Goal: Task Accomplishment & Management: Manage account settings

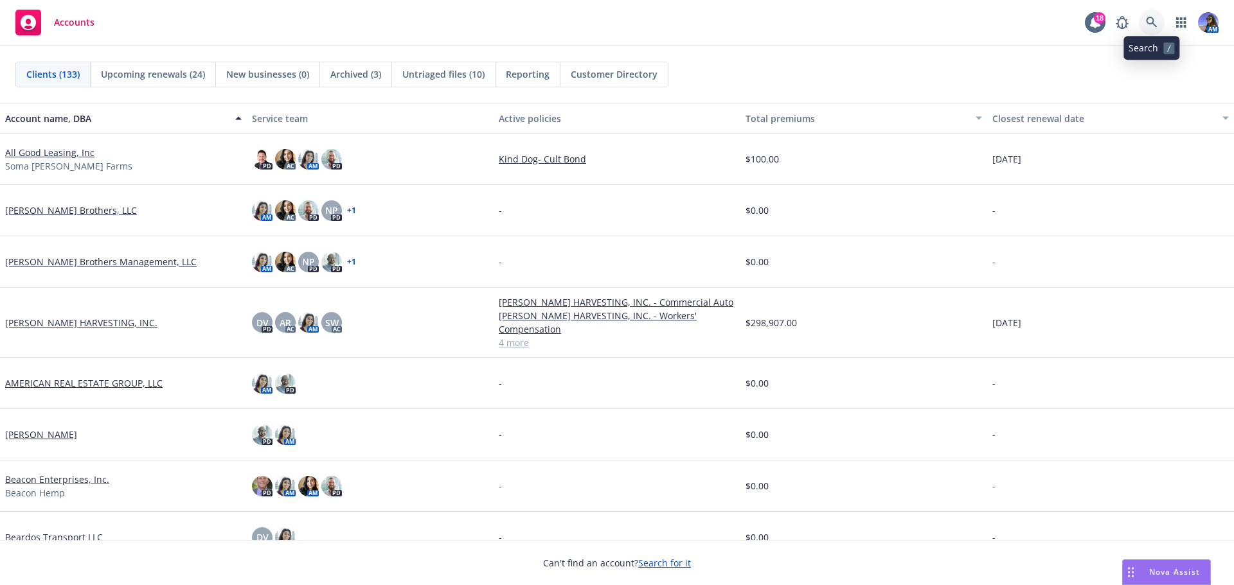
click at [1158, 13] on link at bounding box center [1152, 23] width 26 height 26
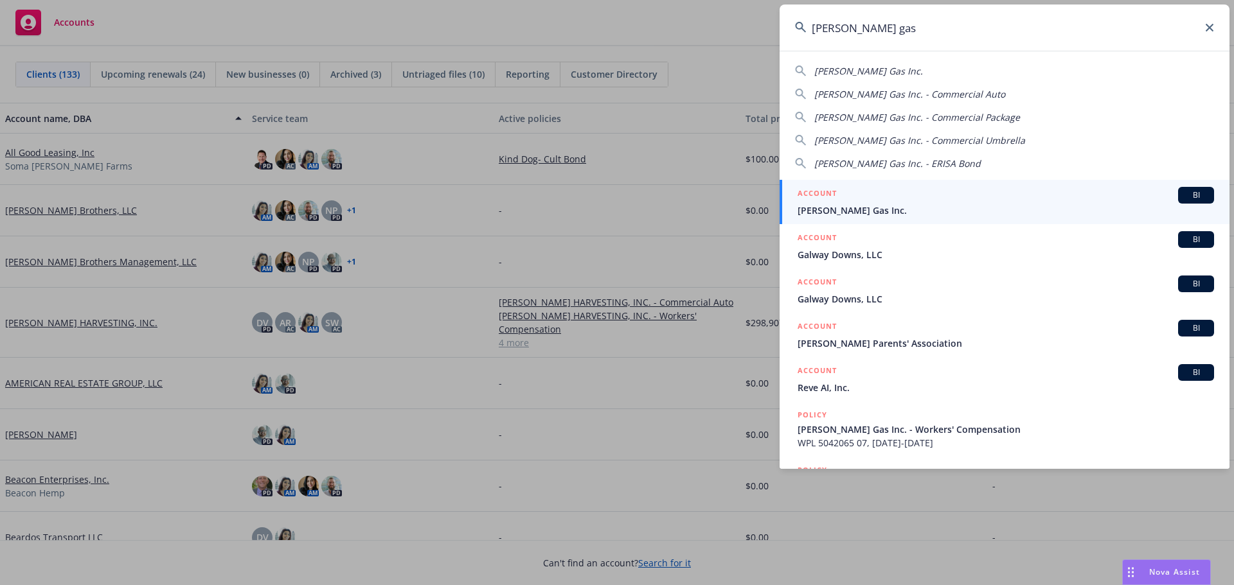
type input "[PERSON_NAME] gas"
click at [891, 209] on span "[PERSON_NAME] Gas Inc." at bounding box center [1005, 210] width 416 height 13
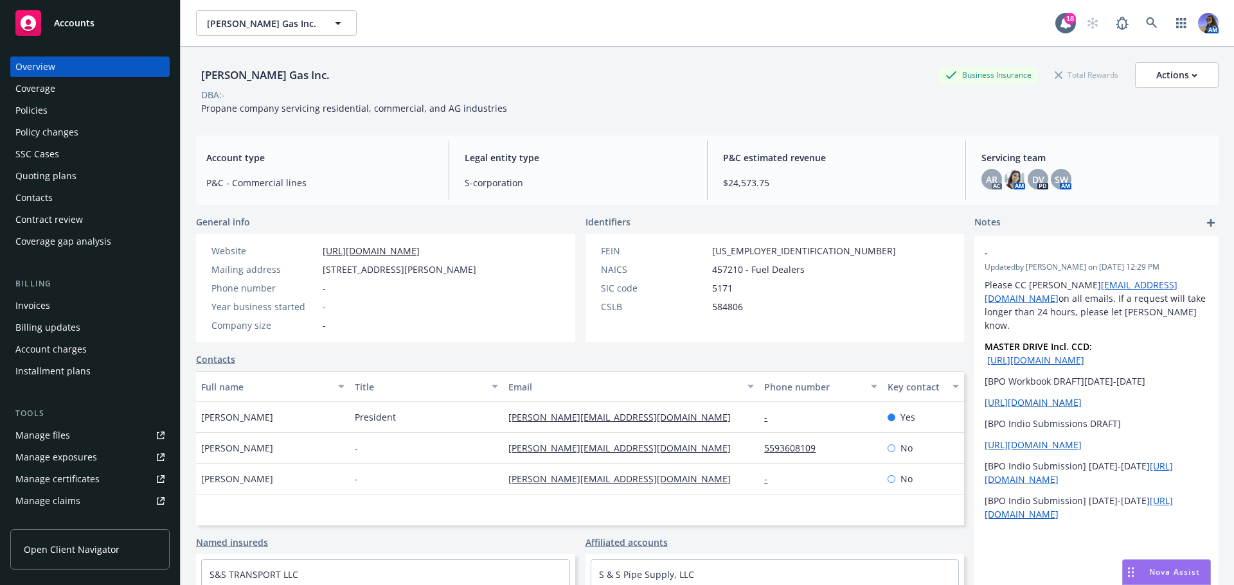
click at [43, 114] on div "Policies" at bounding box center [31, 110] width 32 height 21
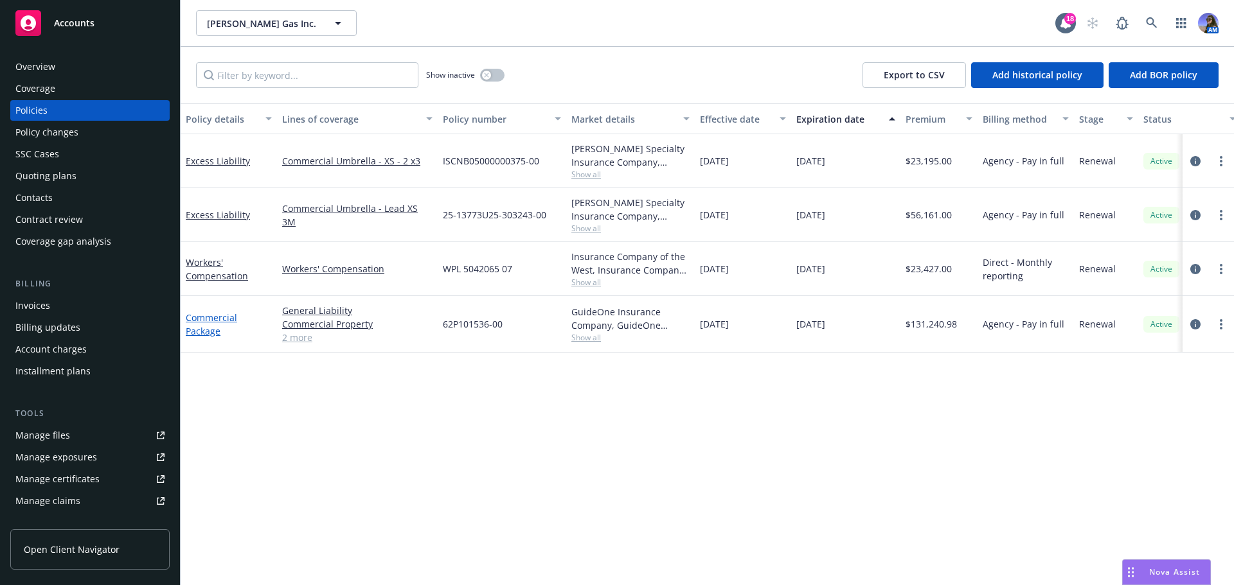
click at [200, 317] on link "Commercial Package" at bounding box center [211, 325] width 51 height 26
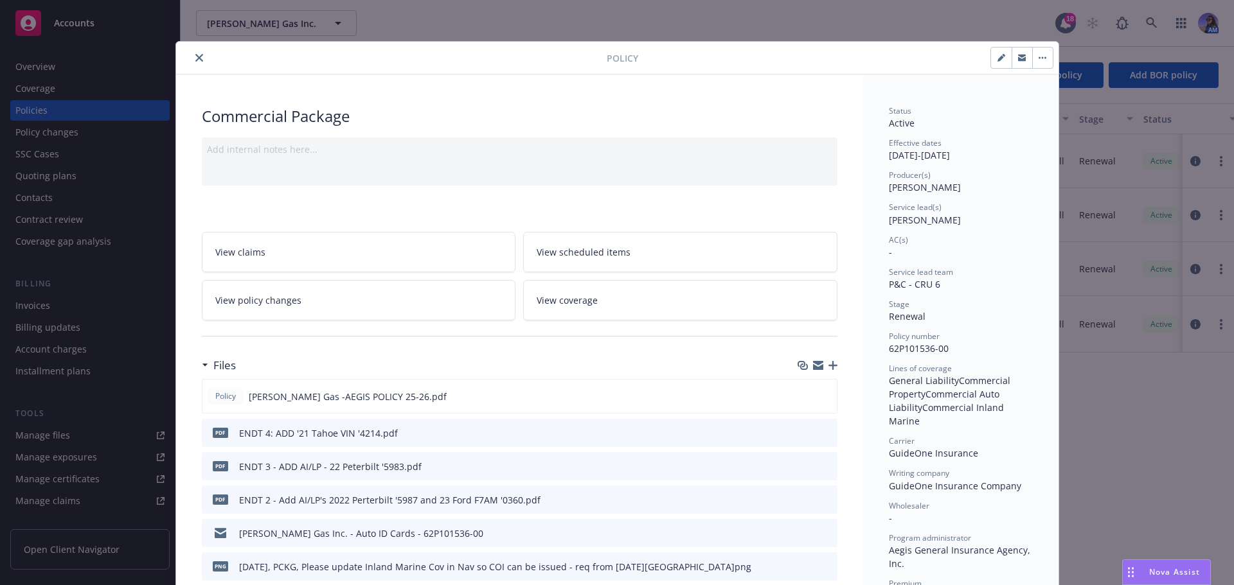
click at [307, 312] on link "View policy changes" at bounding box center [359, 300] width 314 height 40
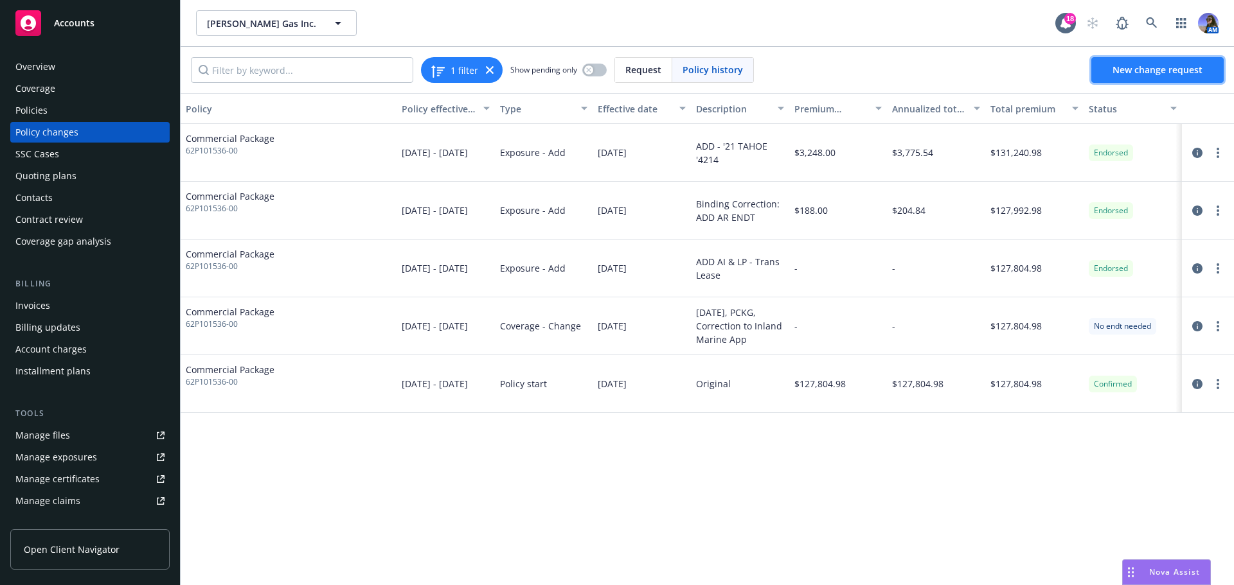
click at [1160, 67] on span "New change request" at bounding box center [1157, 70] width 90 height 12
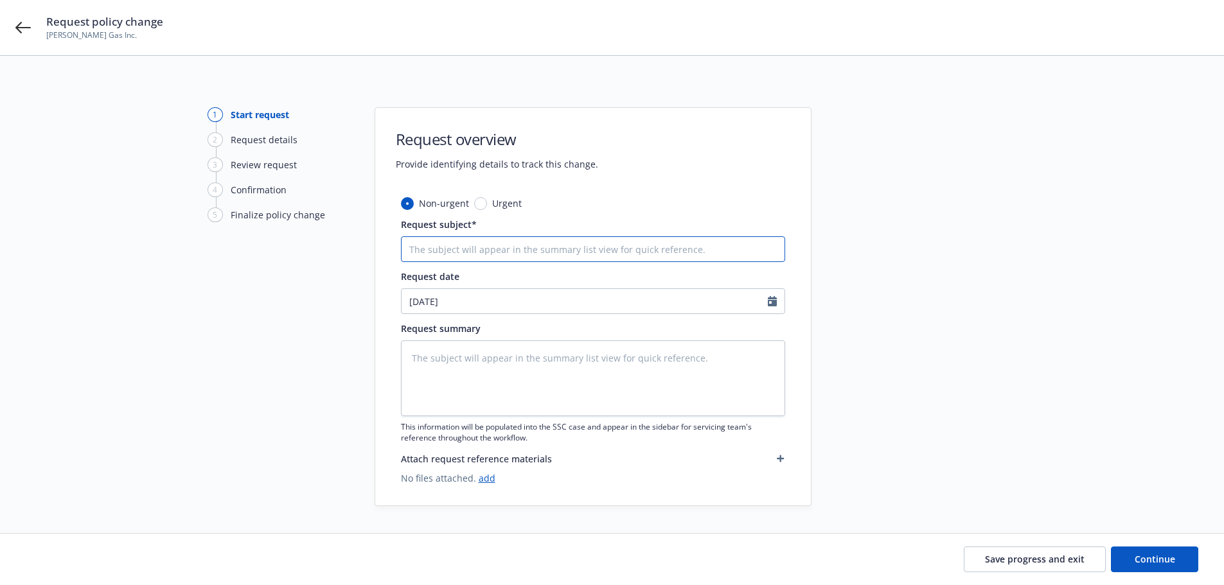
click at [447, 252] on input "Request subject*" at bounding box center [593, 249] width 384 height 26
type textarea "x"
type input "A"
type textarea "x"
type input "AD"
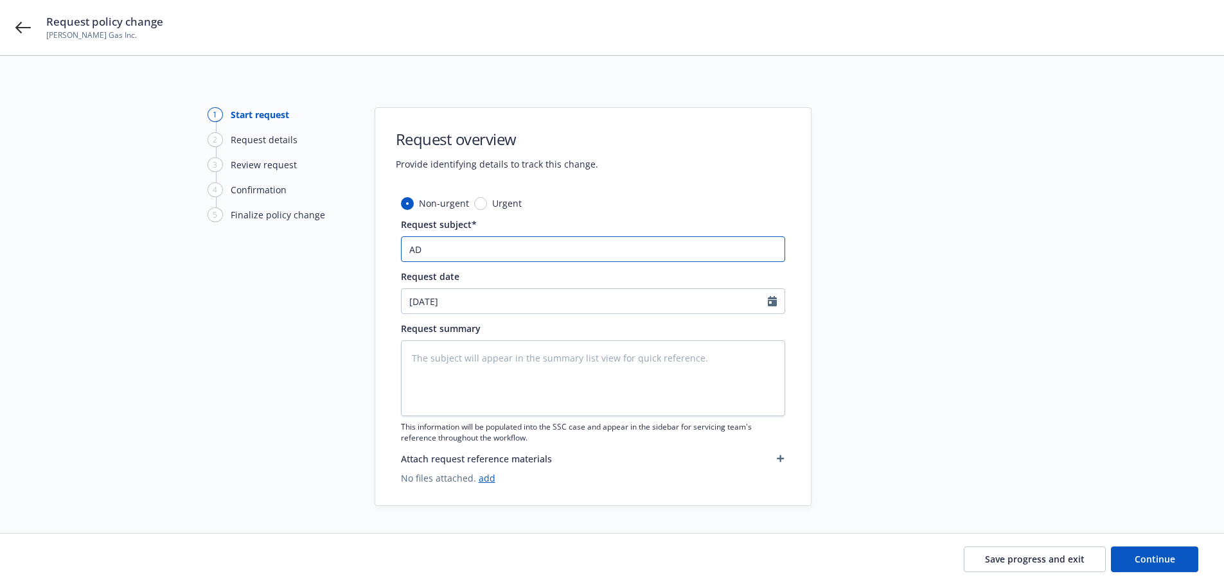
type textarea "x"
type input "ADD"
type textarea "x"
type input "ADD'"
type textarea "x"
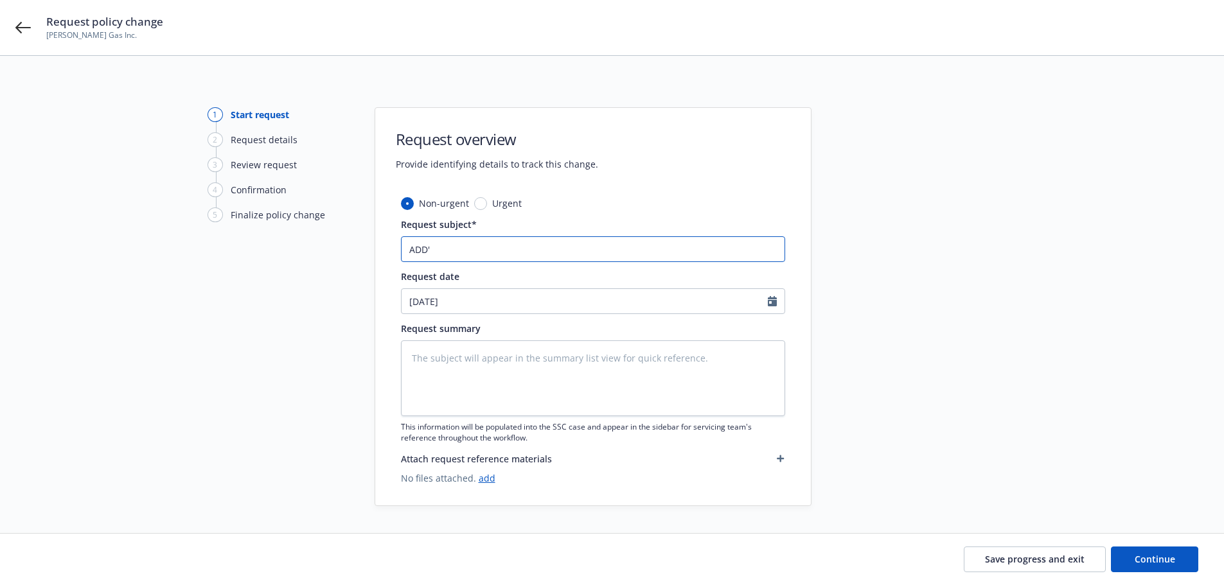
type input "ADD'"
type textarea "x"
type input "ADD' '"
type textarea "x"
type input "ADD' '2"
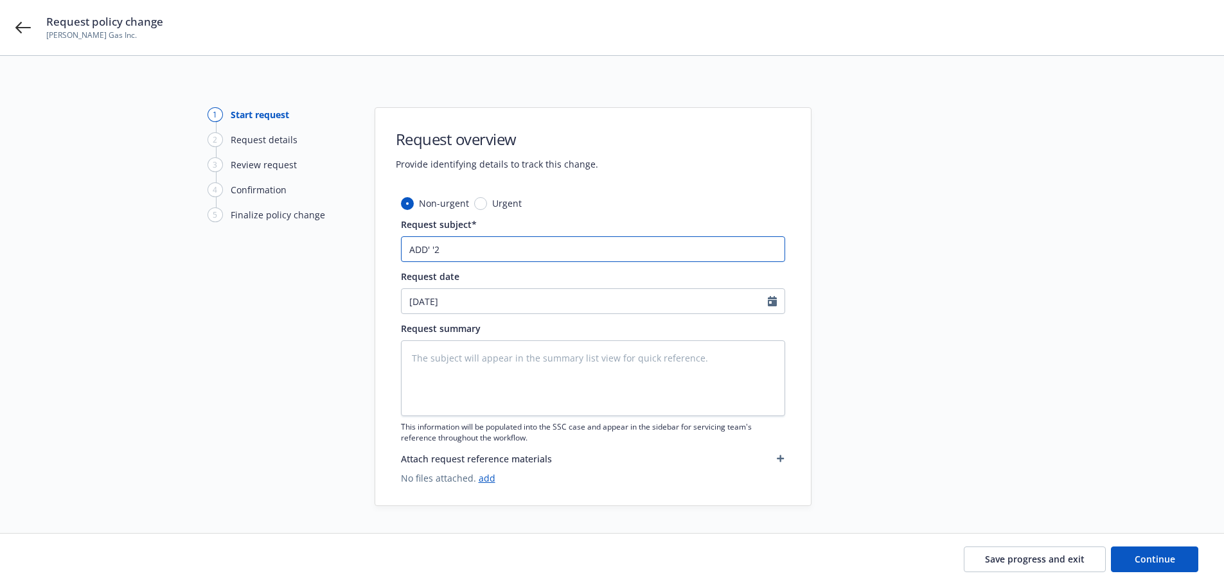
type textarea "x"
type input "ADD' '22"
type textarea "x"
type input "ADD' '22"
type textarea "x"
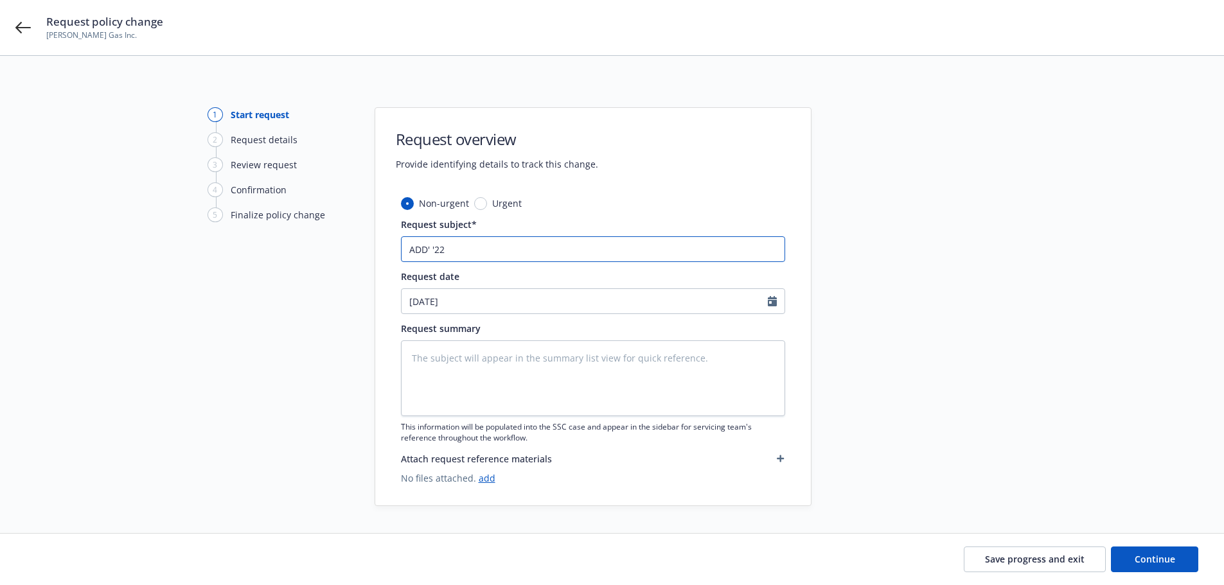
type input "ADD' '22 S"
type textarea "x"
type input "ADD' '22 Si"
type textarea "x"
type input "ADD' '22 Sil"
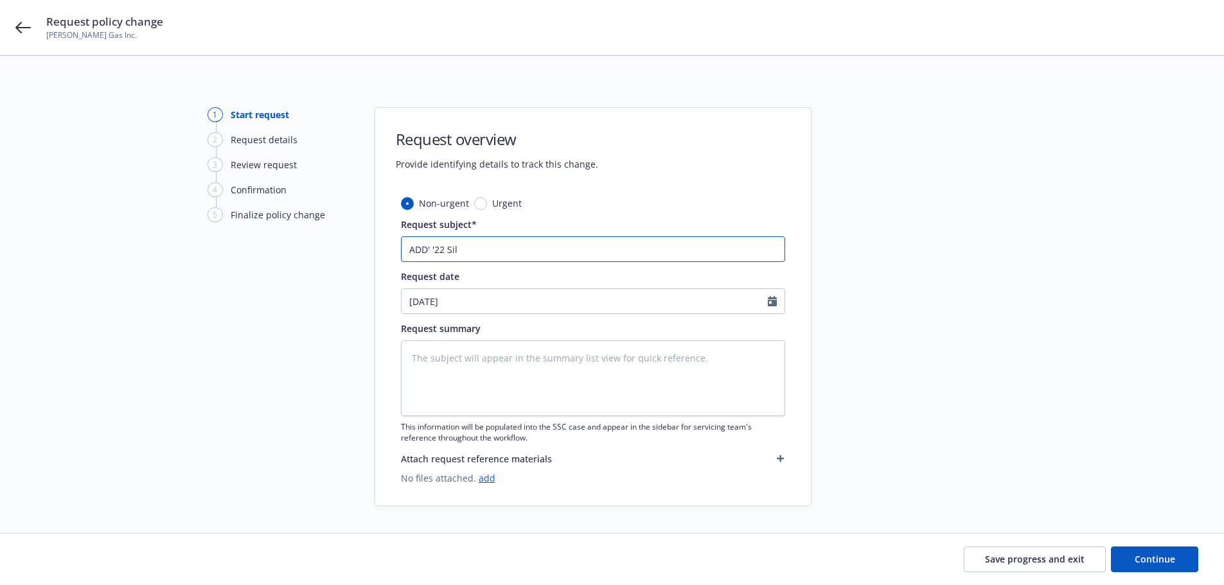
type textarea "x"
type input "ADD' '22 Silv"
type textarea "x"
type input "ADD' '22 Silve"
type textarea "x"
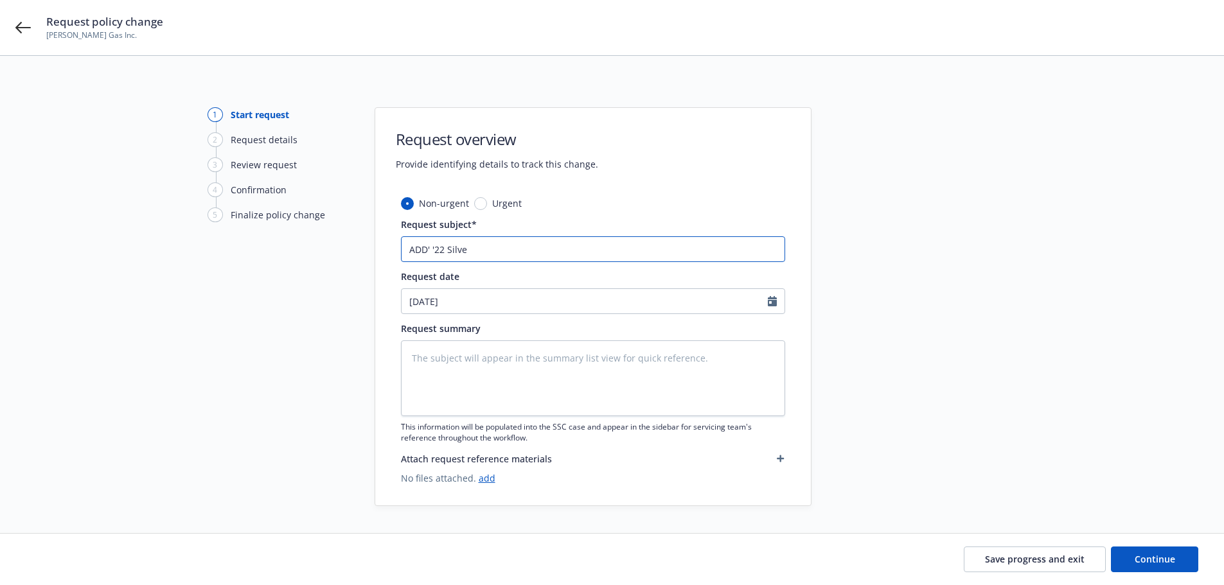
type input "ADD' '22 Silver"
type textarea "x"
type input "ADD' '22 Silvera"
type textarea "x"
type input "ADD' '22 Silverad"
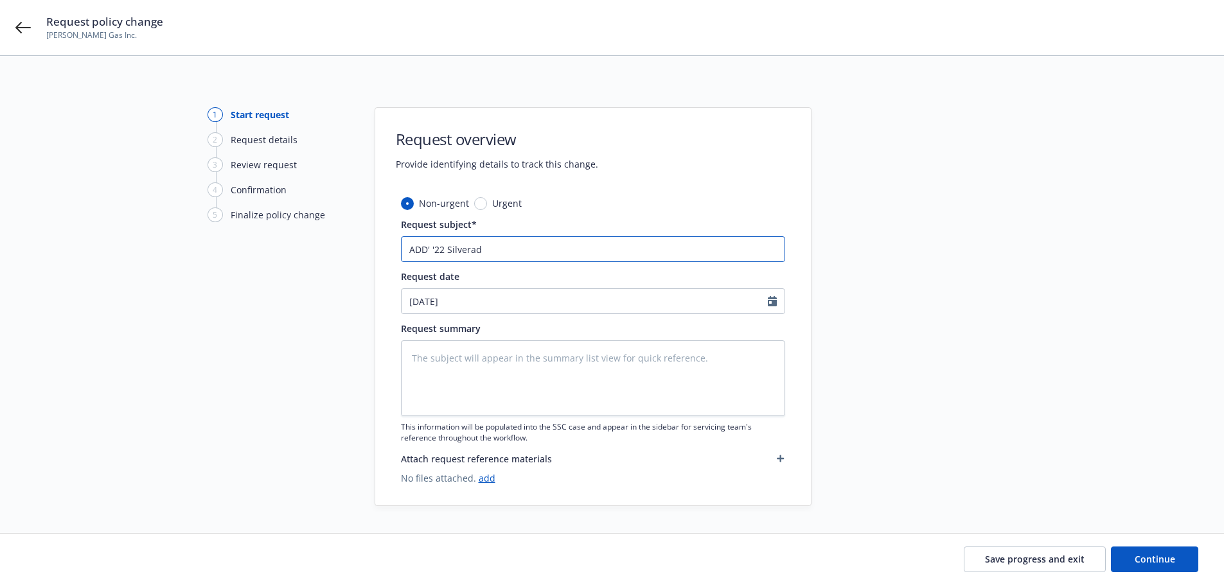
type textarea "x"
type input "ADD' '22 Silverado"
type textarea "x"
type input "ADD' '22 Silverado"
type textarea "x"
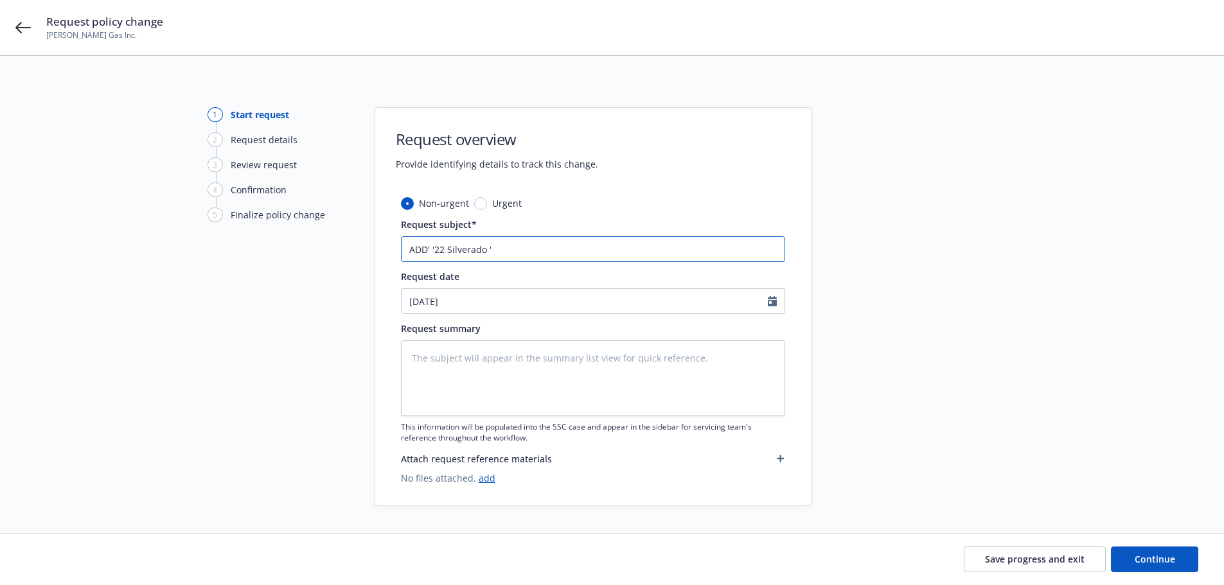
type input "ADD' '22 Silverado '"
click at [513, 253] on input "ADD' '22 Silverado '" at bounding box center [593, 249] width 384 height 26
type textarea "x"
type input "ADD' '22 Silverado '7"
type textarea "x"
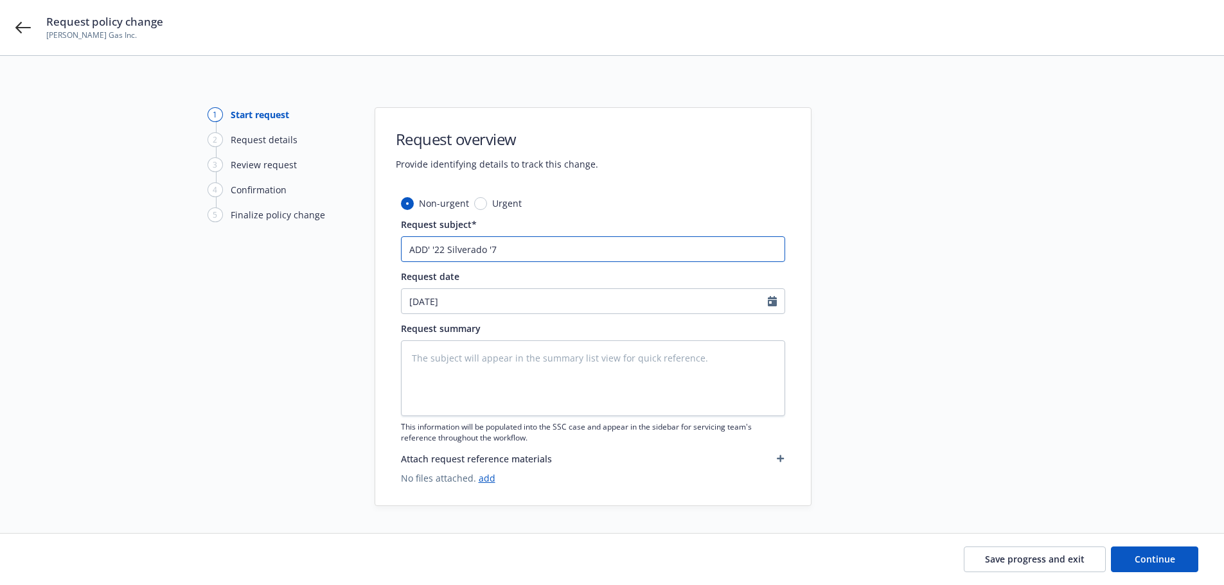
type input "ADD' '22 Silverado '74"
type textarea "x"
type input "ADD' '22 Silverado '746"
type textarea "x"
type input "ADD' '22 Silverado '7466"
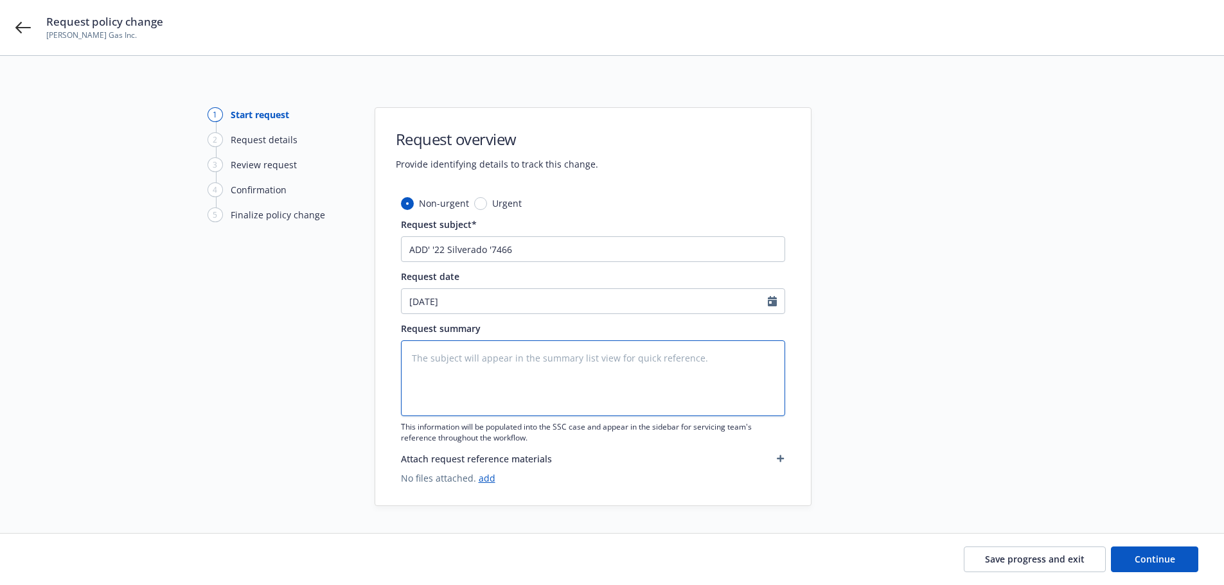
click at [449, 348] on textarea at bounding box center [593, 379] width 384 height 76
type textarea "x"
type textarea "A"
type textarea "x"
type textarea "Ad"
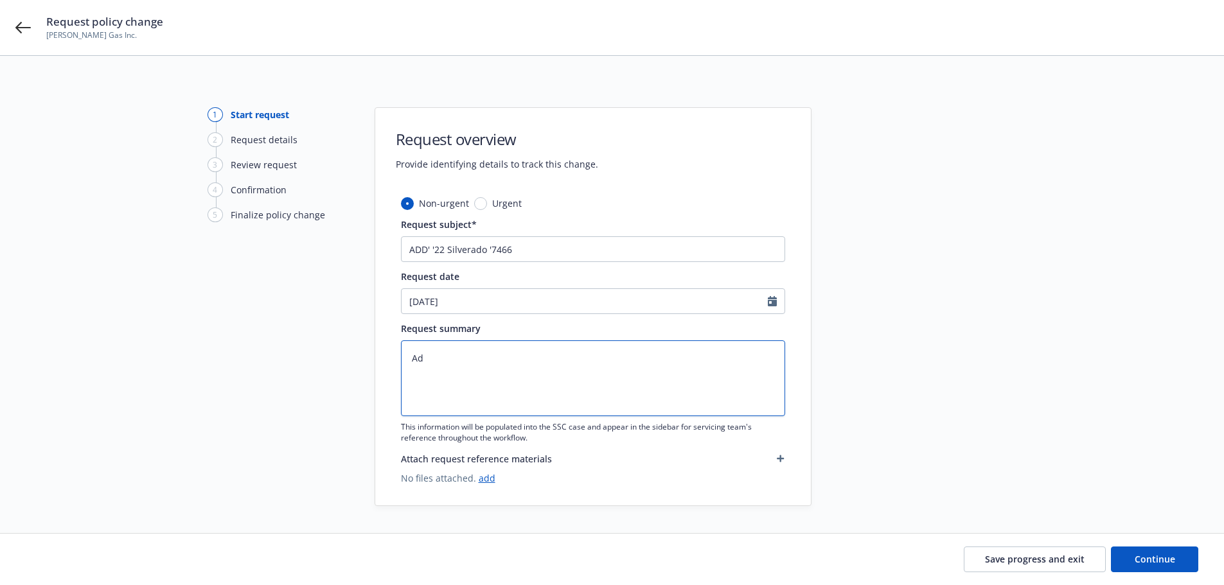
type textarea "x"
type textarea "Add"
type textarea "x"
type textarea "Addi"
type textarea "x"
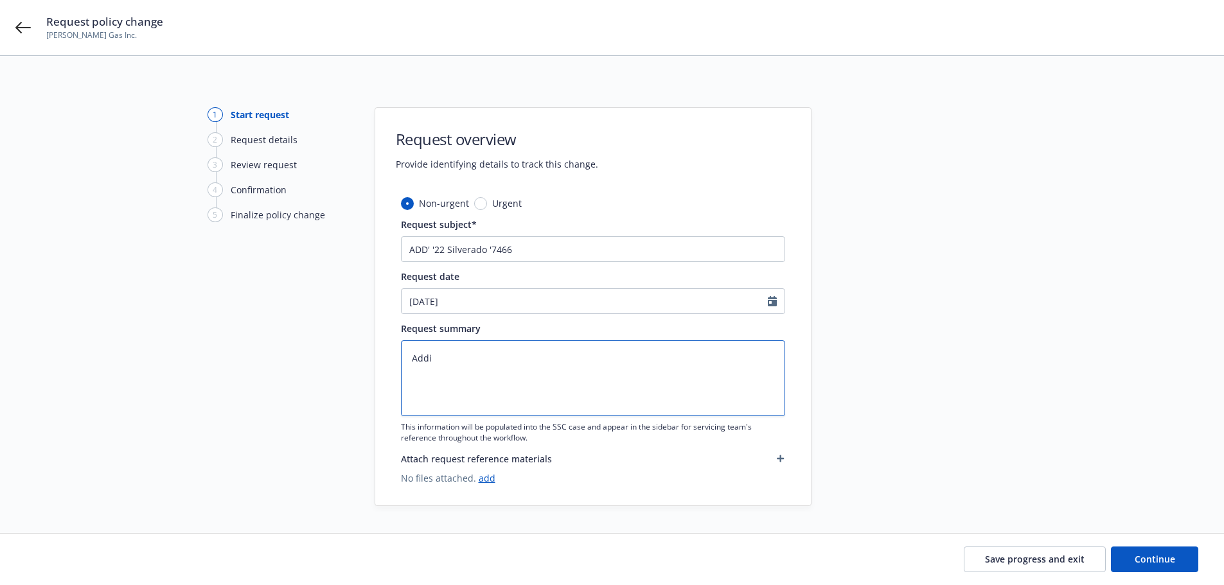
type textarea "Addin"
type textarea "x"
type textarea "Adding"
type textarea "x"
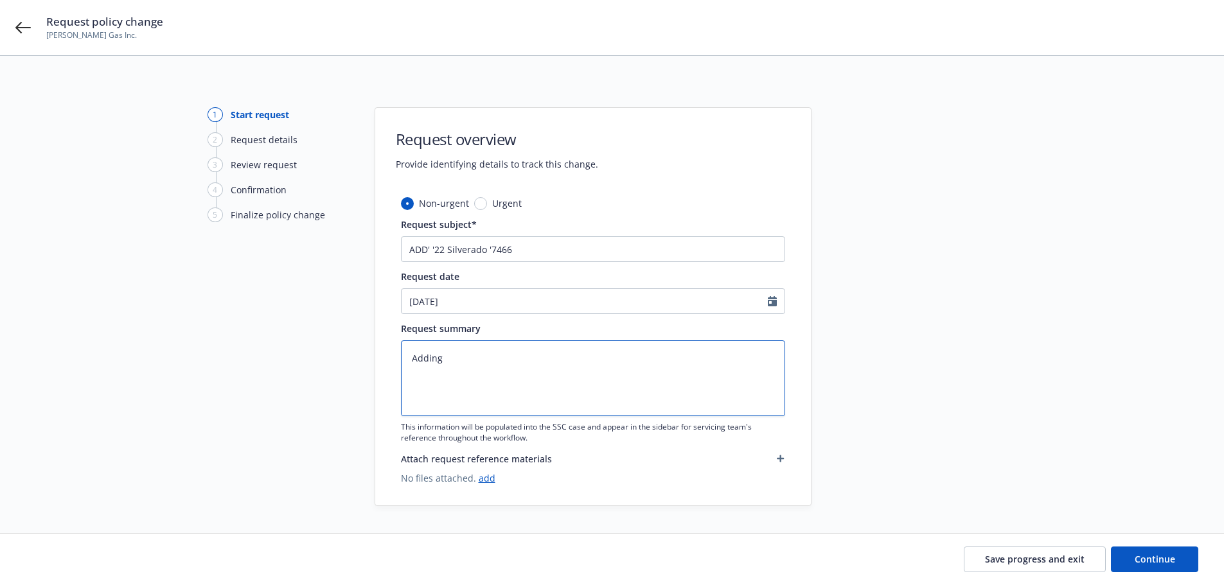
type textarea "Adding v"
type textarea "x"
type textarea "Adding ve"
type textarea "x"
type textarea "Adding veh"
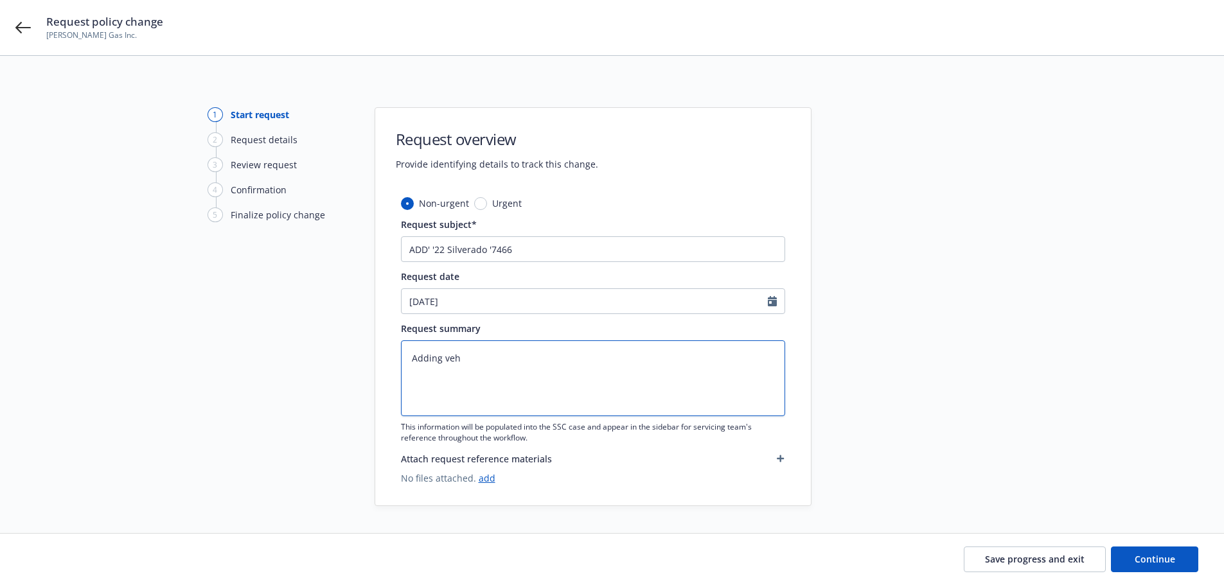
type textarea "x"
type textarea "Adding vehi"
type textarea "x"
type textarea "Adding vehil"
type textarea "x"
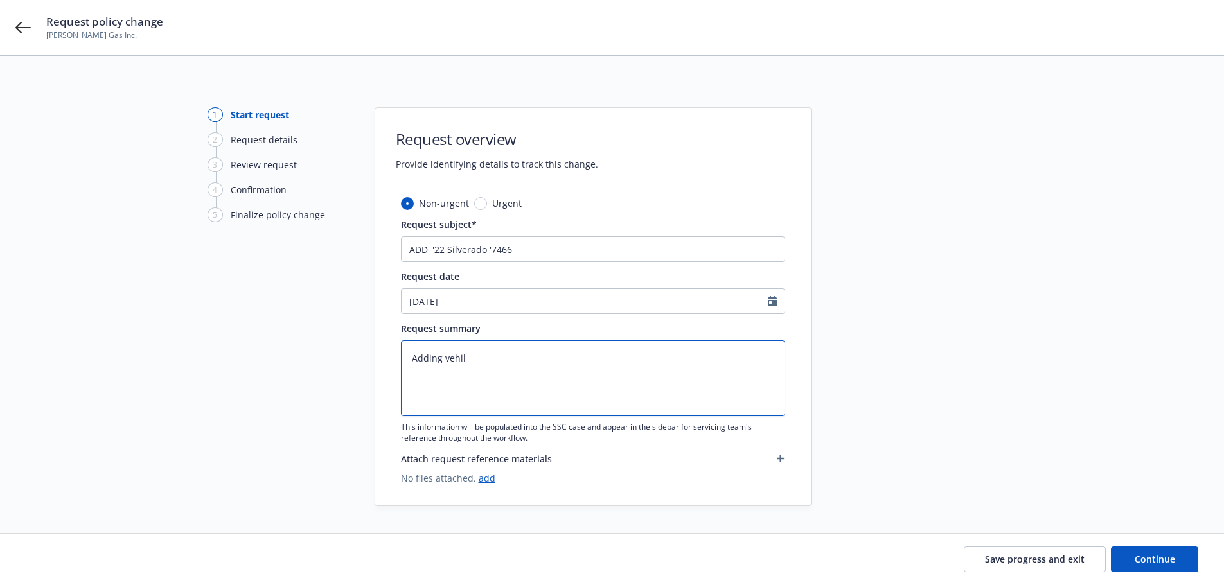
type textarea "Adding vehi"
type textarea "x"
type textarea "Adding vehic"
type textarea "x"
type textarea "Adding vehicl"
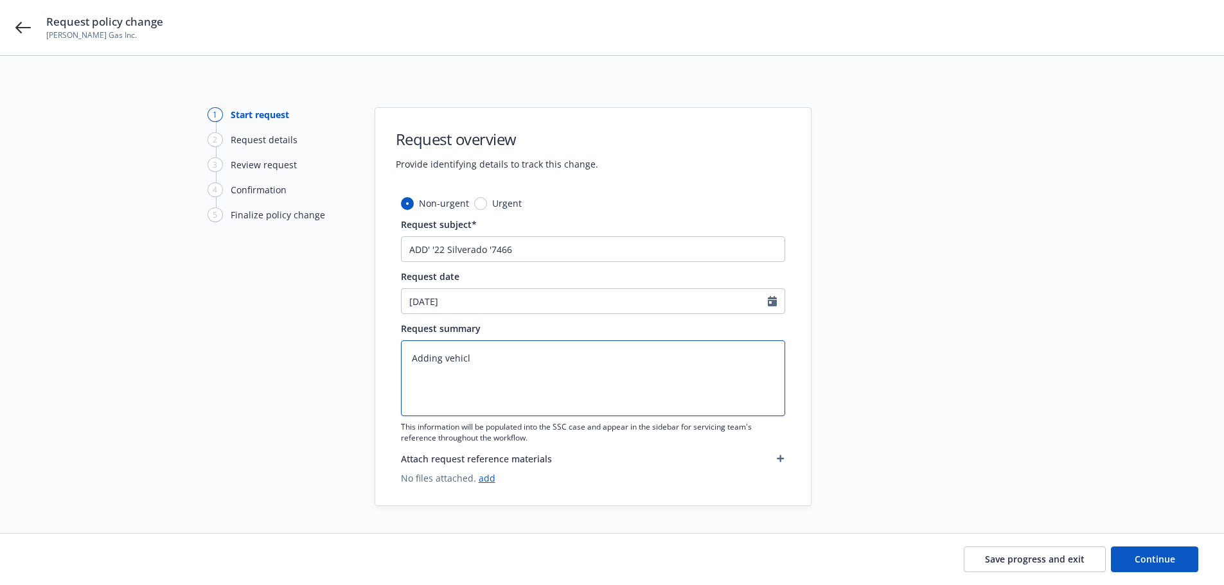
type textarea "x"
type textarea "Adding vehicle"
type textarea "x"
type textarea "Adding vehicle"
type textarea "x"
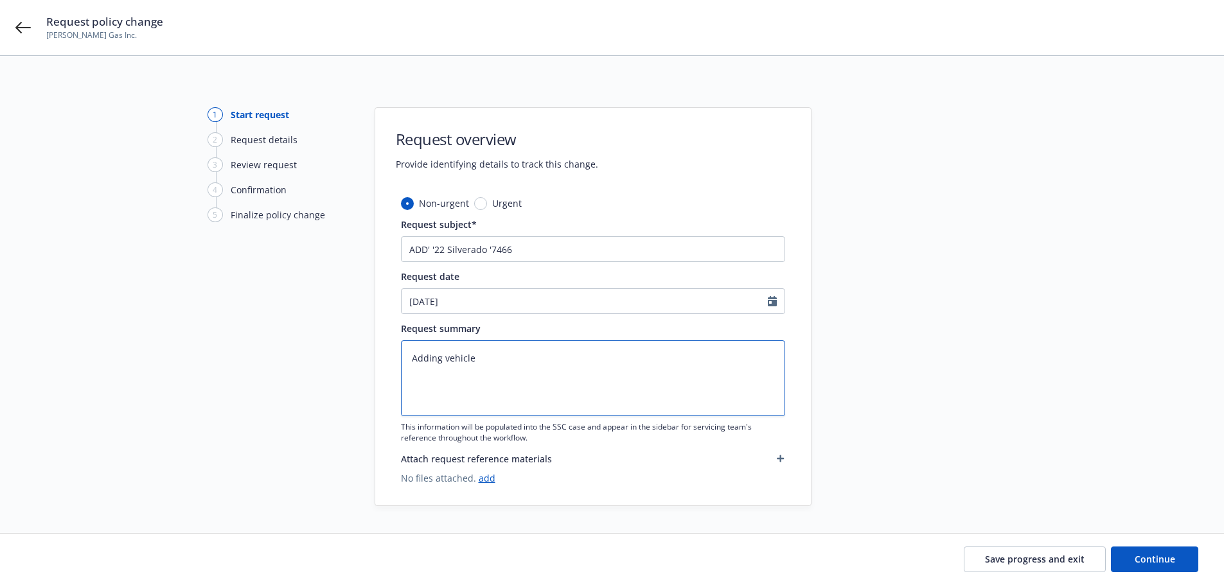
type textarea "Adding vehicle l"
type textarea "x"
type textarea "Adding vehicle le"
type textarea "x"
type textarea "Adding vehicle lef"
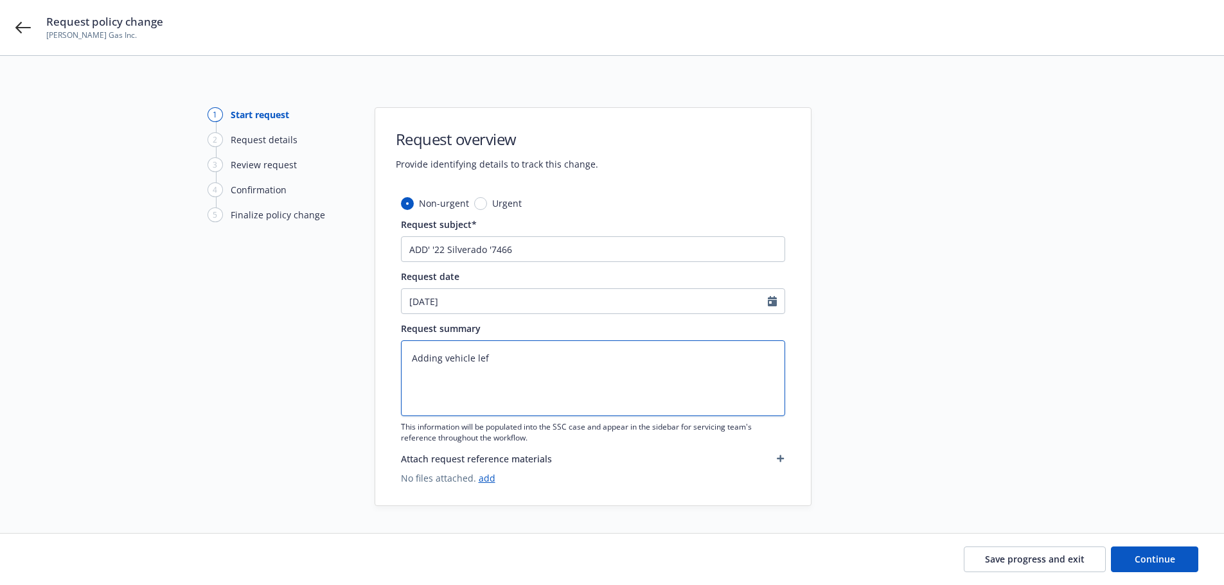
type textarea "x"
type textarea "Adding vehicle left"
type textarea "x"
type textarea "Adding vehicle left o"
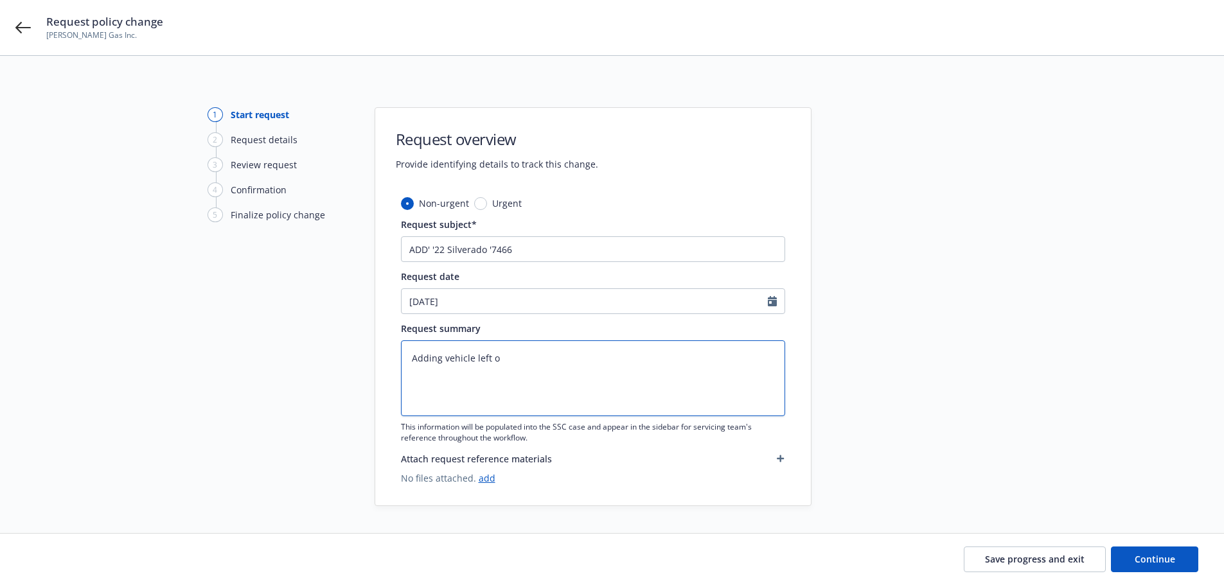
type textarea "x"
type textarea "Adding vehicle left of"
type textarea "x"
type textarea "Adding vehicle left off"
type textarea "x"
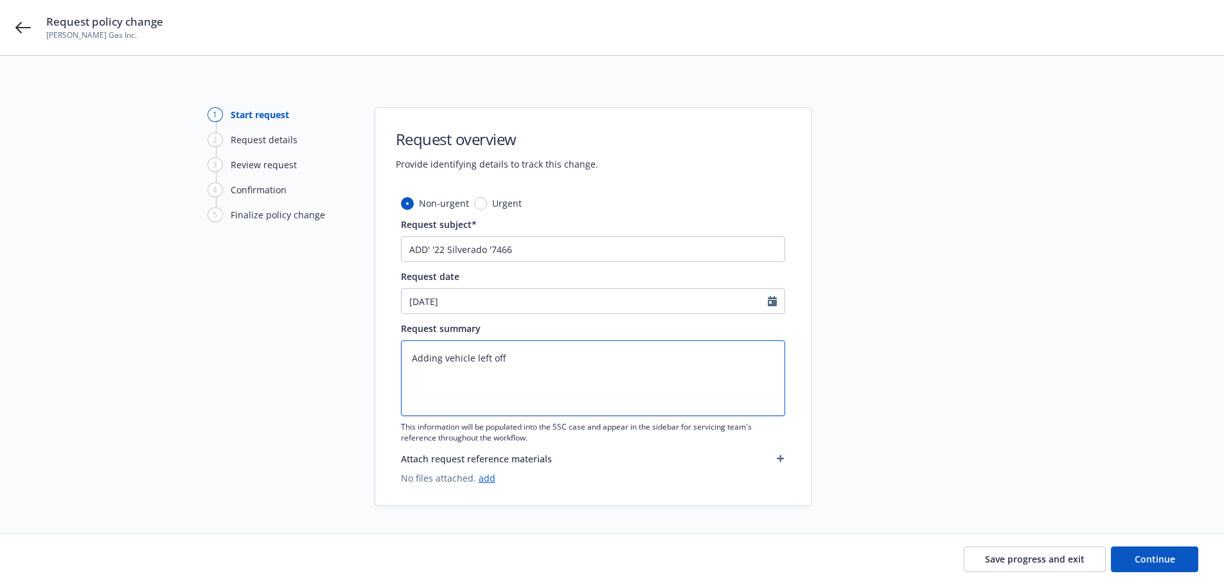
type textarea "Adding vehicle left off"
type textarea "x"
type textarea "Adding vehicle left off r"
type textarea "x"
type textarea "Adding vehicle left off re"
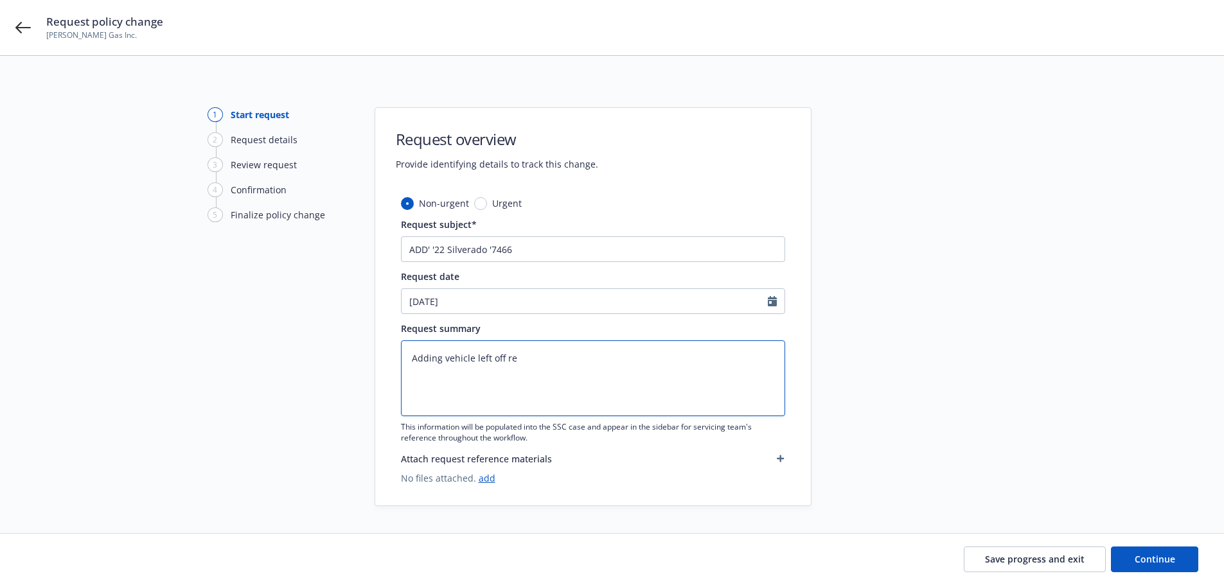
type textarea "x"
type textarea "Adding vehicle left off ren"
type textarea "x"
type textarea "Adding vehicle left off rene"
type textarea "Adding vehicle left off renew"
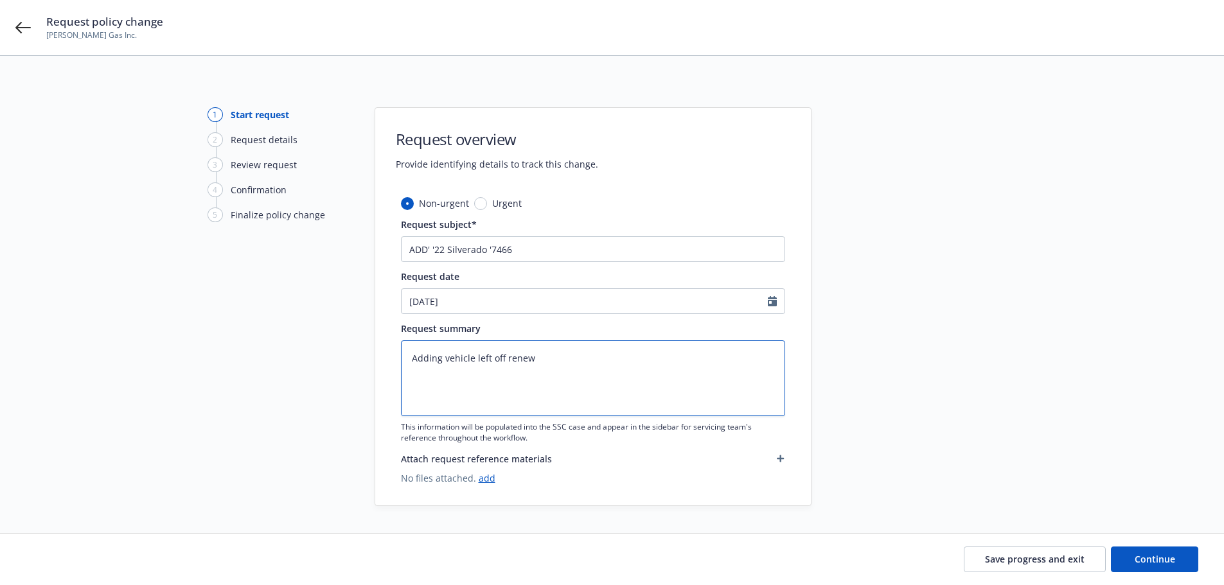
type textarea "x"
type textarea "Adding vehicle left off renewa"
type textarea "x"
type textarea "Adding vehicle left off renewal"
click at [447, 367] on textarea "Adding vehicle left off renewal" at bounding box center [593, 379] width 384 height 76
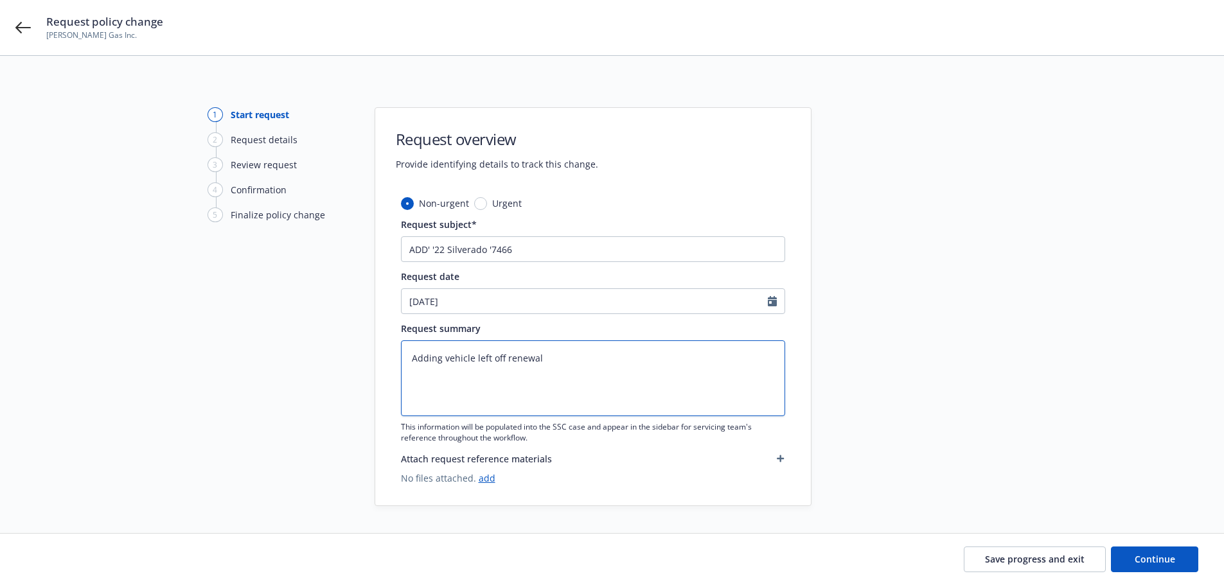
click at [582, 359] on textarea "Adding vehicle left off renewal" at bounding box center [593, 379] width 384 height 76
type textarea "x"
type textarea "Adding vehicle left off renewal"
paste textarea "2022 Chevrolet Silverado VIN: 1GC5YNEY3NF237466 Value: $68k DED: $1k / $1k"
type textarea "x"
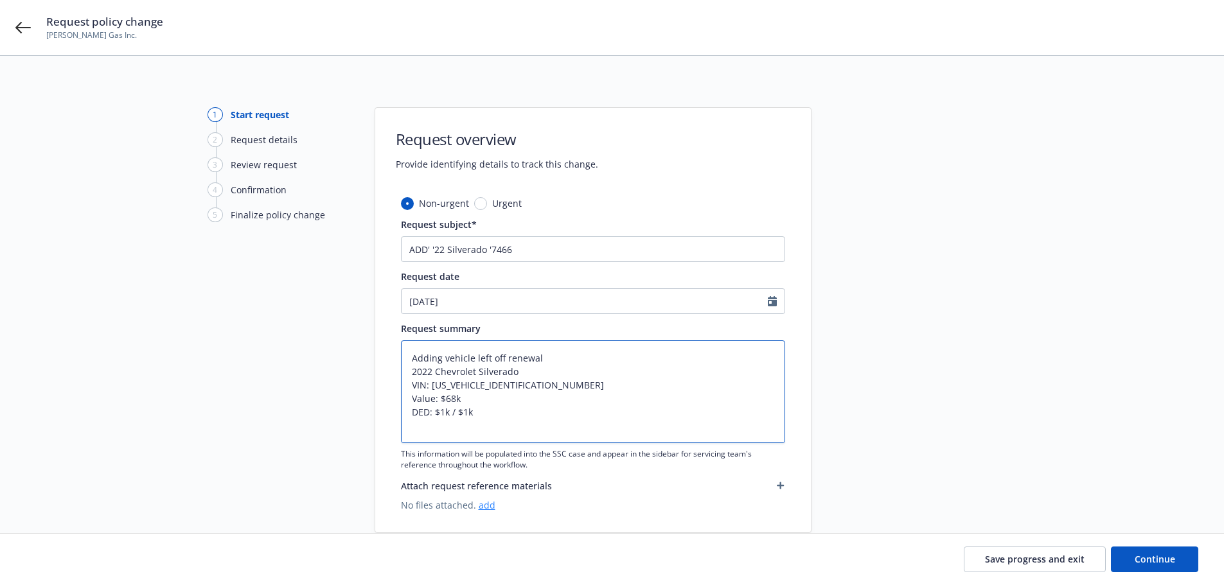
type textarea "Adding vehicle left off renewal 2022 Chevrolet Silverado VIN: 1GC5YNEY3NF237466…"
click at [488, 504] on link "add" at bounding box center [487, 505] width 17 height 12
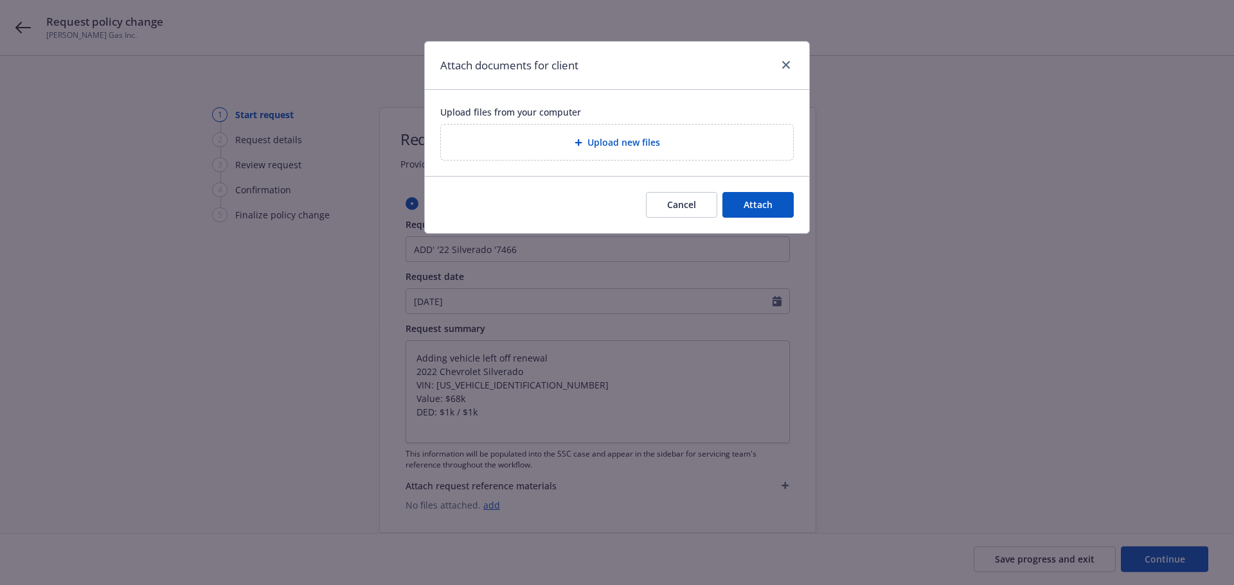
type textarea "x"
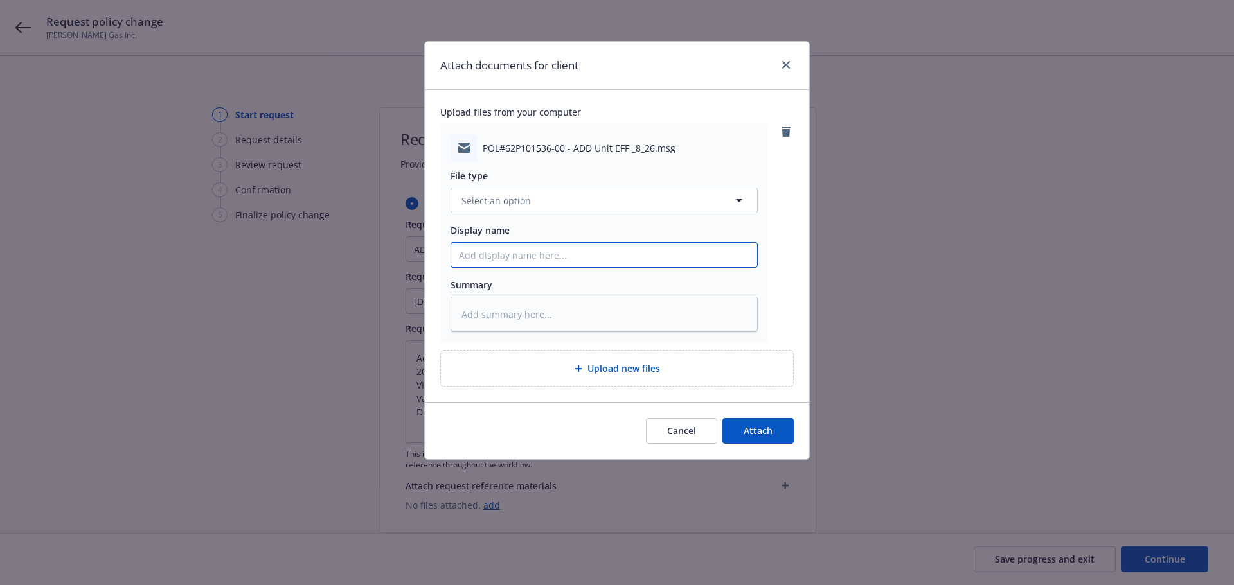
click at [501, 261] on input "Display name" at bounding box center [604, 255] width 306 height 24
click at [519, 204] on span "Select an option" at bounding box center [495, 200] width 69 height 13
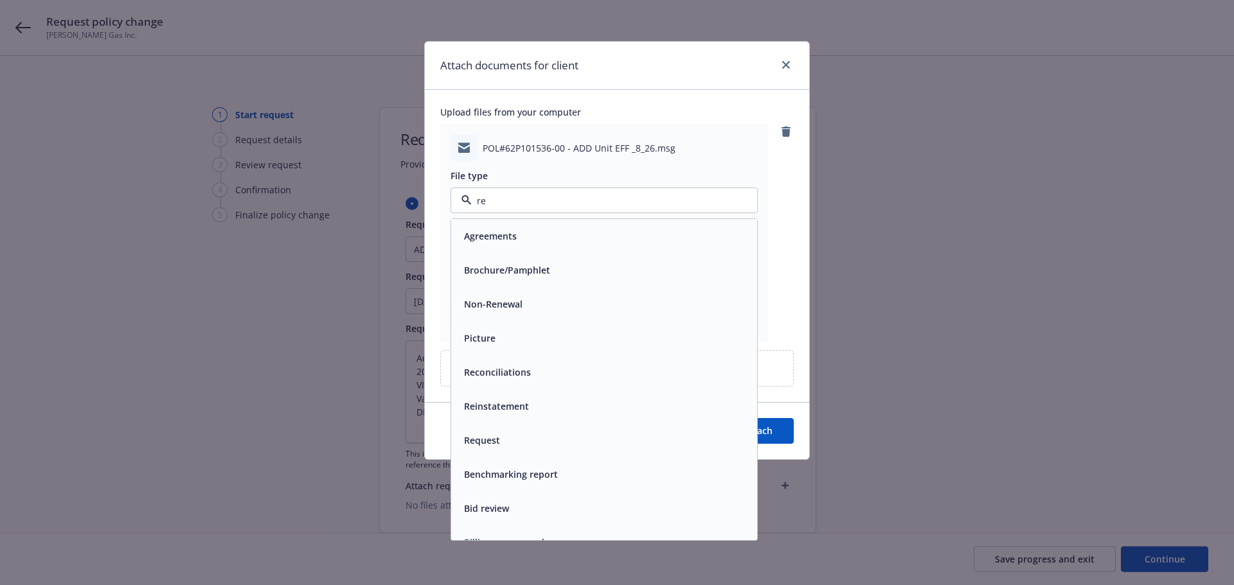
type input "req"
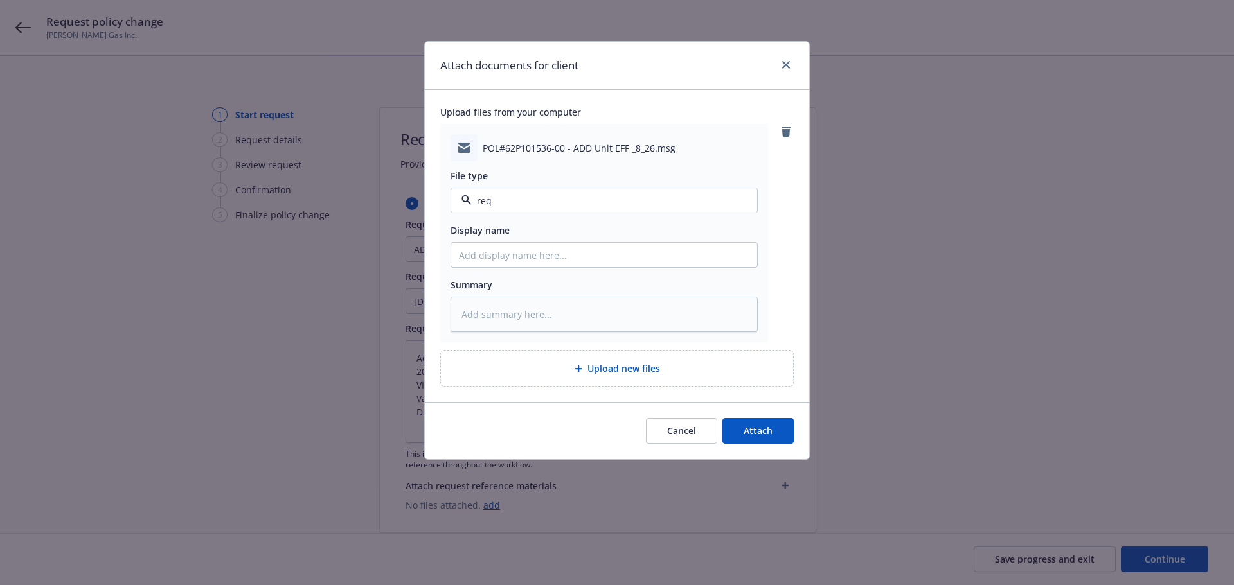
type textarea "x"
type input "E"
type textarea "x"
type input "EM"
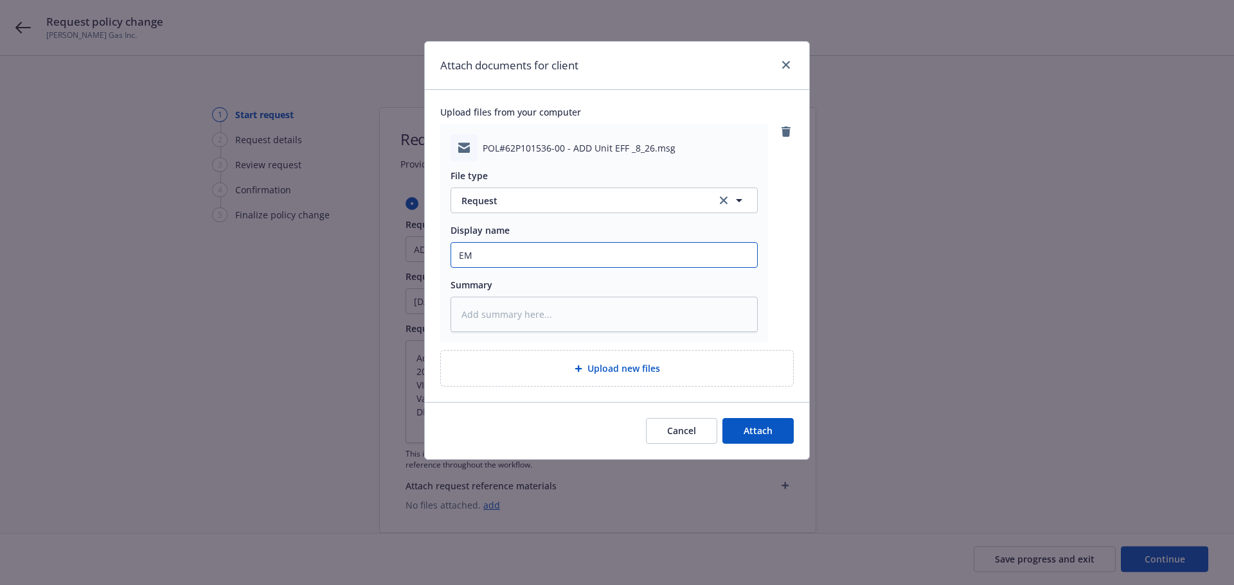
type textarea "x"
type input "EM"
type textarea "x"
type input "EM t"
type textarea "x"
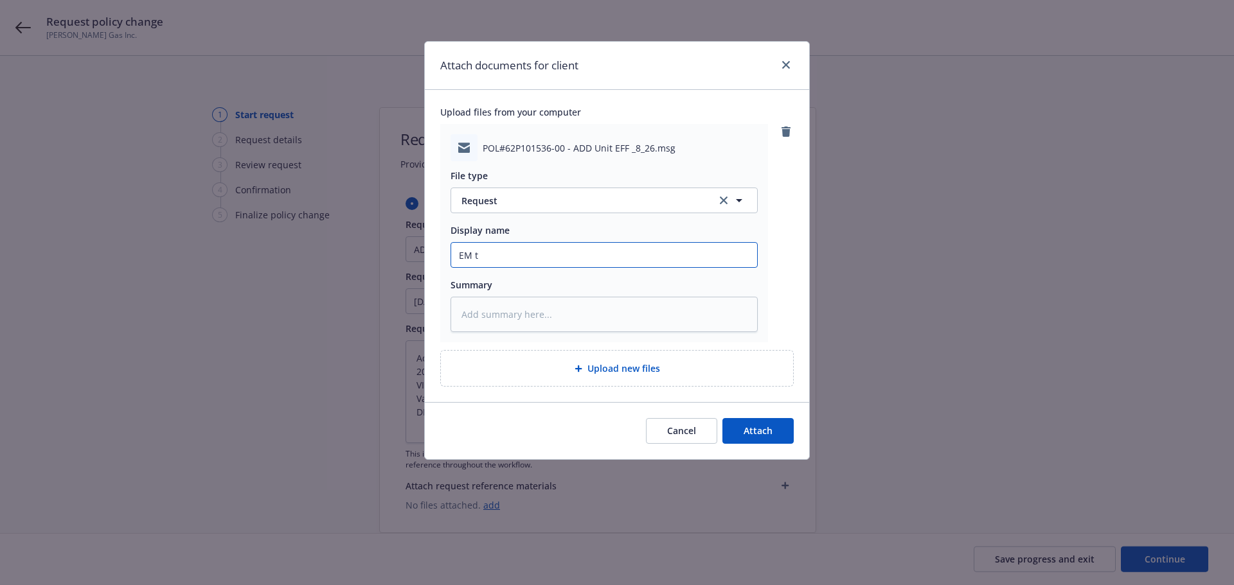
type input "EM to"
type textarea "x"
type input "EM to"
type textarea "x"
type input "EM to A"
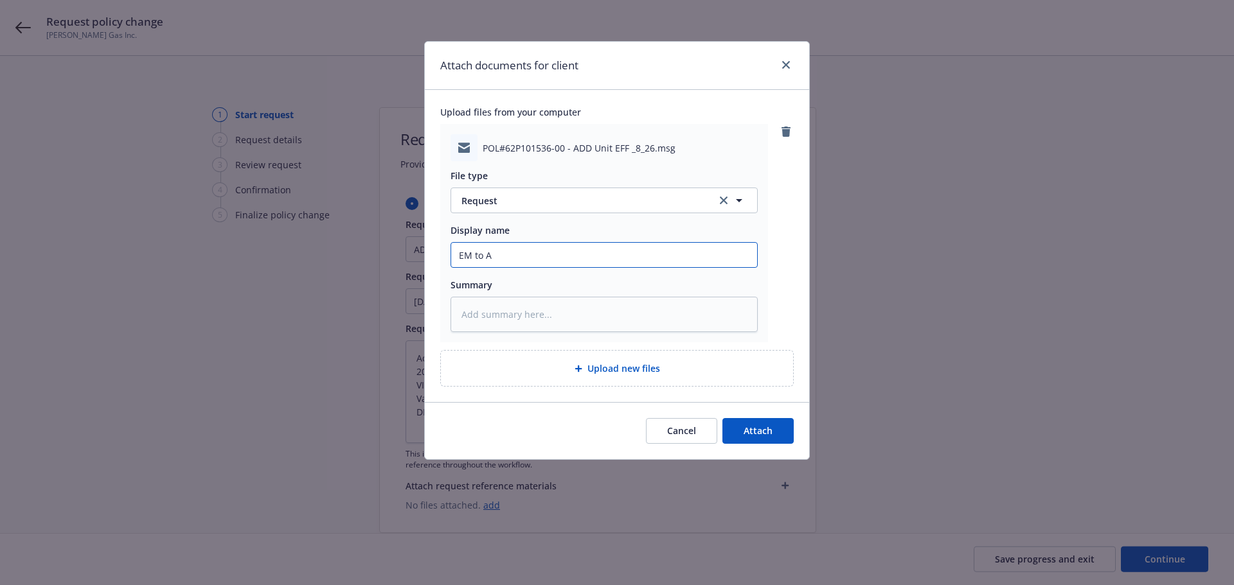
type textarea "x"
type input "EM to AE"
type textarea "x"
type input "EM to AEG"
type textarea "x"
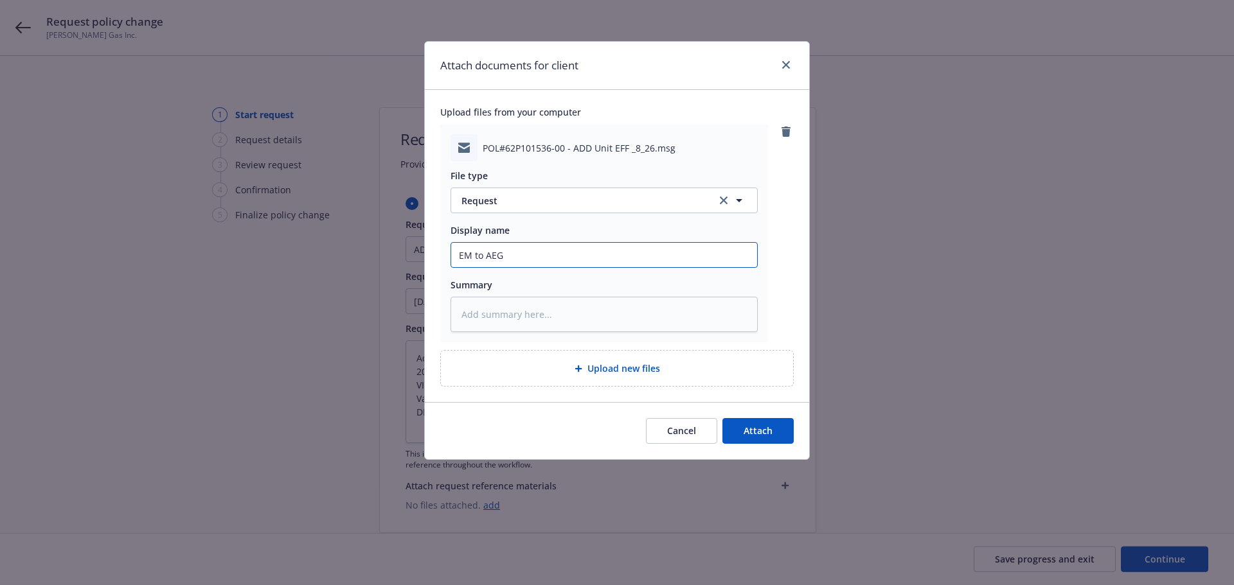
type input "EM to AEGI"
type textarea "x"
type input "EM to AEGIS"
type textarea "x"
type input "EM to AEGIS:"
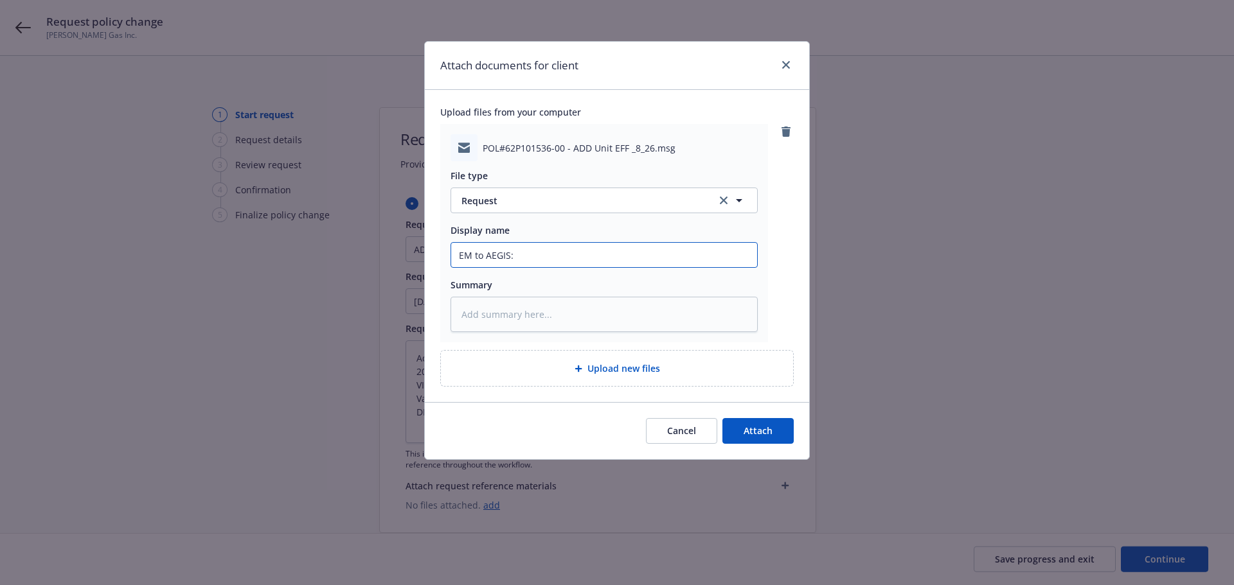
type textarea "x"
type input "EM to AEGIS:"
type textarea "x"
type input "EM to AEGIS: r"
type textarea "x"
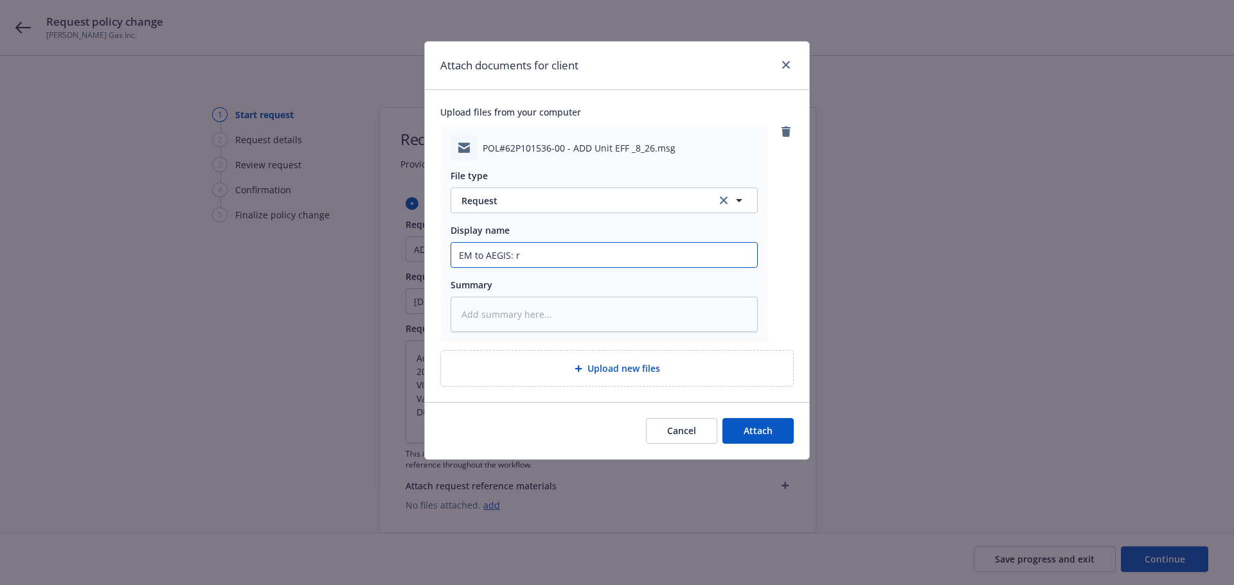
type input "EM to AEGIS: re"
type textarea "x"
type input "EM to AEGIS: req"
type textarea "x"
type input "EM to AEGIS: req"
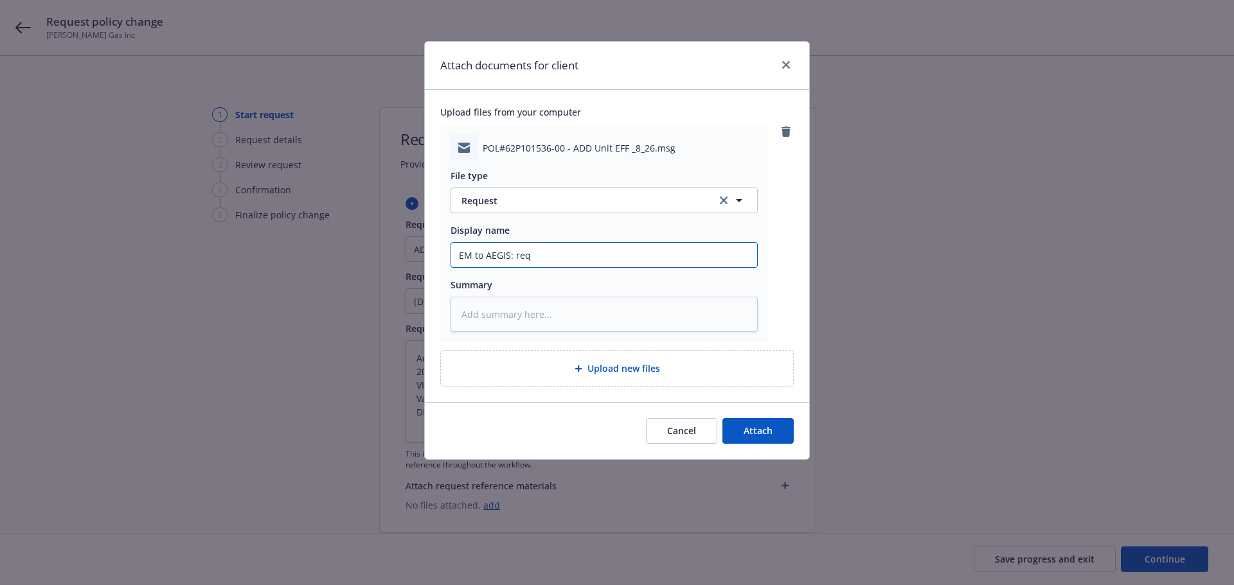
type textarea "x"
type input "EM to AEGIS: req t"
type textarea "x"
type input "EM to AEGIS: req to"
type textarea "x"
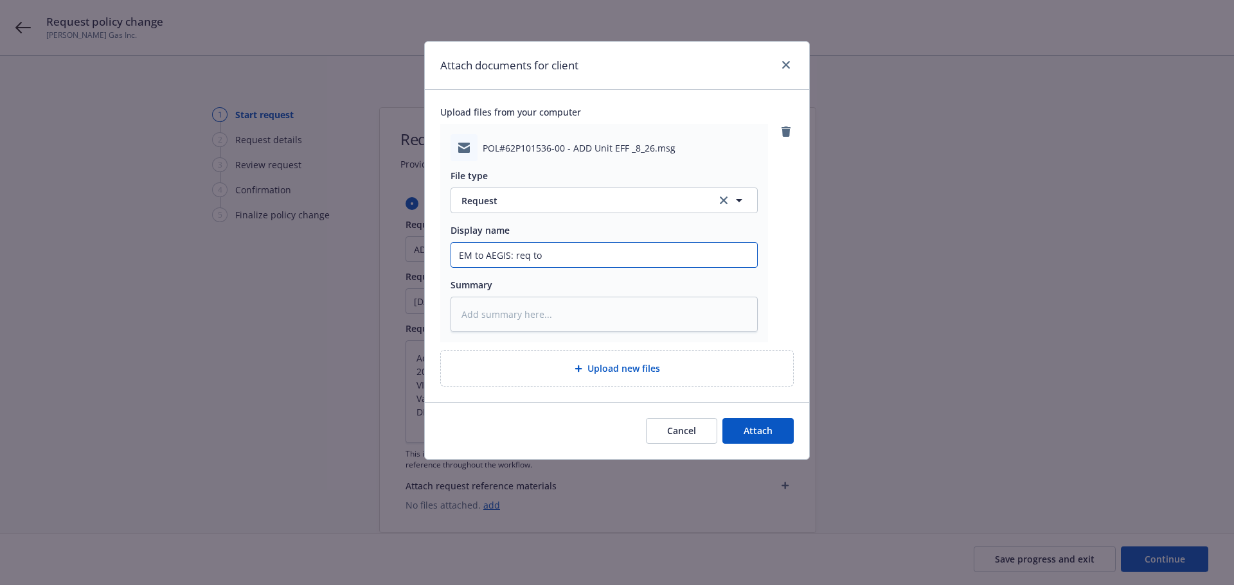
type input "EM to AEGIS: req to"
type textarea "x"
type input "EM to AEGIS: req to a"
type textarea "x"
type input "EM to AEGIS: req to ad"
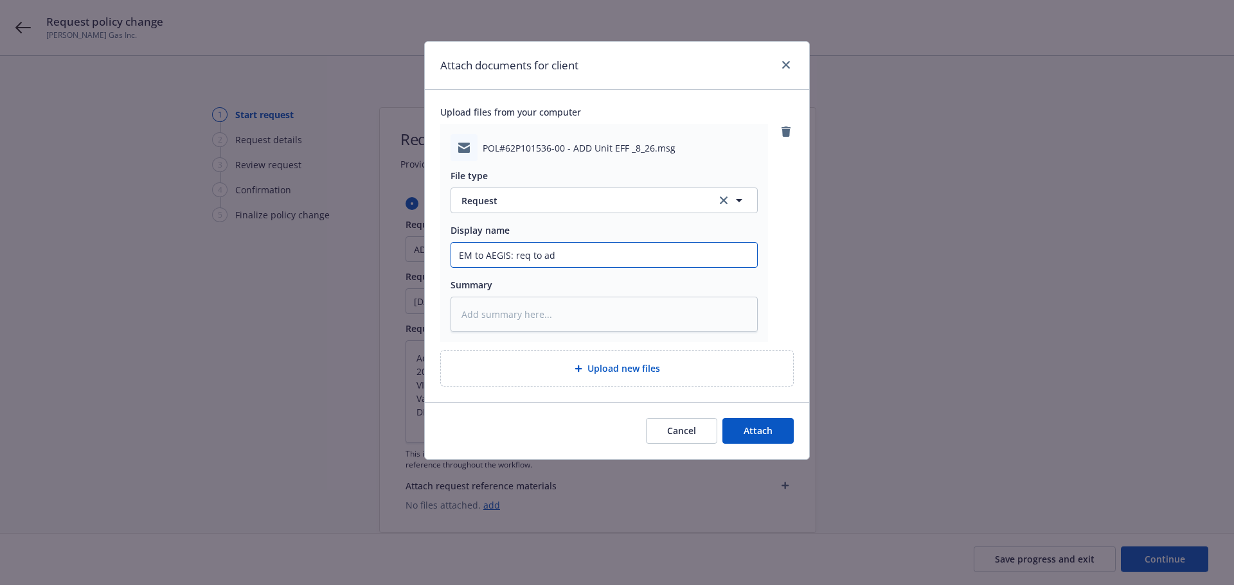
type textarea "x"
type input "EM to AEGIS: req to add"
type textarea "x"
type input "EM to AEGIS: req to add"
type textarea "x"
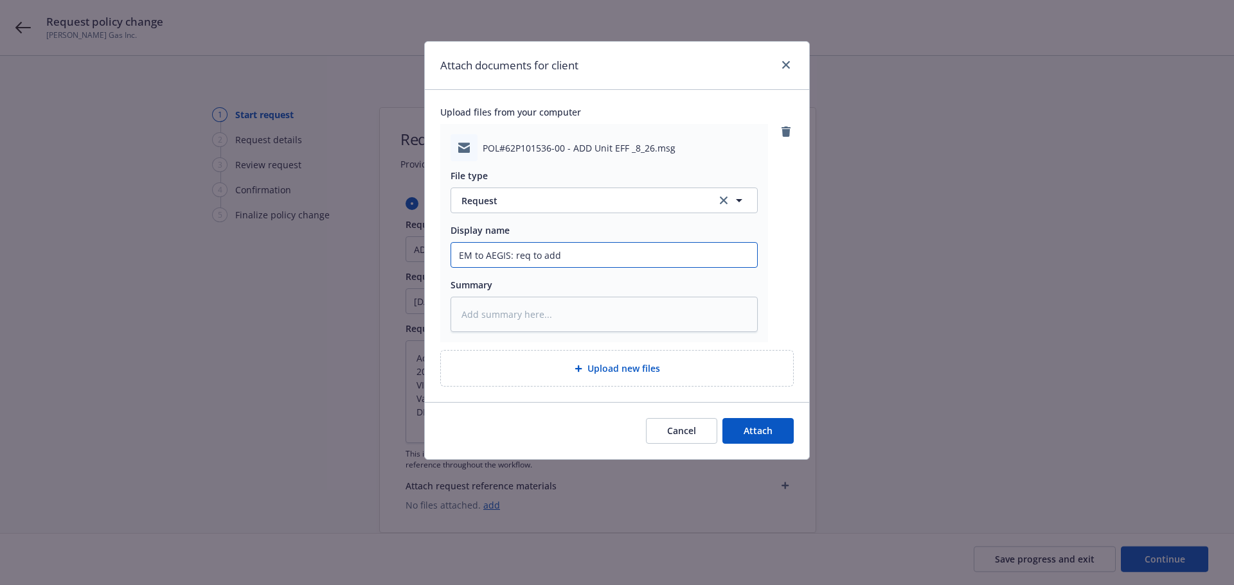
type input "EM to AEGIS: req to add '"
type textarea "x"
type input "EM to AEGIS: req to add '2"
type textarea "x"
type input "EM to AEGIS: req to add '22"
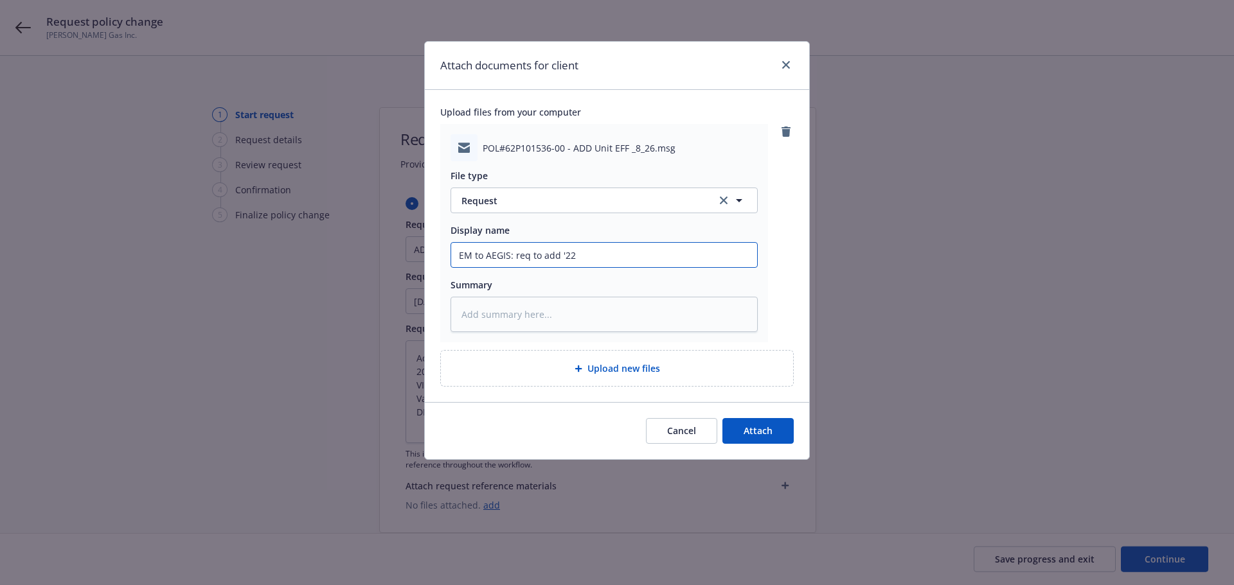
type textarea "x"
type input "EM to AEGIS: req to add '22"
type textarea "x"
type input "EM to AEGIS: req to add '22 S"
type textarea "x"
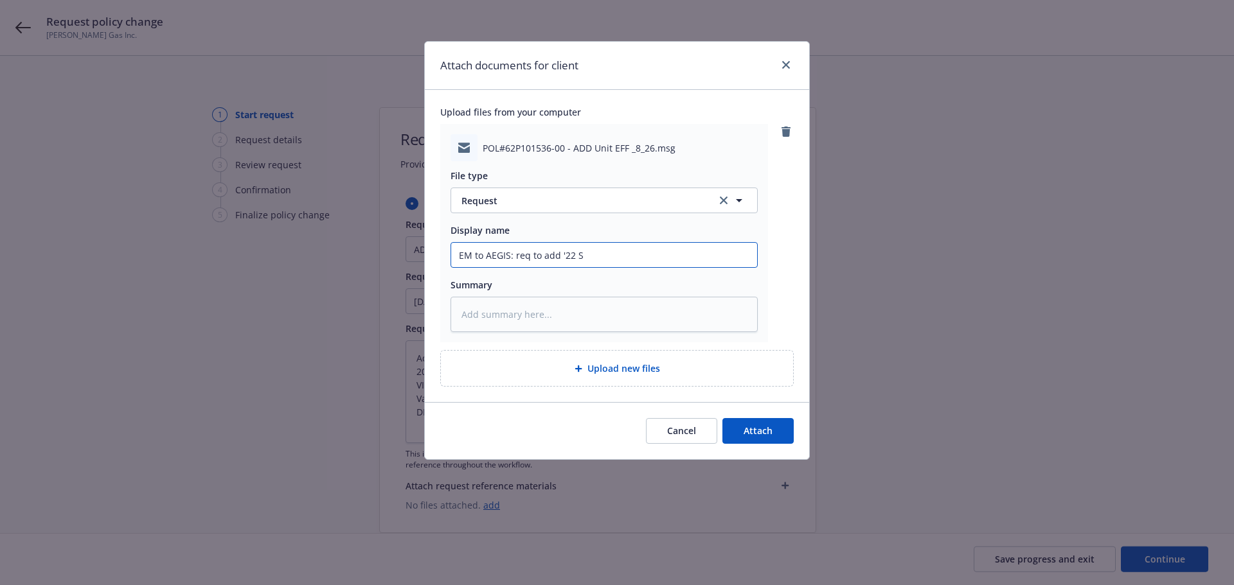
type input "EM to AEGIS: req to add '22 Si"
type textarea "x"
type input "EM to AEGIS: req to add '22 Sil"
type textarea "x"
type input "EM to AEGIS: req to add '22 Silv"
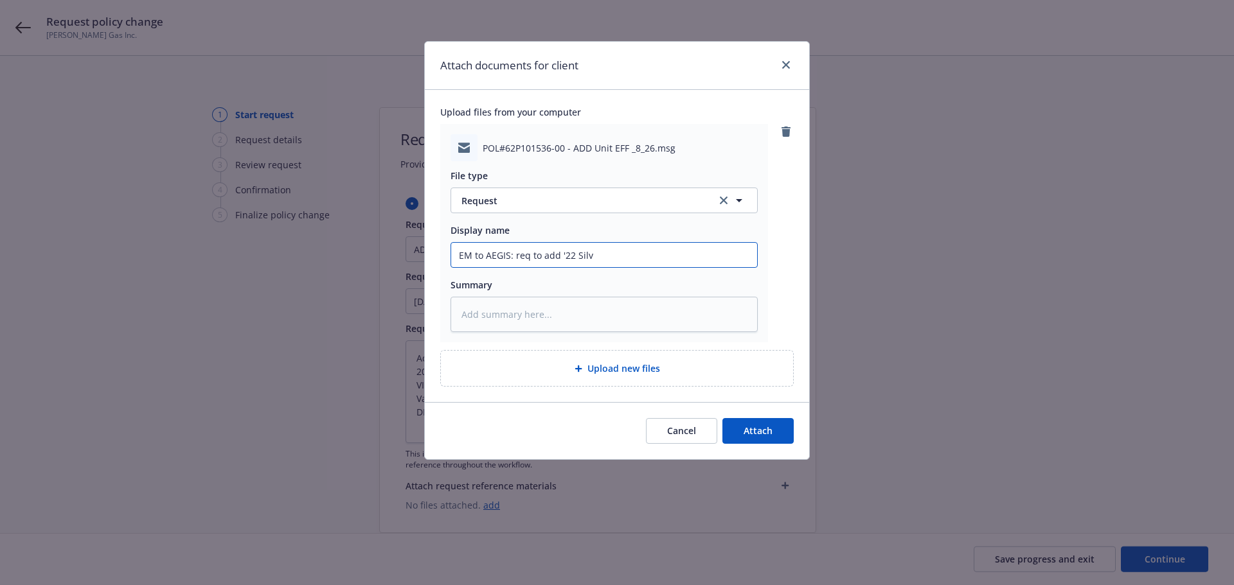
type textarea "x"
type input "EM to AEGIS: req to add '22 Silve"
type textarea "x"
type input "EM to AEGIS: req to add '22 Silver"
type textarea "x"
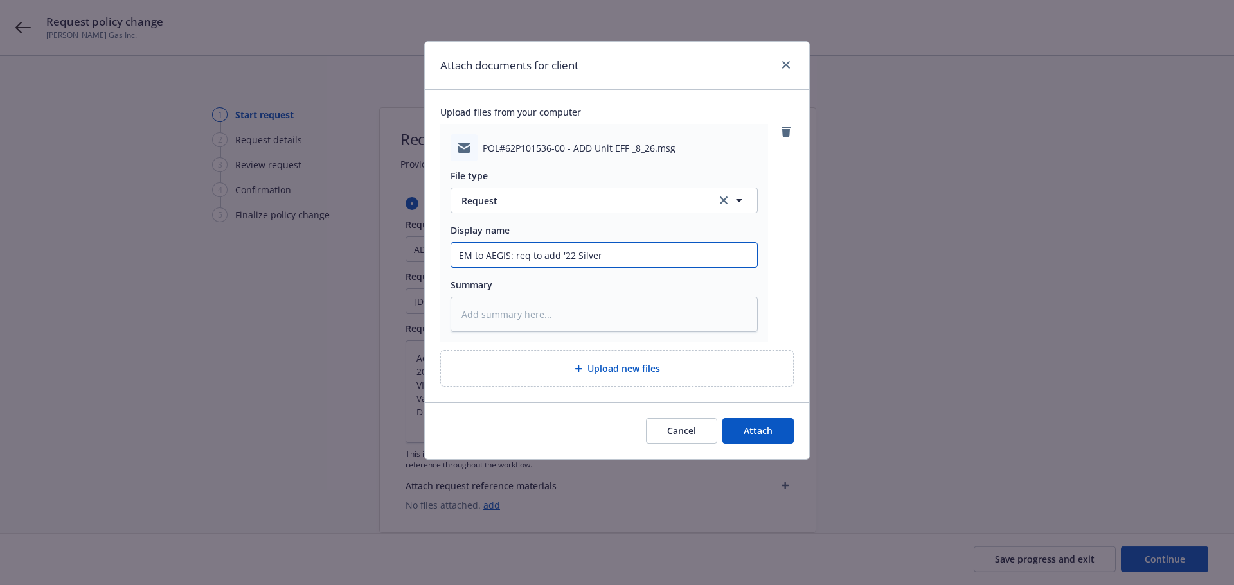
type input "EM to AEGIS: req to add '22 Silvera"
type textarea "x"
type input "EM to AEGIS: req to add '22 Silverad"
type textarea "x"
type input "EM to AEGIS: req to add '22 Silverado"
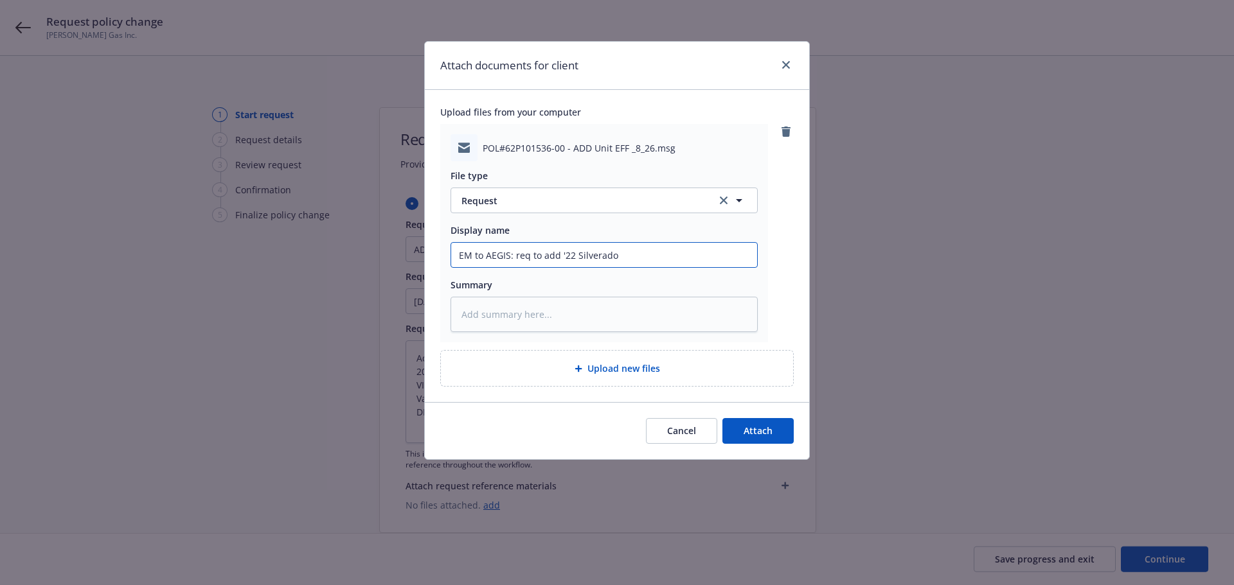
type textarea "x"
type input "EM to AEGIS: req to add '22 Silverado"
type textarea "x"
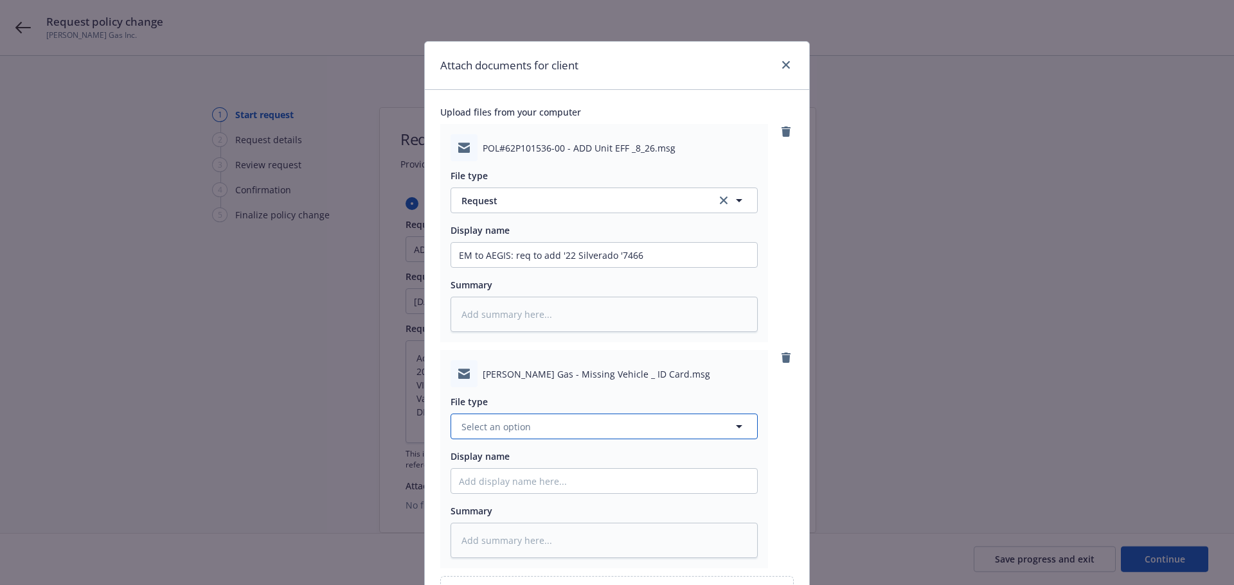
click at [498, 431] on span "Select an option" at bounding box center [495, 426] width 69 height 13
drag, startPoint x: 535, startPoint y: 543, endPoint x: 361, endPoint y: 542, distance: 174.1
click at [361, 542] on div "Attach documents for client Upload files from your computer POL#62P101536-00 - …" at bounding box center [617, 292] width 1234 height 585
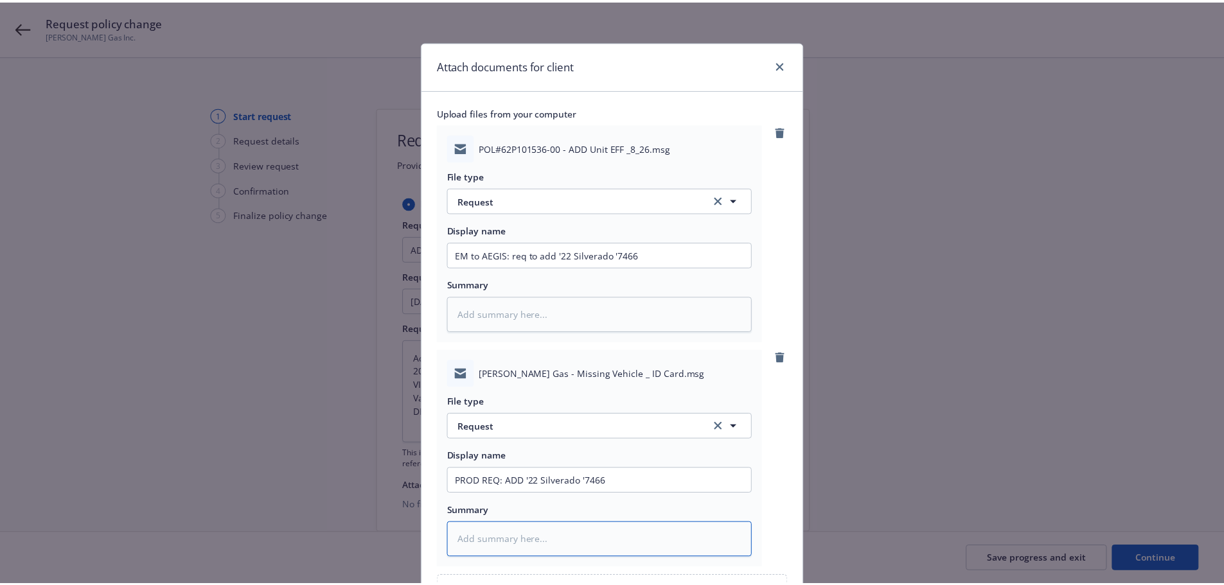
scroll to position [142, 0]
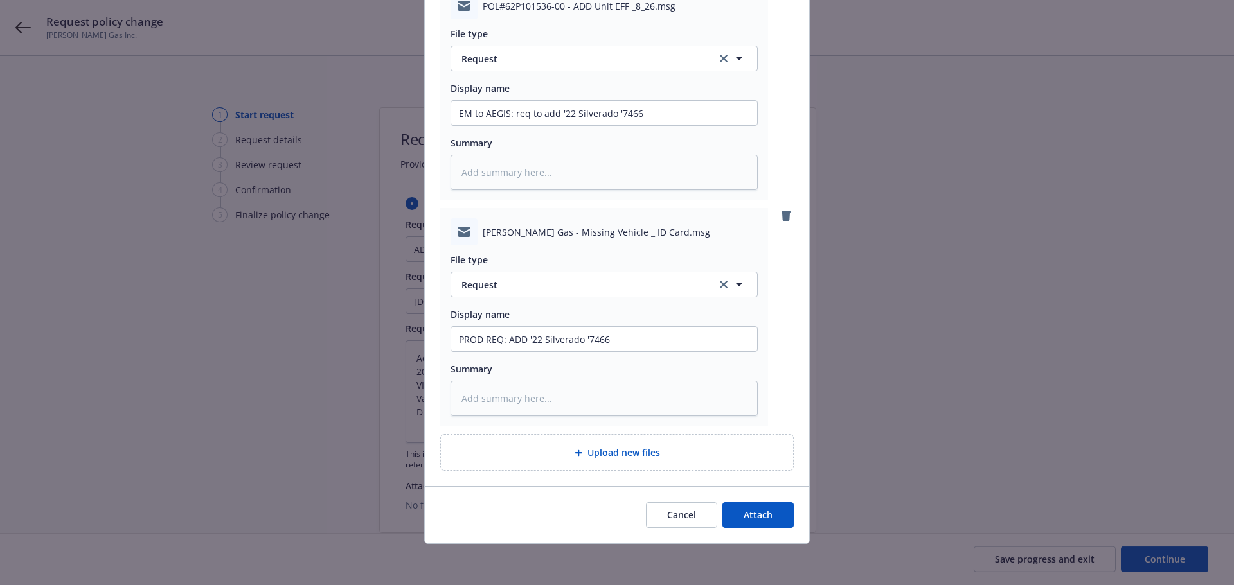
click at [745, 531] on div "Cancel Attach" at bounding box center [617, 514] width 384 height 57
click at [750, 520] on span "Attach" at bounding box center [757, 515] width 29 height 12
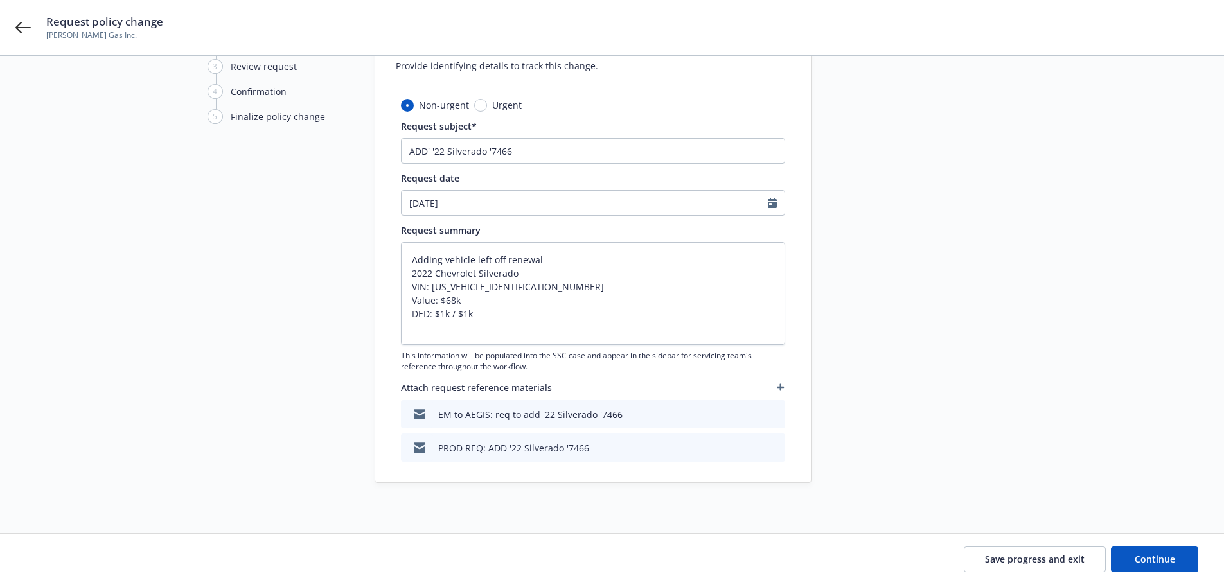
scroll to position [100, 0]
click at [1171, 558] on span "Continue" at bounding box center [1155, 559] width 40 height 12
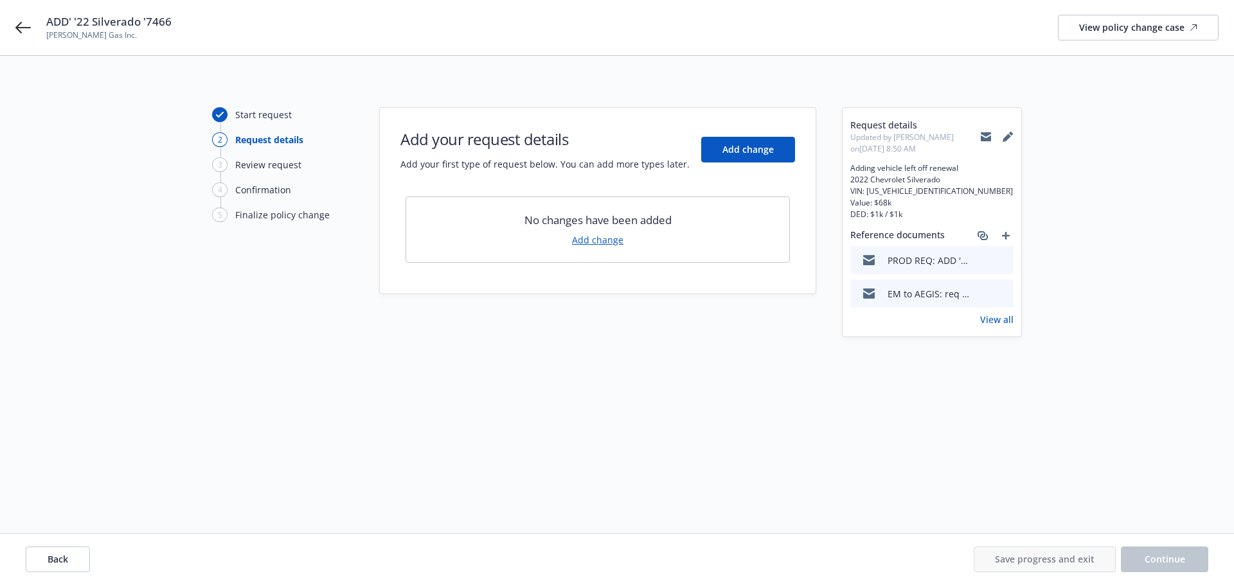
click at [596, 238] on link "Add change" at bounding box center [597, 239] width 51 height 13
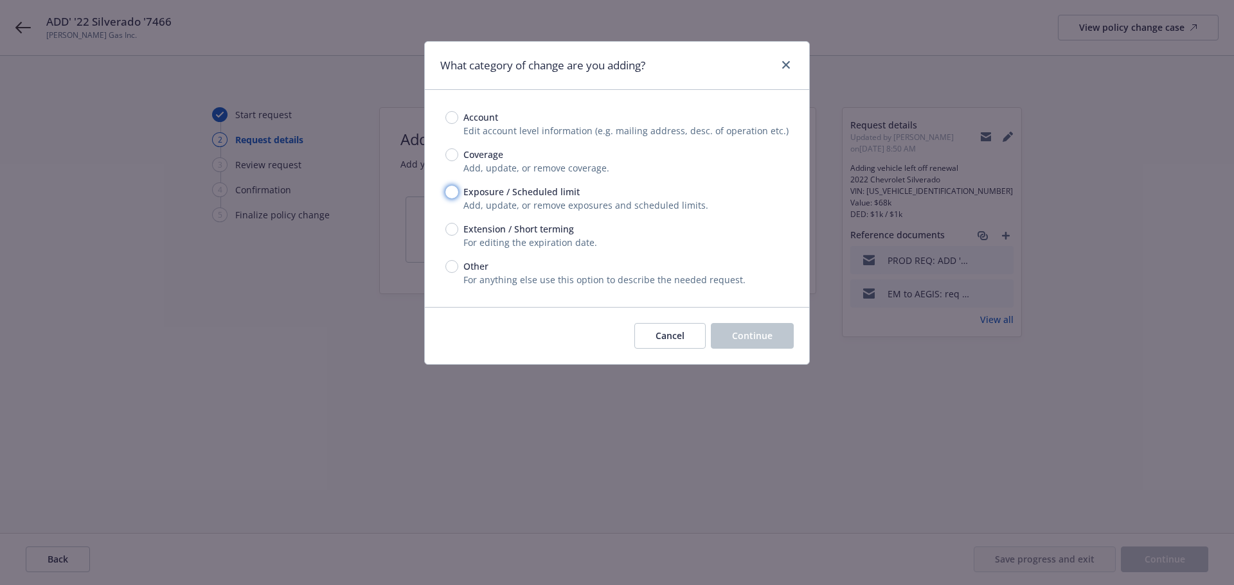
click at [448, 194] on input "Exposure / Scheduled limit" at bounding box center [451, 192] width 13 height 13
click at [777, 340] on button "Continue" at bounding box center [752, 336] width 83 height 26
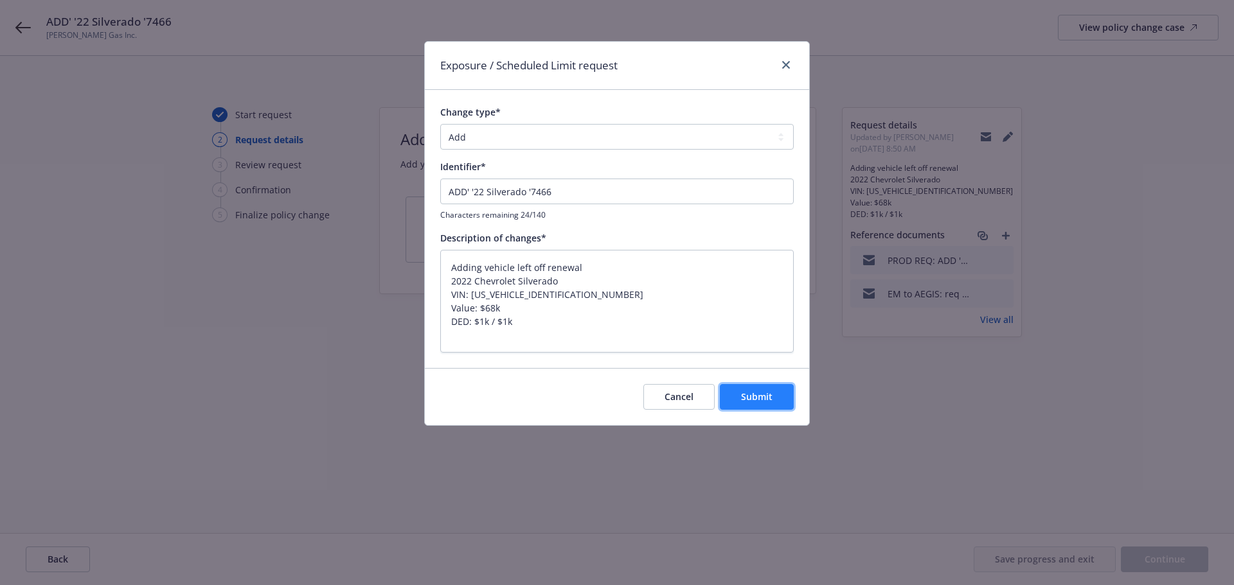
click at [762, 407] on button "Submit" at bounding box center [757, 397] width 74 height 26
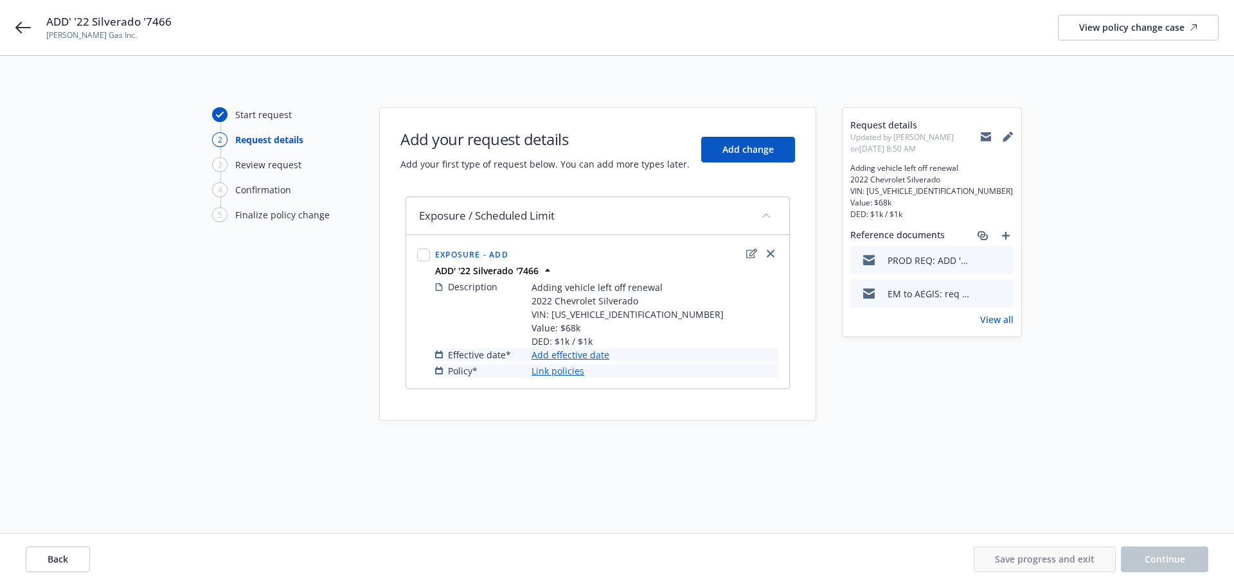
click at [580, 357] on link "Add effective date" at bounding box center [570, 354] width 78 height 13
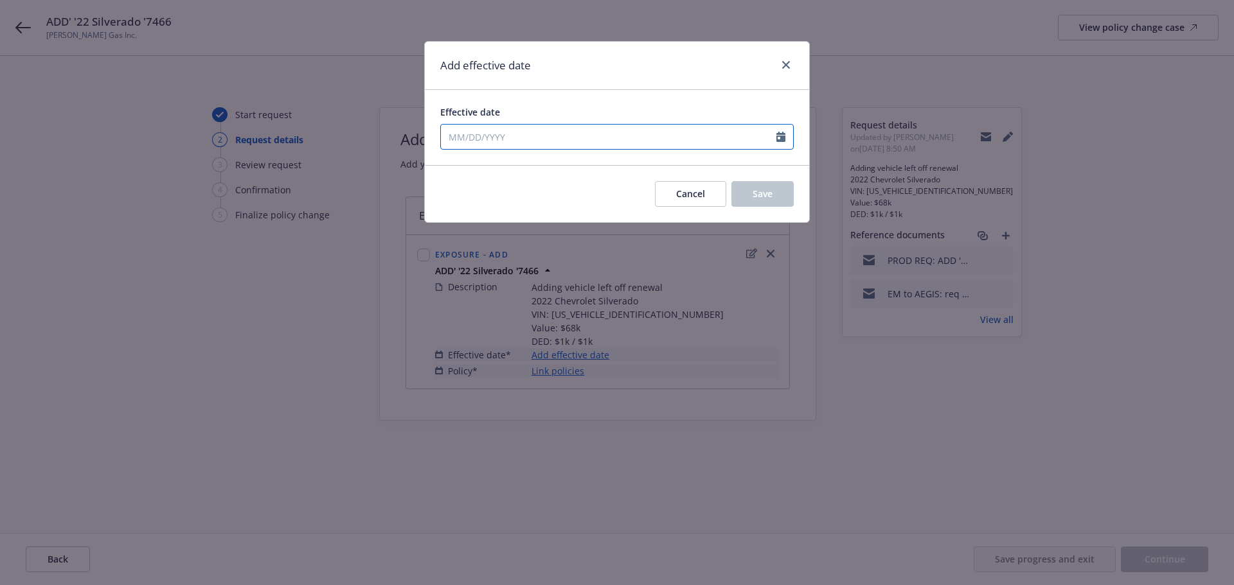
click at [537, 133] on input "Effective date" at bounding box center [608, 137] width 335 height 24
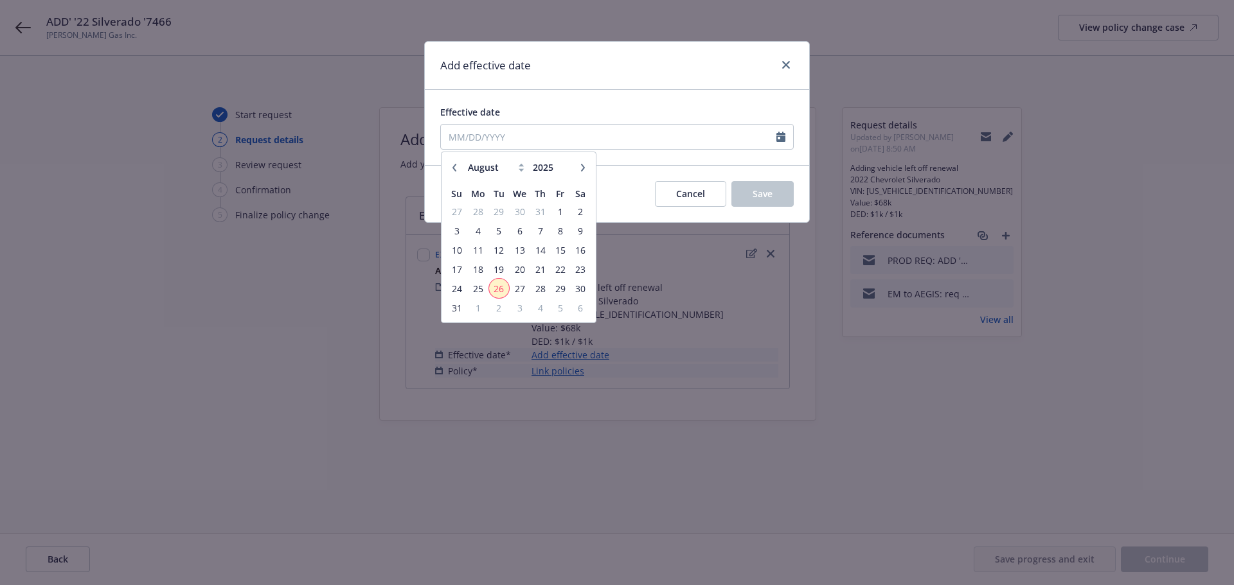
click at [501, 282] on span "26" at bounding box center [498, 289] width 17 height 16
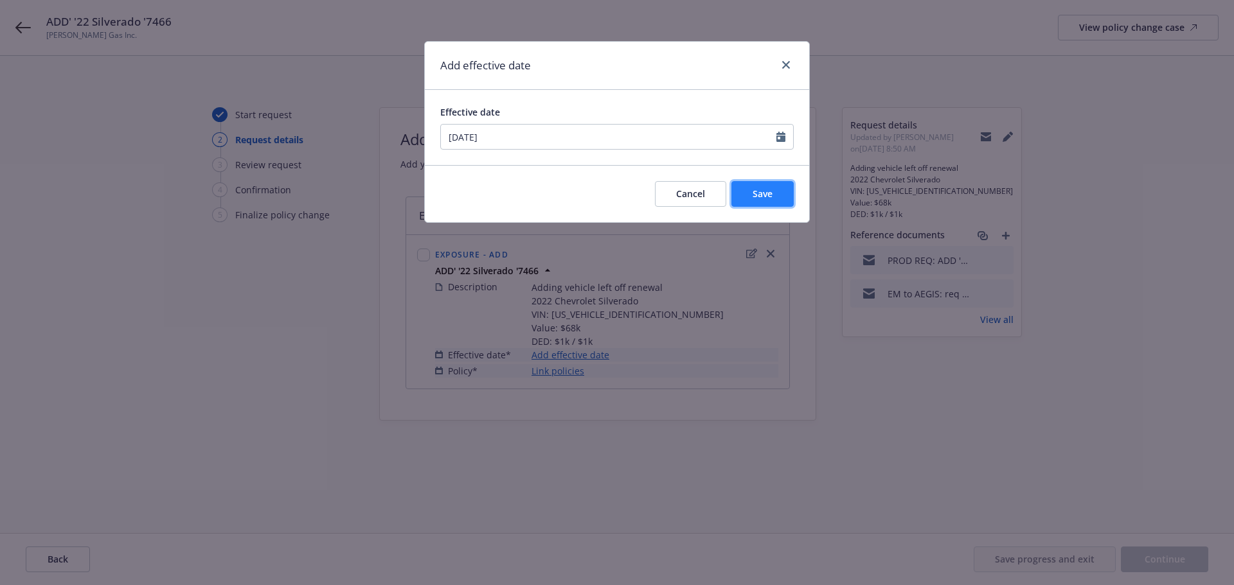
click at [774, 184] on button "Save" at bounding box center [762, 194] width 62 height 26
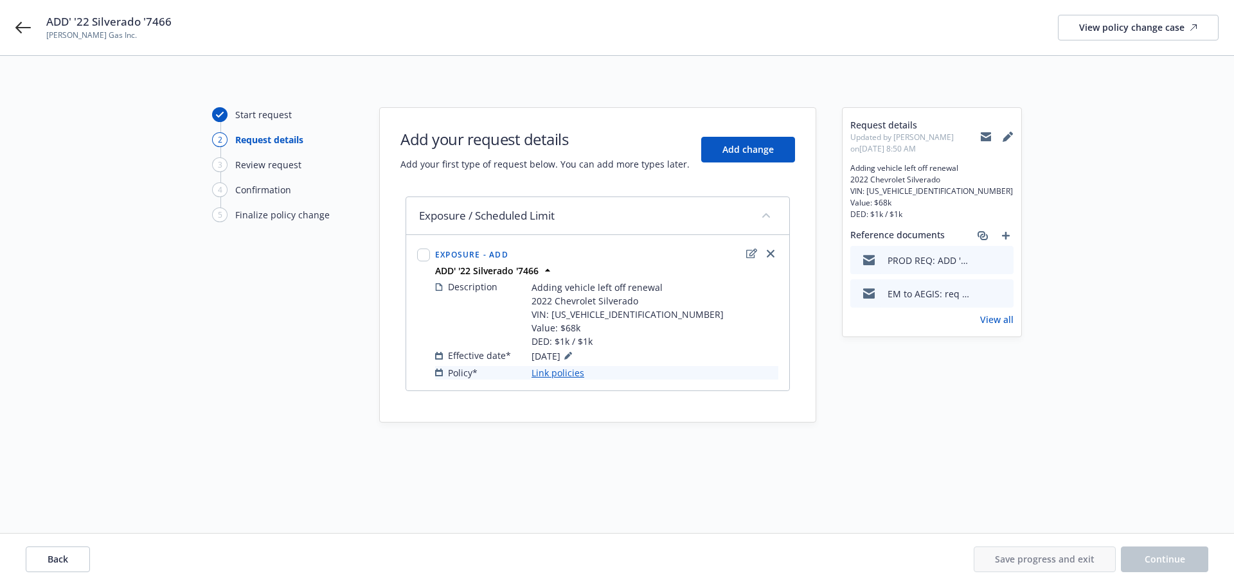
click at [570, 366] on link "Link policies" at bounding box center [557, 372] width 53 height 13
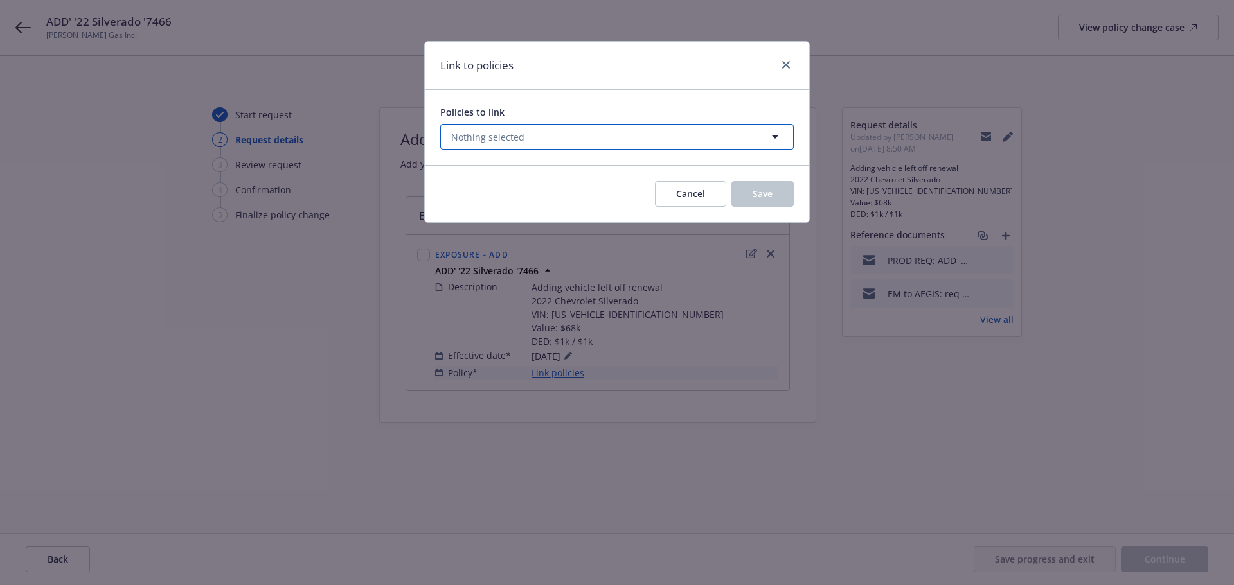
click at [523, 137] on button "Nothing selected" at bounding box center [616, 137] width 353 height 26
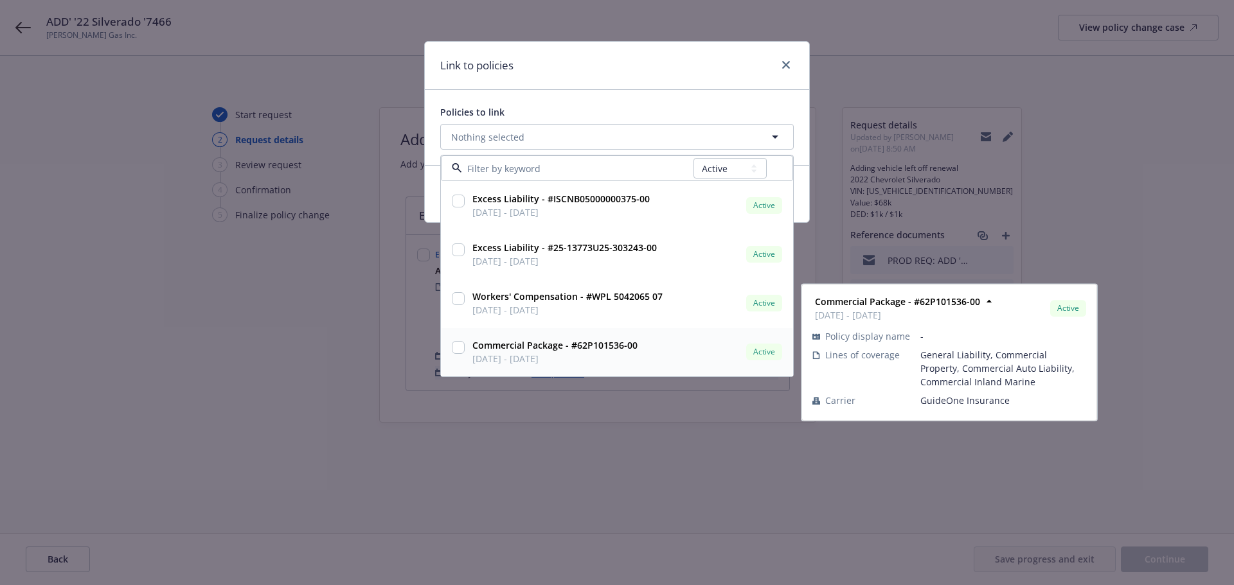
click at [456, 351] on input "checkbox" at bounding box center [458, 347] width 13 height 13
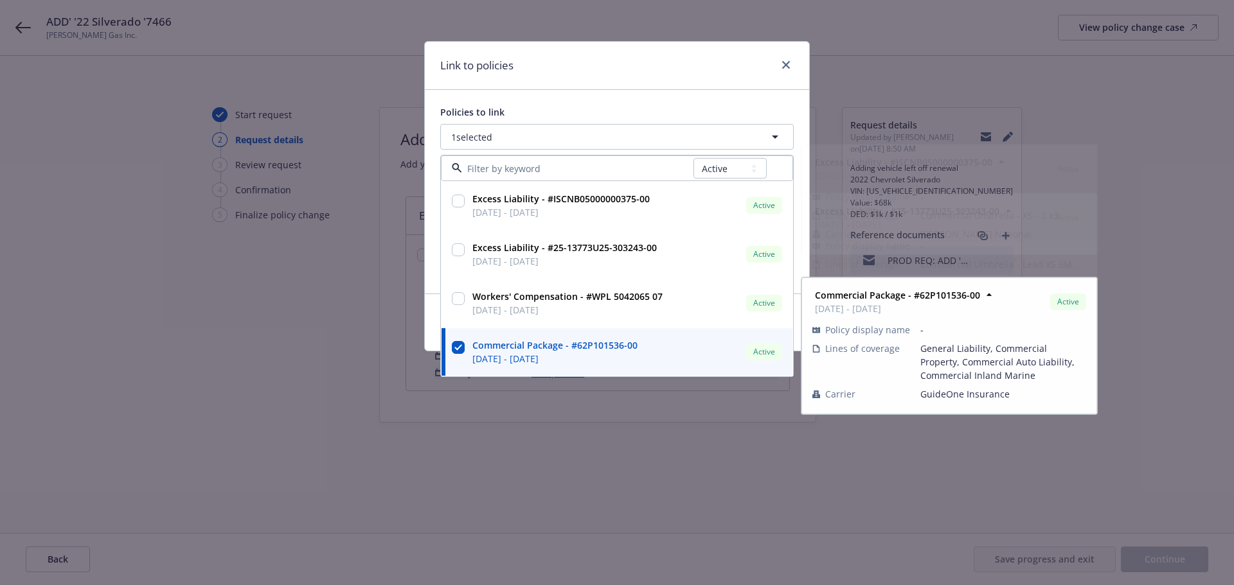
click at [549, 107] on div "Policies to link" at bounding box center [616, 111] width 353 height 13
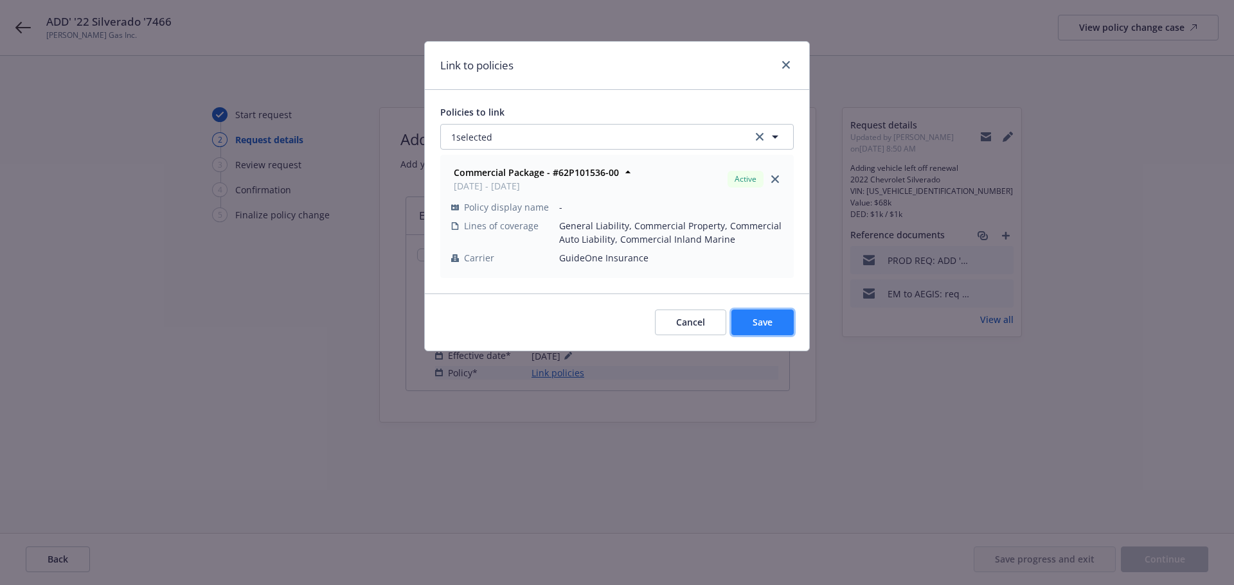
click at [744, 324] on button "Save" at bounding box center [762, 323] width 62 height 26
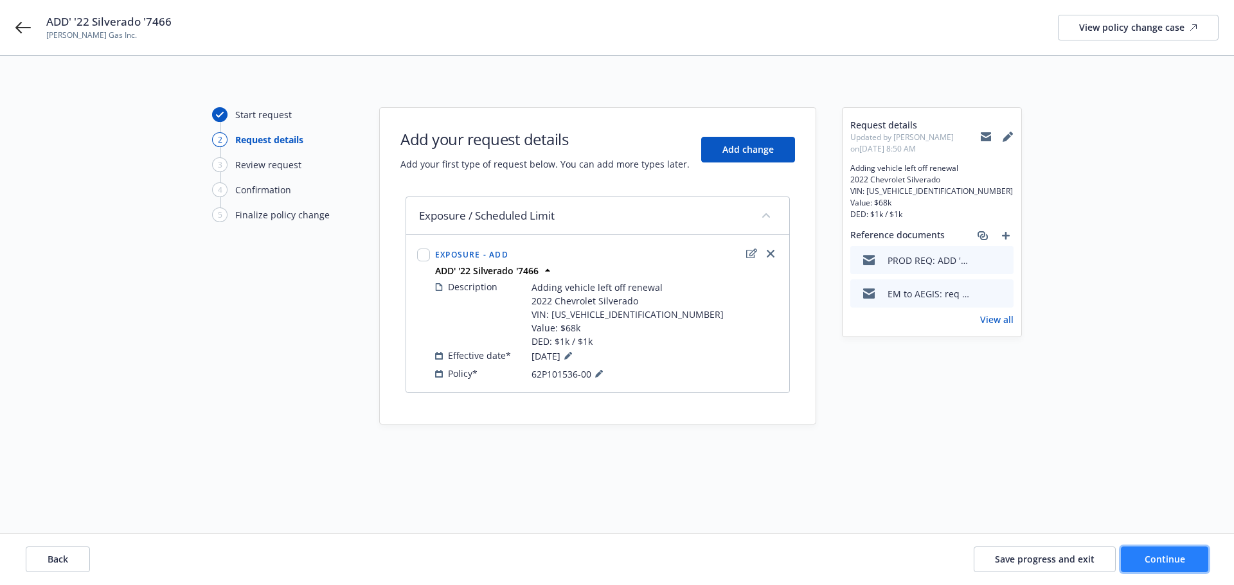
click at [1178, 548] on button "Continue" at bounding box center [1164, 560] width 87 height 26
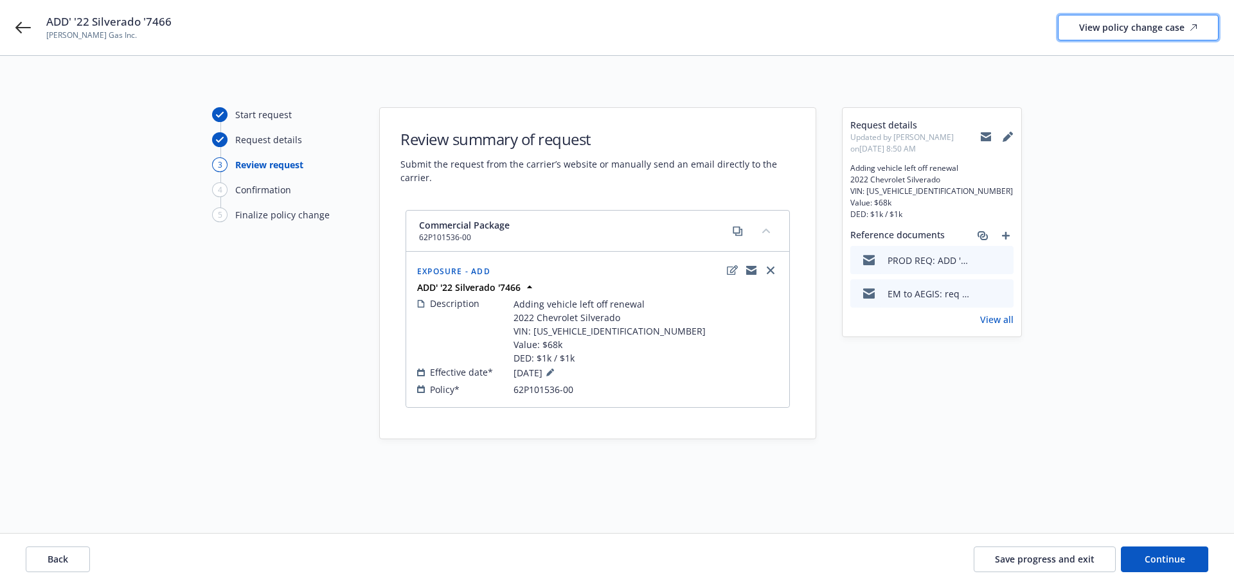
click at [1104, 35] on div "View policy change case" at bounding box center [1138, 27] width 118 height 24
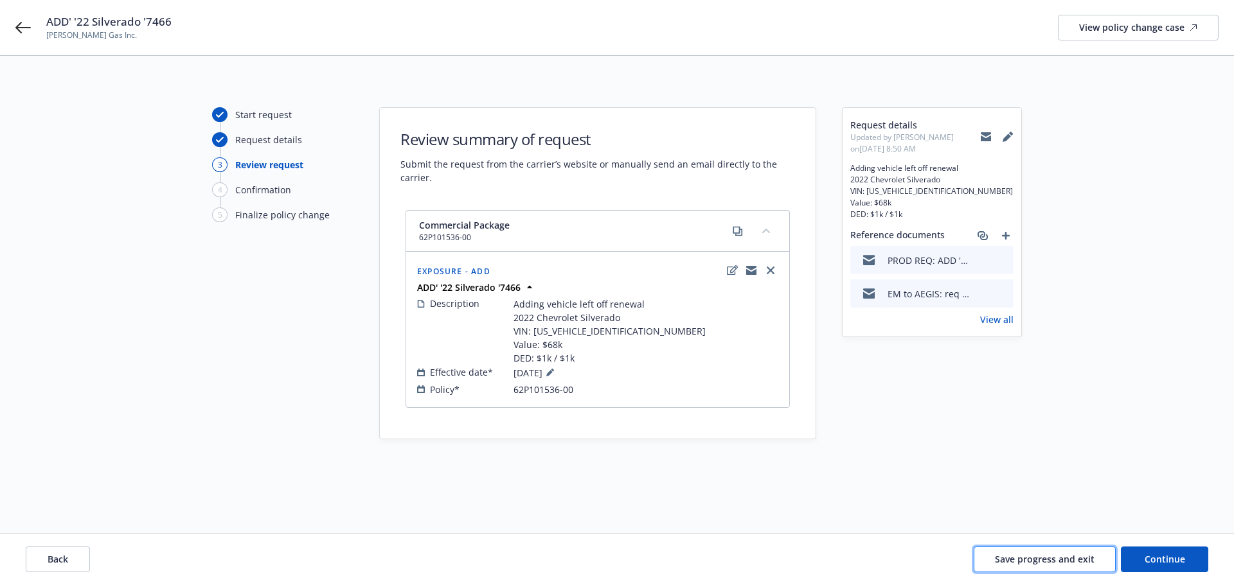
click at [995, 556] on button "Save progress and exit" at bounding box center [1044, 560] width 142 height 26
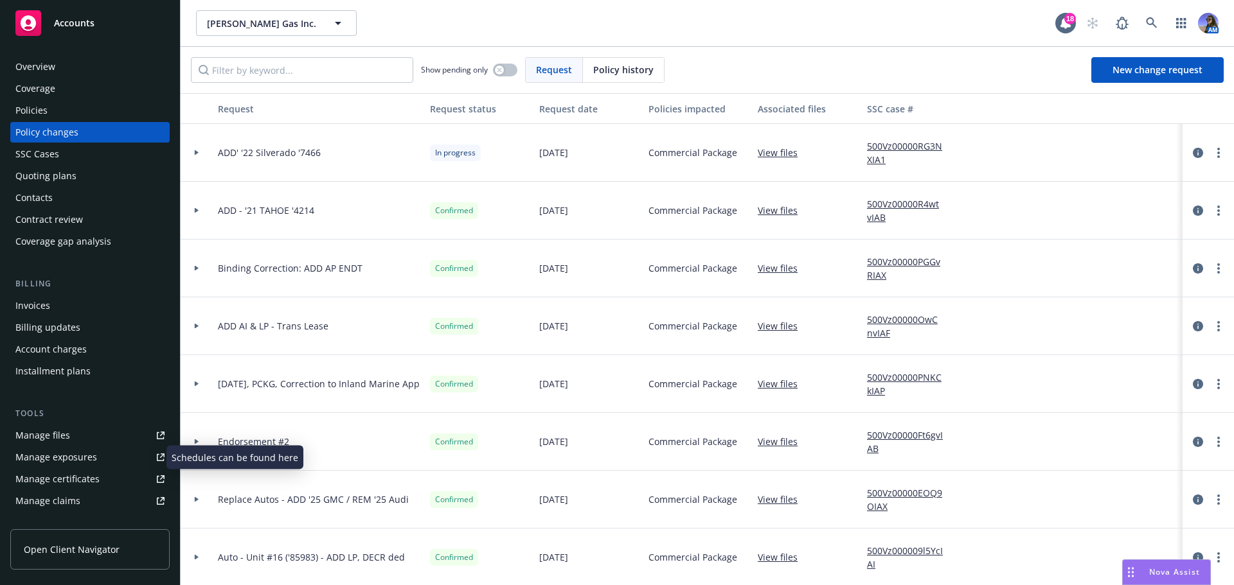
click at [67, 461] on div "Manage exposures" at bounding box center [56, 457] width 82 height 21
click at [48, 116] on div "Policies" at bounding box center [89, 110] width 149 height 21
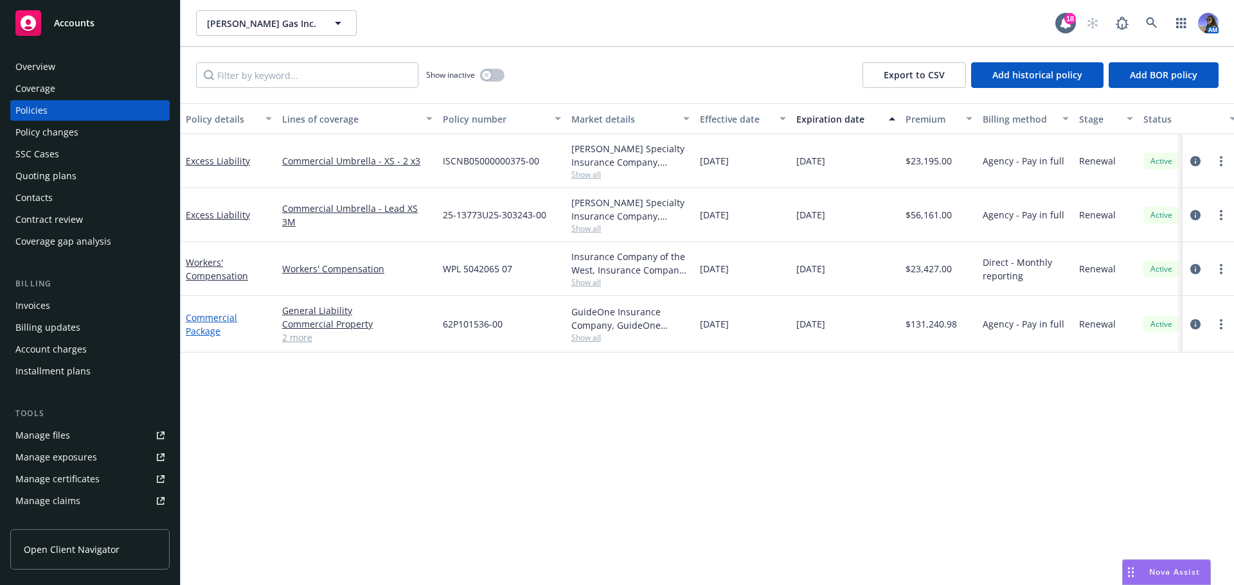
click at [208, 321] on link "Commercial Package" at bounding box center [211, 325] width 51 height 26
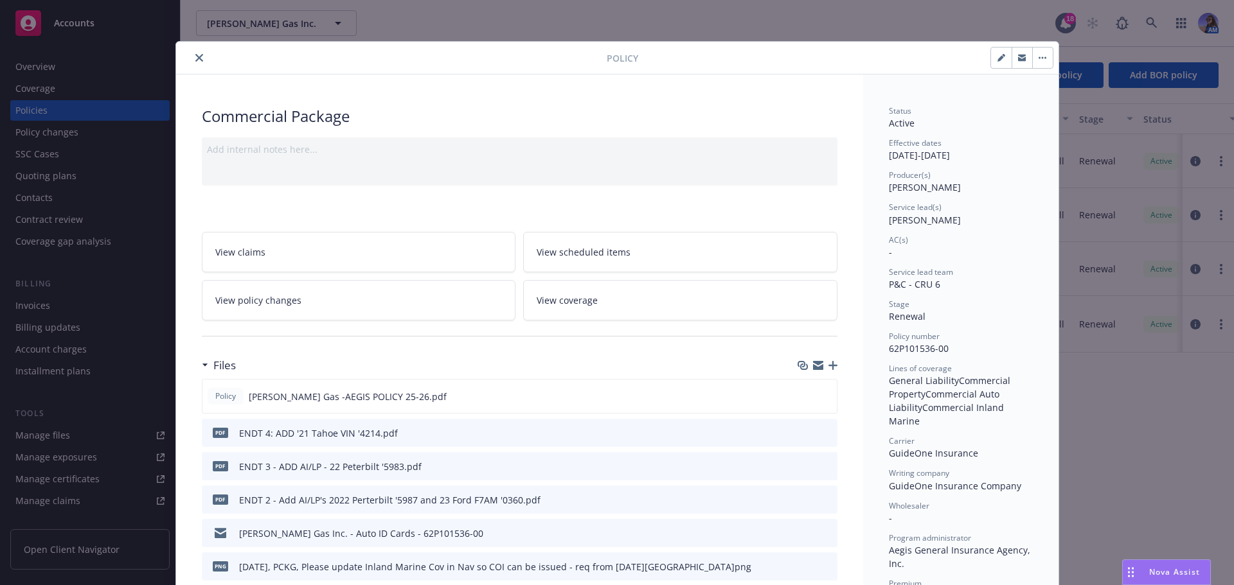
click at [563, 308] on link "View coverage" at bounding box center [680, 300] width 314 height 40
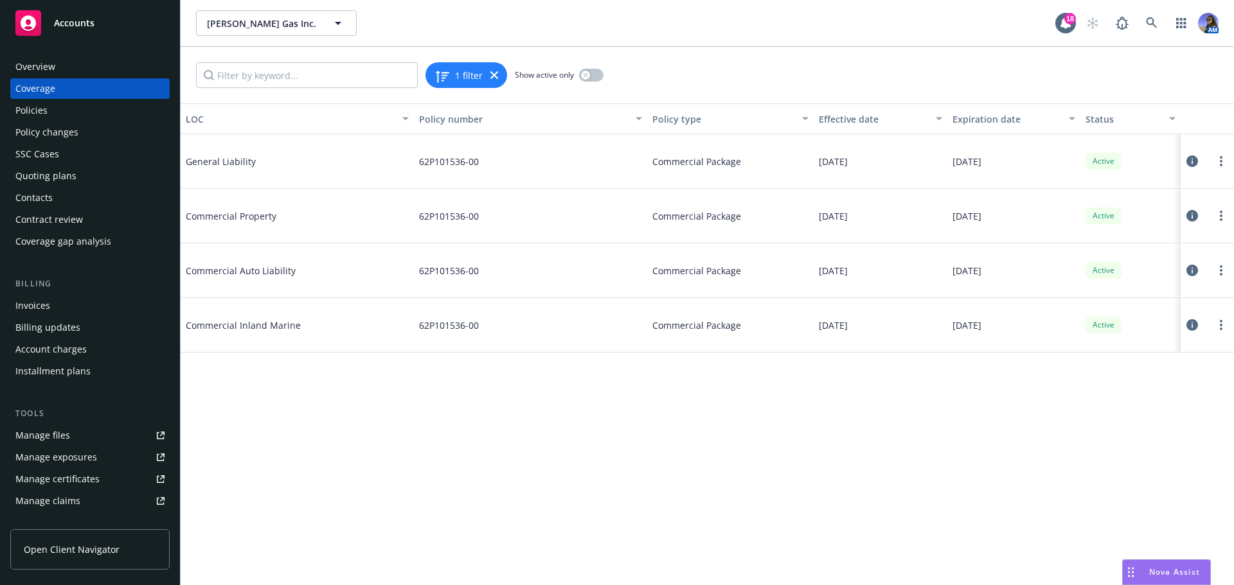
click at [1189, 271] on icon at bounding box center [1192, 271] width 12 height 12
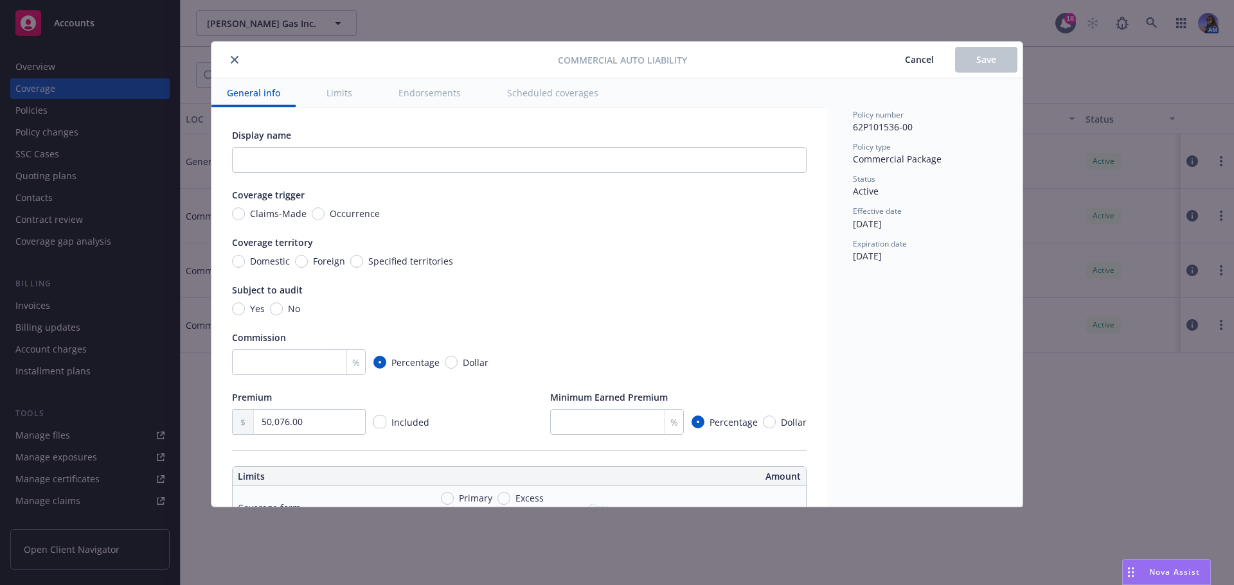
click at [544, 100] on button "Scheduled coverages" at bounding box center [553, 92] width 122 height 29
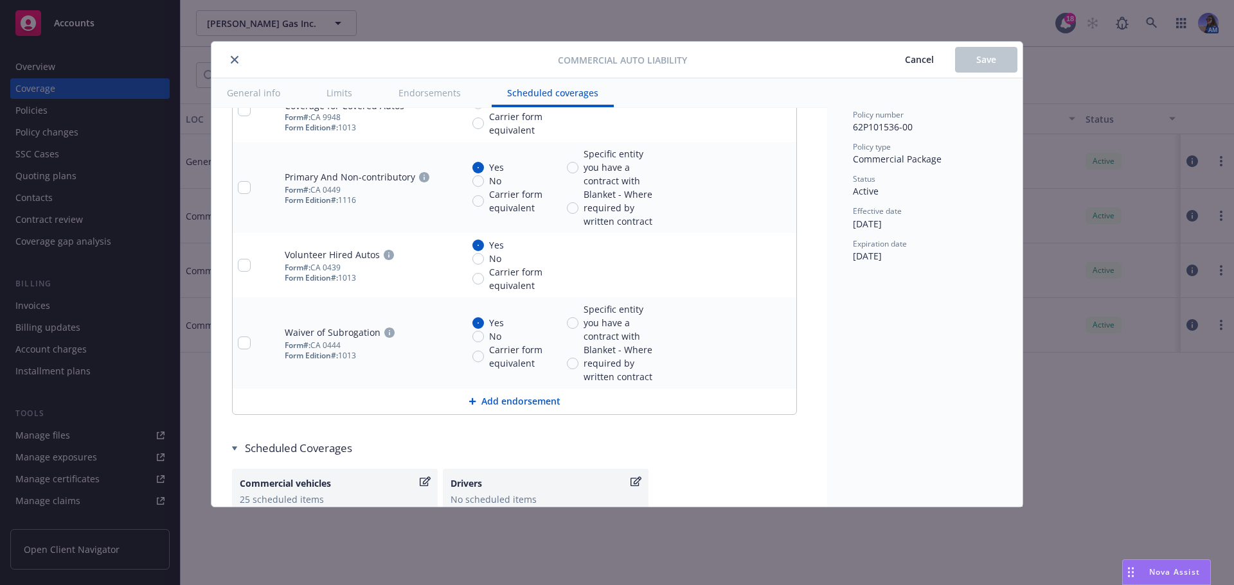
scroll to position [3198, 0]
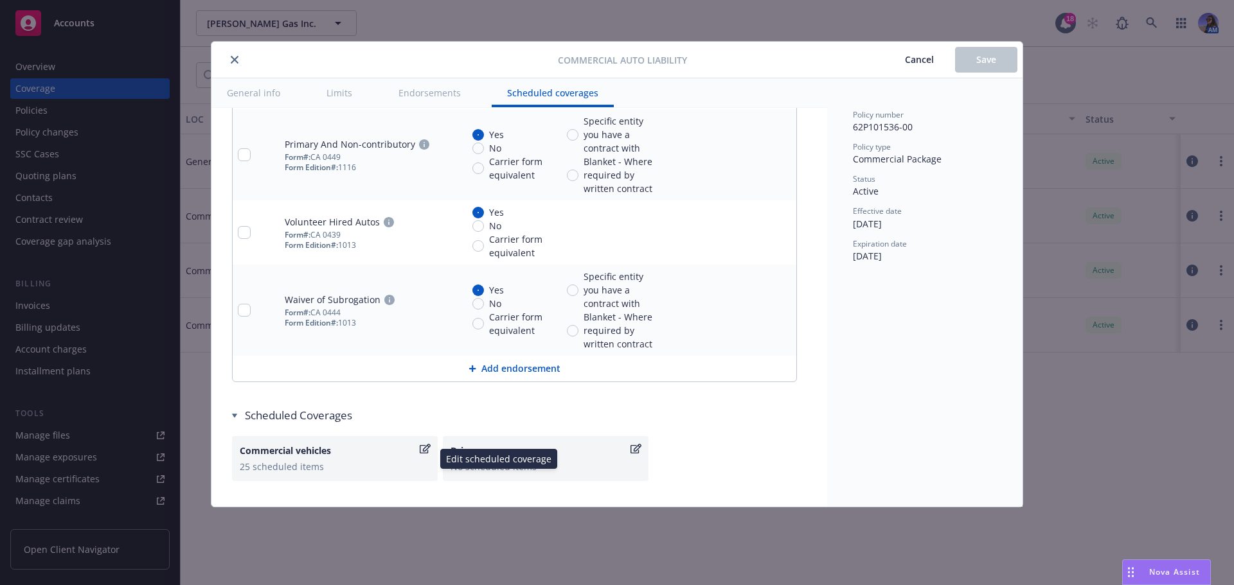
click at [425, 447] on icon "button" at bounding box center [425, 449] width 11 height 10
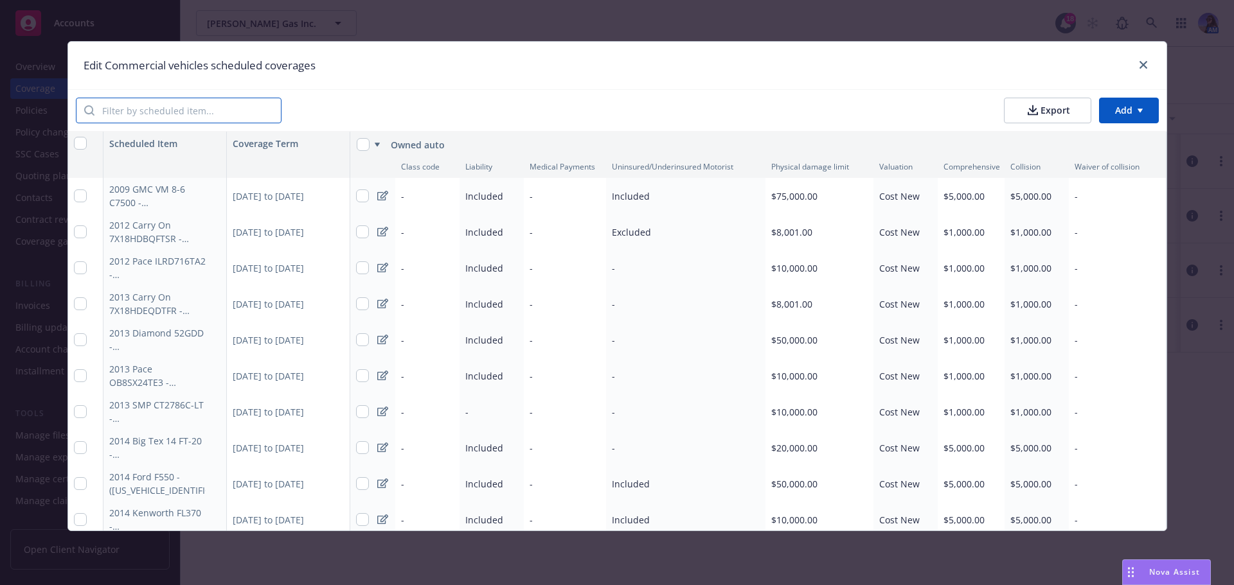
click at [193, 113] on input "search" at bounding box center [187, 110] width 186 height 24
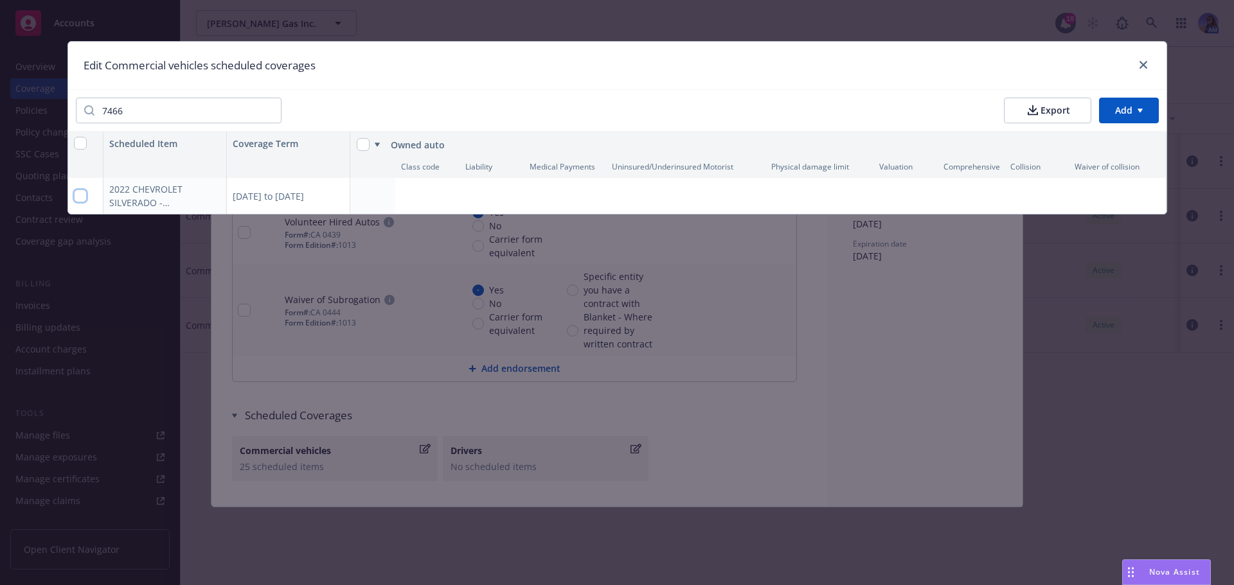
click at [80, 197] on input "checkbox" at bounding box center [80, 196] width 13 height 13
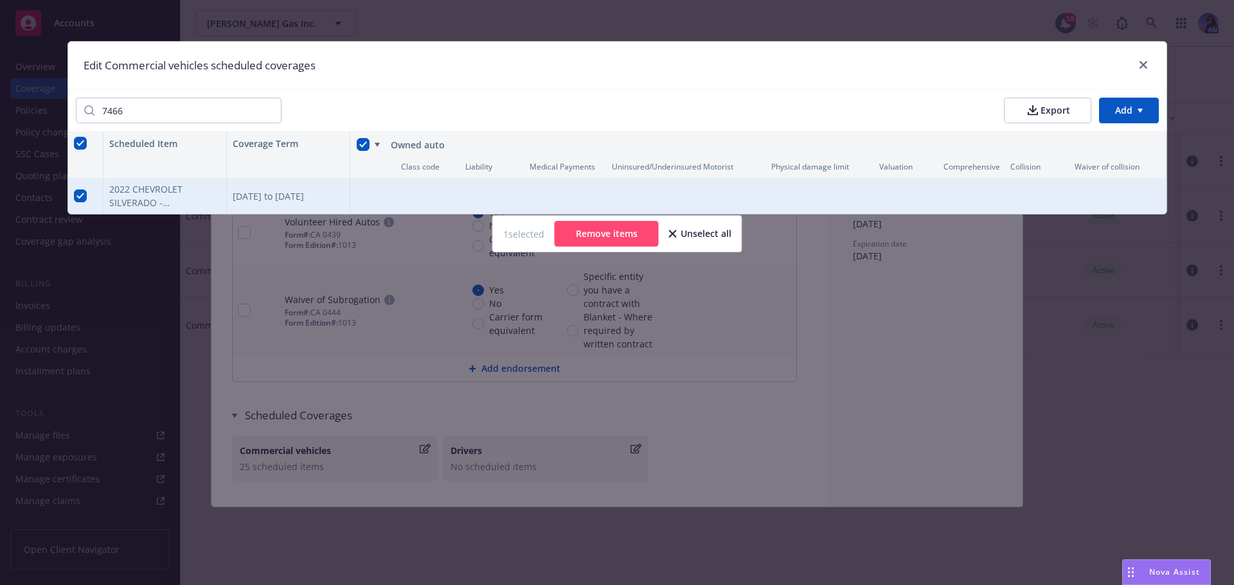
click at [1112, 103] on html "Accounts Overview Coverage Policies Policy changes SSC Cases Quoting plans Cont…" at bounding box center [617, 292] width 1234 height 585
click at [1090, 139] on div "Add scheduled items" at bounding box center [1103, 139] width 112 height 21
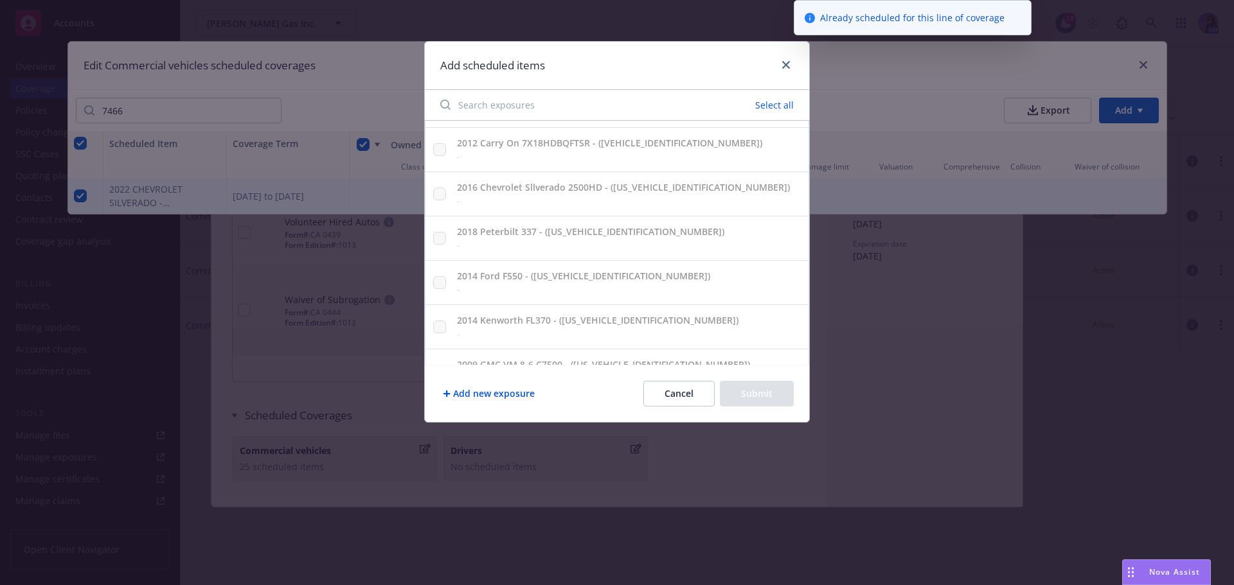
scroll to position [662, 0]
click at [511, 96] on input "Search exposures" at bounding box center [531, 105] width 199 height 26
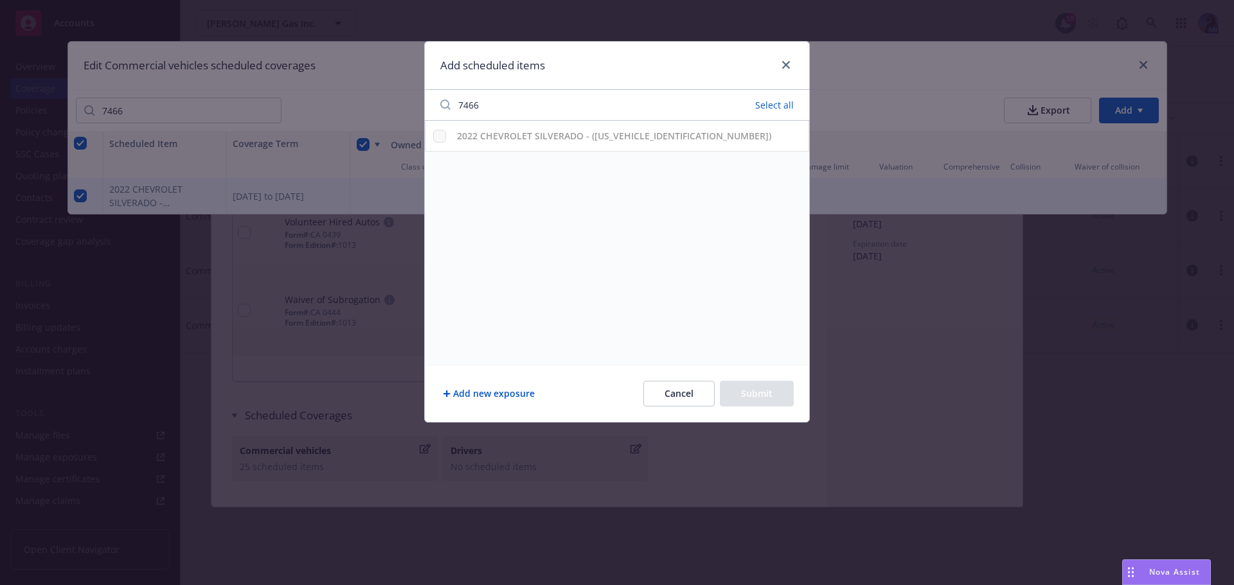
click at [500, 133] on strong "2022 CHEVROLET SILVERADO - (1GC5YNEY3NF237466)" at bounding box center [614, 136] width 314 height 12
click at [783, 60] on link "close" at bounding box center [785, 64] width 15 height 15
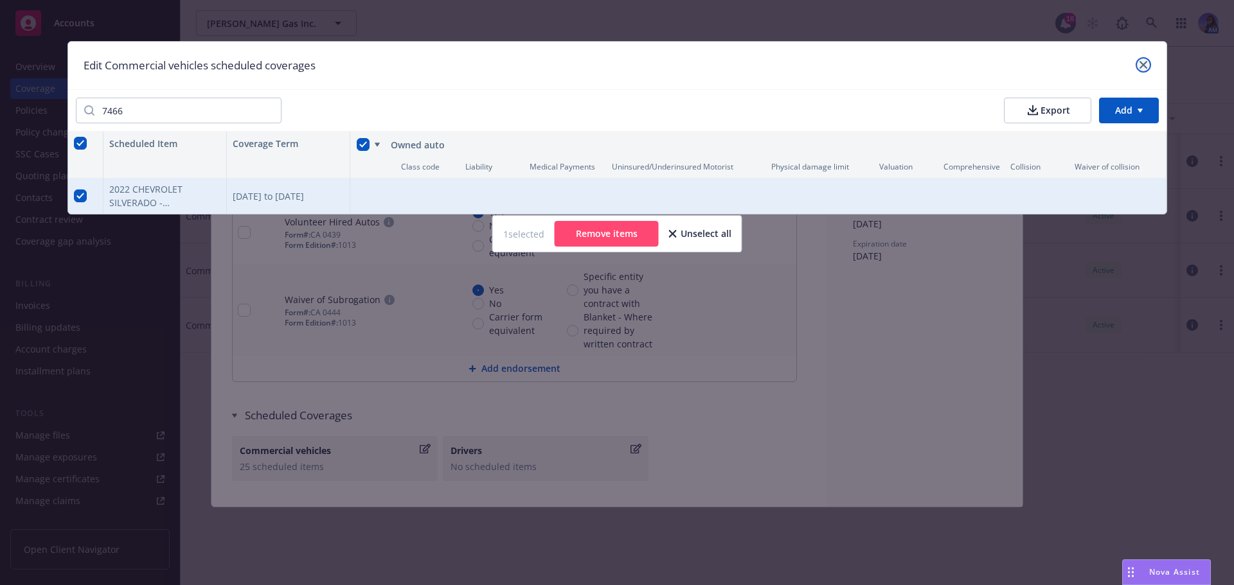
click at [1144, 66] on icon "close" at bounding box center [1143, 65] width 8 height 8
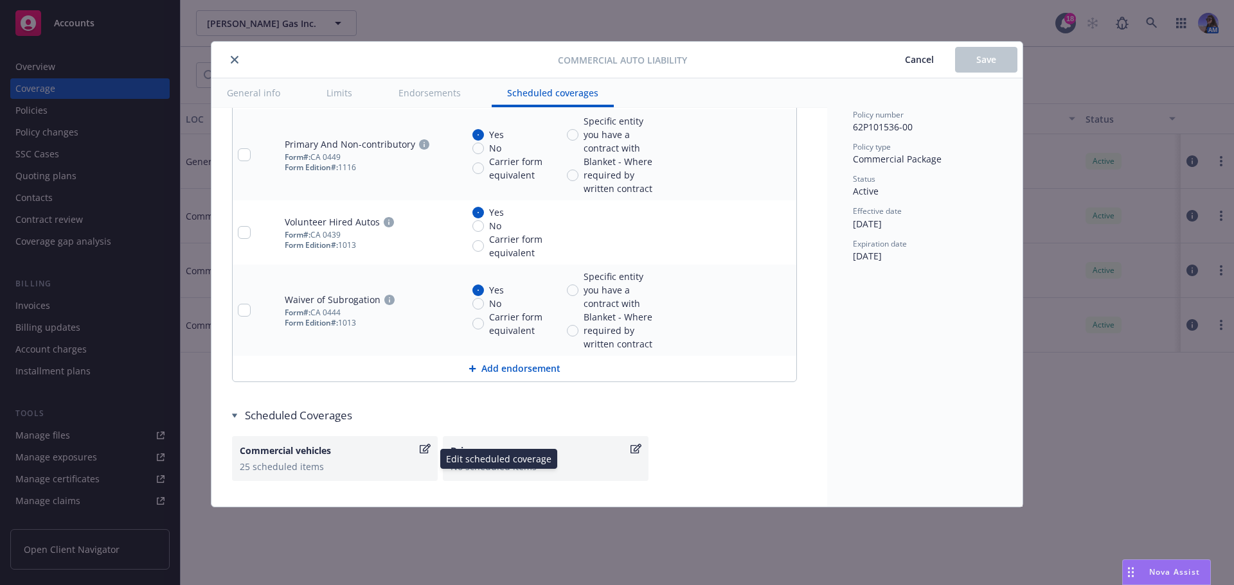
click at [422, 452] on icon "button" at bounding box center [425, 449] width 11 height 10
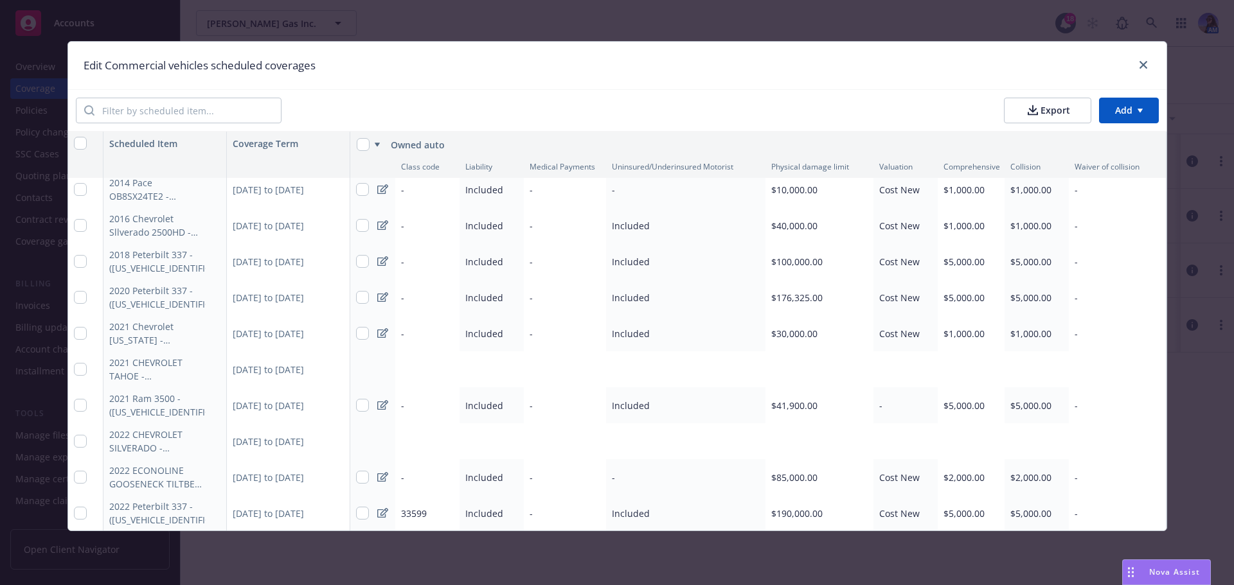
scroll to position [386, 0]
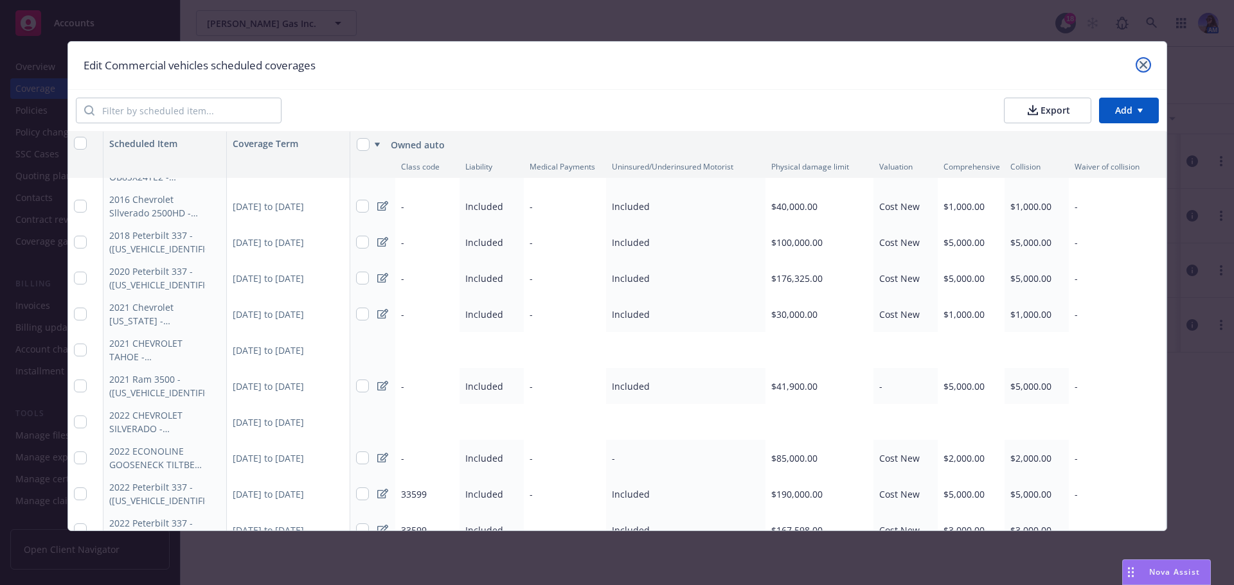
click at [1150, 69] on link "close" at bounding box center [1142, 64] width 15 height 15
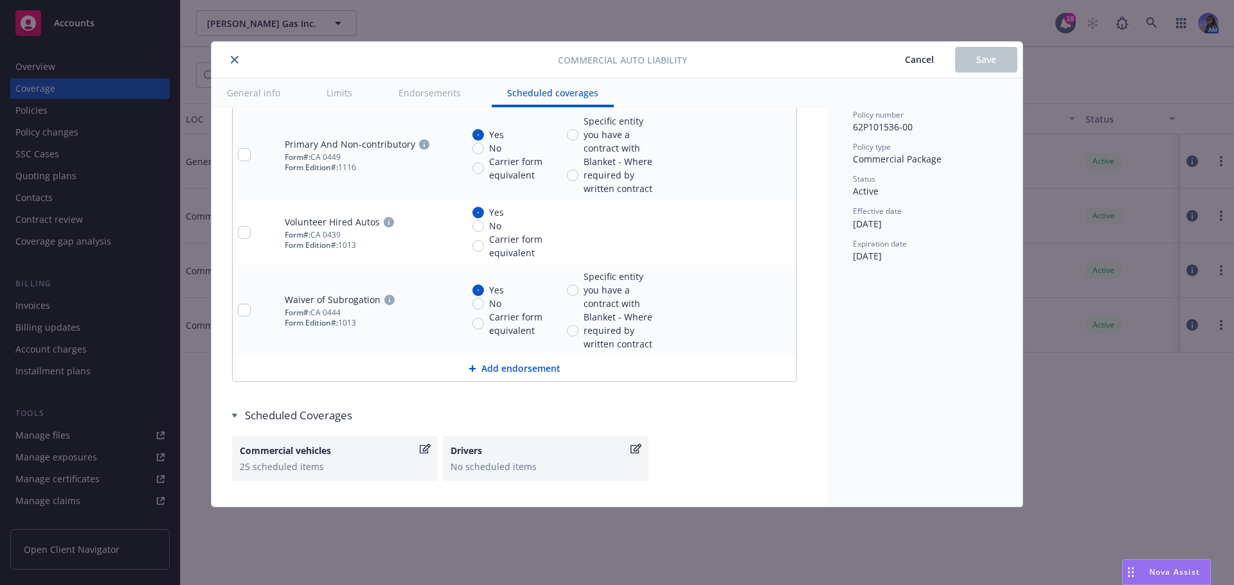
click at [235, 64] on button "close" at bounding box center [234, 59] width 15 height 15
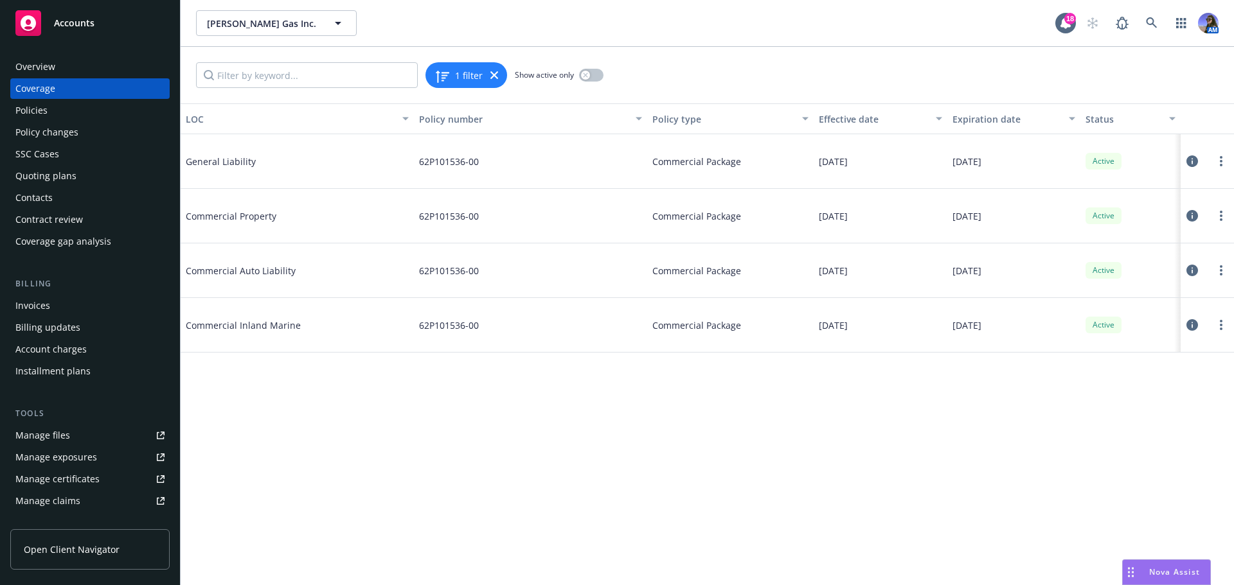
click at [49, 438] on div "Manage files" at bounding box center [42, 435] width 55 height 21
click at [50, 67] on div "Overview" at bounding box center [35, 67] width 40 height 21
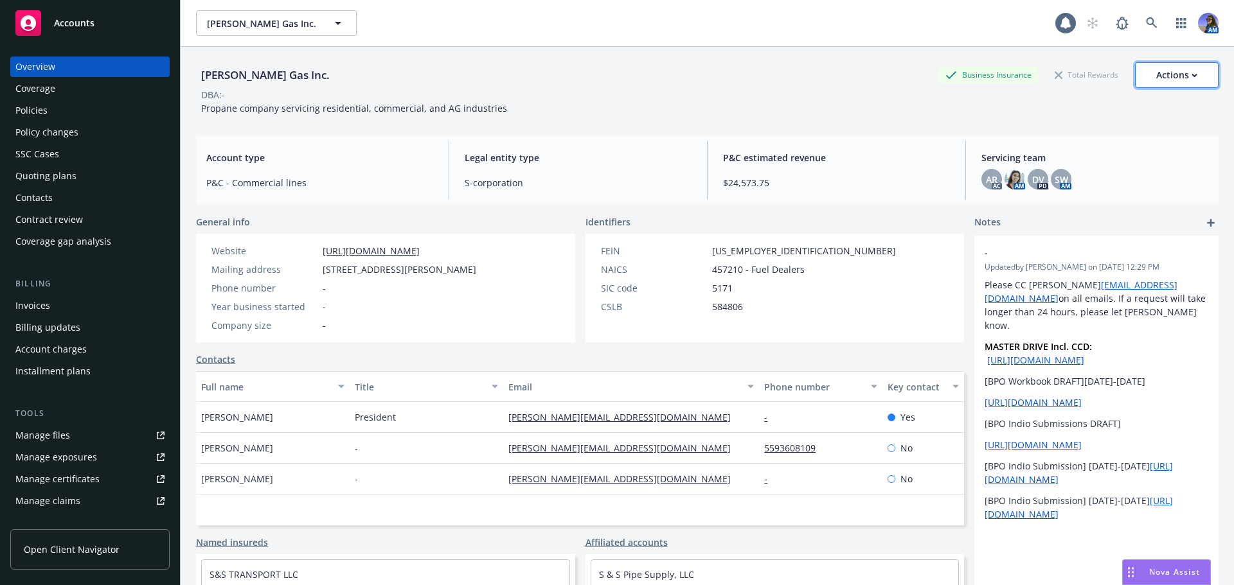
click at [1175, 69] on div "Actions" at bounding box center [1176, 75] width 41 height 24
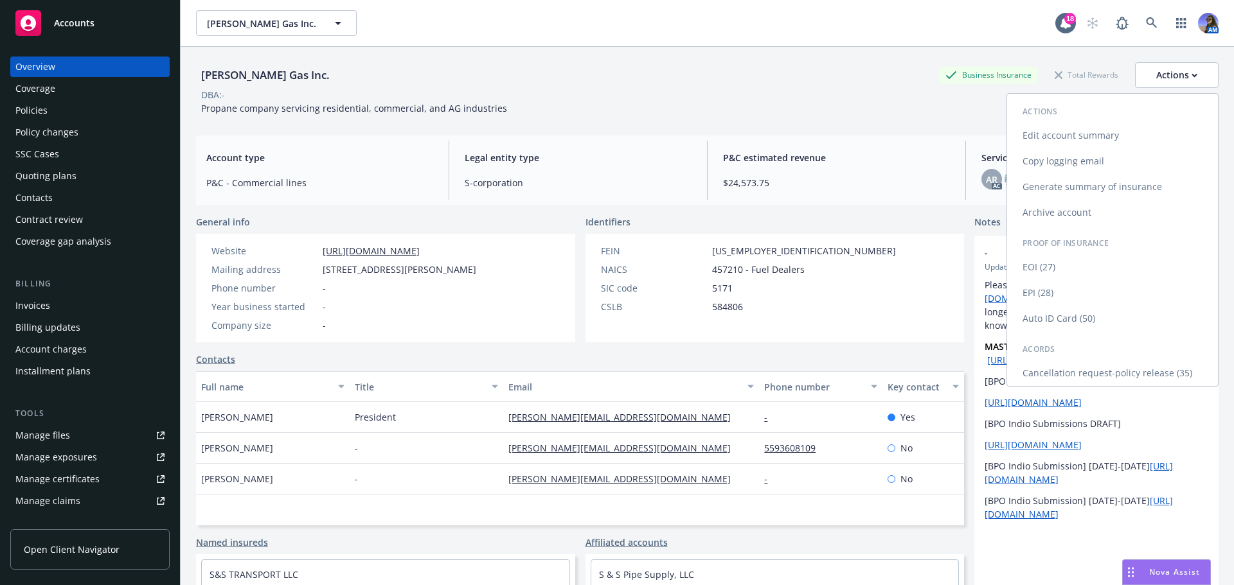
click at [1031, 311] on link "Auto ID Card (50)" at bounding box center [1112, 319] width 211 height 26
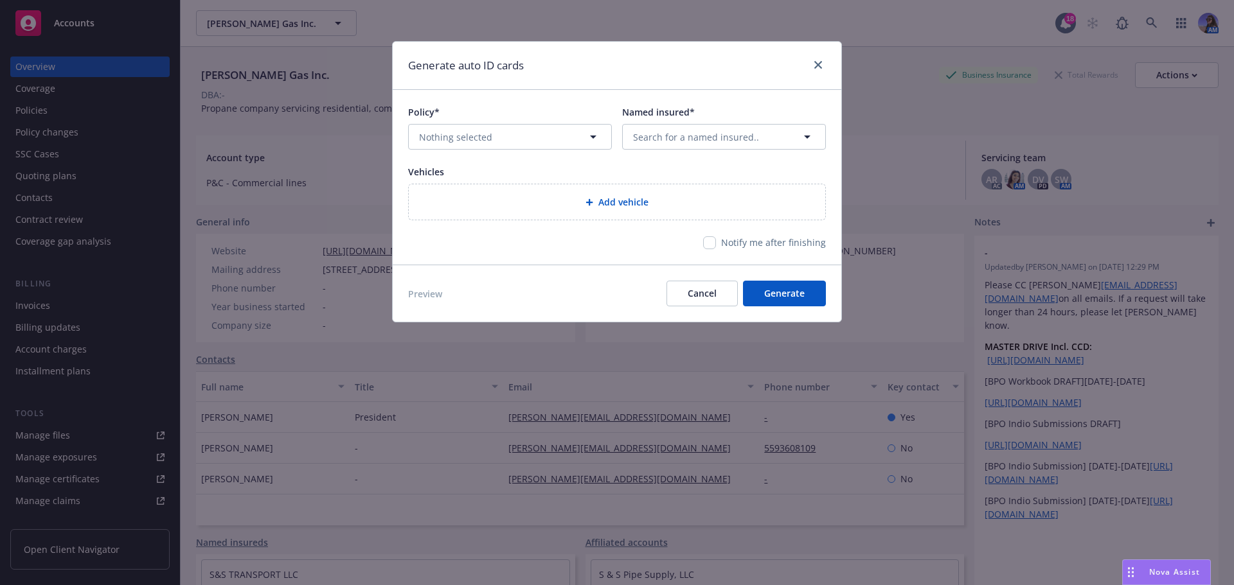
click at [534, 123] on div "Policy* Nothing selected" at bounding box center [510, 127] width 204 height 44
click at [521, 145] on button "Nothing selected" at bounding box center [510, 137] width 204 height 26
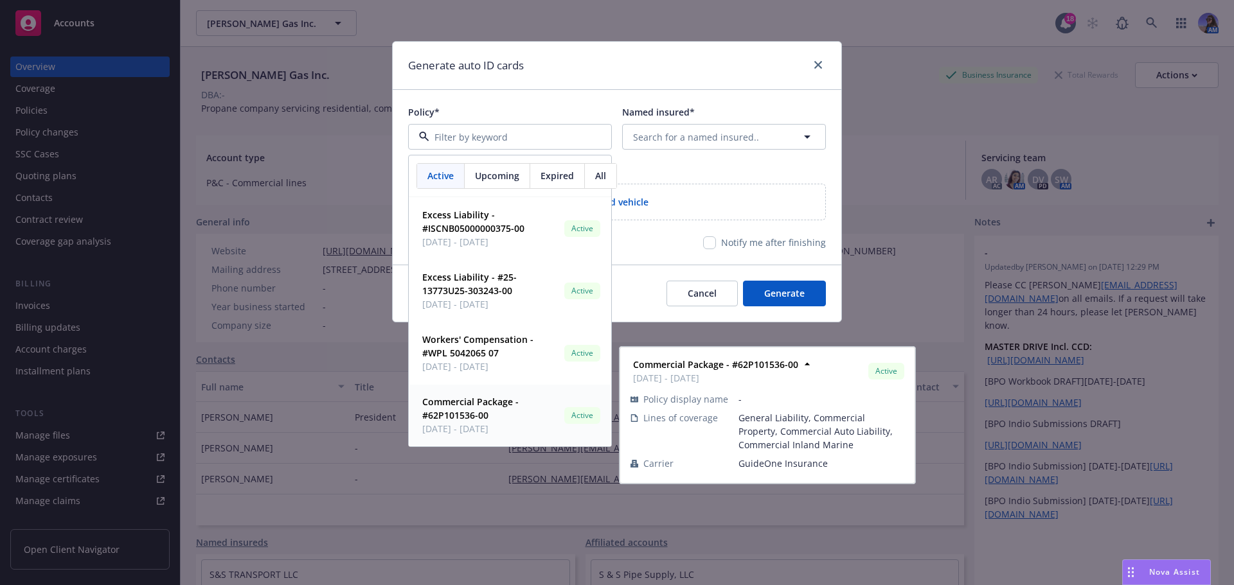
click at [501, 417] on span "Commercial Package - #62P101536-00" at bounding box center [490, 408] width 137 height 27
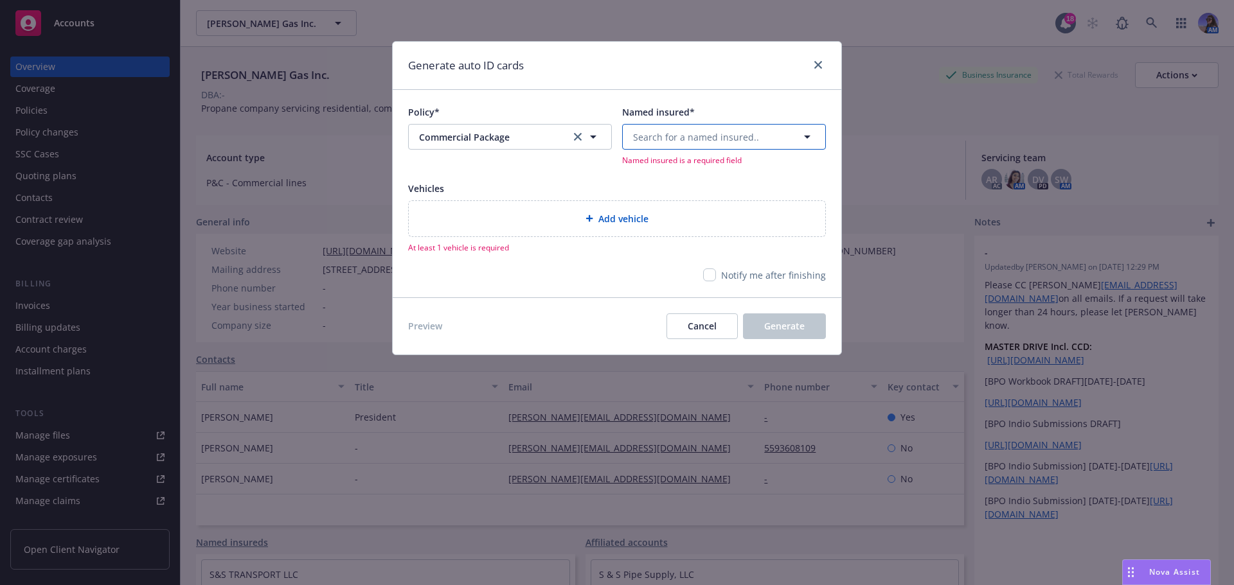
click at [674, 130] on span "Search for a named insured.." at bounding box center [696, 136] width 126 height 13
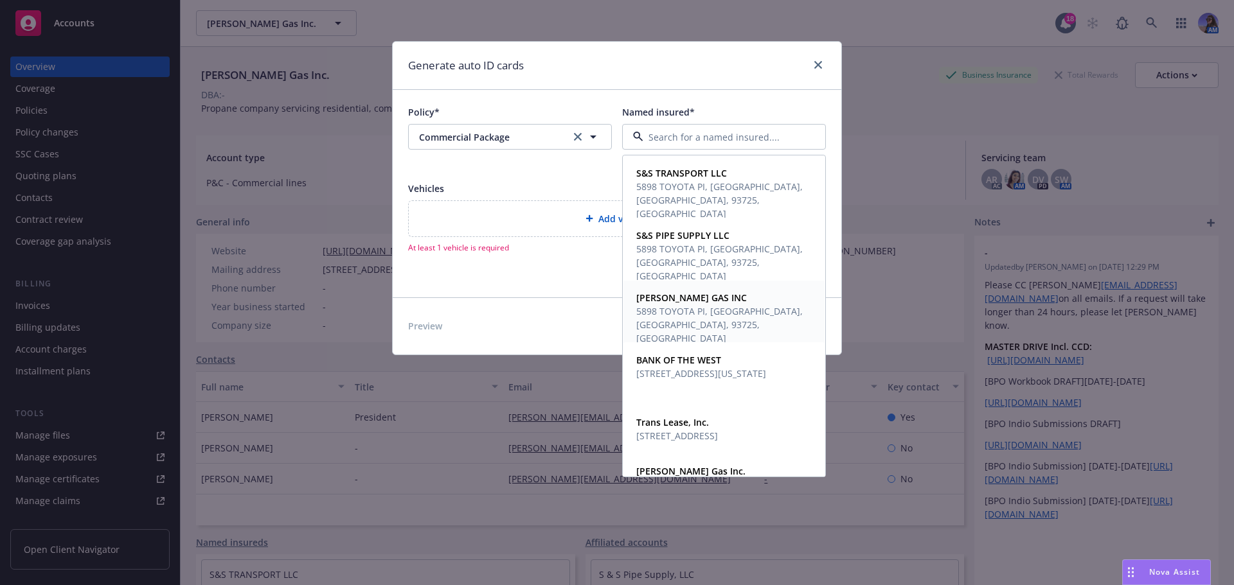
click at [662, 304] on strong "DORN’S GAS INC" at bounding box center [691, 298] width 111 height 12
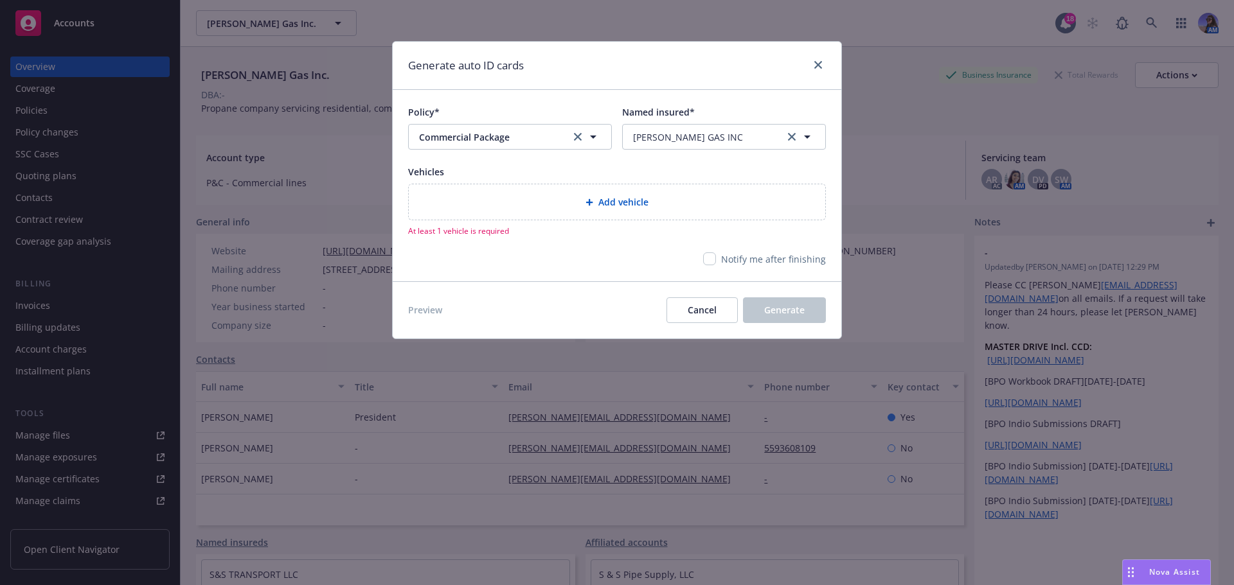
click at [597, 200] on div at bounding box center [591, 203] width 13 height 8
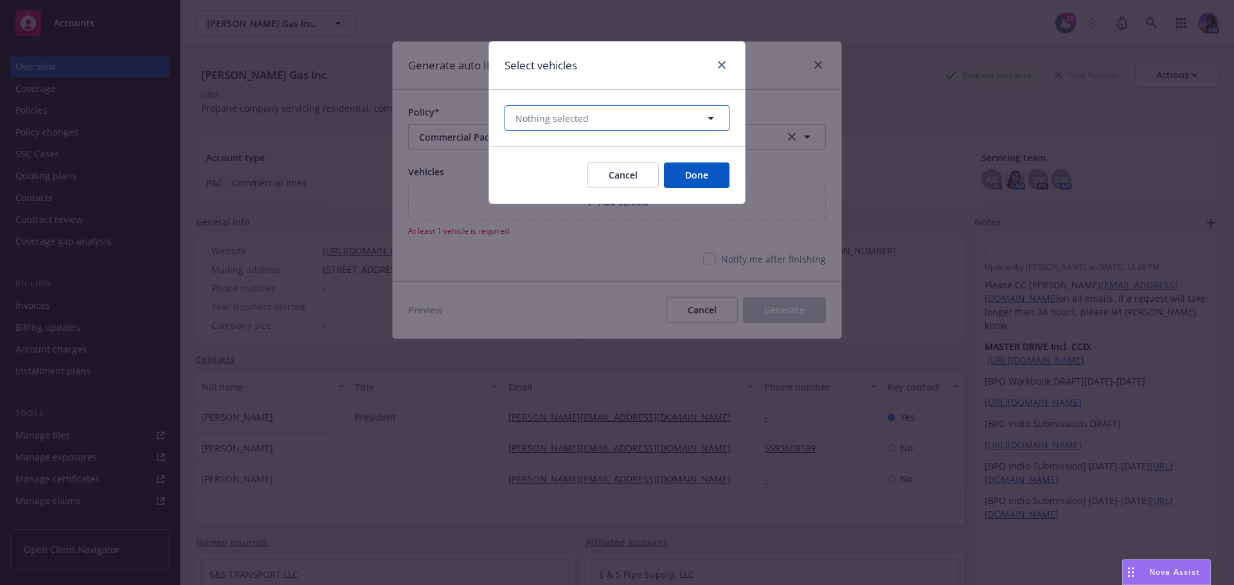
click at [575, 125] on span "Nothing selected" at bounding box center [551, 118] width 73 height 13
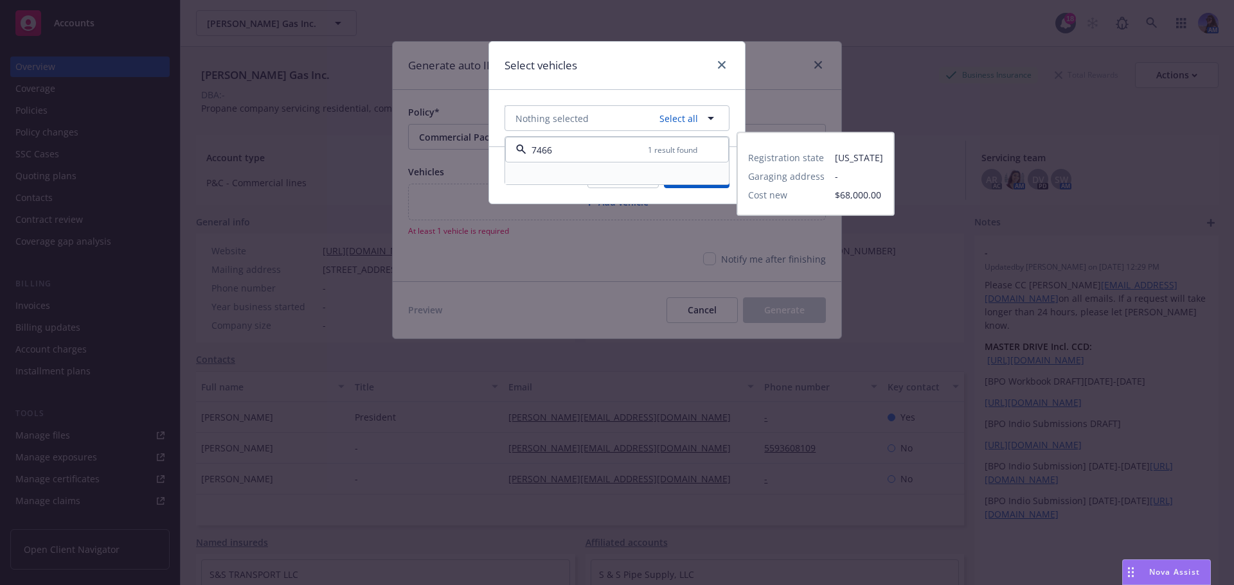
click at [561, 169] on div "Registration state California Garaging address - Cost new $68,000.00" at bounding box center [617, 173] width 222 height 21
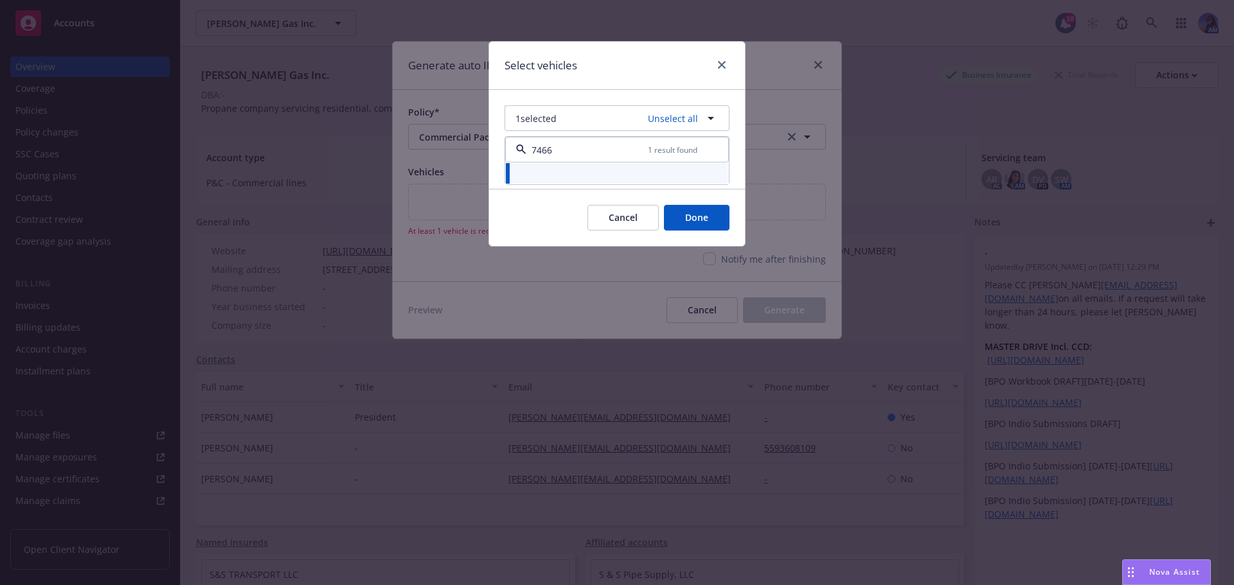
drag, startPoint x: 594, startPoint y: 148, endPoint x: 357, endPoint y: 151, distance: 237.8
click at [357, 151] on div "Select vehicles 1 selected Unselect all 7466 1 result found Registration state …" at bounding box center [617, 292] width 1234 height 585
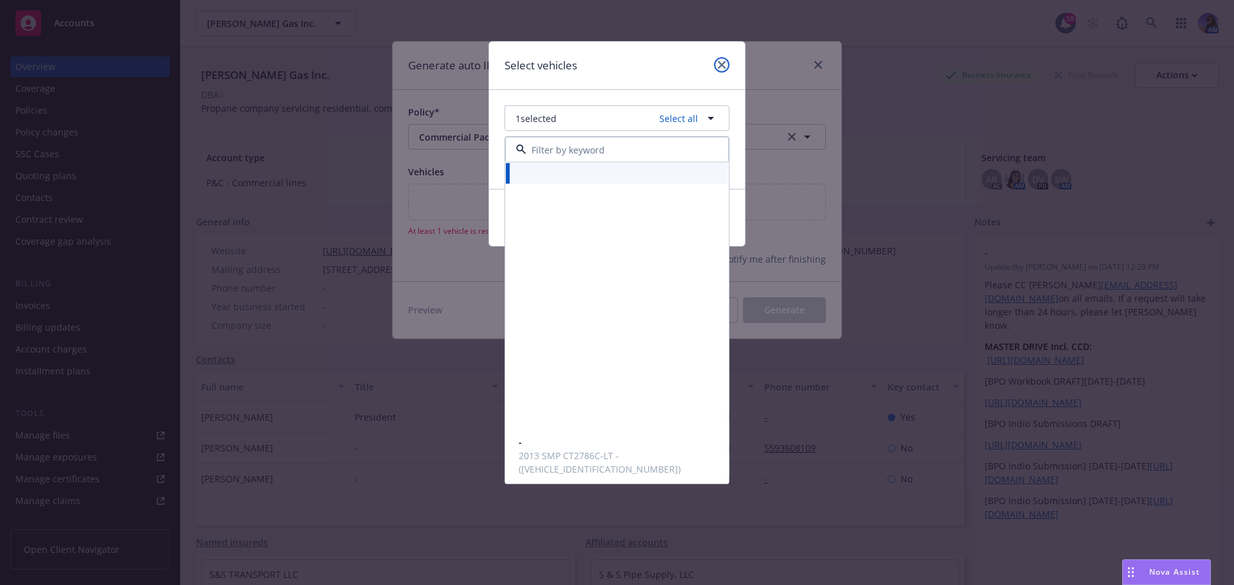
click at [725, 67] on link "close" at bounding box center [721, 64] width 15 height 15
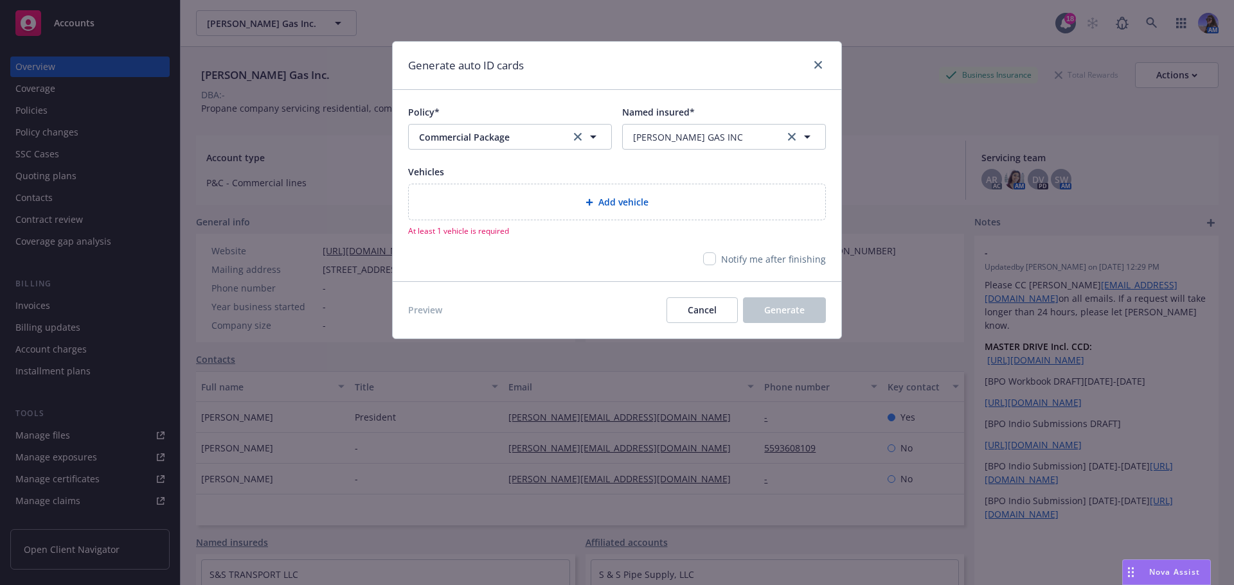
click at [551, 203] on div "Add vehicle" at bounding box center [617, 202] width 396 height 15
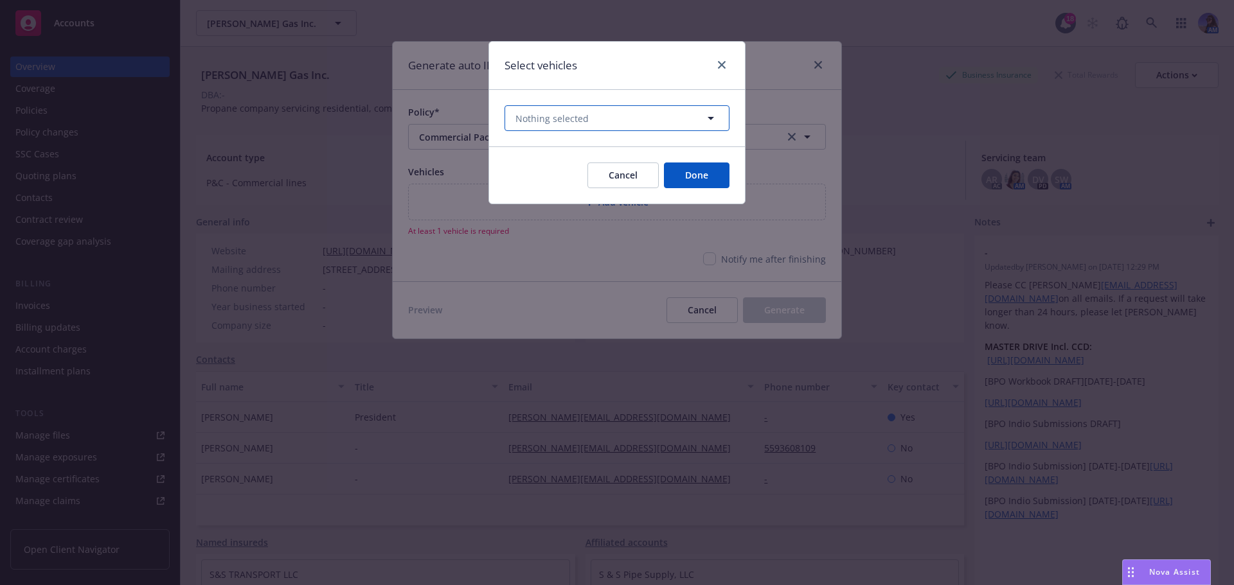
click at [576, 117] on span "Nothing selected" at bounding box center [551, 118] width 73 height 13
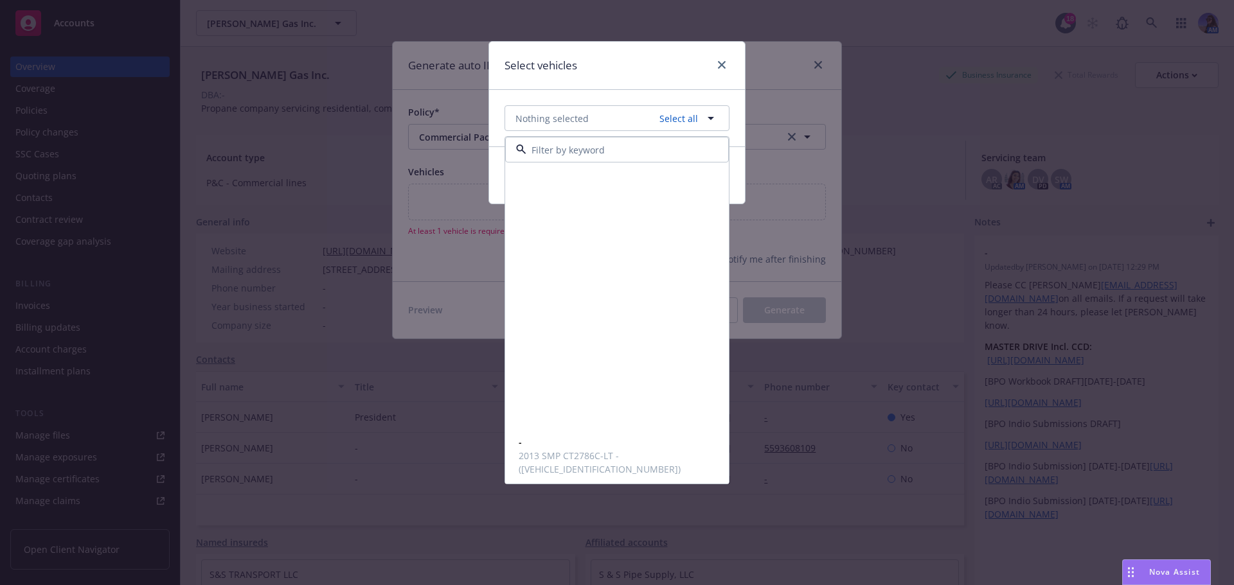
click at [546, 154] on input at bounding box center [614, 149] width 176 height 13
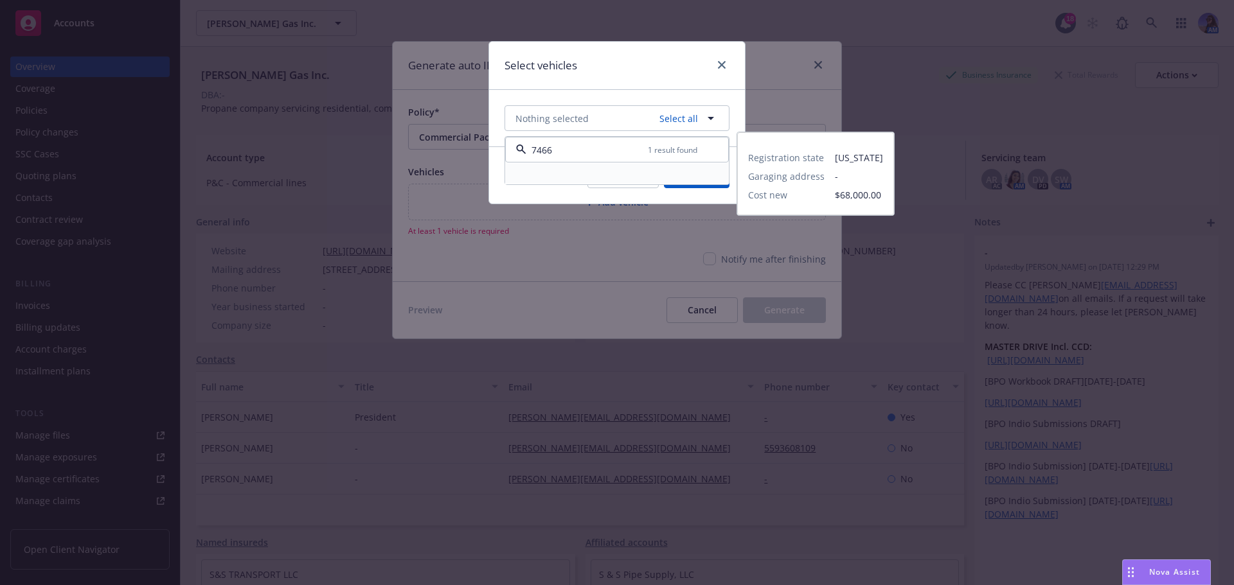
click at [540, 171] on div at bounding box center [616, 173] width 207 height 5
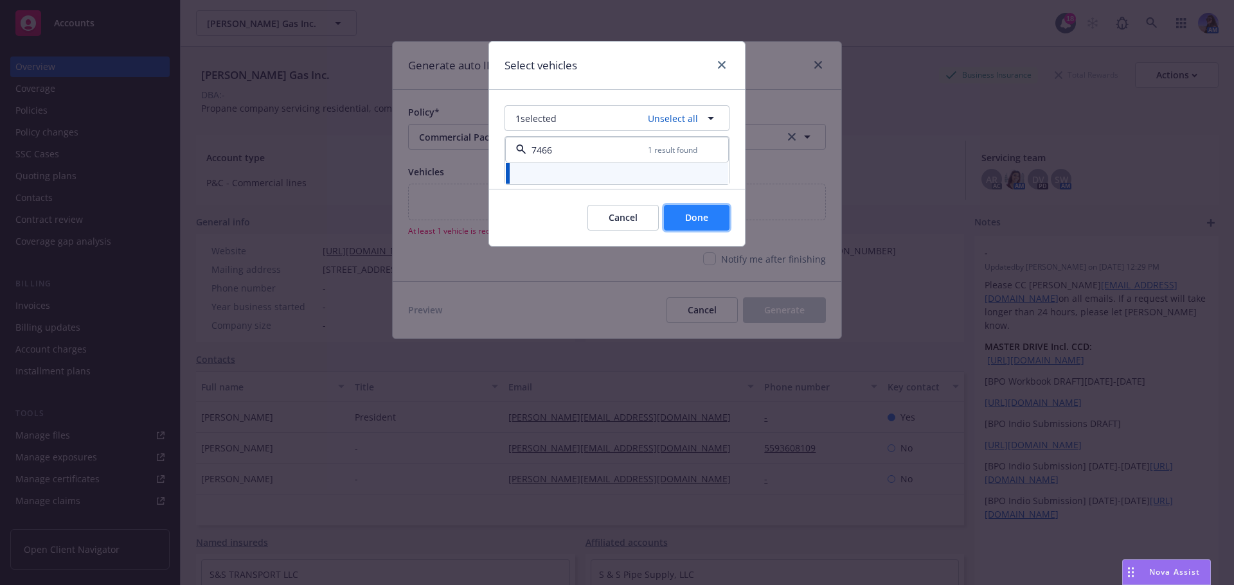
click at [689, 220] on span "Done" at bounding box center [696, 217] width 23 height 12
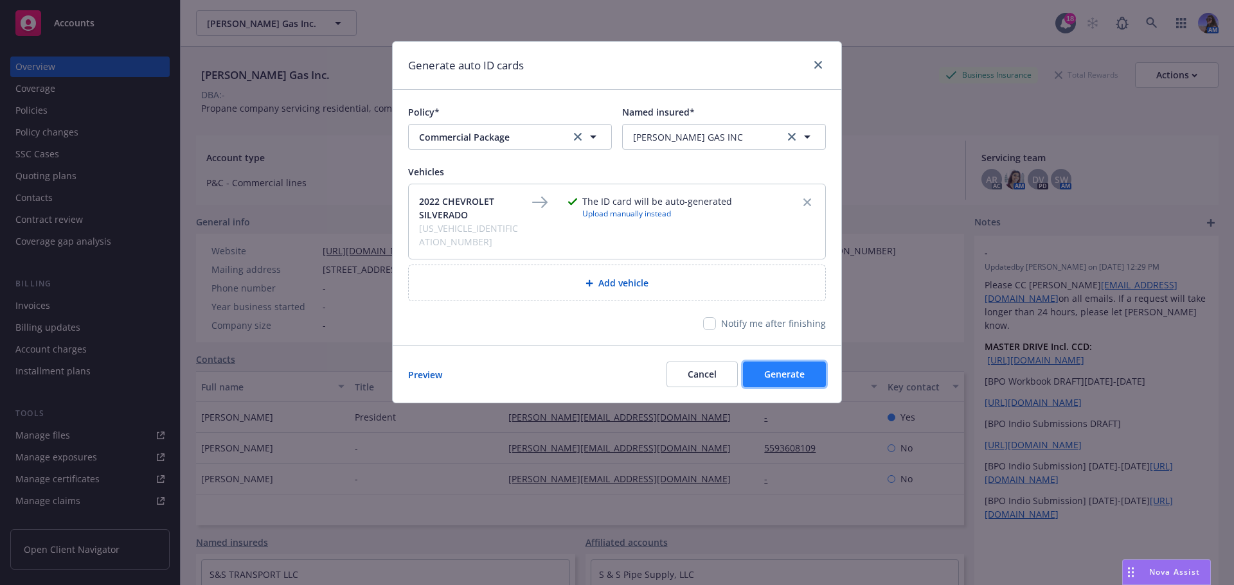
click at [768, 368] on span "Generate" at bounding box center [784, 374] width 40 height 12
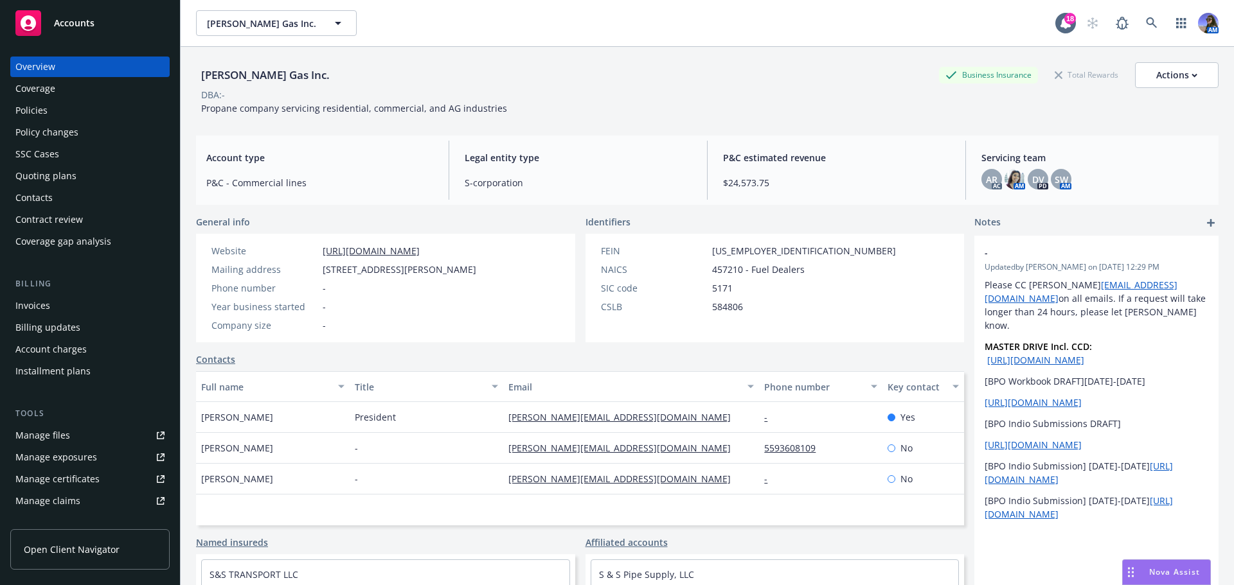
click at [1207, 133] on div "Dorn's Gas Inc. Business Insurance Total Rewards Actions DBA: - Propane company…" at bounding box center [707, 332] width 1022 height 570
click at [1179, 86] on div "Actions" at bounding box center [1176, 75] width 41 height 24
click at [1115, 19] on icon at bounding box center [1121, 22] width 15 height 15
click at [52, 118] on div "Policies" at bounding box center [89, 110] width 149 height 21
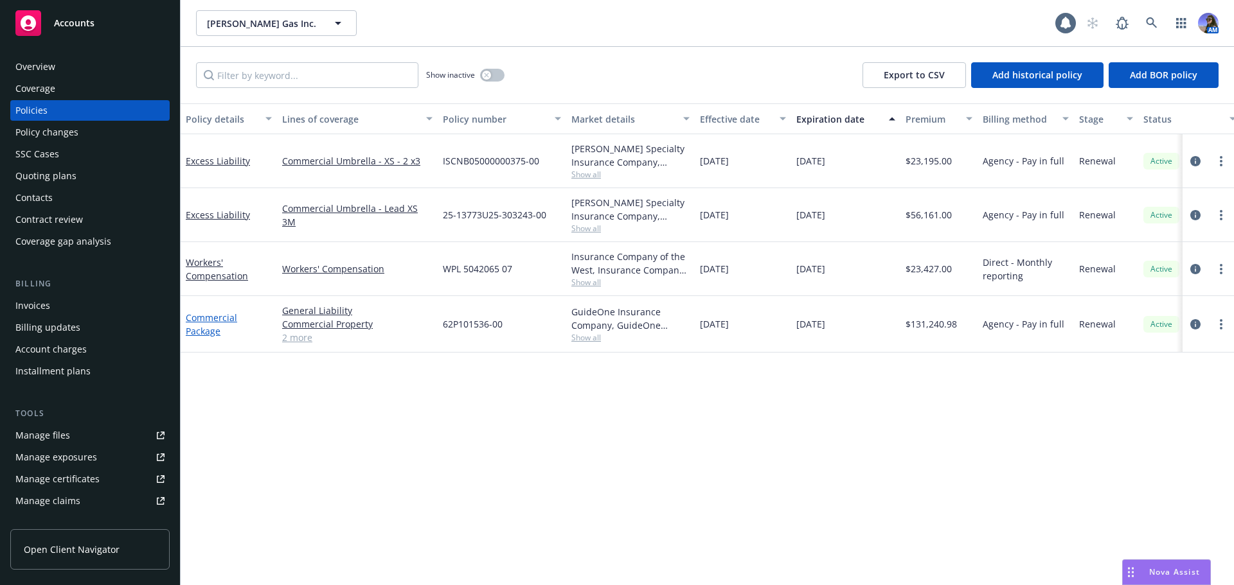
click at [212, 326] on link "Commercial Package" at bounding box center [211, 325] width 51 height 26
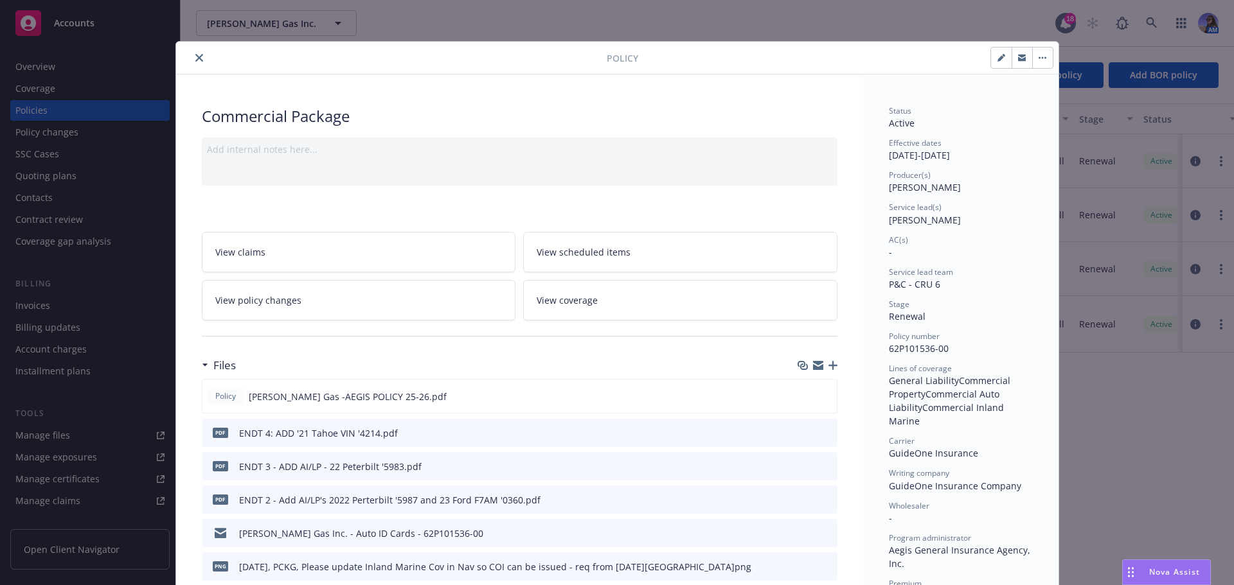
click at [319, 303] on link "View policy changes" at bounding box center [359, 300] width 314 height 40
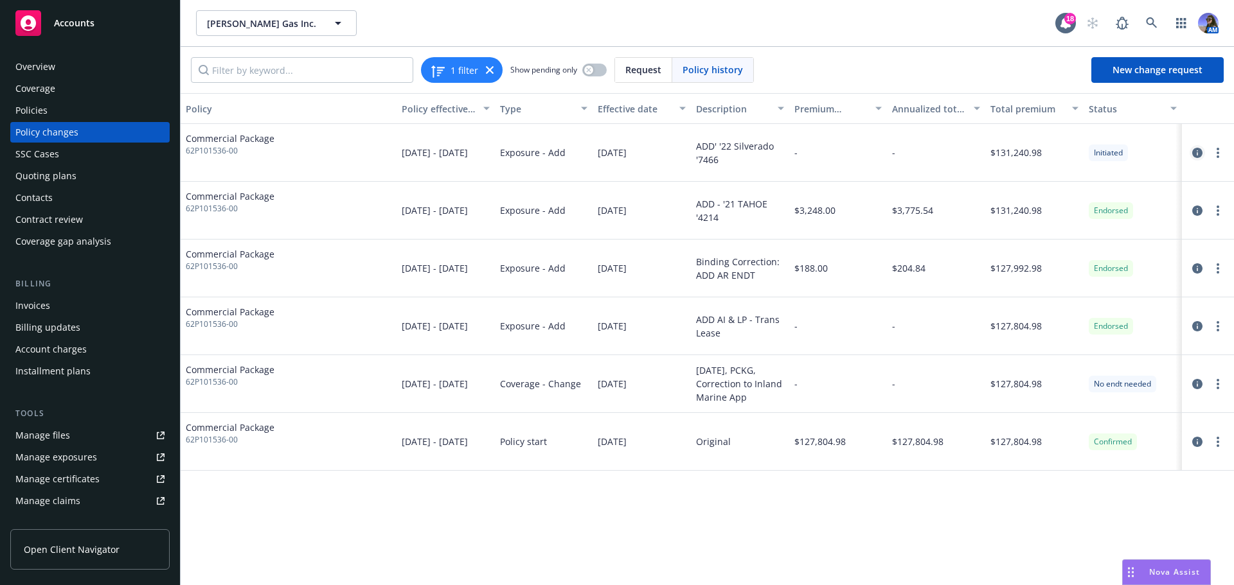
click at [1198, 152] on icon "circleInformation" at bounding box center [1197, 153] width 10 height 10
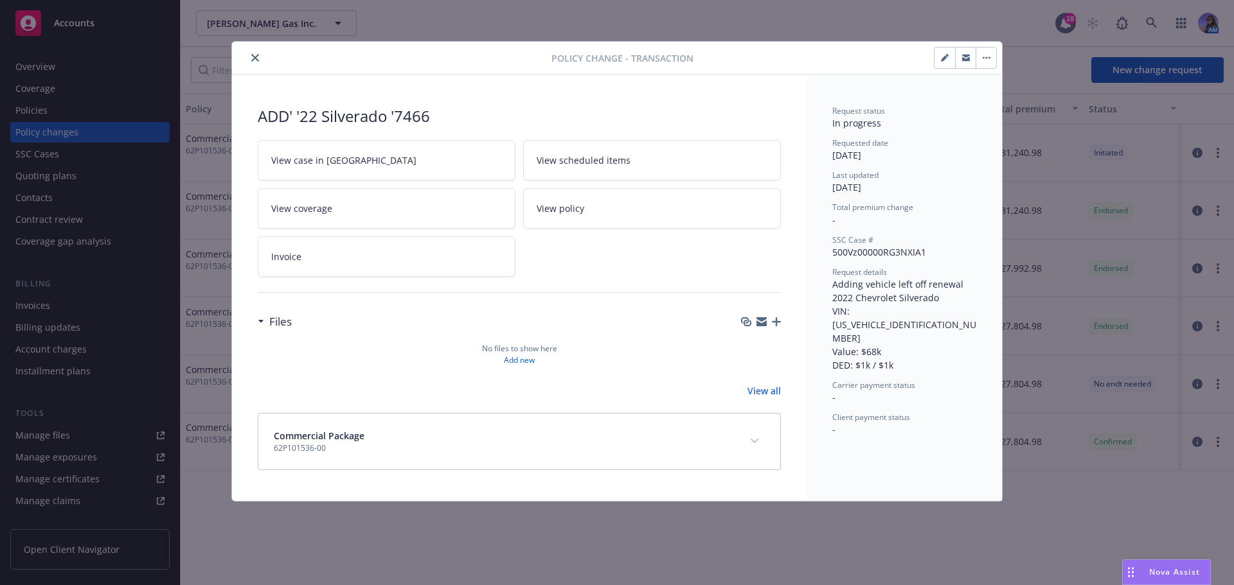
click at [763, 323] on icon "button" at bounding box center [761, 324] width 10 height 6
click at [256, 61] on icon "close" at bounding box center [255, 58] width 8 height 8
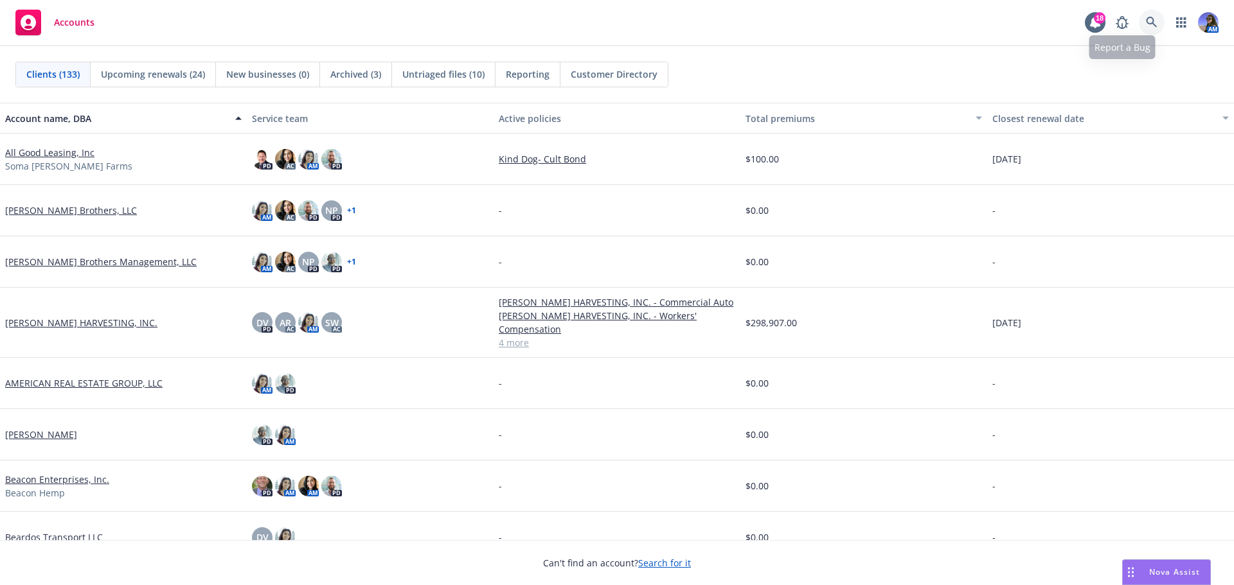
click at [1140, 25] on link at bounding box center [1152, 23] width 26 height 26
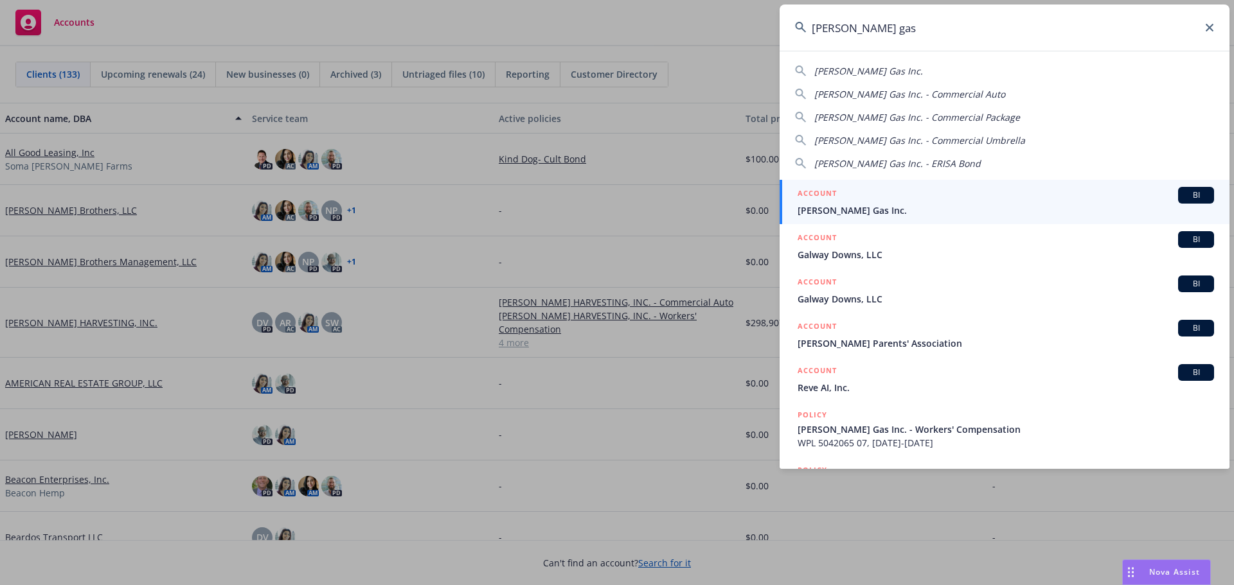
type input "[PERSON_NAME] gas"
click at [853, 213] on span "[PERSON_NAME] Gas Inc." at bounding box center [1005, 210] width 416 height 13
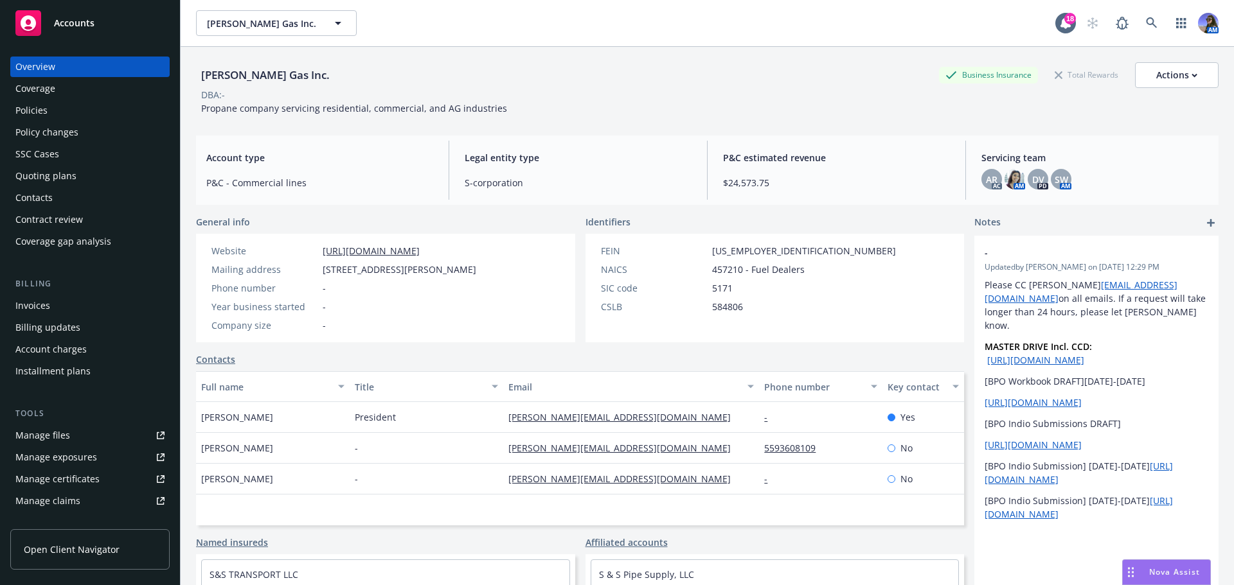
click at [50, 115] on div "Policies" at bounding box center [89, 110] width 149 height 21
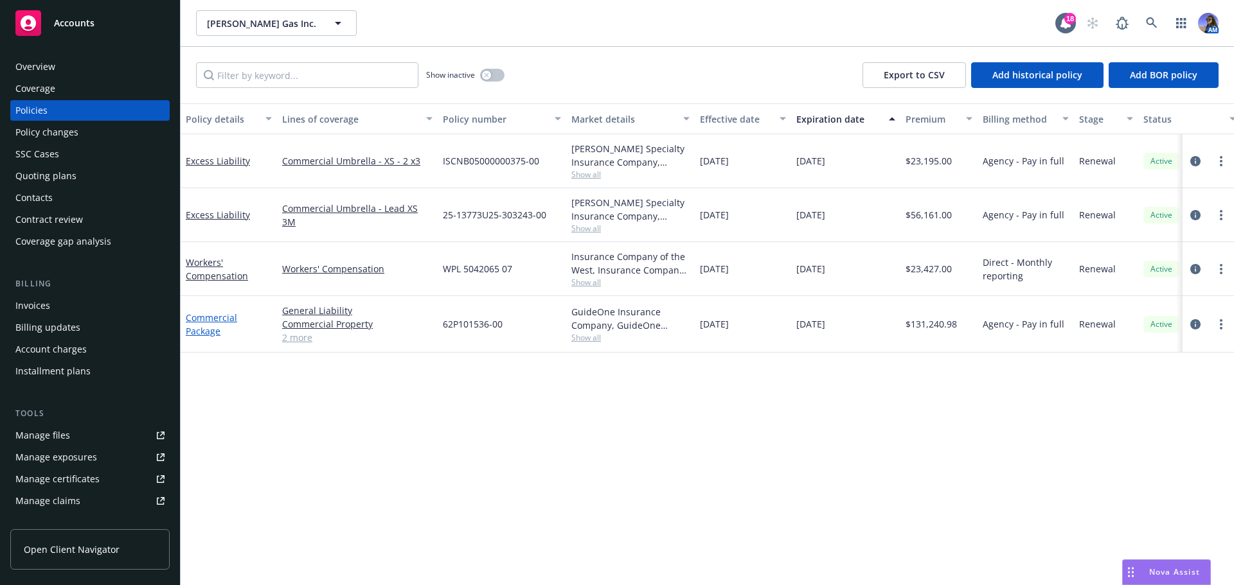
click at [213, 315] on link "Commercial Package" at bounding box center [211, 325] width 51 height 26
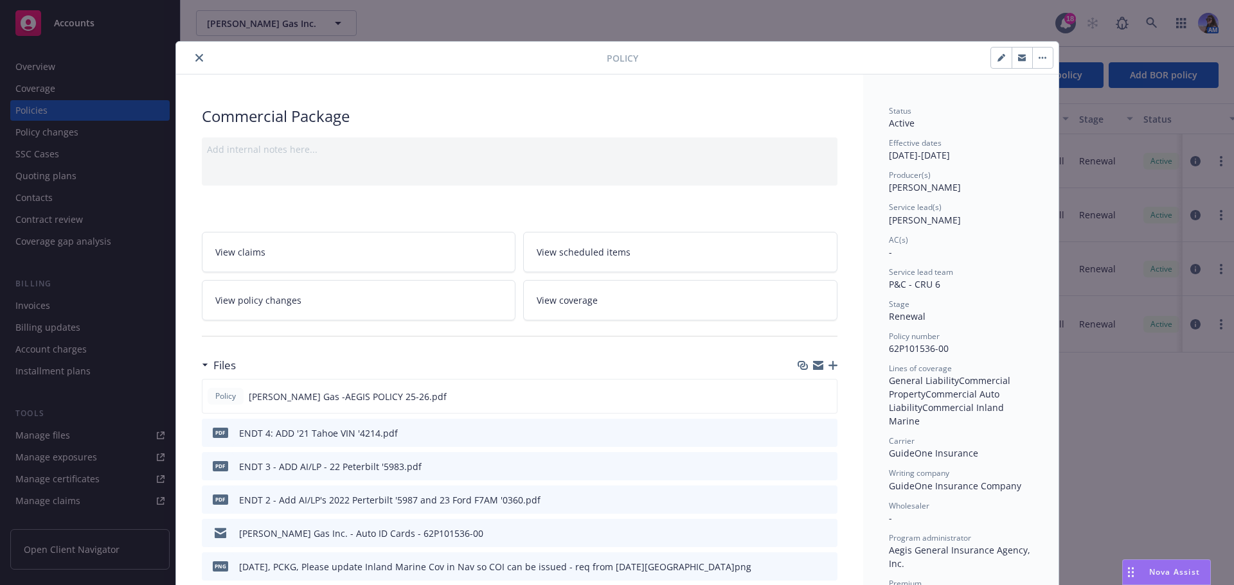
click at [674, 316] on link "View coverage" at bounding box center [680, 300] width 314 height 40
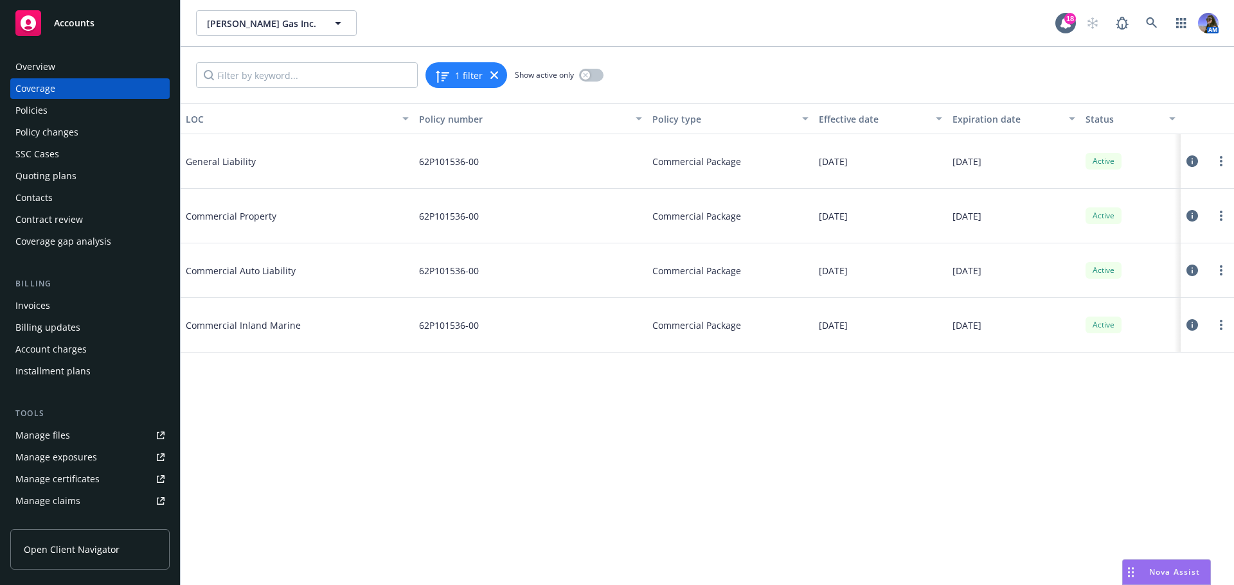
click at [1194, 273] on icon at bounding box center [1192, 271] width 12 height 12
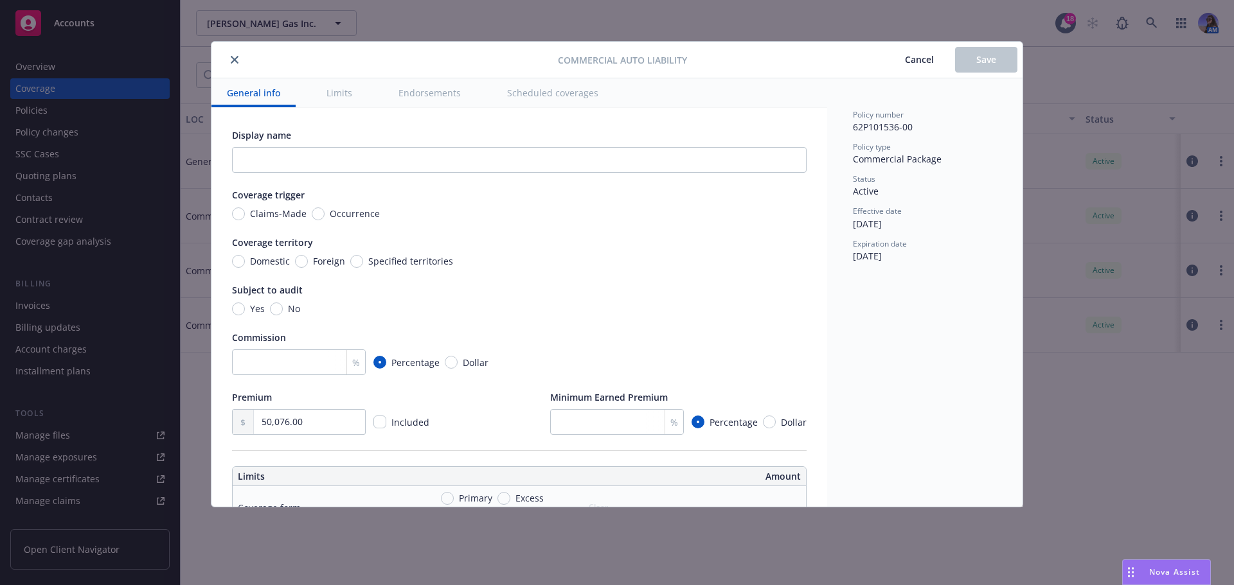
click at [554, 96] on button "Scheduled coverages" at bounding box center [553, 92] width 122 height 29
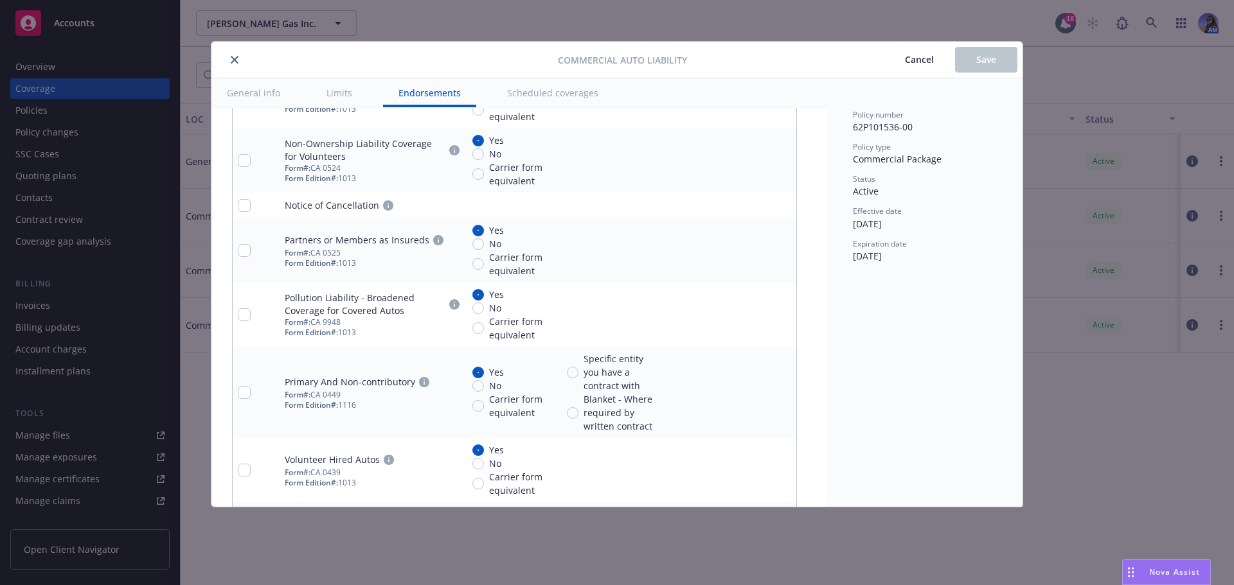
scroll to position [3198, 0]
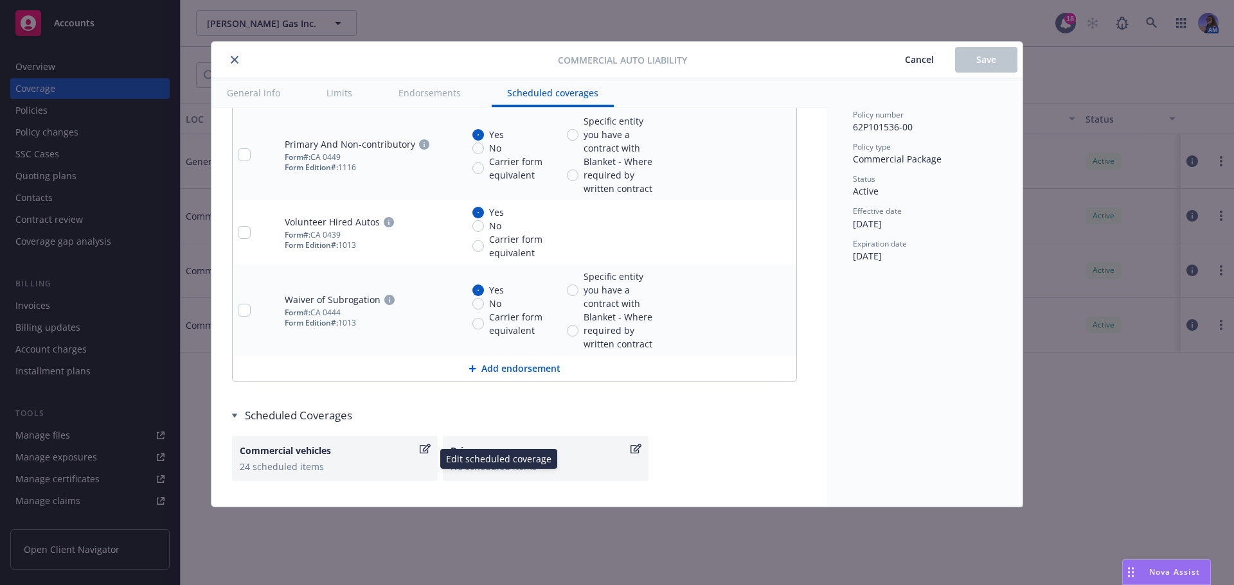
click at [332, 463] on div "24 scheduled items" at bounding box center [335, 466] width 190 height 13
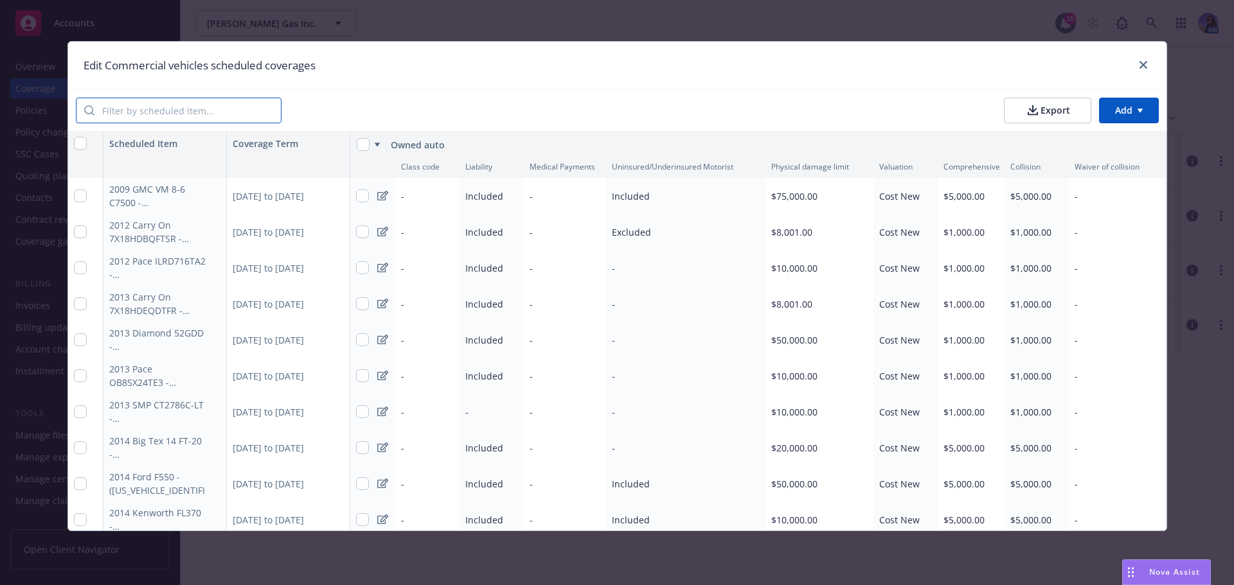
click at [140, 107] on input "search" at bounding box center [187, 110] width 186 height 24
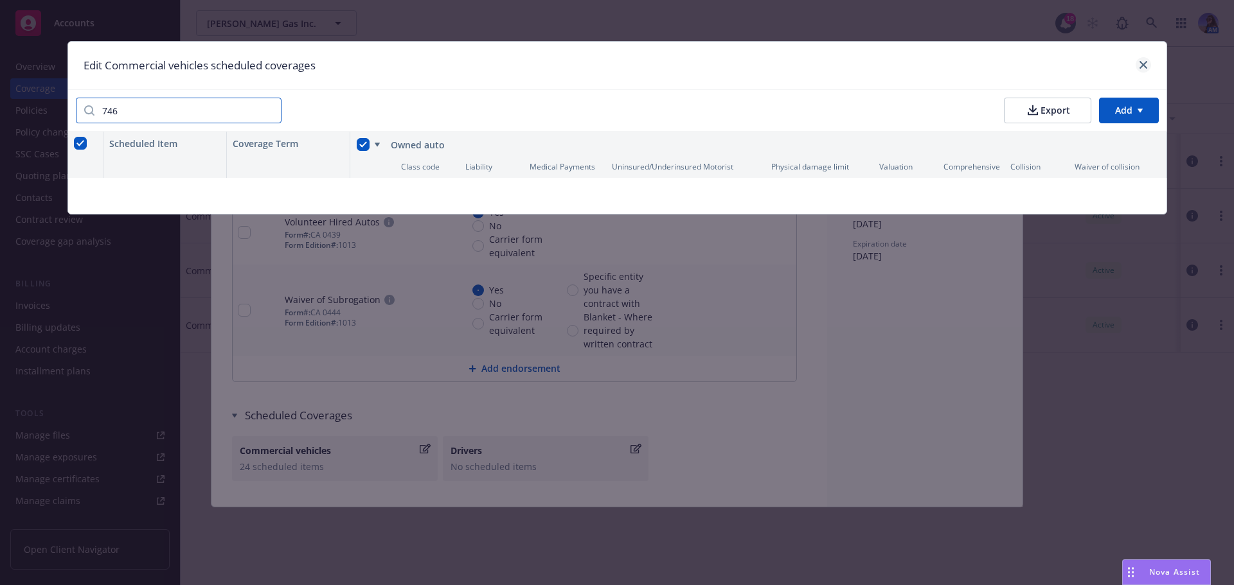
type input "746"
click at [1144, 67] on icon "close" at bounding box center [1143, 65] width 8 height 8
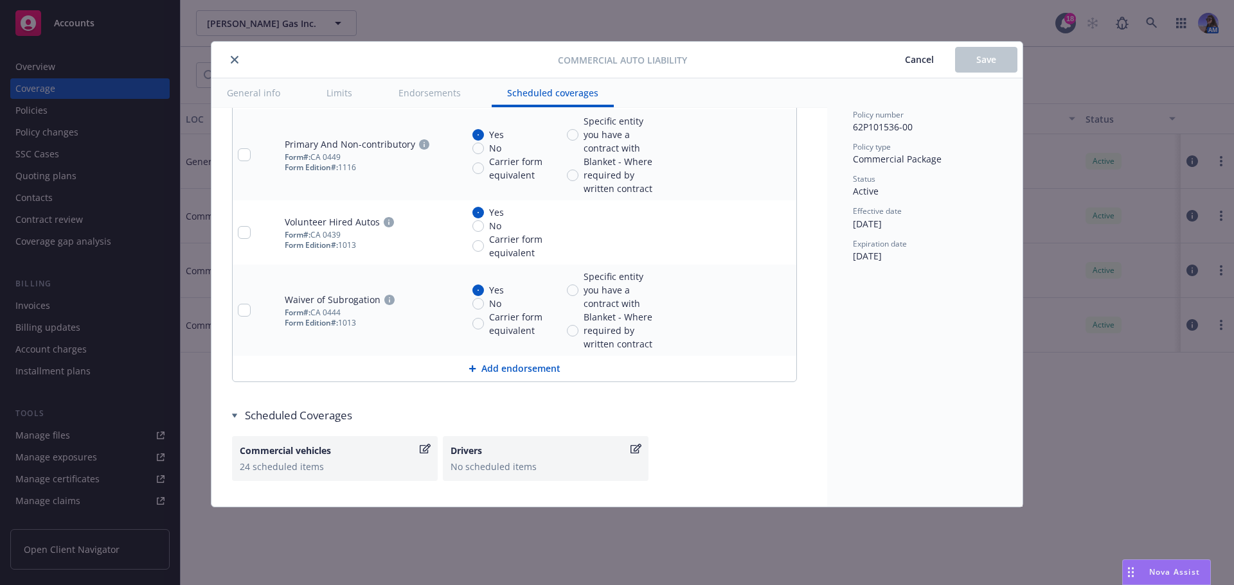
click at [234, 60] on icon "close" at bounding box center [235, 60] width 8 height 8
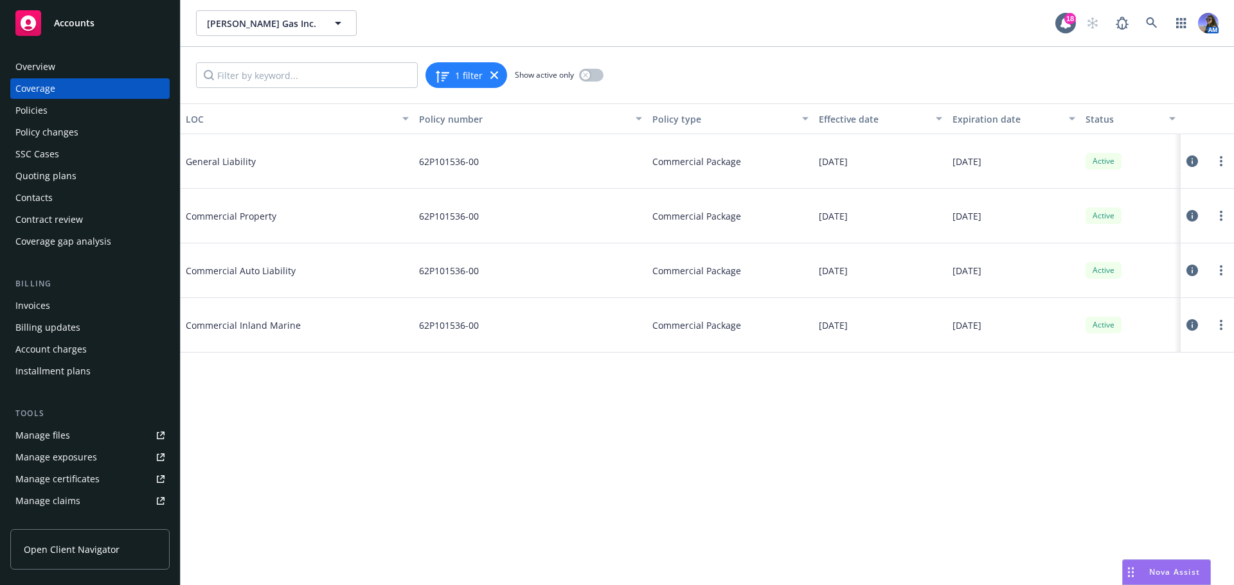
click at [24, 430] on div "Manage files" at bounding box center [42, 435] width 55 height 21
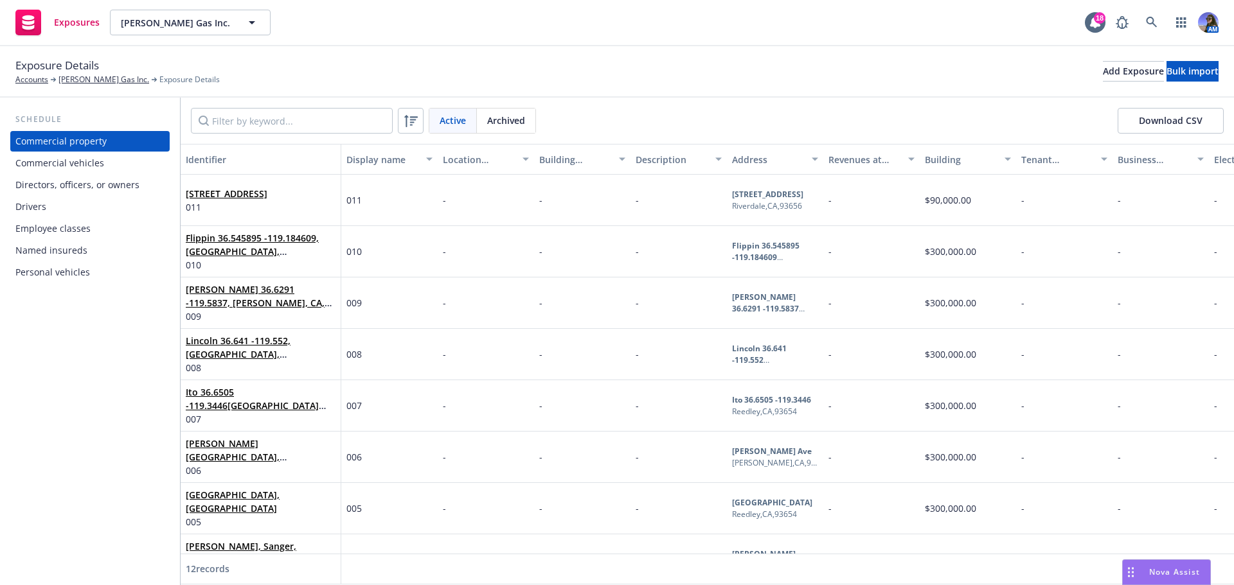
click at [93, 161] on div "Commercial vehicles" at bounding box center [59, 163] width 89 height 21
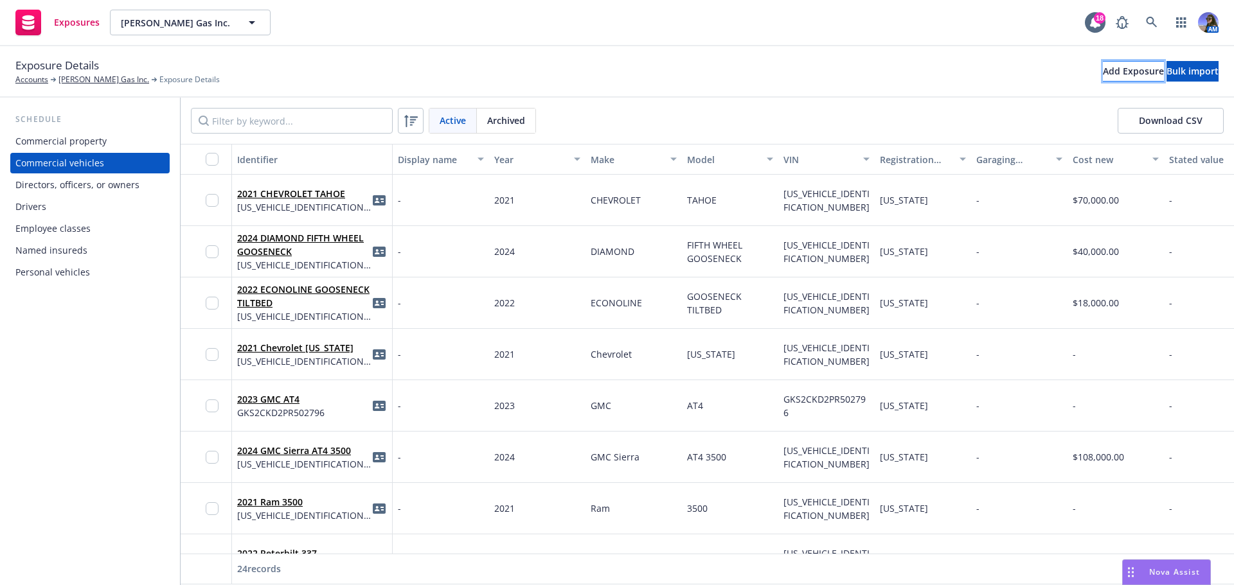
click at [1103, 77] on div "Add Exposure" at bounding box center [1133, 71] width 61 height 19
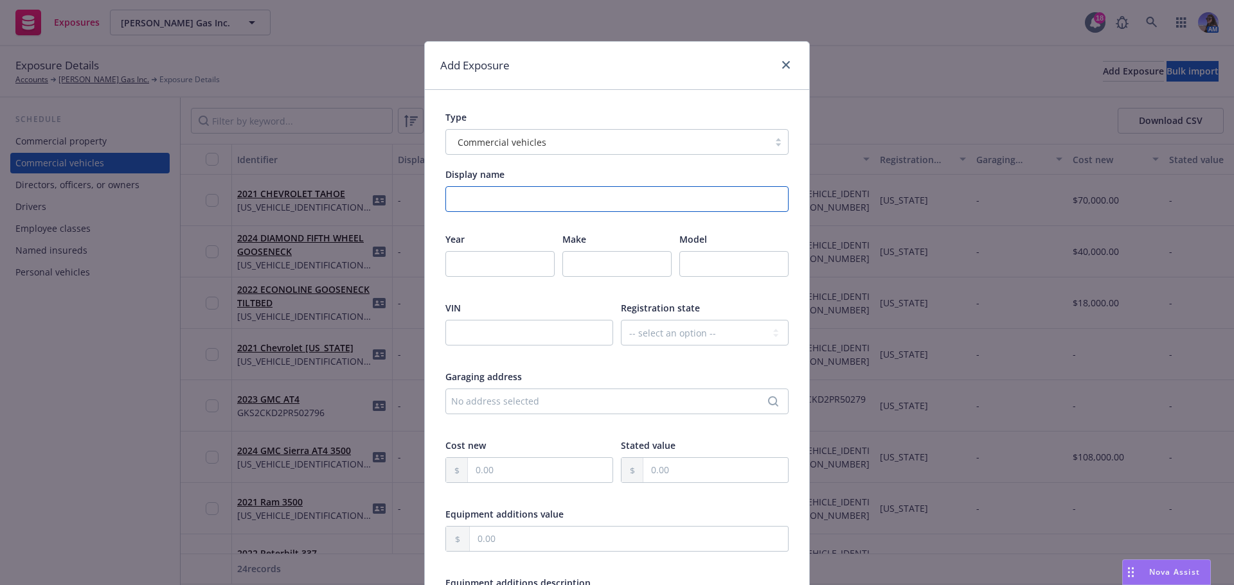
click at [459, 207] on input "Display name" at bounding box center [616, 199] width 343 height 26
click at [453, 280] on div at bounding box center [499, 272] width 109 height 42
click at [455, 274] on input "number" at bounding box center [499, 264] width 109 height 26
type input "2022"
type input "CHEVROLET"
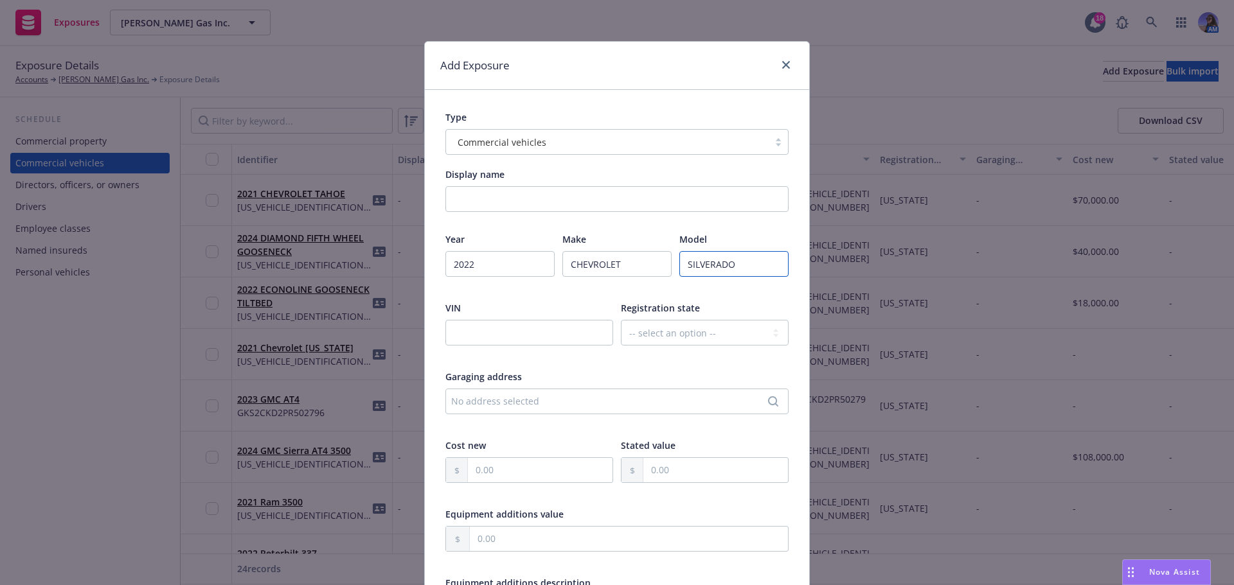
type input "SILVERADO"
paste input "2022 Chevrolet Silverado VIN: 1GC5YNEY3NF237466 Value: $68k DED: $1k / $1k"
type input "2022 Chevrolet Silverado VIN: 1GC5YNEY3NF237466 Value: $68k DED: $1k / $1k"
drag, startPoint x: 432, startPoint y: 337, endPoint x: 446, endPoint y: 332, distance: 14.7
click at [432, 337] on div "Type Commercial vehicles Display name Year 2022 Make CHEVROLET Model SILVERADO …" at bounding box center [617, 508] width 384 height 836
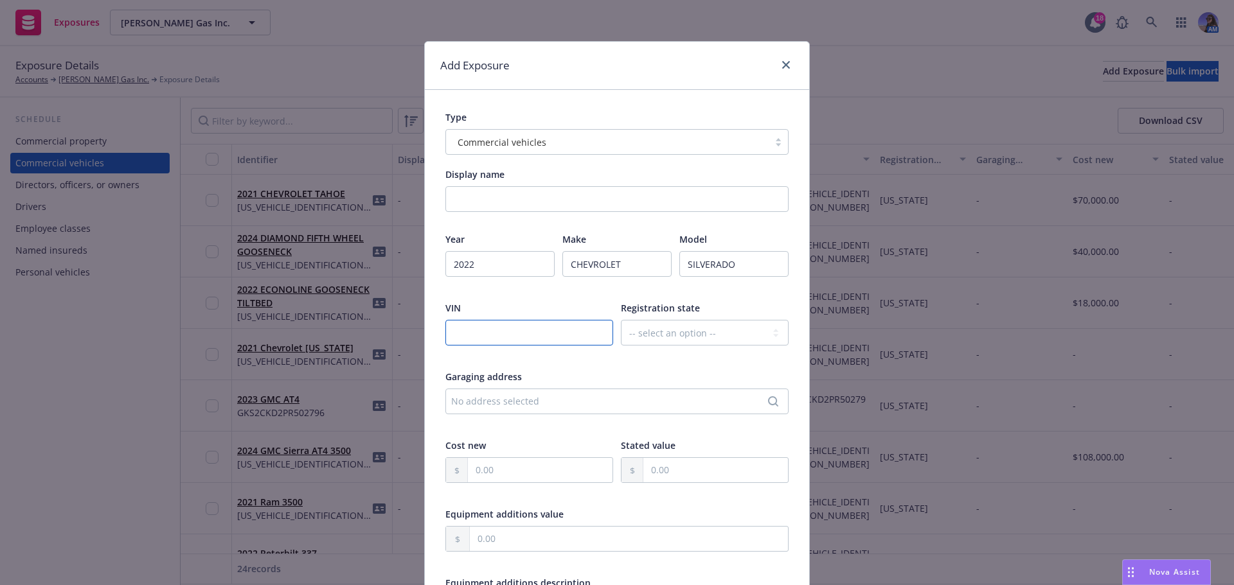
click at [448, 332] on input "text" at bounding box center [529, 333] width 168 height 26
paste input "1GC5YNEY3NF237466"
type input "1GC5YNEY3NF237466"
click at [678, 330] on select "-- select an option -- Alaska Alabama Arkansas American Samoa Arizona Californi…" at bounding box center [705, 333] width 168 height 26
select select "CA"
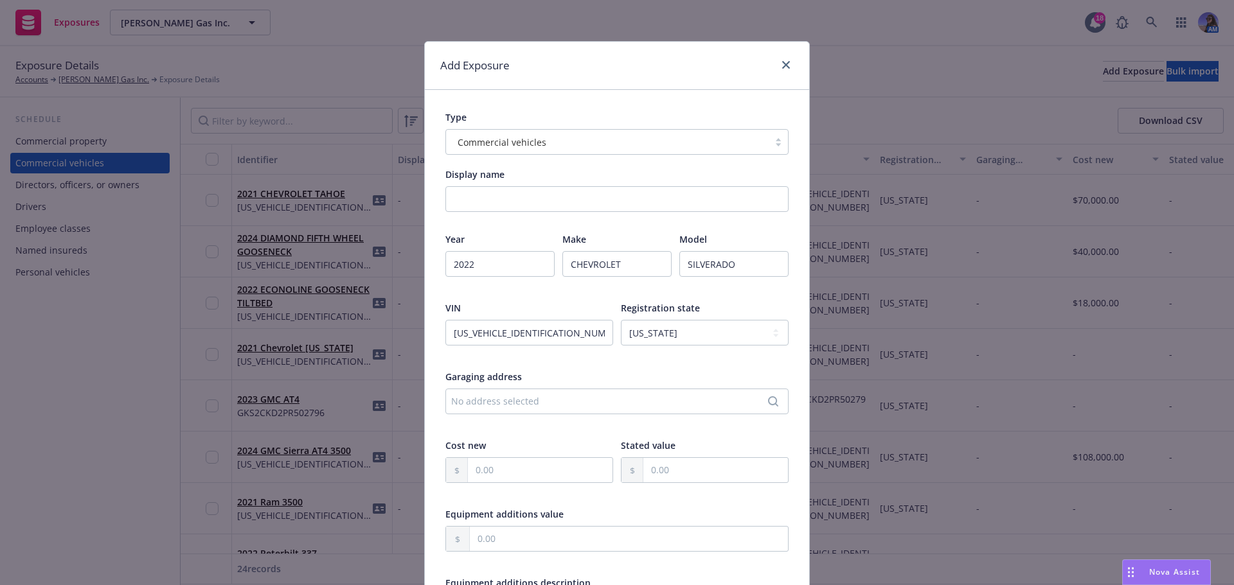
click at [644, 359] on div at bounding box center [705, 357] width 168 height 12
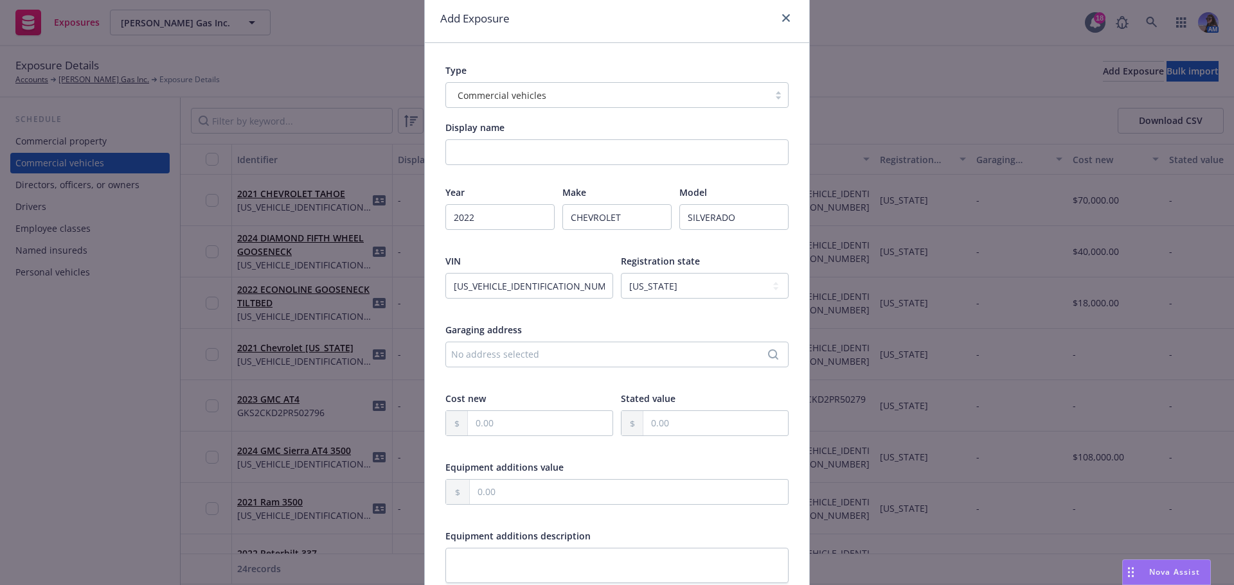
scroll to position [193, 0]
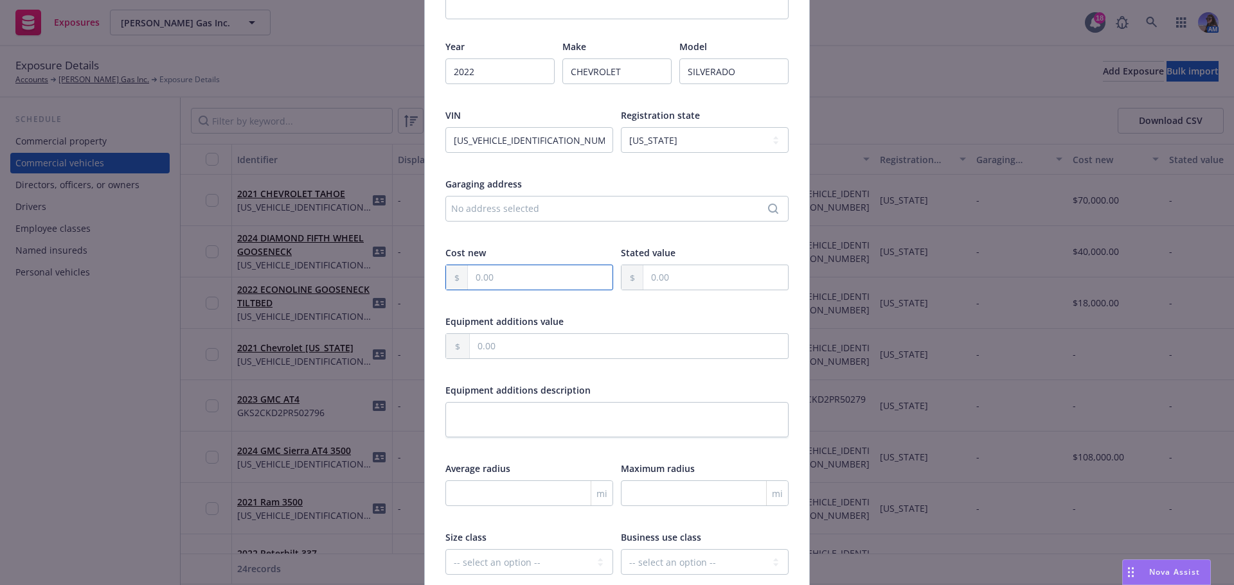
click at [497, 285] on input "text" at bounding box center [540, 277] width 145 height 24
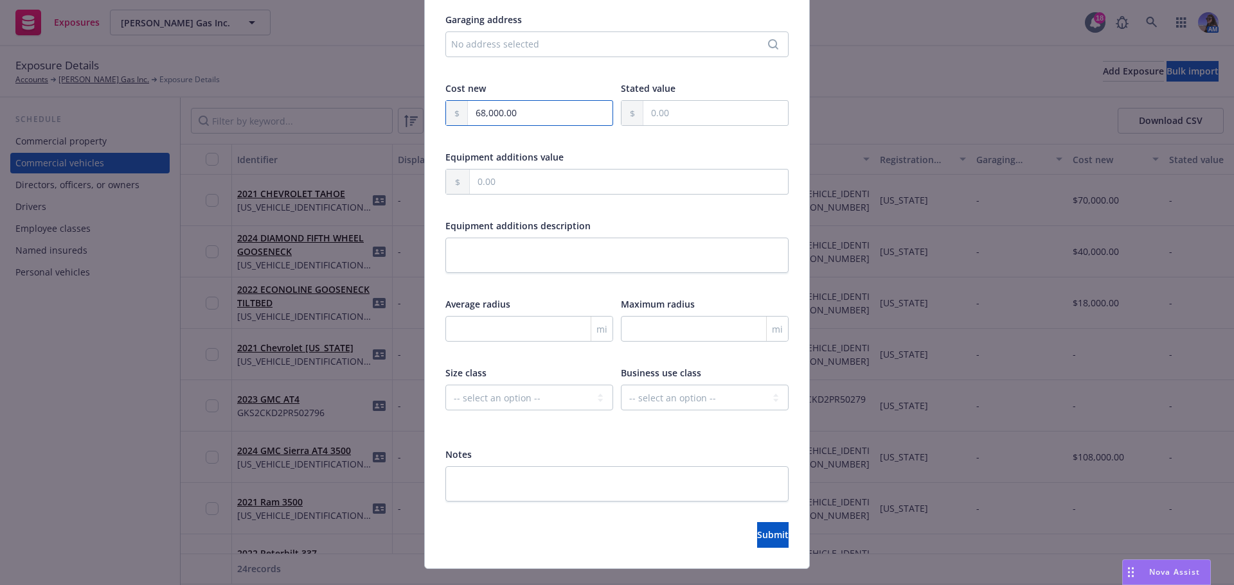
scroll to position [382, 0]
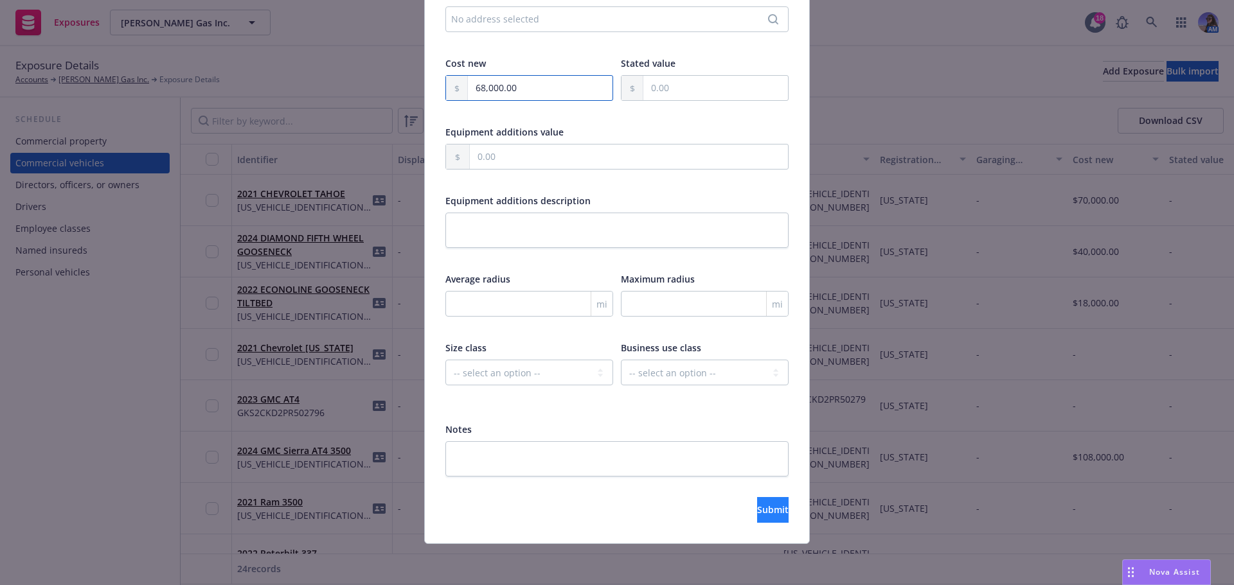
type input "68,000.00"
click at [757, 515] on span "Submit" at bounding box center [772, 510] width 31 height 12
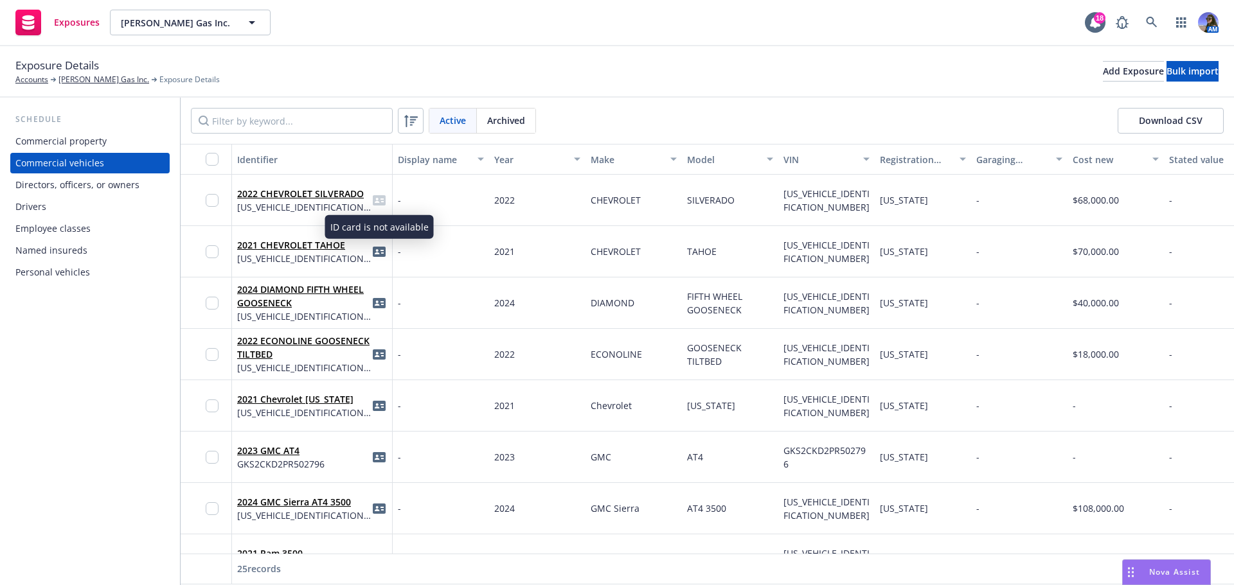
click at [380, 204] on icon "idCard" at bounding box center [379, 200] width 13 height 10
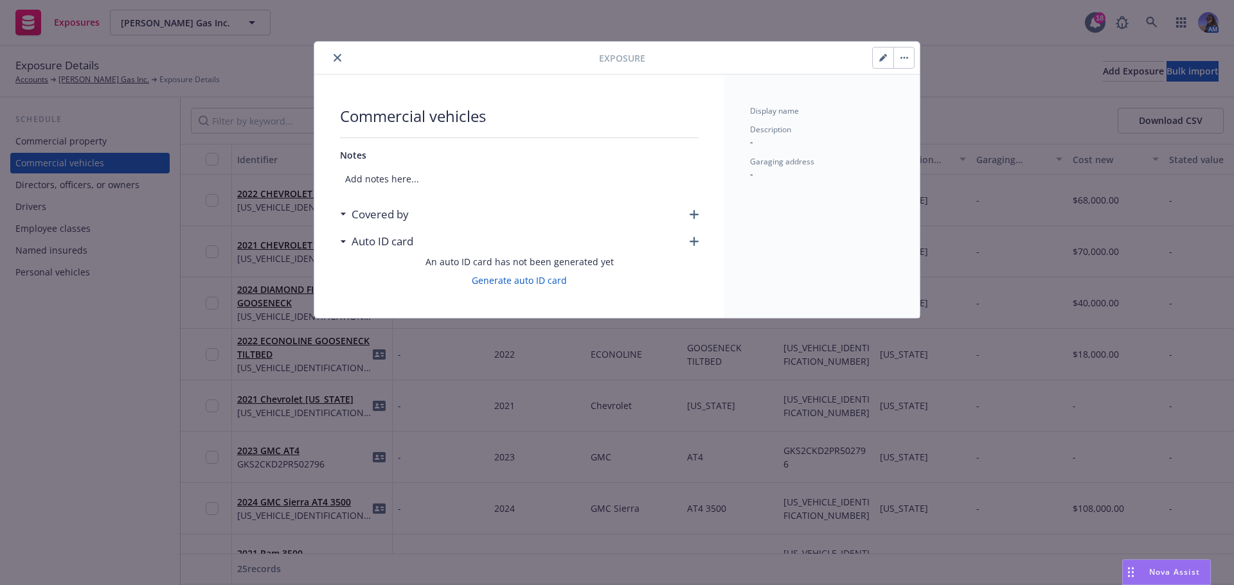
click at [913, 60] on button "button" at bounding box center [903, 58] width 21 height 21
click at [882, 60] on icon "button" at bounding box center [882, 58] width 6 height 6
select select "CA"
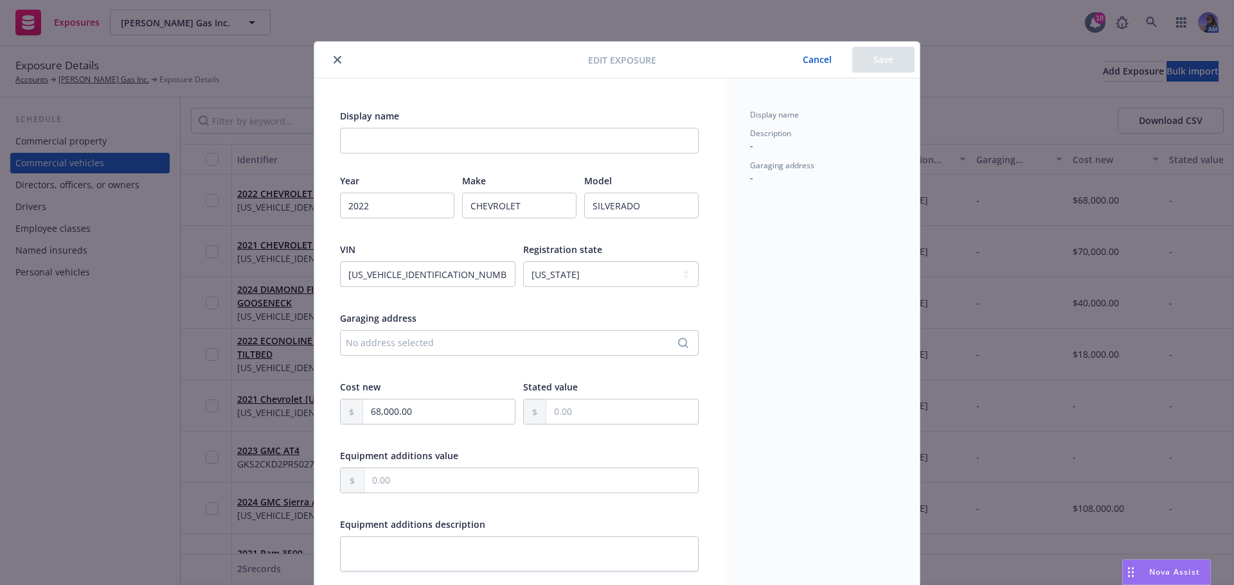
click at [333, 59] on icon "close" at bounding box center [337, 60] width 8 height 8
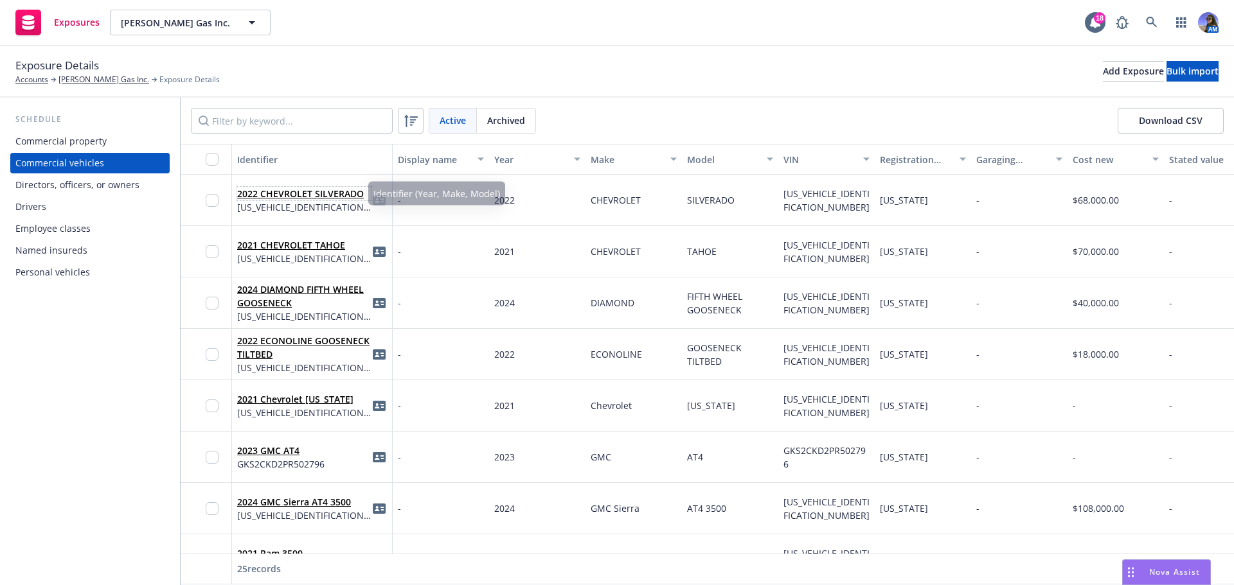
click at [328, 198] on link "2022 CHEVROLET SILVERADO" at bounding box center [300, 194] width 127 height 12
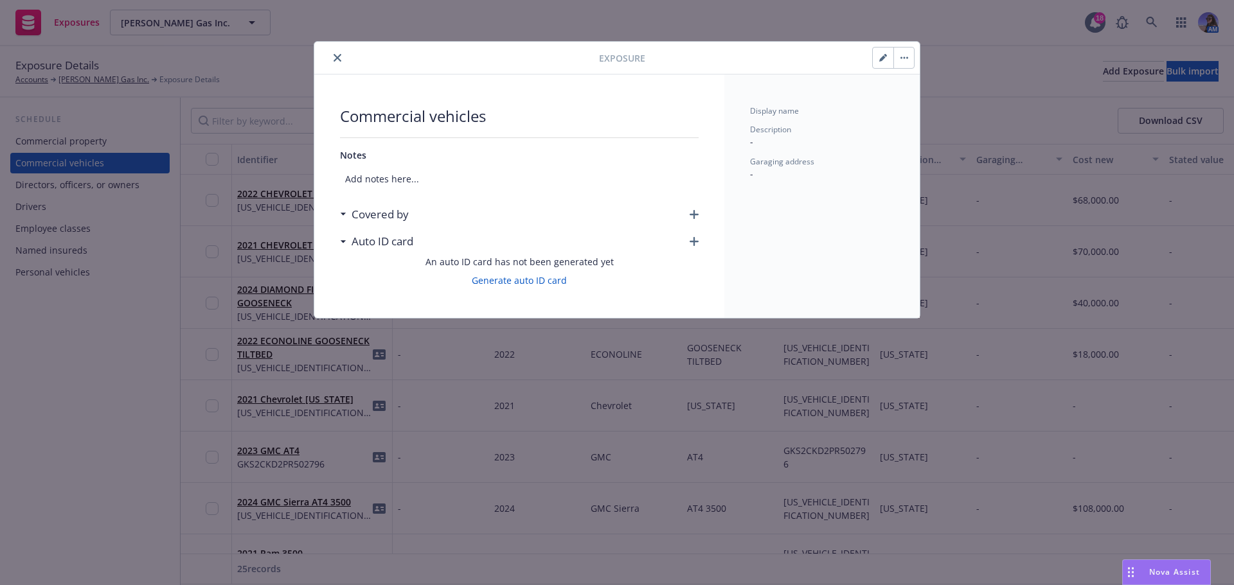
click at [691, 215] on icon "button" at bounding box center [693, 214] width 9 height 9
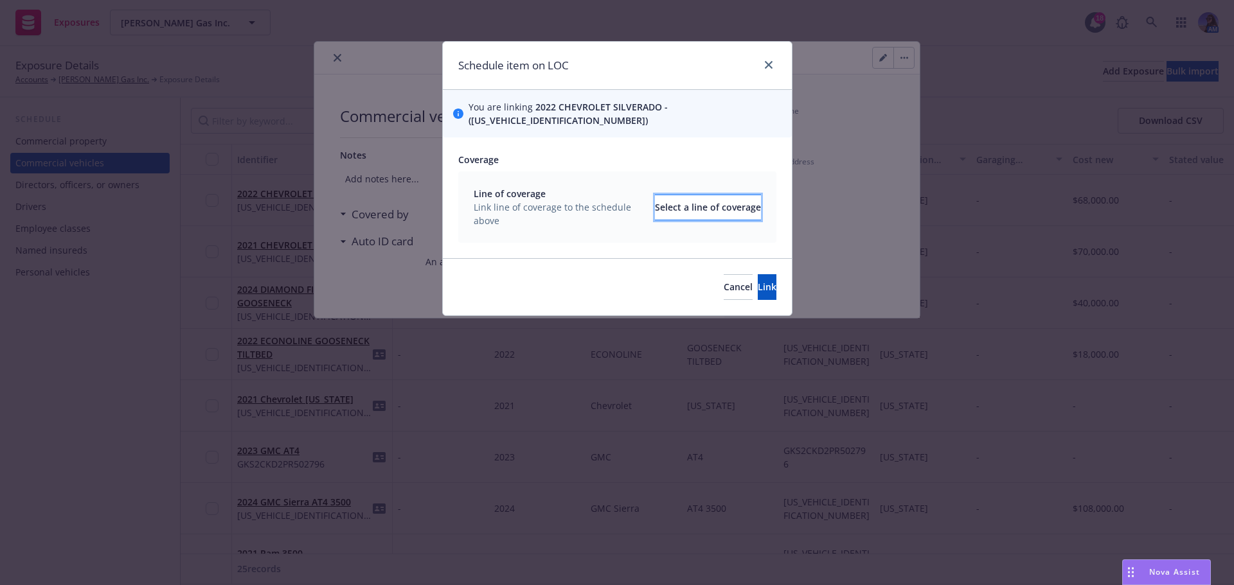
click at [655, 195] on div "Select a line of coverage" at bounding box center [708, 207] width 106 height 24
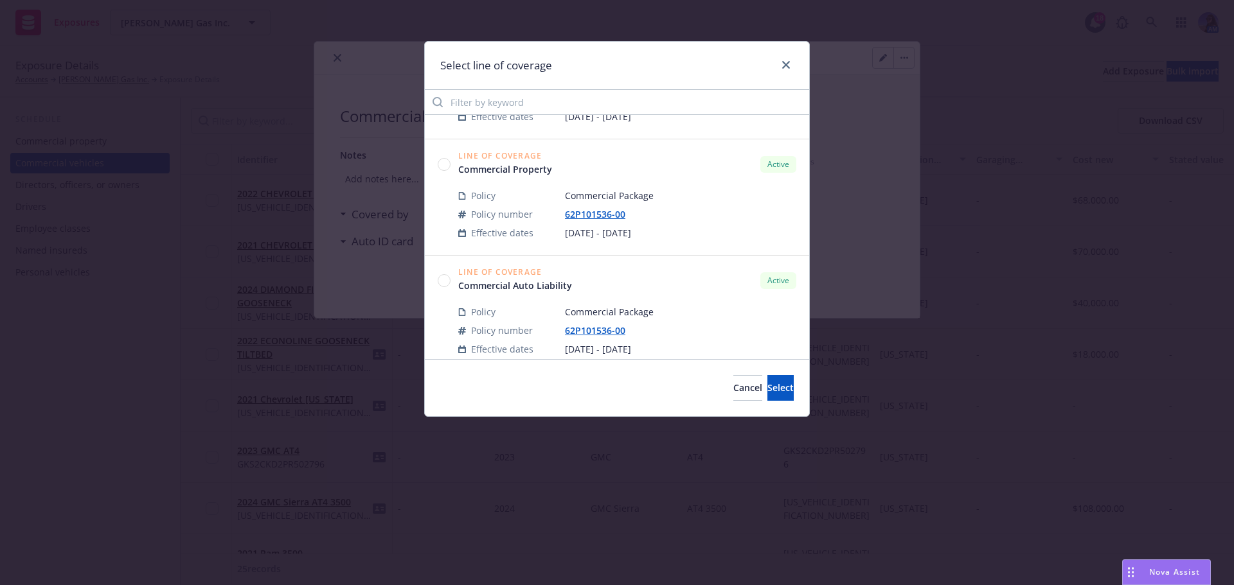
scroll to position [350, 0]
click at [447, 285] on circle at bounding box center [444, 282] width 12 height 12
click at [770, 389] on span "Select" at bounding box center [780, 388] width 26 height 12
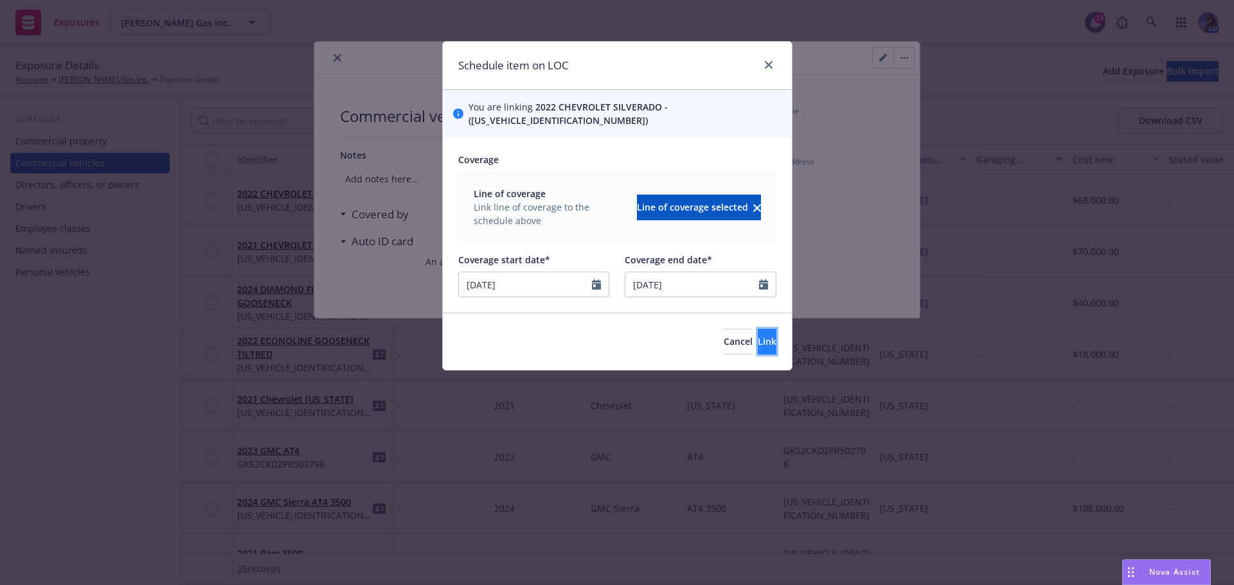
click at [758, 338] on button "Link" at bounding box center [767, 342] width 19 height 26
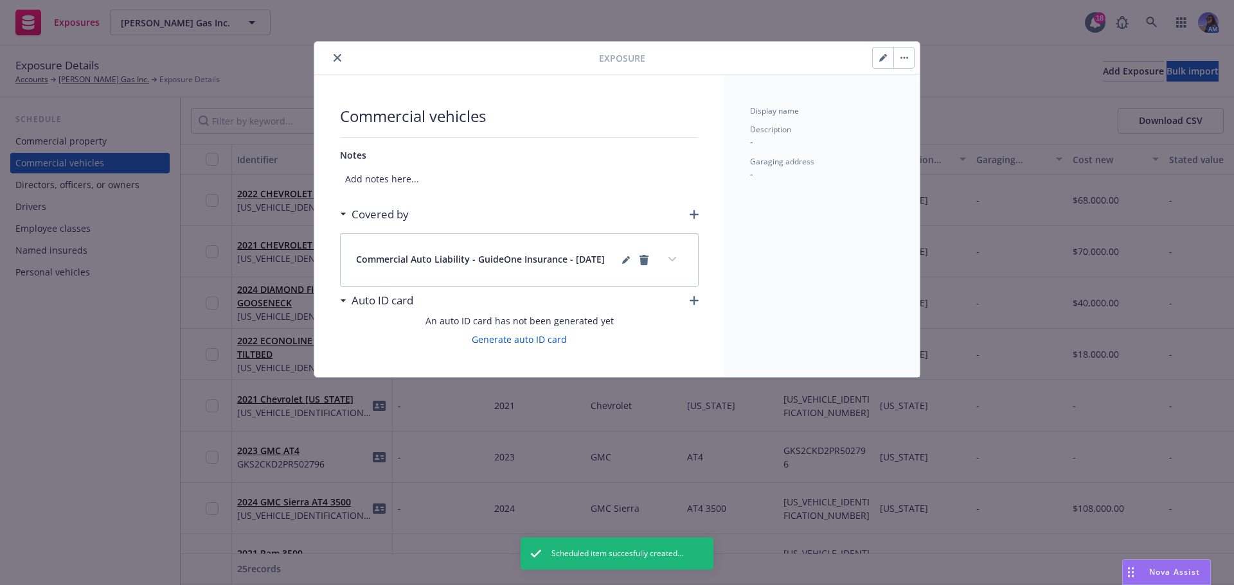
click at [339, 62] on button "close" at bounding box center [337, 57] width 15 height 15
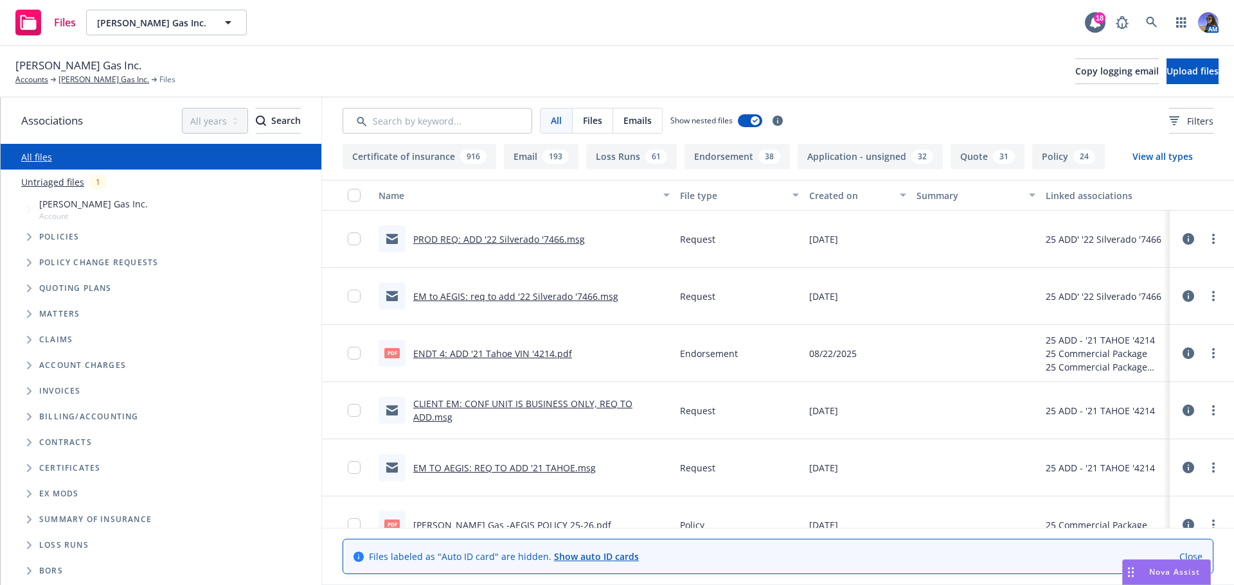
click at [587, 556] on link "Show auto ID cards" at bounding box center [596, 557] width 85 height 12
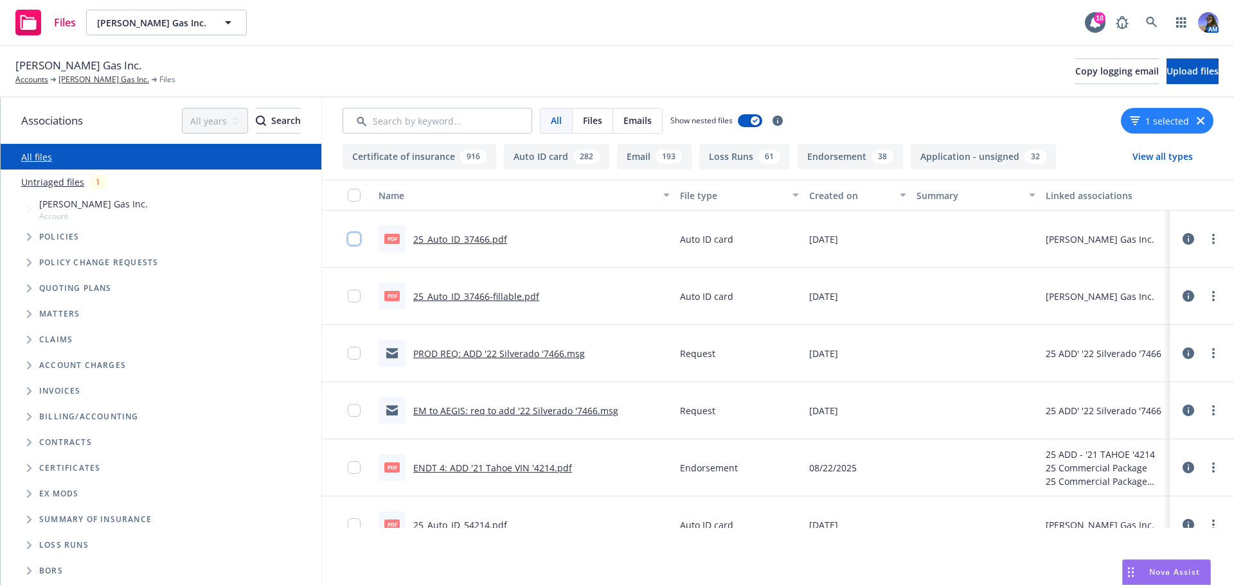
click at [354, 236] on input "checkbox" at bounding box center [354, 239] width 13 height 13
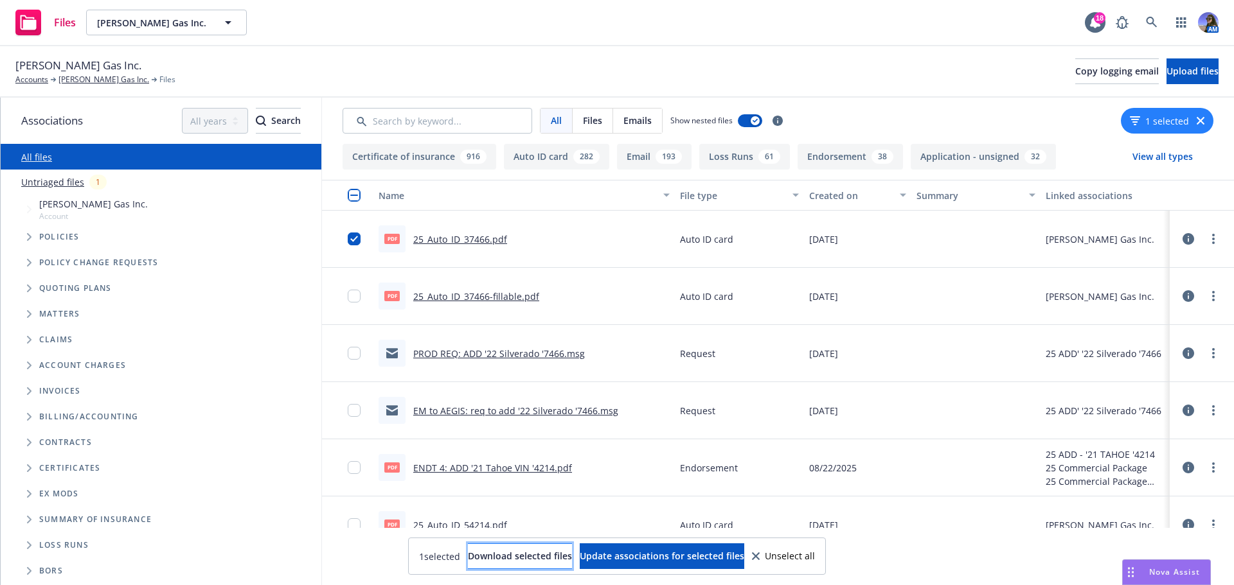
click at [494, 554] on span "Download selected files" at bounding box center [520, 556] width 104 height 12
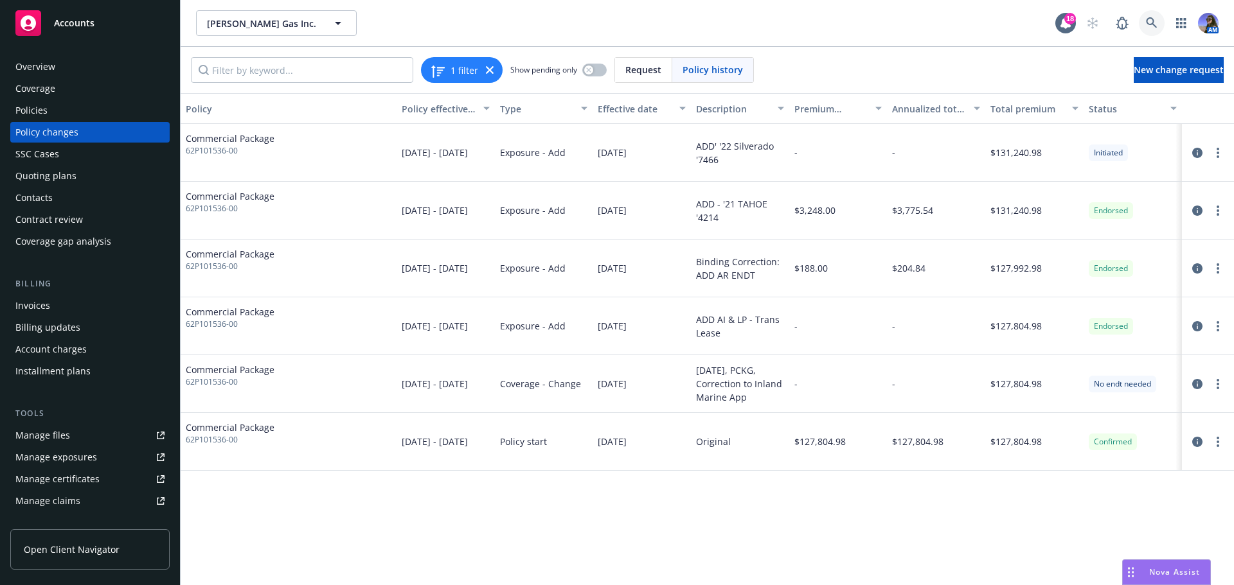
click at [1151, 27] on icon at bounding box center [1152, 23] width 12 height 12
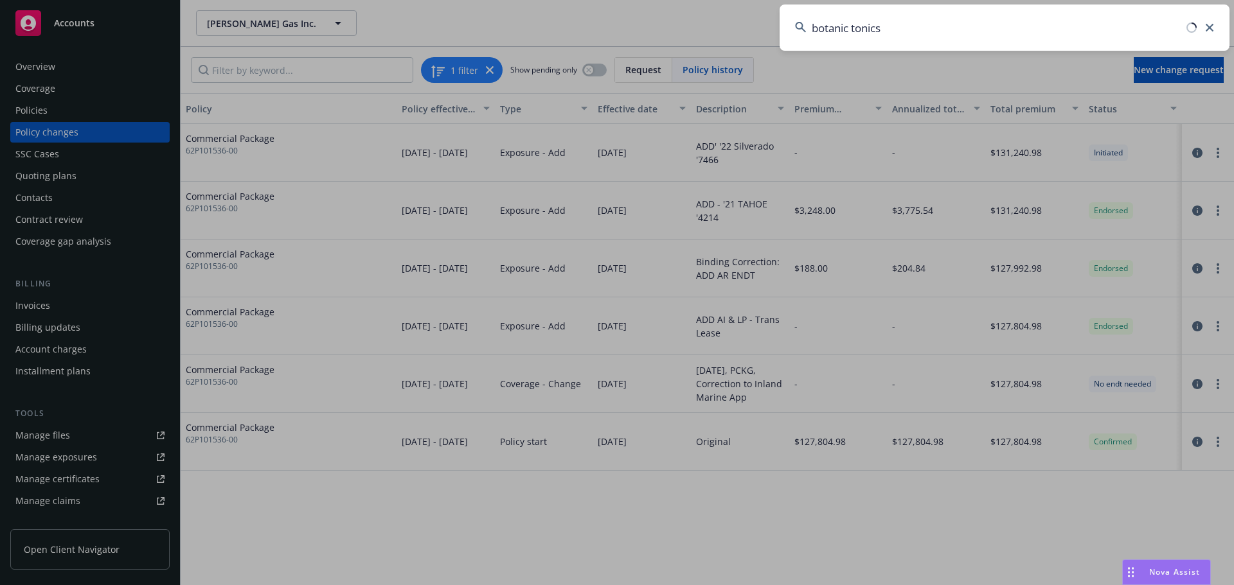
type input "botanic tonics"
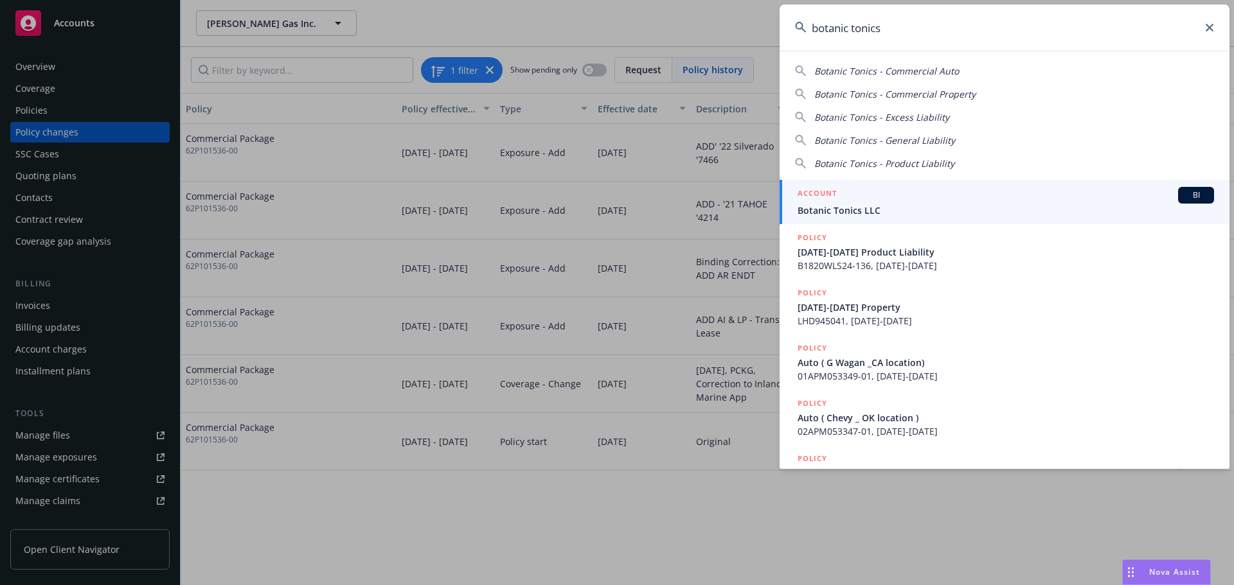
click at [822, 200] on h5 "ACCOUNT" at bounding box center [816, 194] width 39 height 15
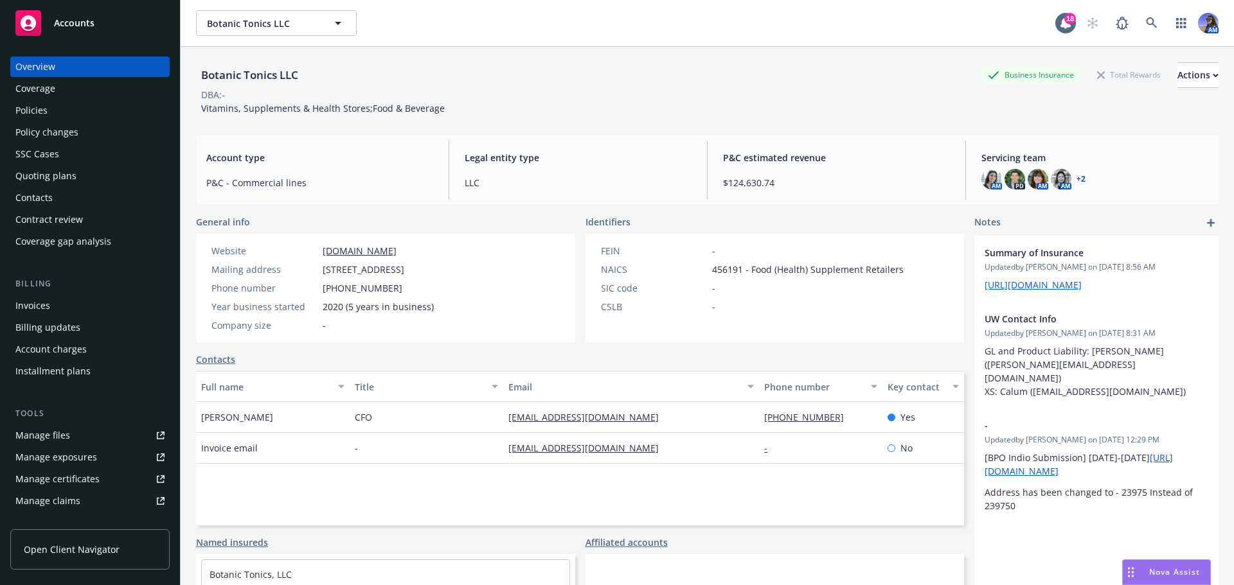
click at [49, 105] on div "Policies" at bounding box center [89, 110] width 149 height 21
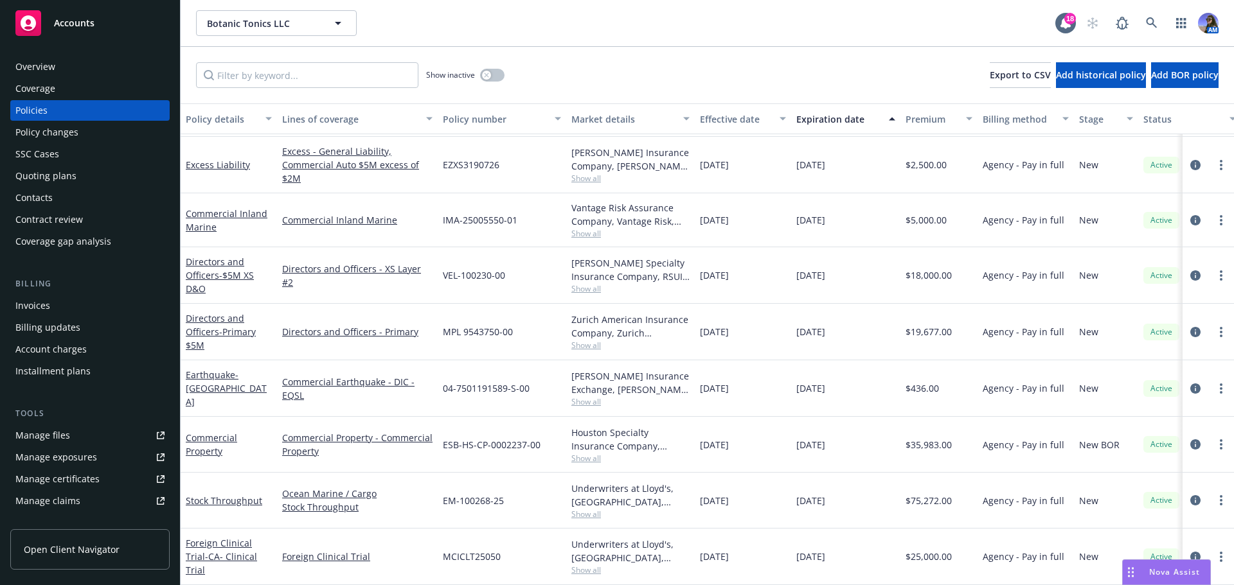
scroll to position [263, 0]
click at [218, 497] on link "Stock Throughput" at bounding box center [224, 501] width 76 height 12
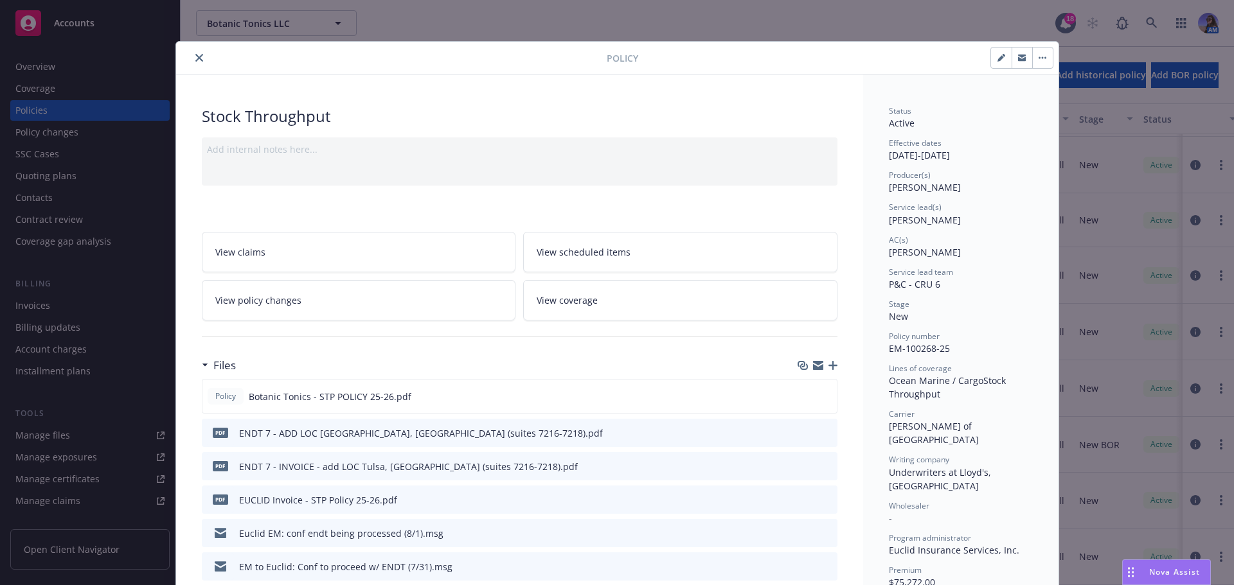
click at [799, 468] on icon "download file" at bounding box center [804, 466] width 10 height 10
click at [195, 55] on icon "close" at bounding box center [199, 58] width 8 height 8
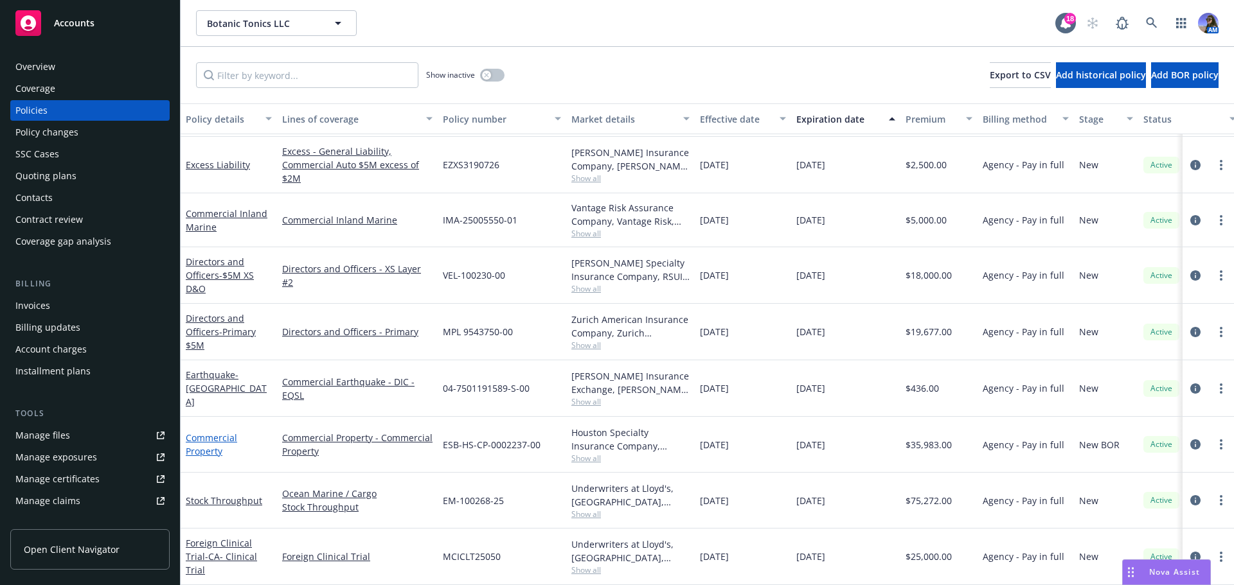
click at [209, 445] on link "Commercial Property" at bounding box center [211, 445] width 51 height 26
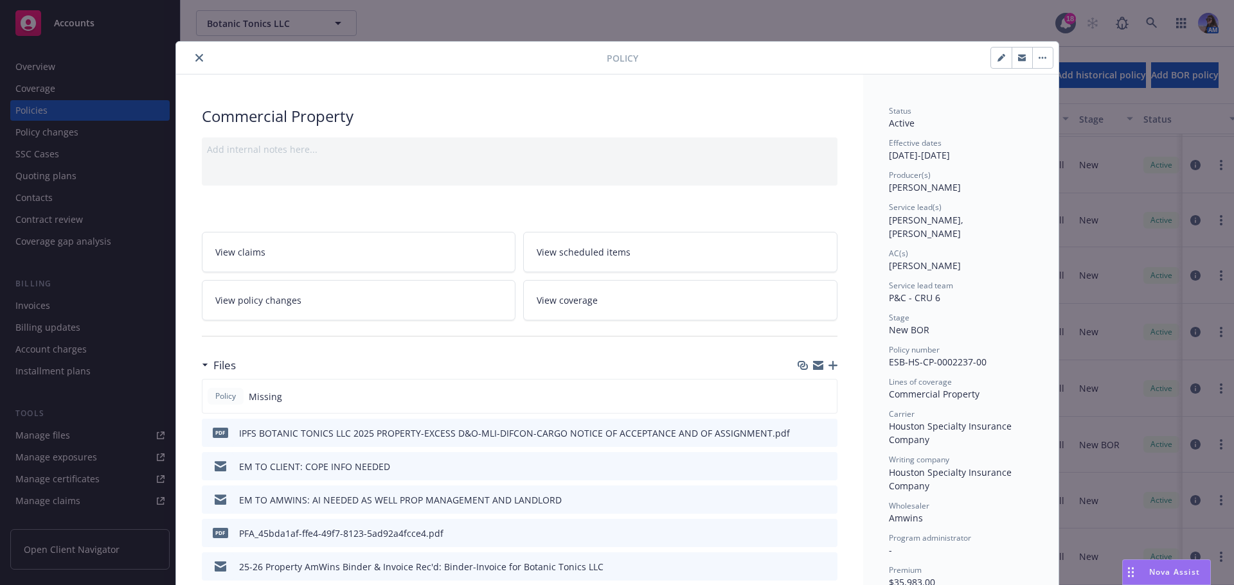
click at [378, 302] on link "View policy changes" at bounding box center [359, 300] width 314 height 40
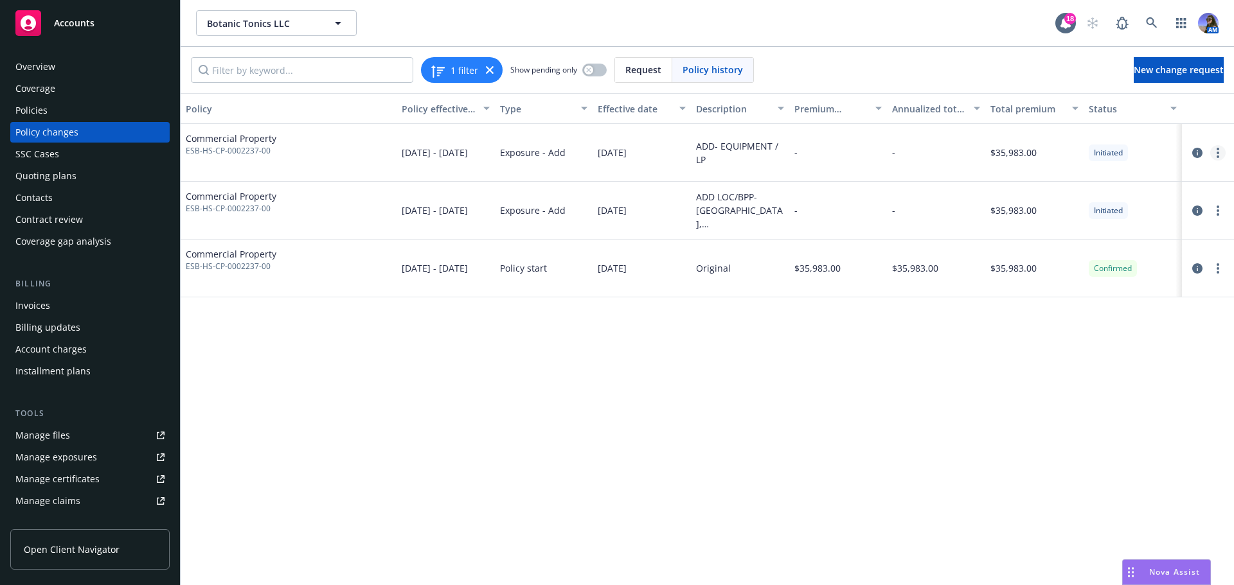
click at [1218, 155] on circle "more" at bounding box center [1217, 156] width 3 height 3
click at [1196, 148] on icon "circleInformation" at bounding box center [1197, 153] width 10 height 10
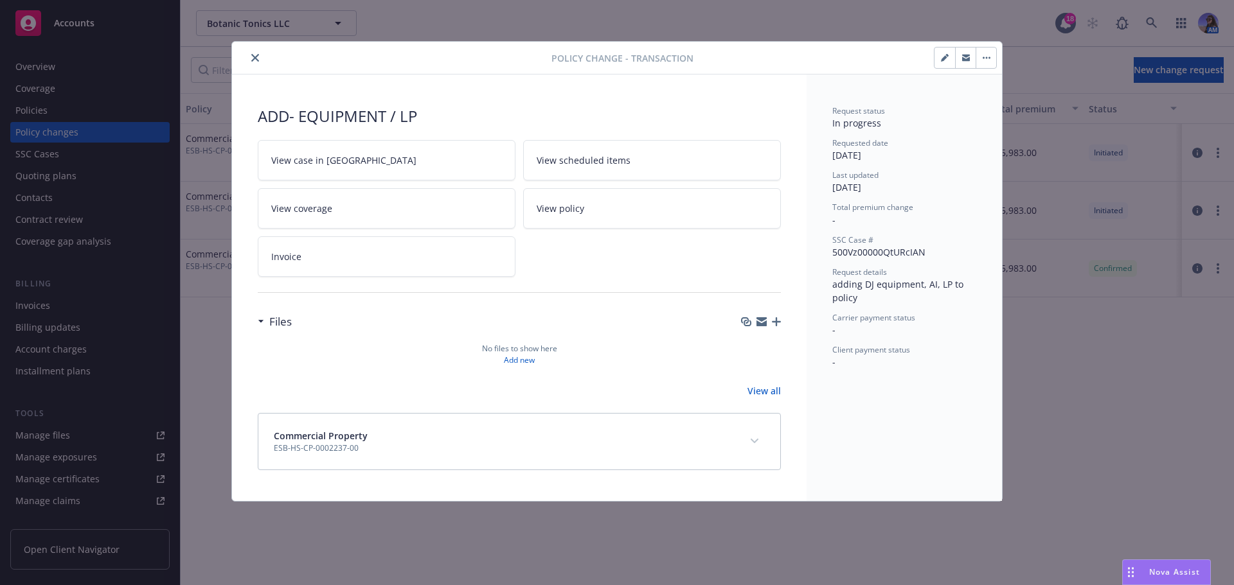
click at [982, 56] on button "button" at bounding box center [985, 58] width 21 height 21
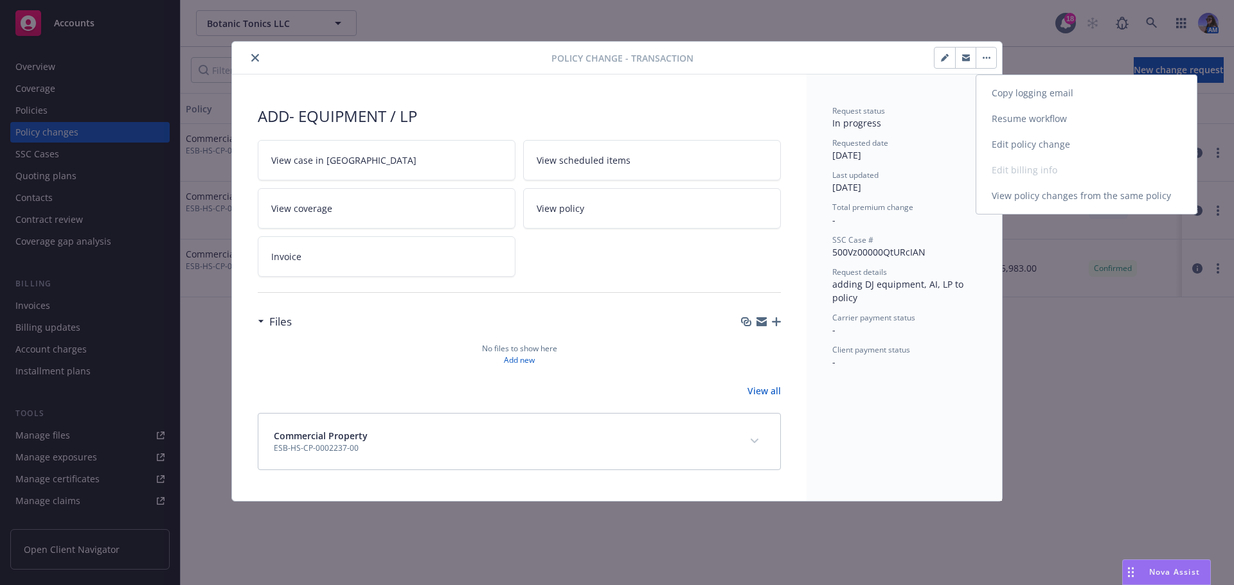
click at [1011, 116] on link "Resume workflow" at bounding box center [1086, 119] width 220 height 26
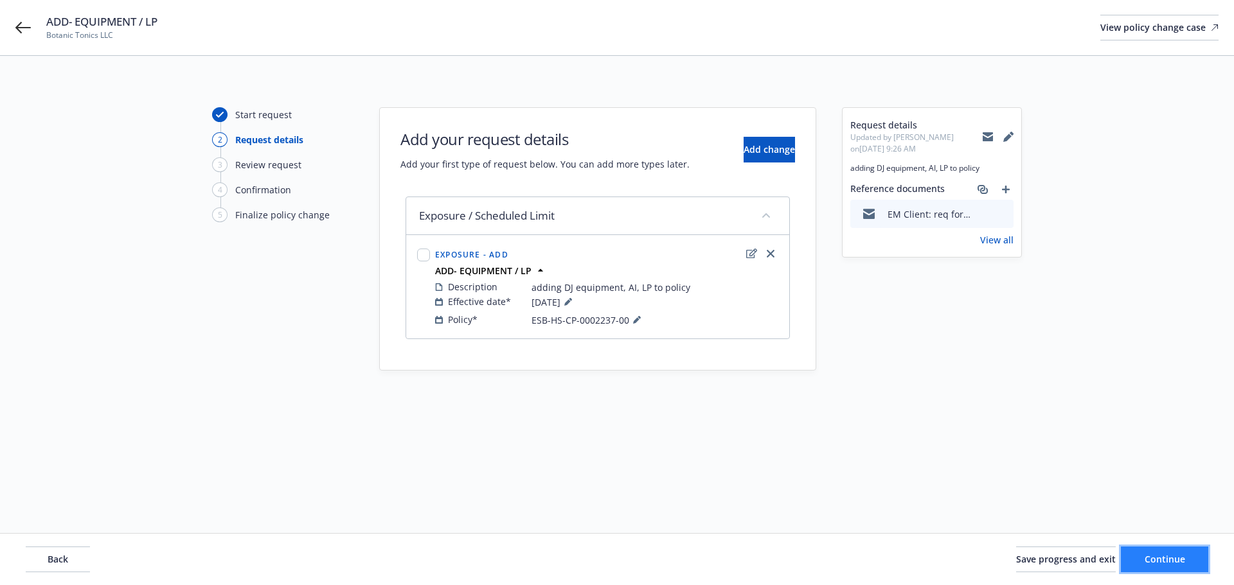
click at [1165, 562] on span "Continue" at bounding box center [1164, 559] width 40 height 12
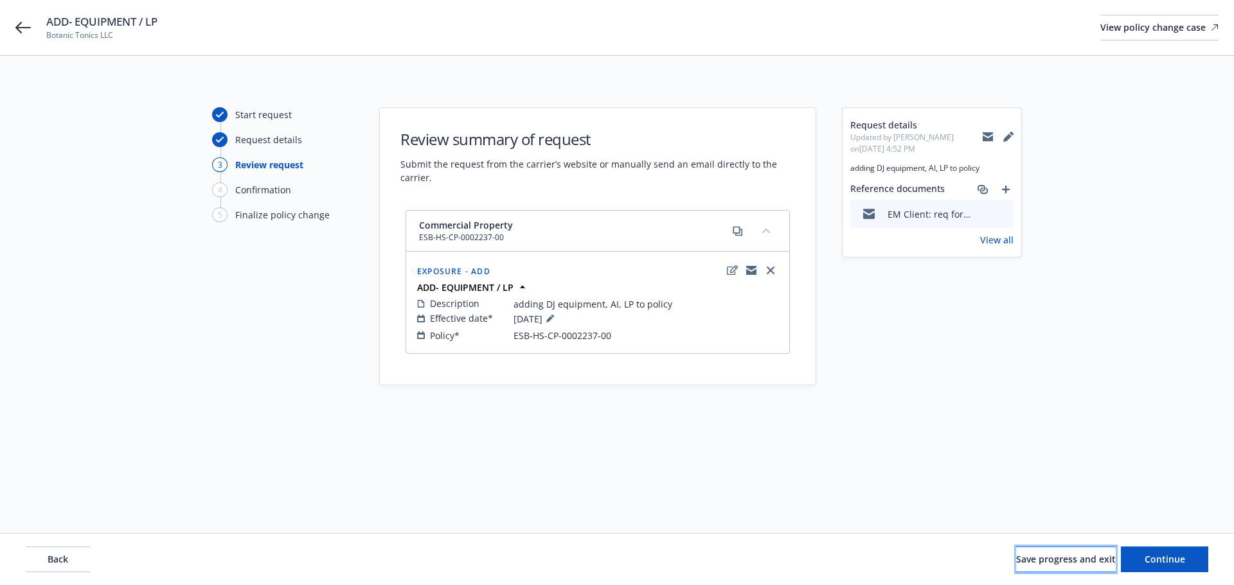
click at [1017, 569] on button "Save progress and exit" at bounding box center [1066, 560] width 100 height 26
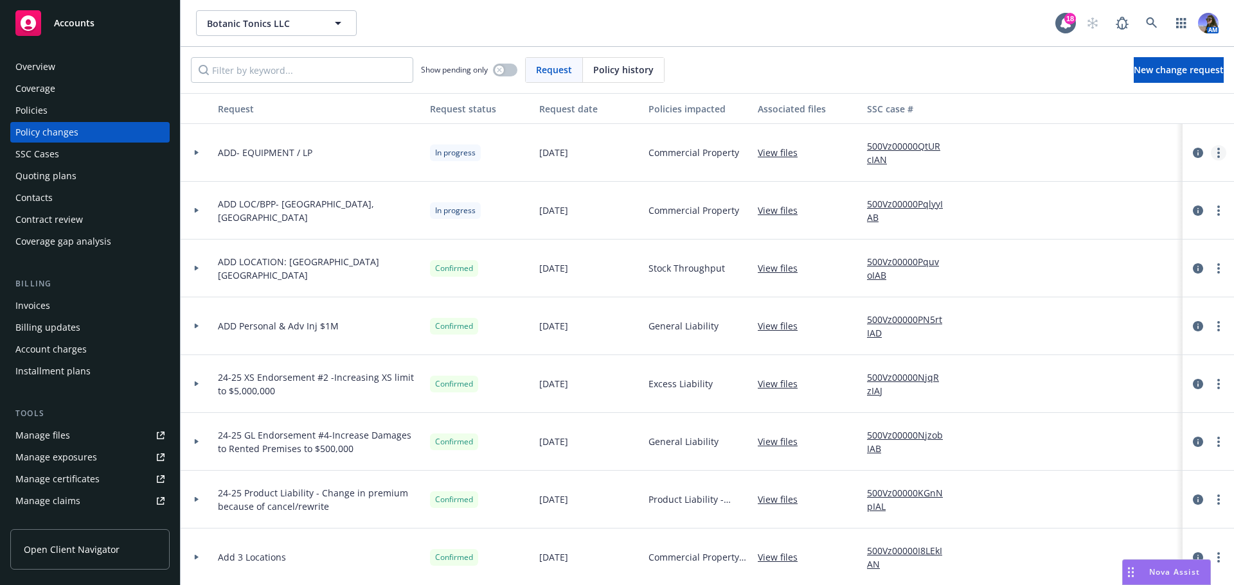
click at [1211, 153] on link "more" at bounding box center [1217, 152] width 15 height 15
click at [1083, 225] on link "Rescind request" at bounding box center [1105, 231] width 220 height 26
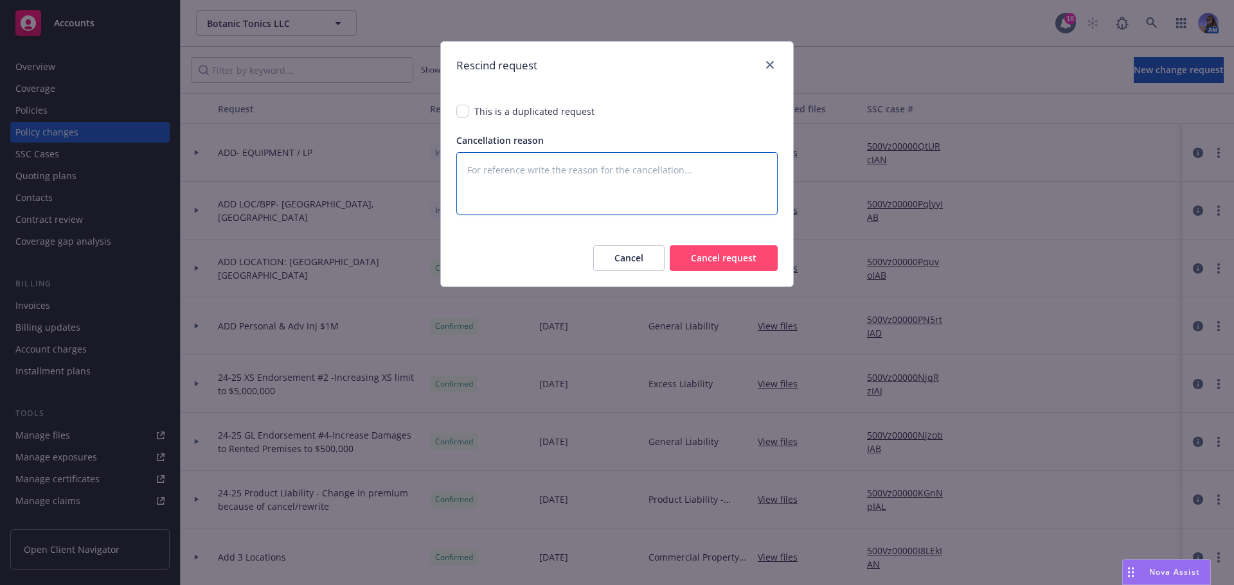
click at [565, 169] on textarea at bounding box center [616, 183] width 321 height 62
type textarea "x"
type textarea "i"
type textarea "x"
type textarea "in"
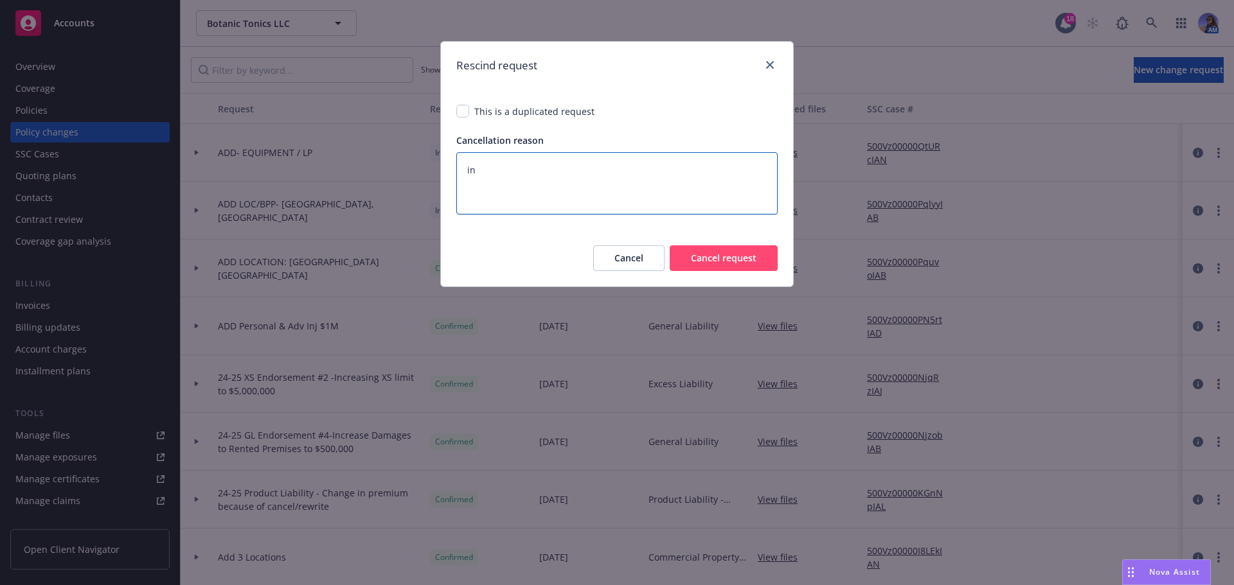
type textarea "x"
type textarea "inl"
type textarea "x"
type textarea "inl"
type textarea "x"
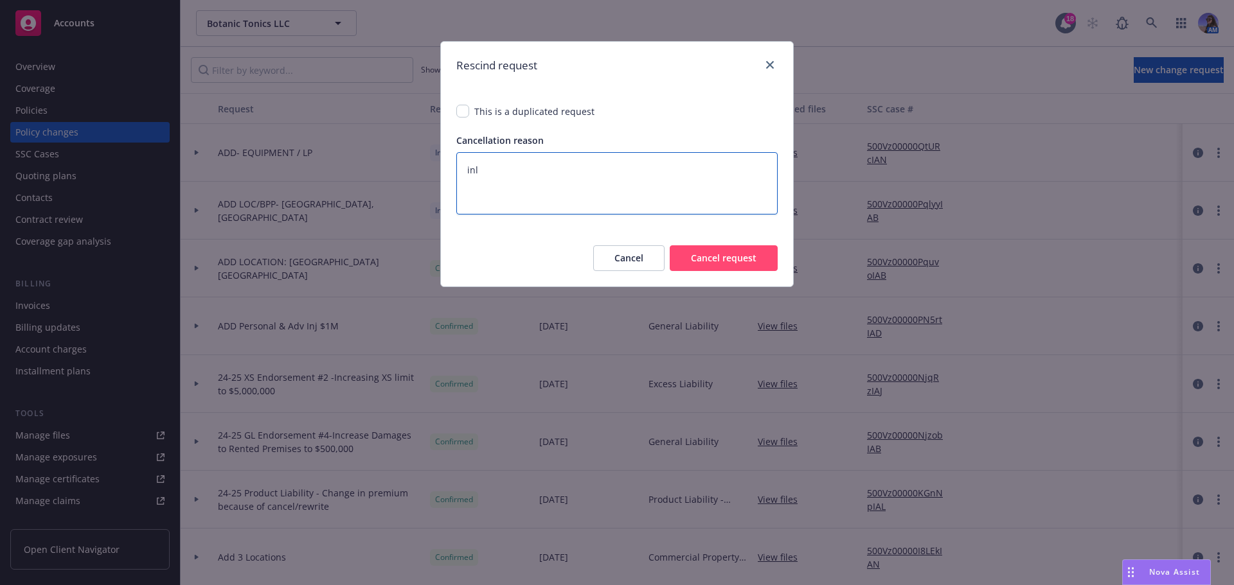
type textarea "inl m"
type textarea "x"
type textarea "inl ma"
type textarea "x"
type textarea "inl mar"
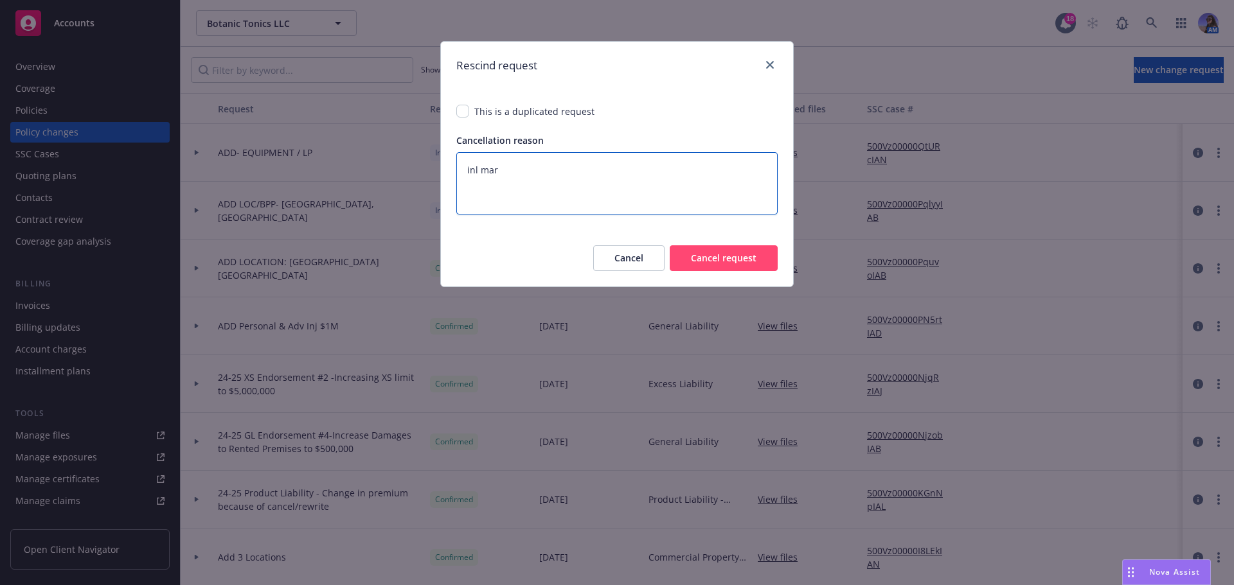
type textarea "x"
type textarea "inl mari"
type textarea "x"
type textarea "inl marin"
type textarea "x"
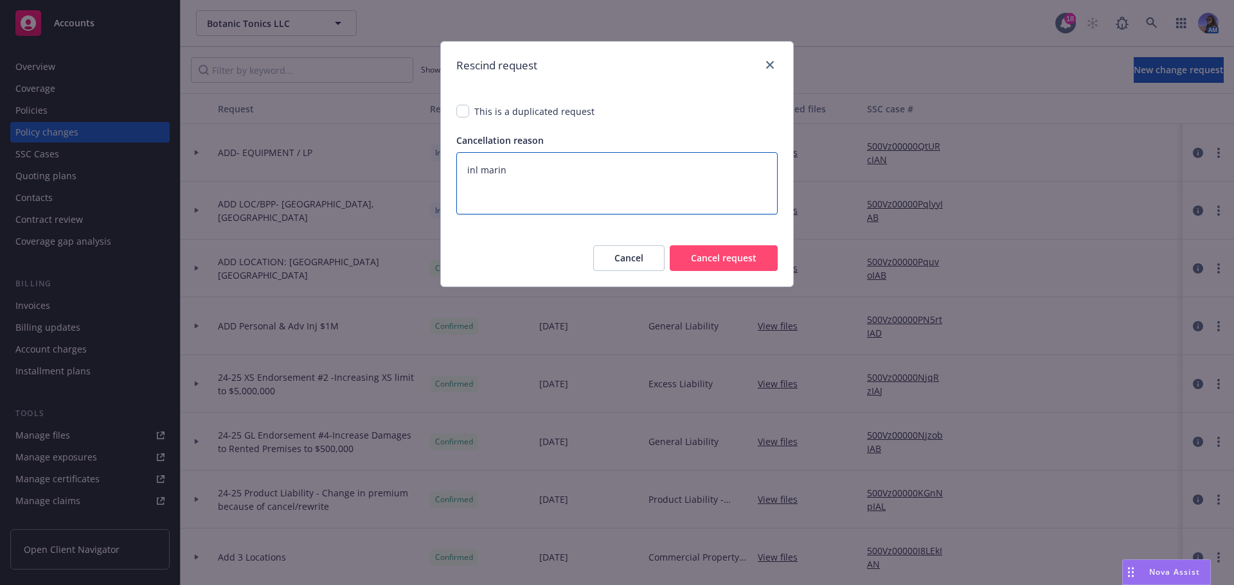
type textarea "inl marine"
type textarea "x"
type textarea "inl marine"
type textarea "x"
type textarea "inl marine p"
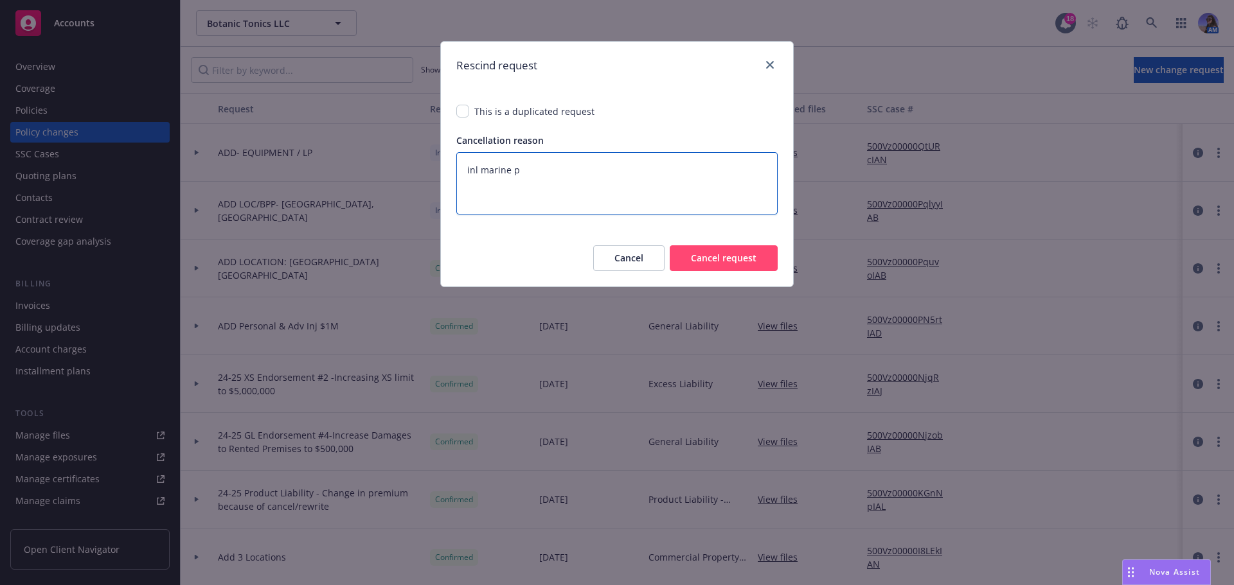
type textarea "x"
type textarea "inl marine po"
type textarea "x"
type textarea "inl marine pol"
type textarea "x"
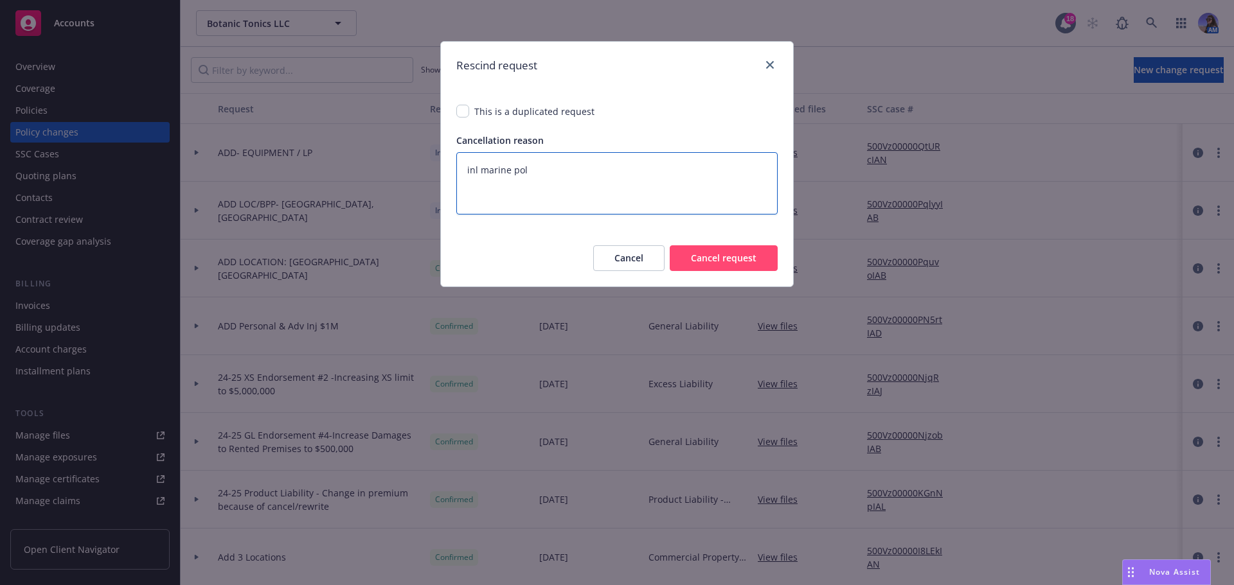
type textarea "inl marine pol"
type textarea "x"
type textarea "inl marine pol i"
type textarea "x"
type textarea "inl marine pol in"
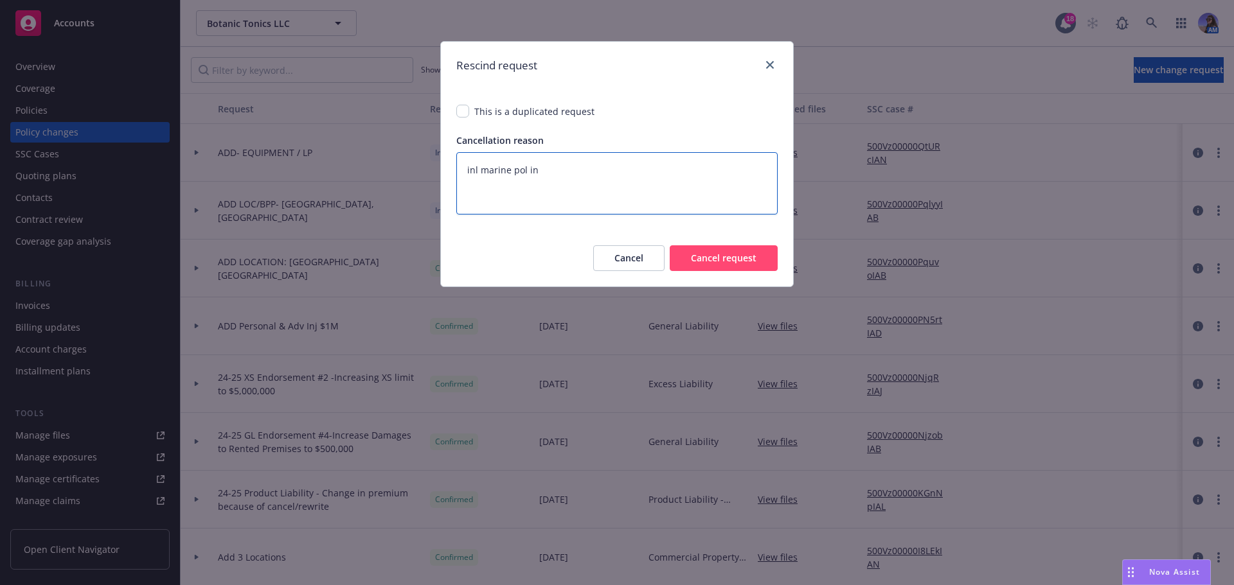
type textarea "x"
type textarea "inl marine pol in"
type textarea "x"
type textarea "inl marine pol in p"
type textarea "x"
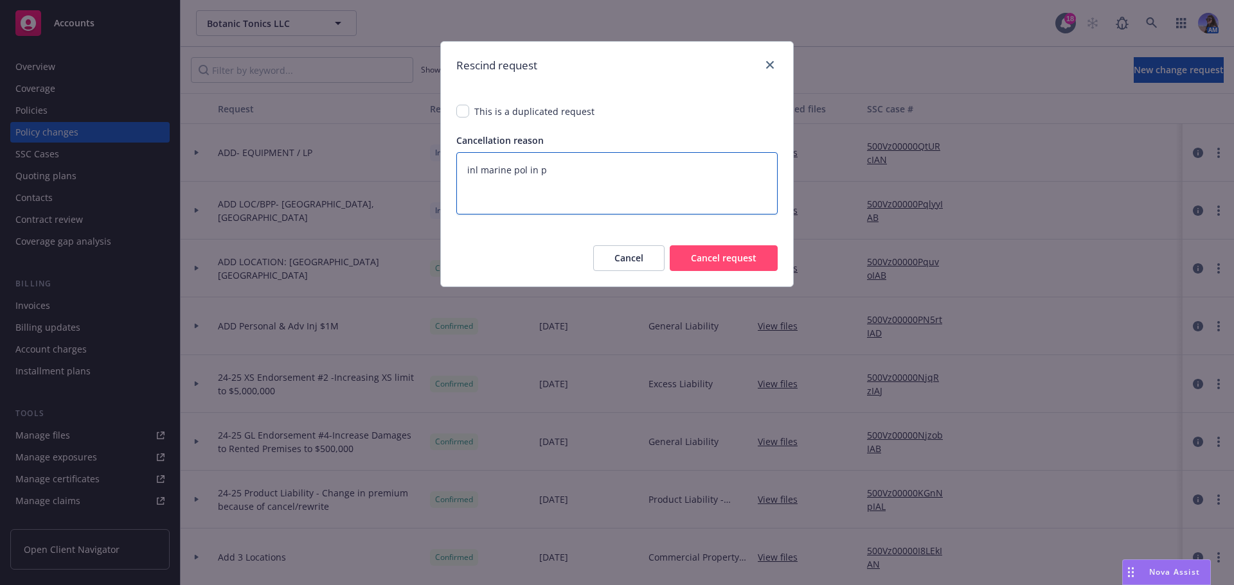
type textarea "inl marine pol in pl"
type textarea "x"
type textarea "inl marine pol in [GEOGRAPHIC_DATA]"
type textarea "x"
type textarea "inl marine pol in plac"
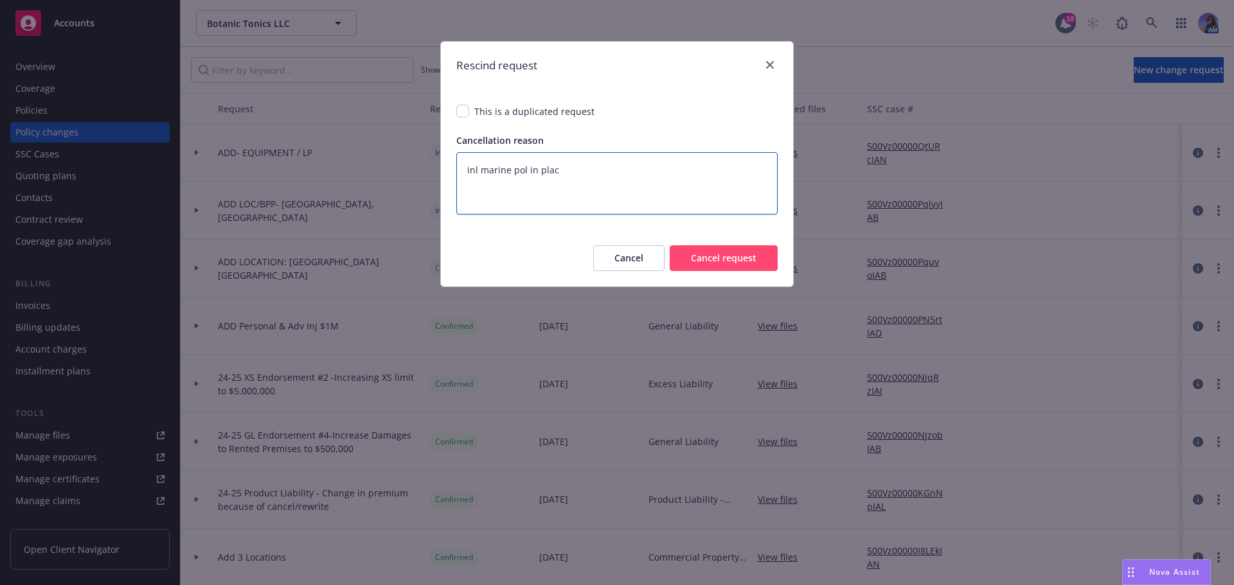
type textarea "x"
type textarea "inl marine pol in place"
type textarea "x"
type textarea "inl marine pol in place"
type textarea "x"
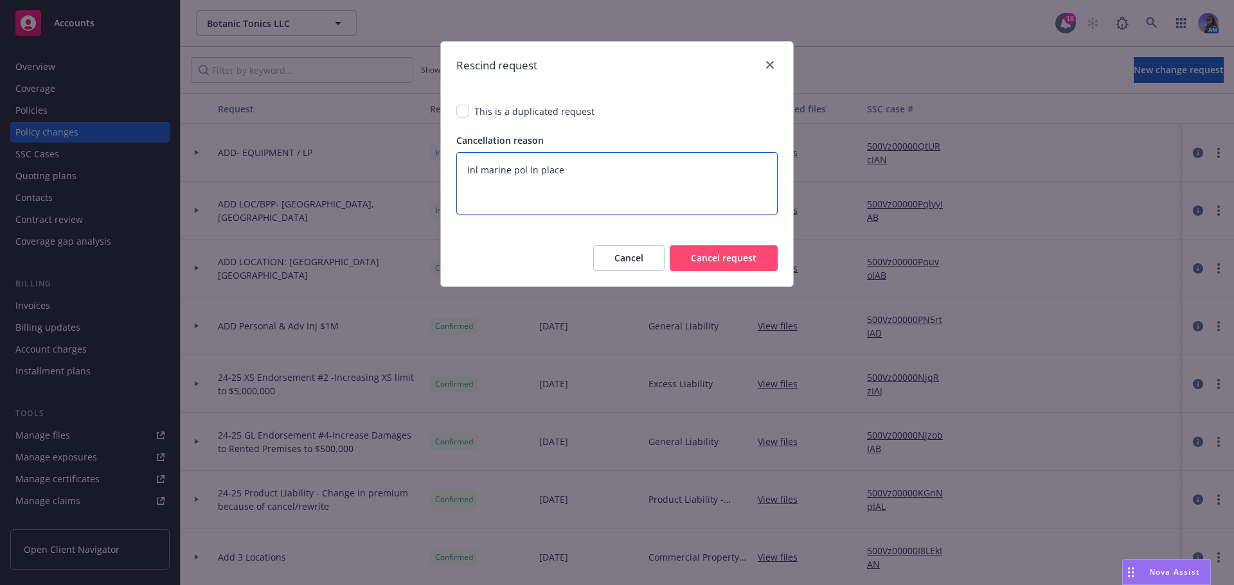
type textarea "inl marine pol in place a"
type textarea "x"
type textarea "inl marine pol in place al"
type textarea "x"
type textarea "inl marine pol in place alr"
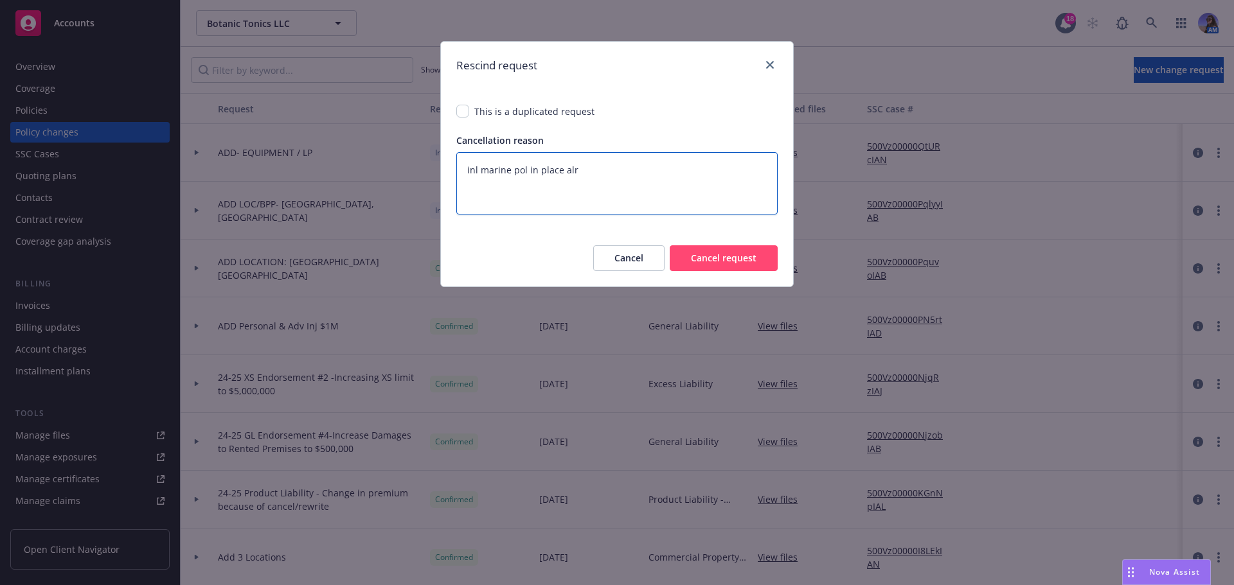
type textarea "x"
type textarea "inl marine pol in [GEOGRAPHIC_DATA]"
type textarea "x"
type textarea "inl marine pol in place alread"
type textarea "x"
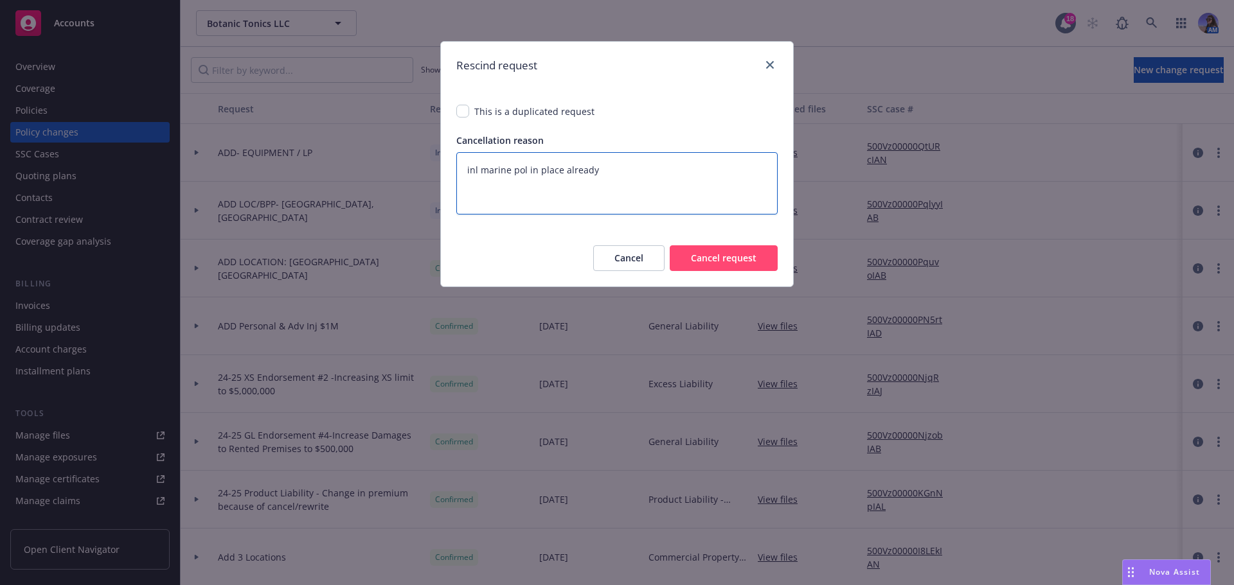
type textarea "inl marine pol in place already"
click at [747, 256] on button "Cancel request" at bounding box center [723, 258] width 108 height 26
type textarea "x"
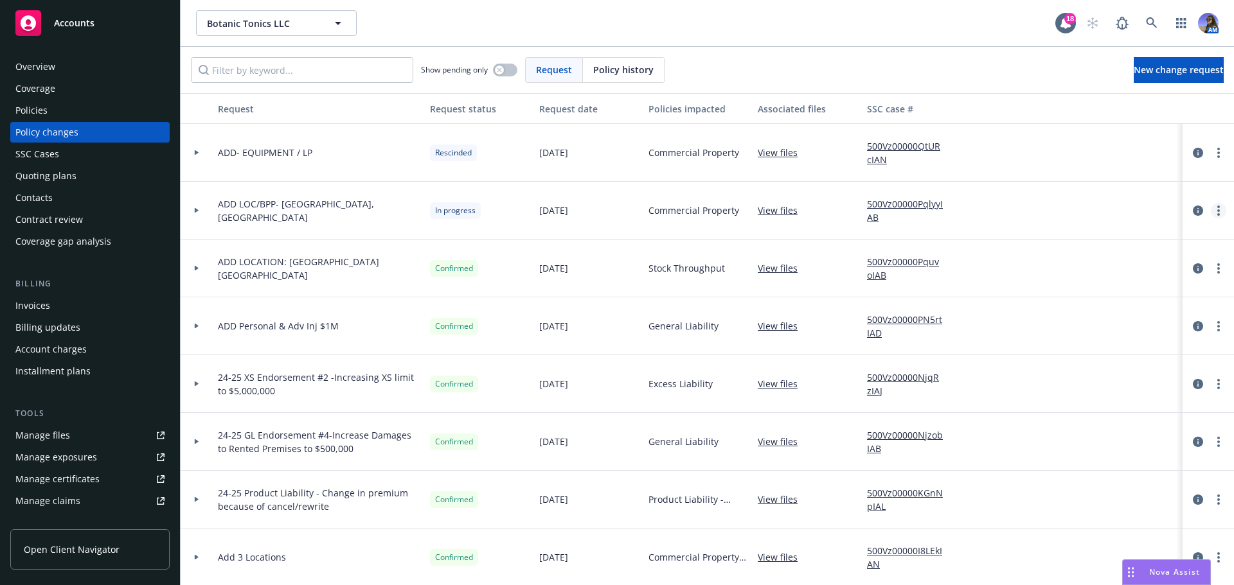
click at [1210, 212] on link "more" at bounding box center [1217, 210] width 15 height 15
click at [1075, 319] on link "Resume workflow" at bounding box center [1105, 314] width 220 height 26
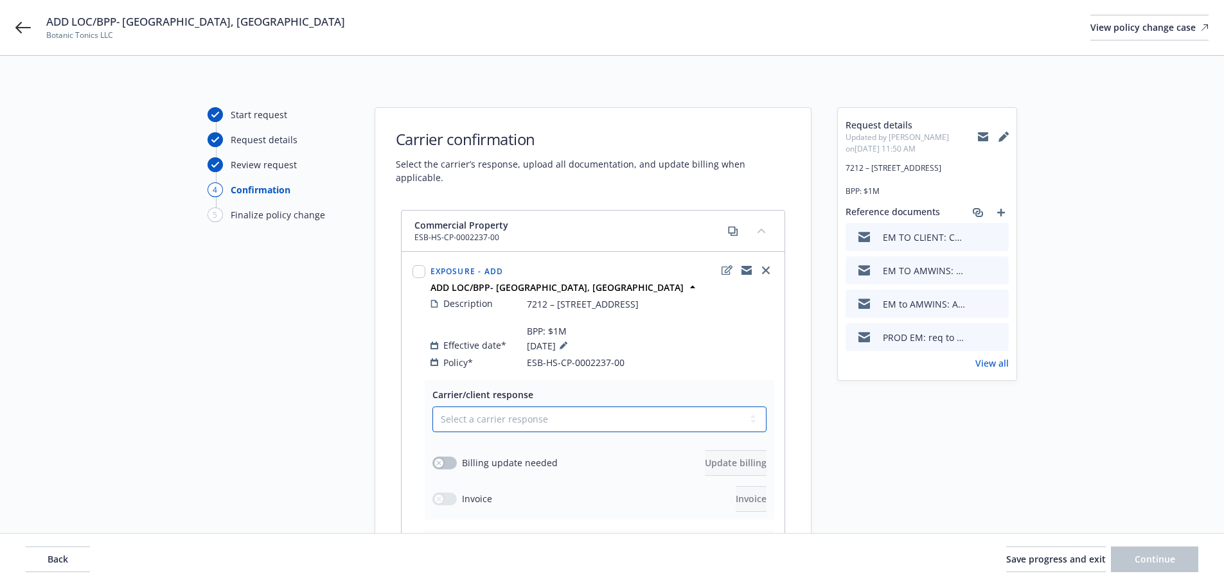
click at [503, 432] on select "Select a carrier response Accepted Accepted with revision No endorsement needed…" at bounding box center [599, 420] width 334 height 26
select select "ACCEPTED"
click at [432, 420] on select "Select a carrier response Accepted Accepted with revision No endorsement needed…" at bounding box center [599, 420] width 334 height 26
click at [360, 450] on div "Start request Request details Review request 4 Confirmation 5 Finalize policy c…" at bounding box center [611, 401] width 1193 height 588
click at [442, 468] on div "button" at bounding box center [438, 463] width 9 height 9
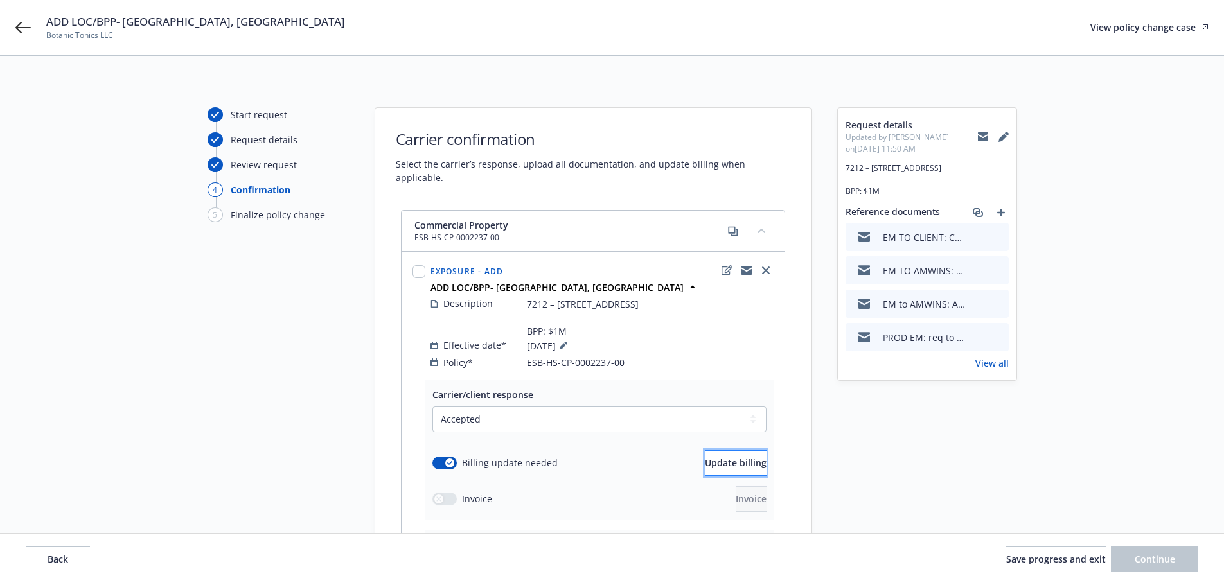
click at [715, 469] on span "Update billing" at bounding box center [736, 463] width 62 height 12
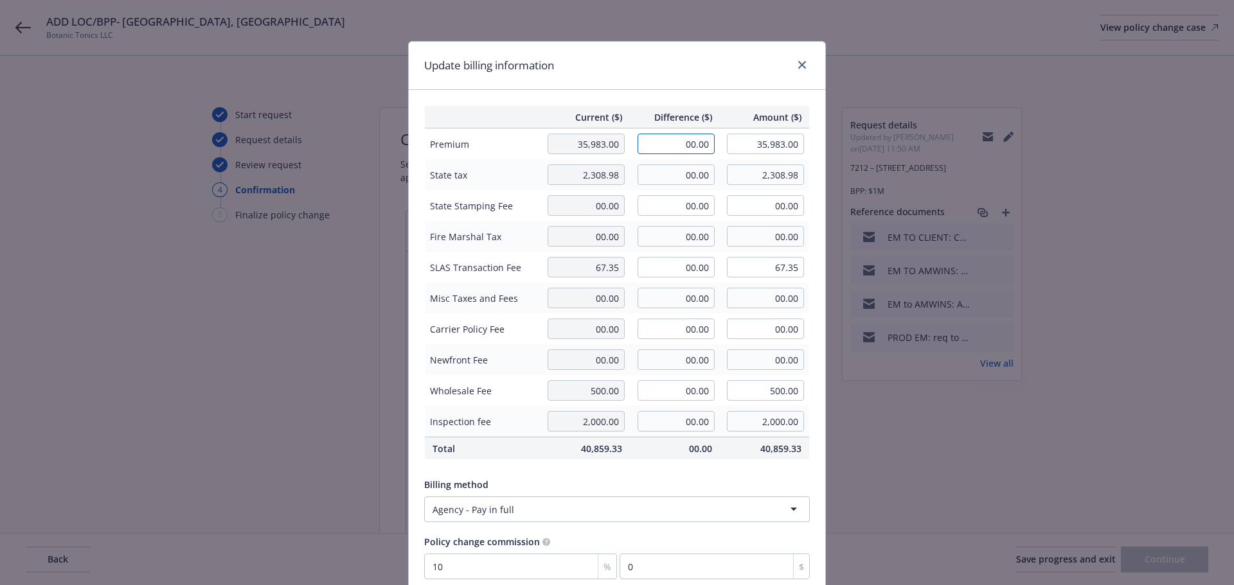
click at [671, 140] on input "00.00" at bounding box center [675, 144] width 77 height 21
type input "9,559.00"
type input "45,542.00"
type input "955.9"
click at [667, 168] on input "00.00" at bounding box center [675, 174] width 77 height 21
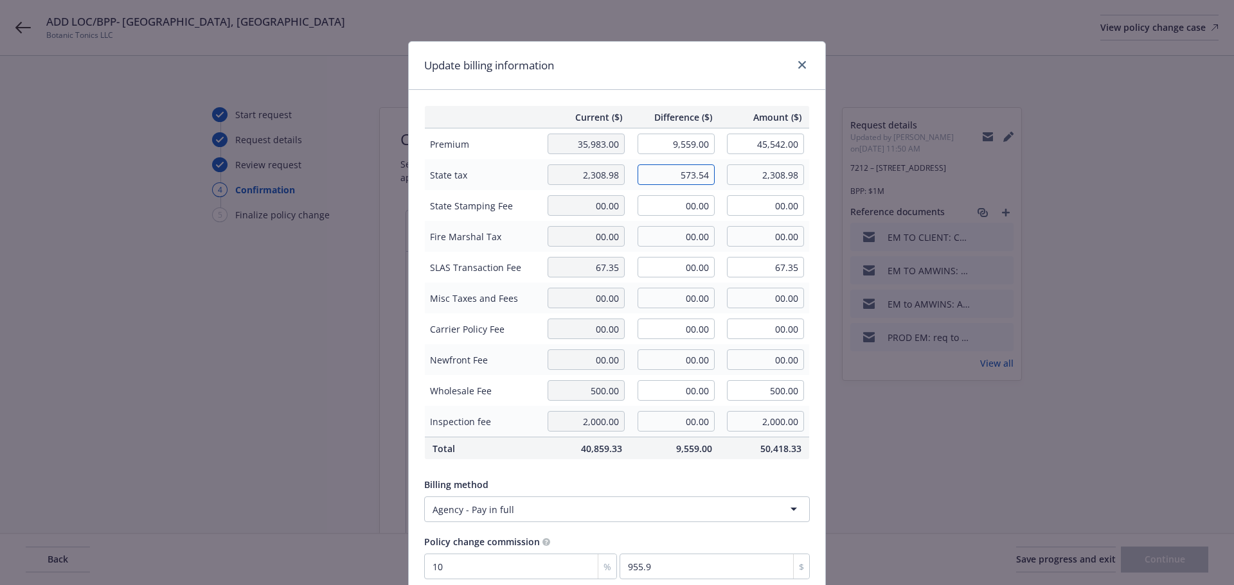
type input "573.54"
type input "2,882.52"
click at [680, 207] on input "00.00" at bounding box center [675, 205] width 77 height 21
type input "16.73"
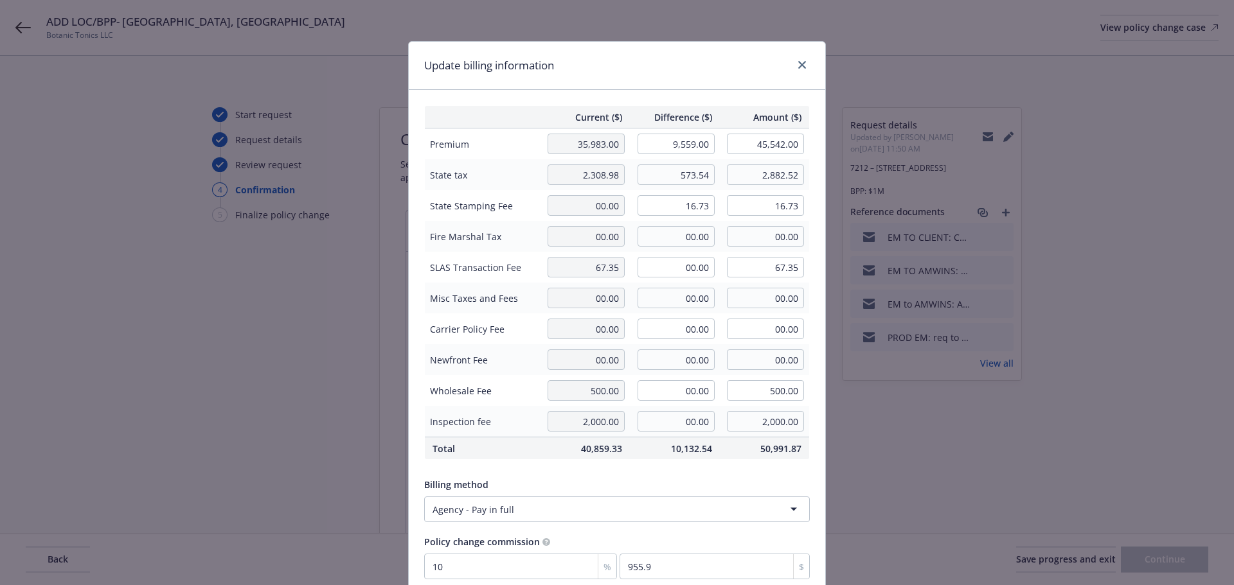
click at [686, 480] on div "Billing method" at bounding box center [617, 484] width 386 height 13
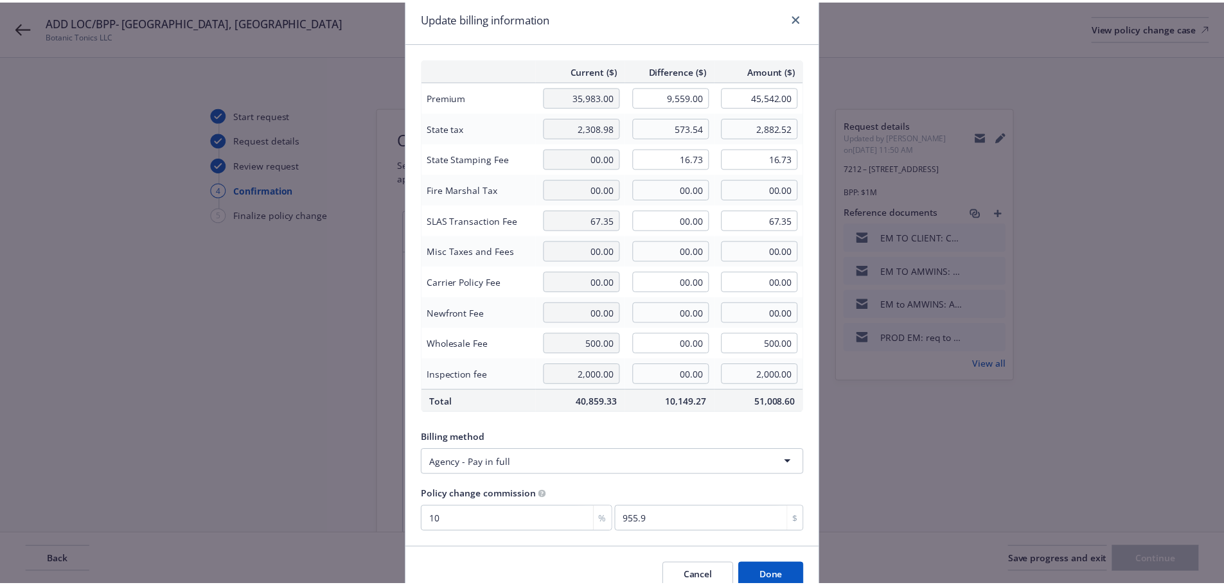
scroll to position [109, 0]
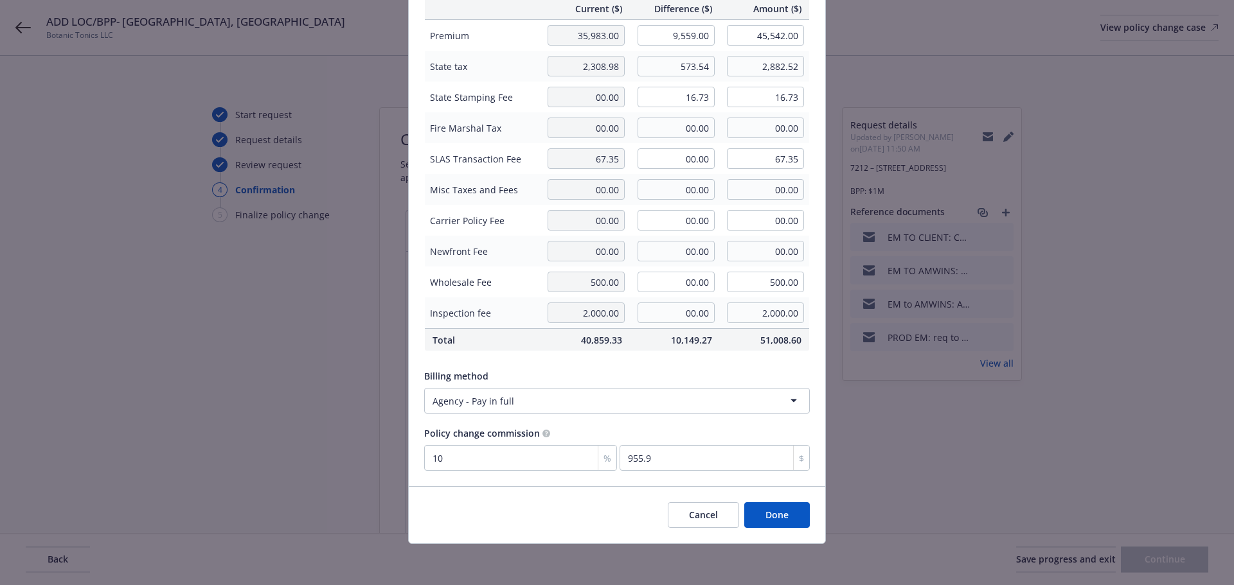
click at [769, 523] on button "Done" at bounding box center [777, 515] width 66 height 26
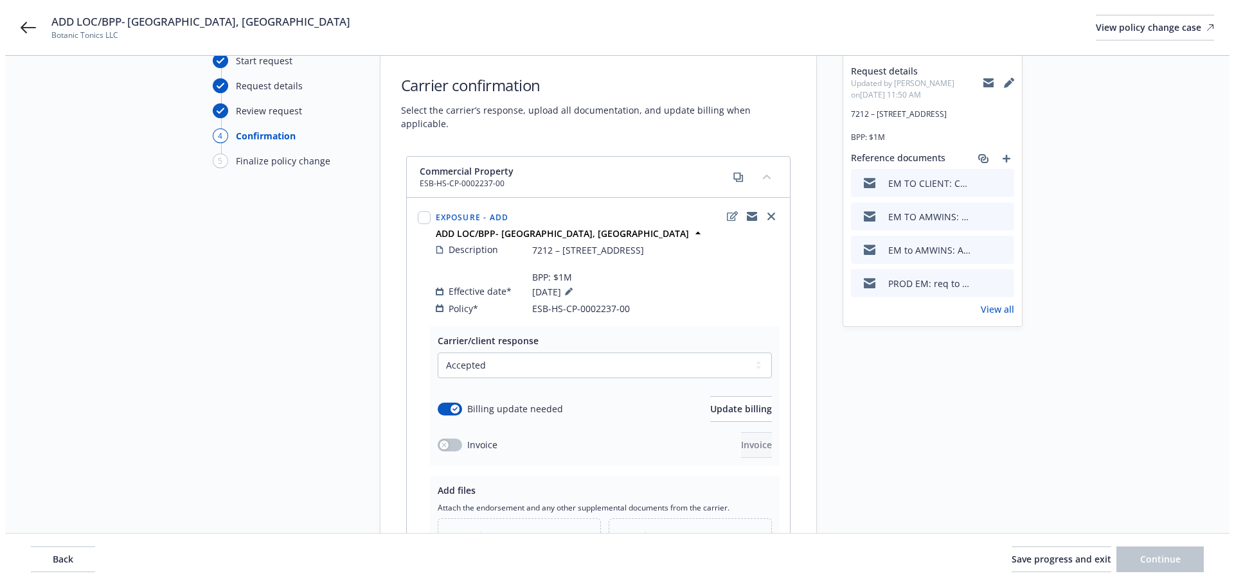
scroll to position [227, 0]
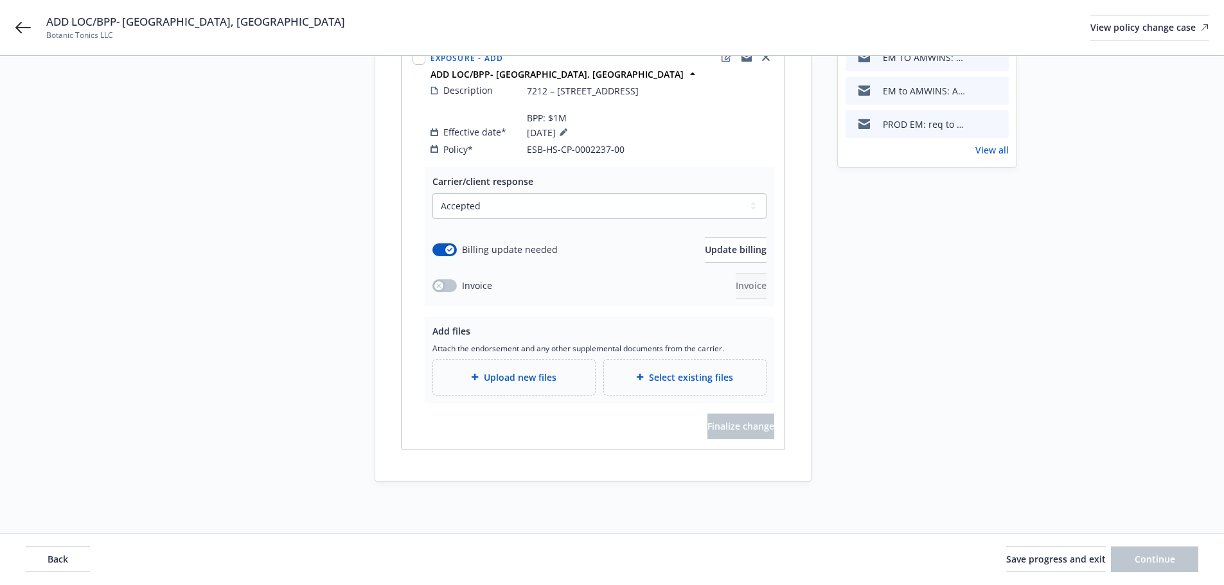
click at [502, 380] on span "Upload new files" at bounding box center [520, 377] width 73 height 13
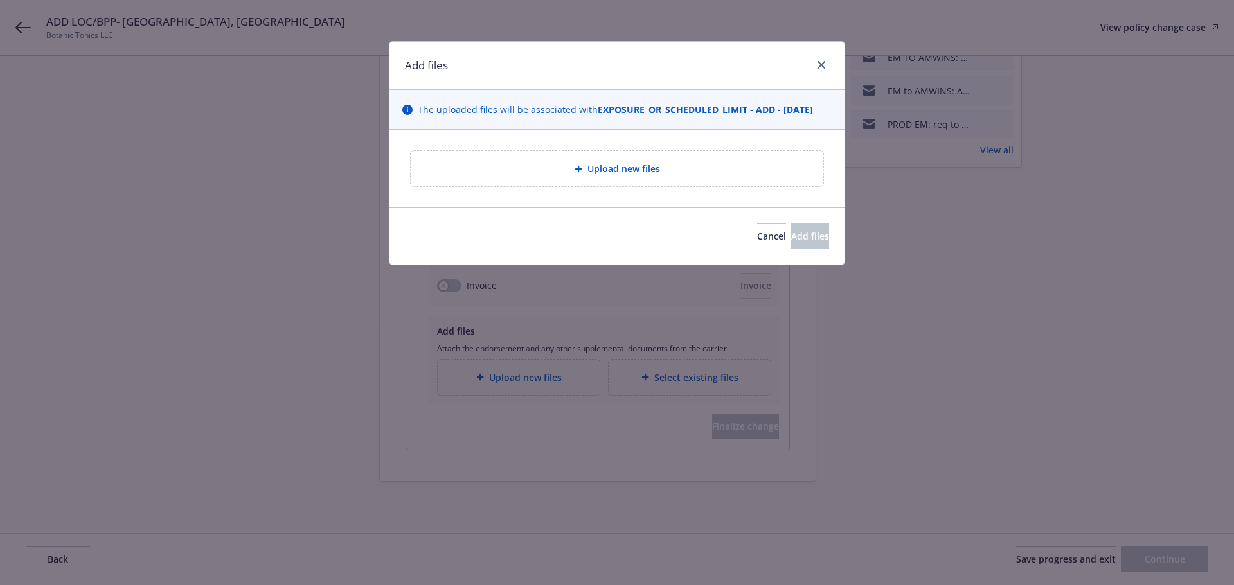
type textarea "x"
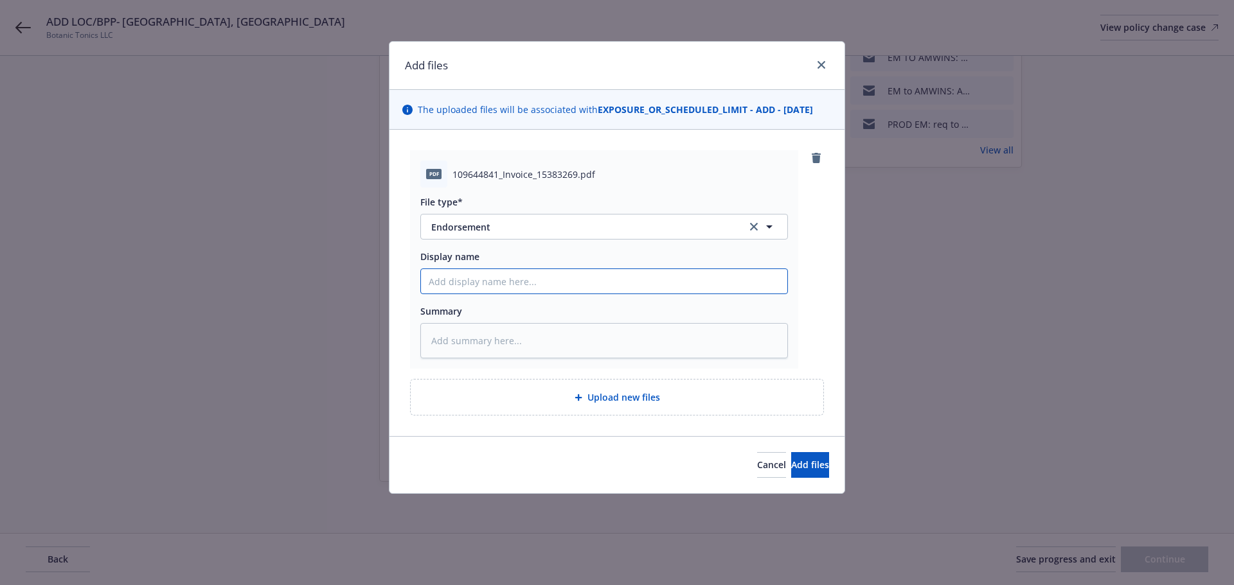
drag, startPoint x: 483, startPoint y: 283, endPoint x: 475, endPoint y: 285, distance: 8.6
click at [483, 283] on input "Display name" at bounding box center [604, 281] width 366 height 24
click at [483, 231] on span "Endorsement" at bounding box center [579, 226] width 297 height 13
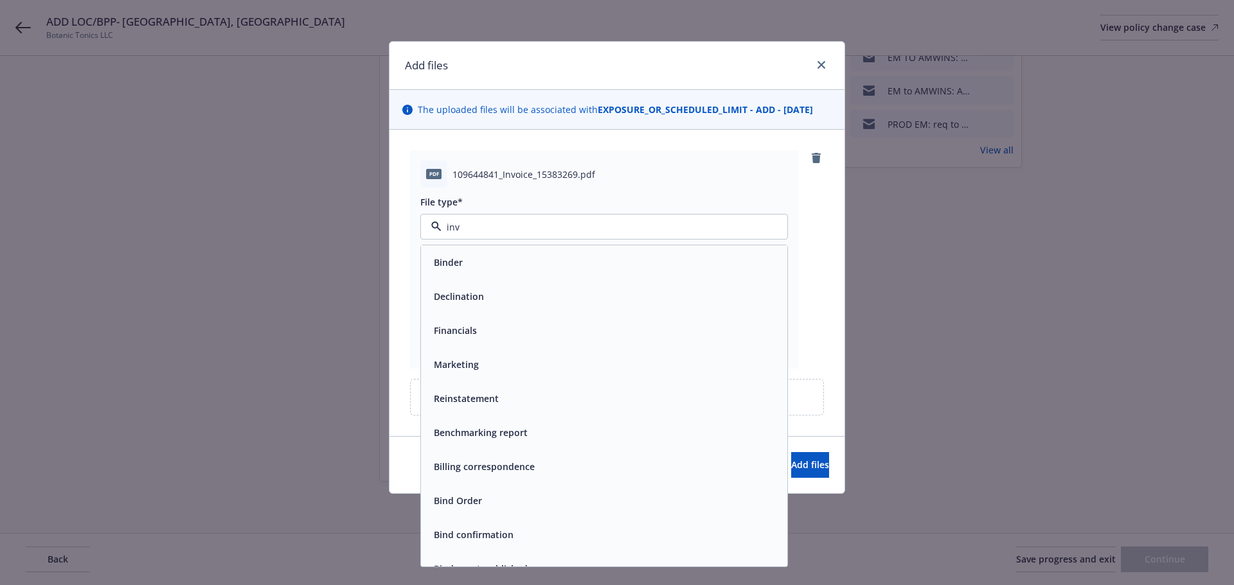
type input "invo"
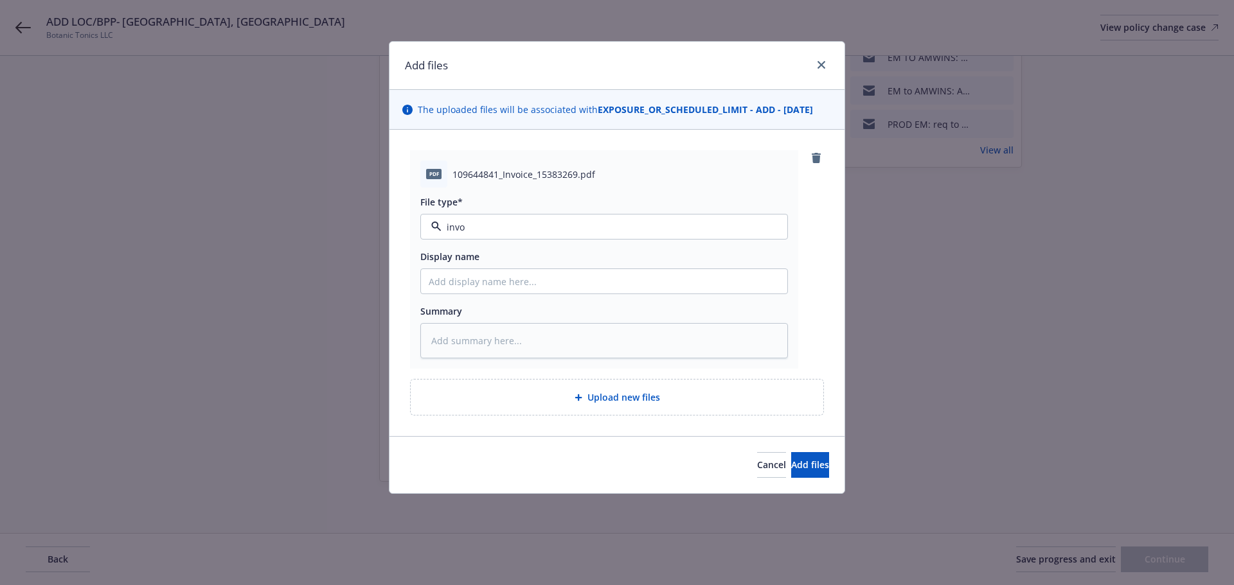
type textarea "x"
type input "ED"
type textarea "x"
type input "EDN"
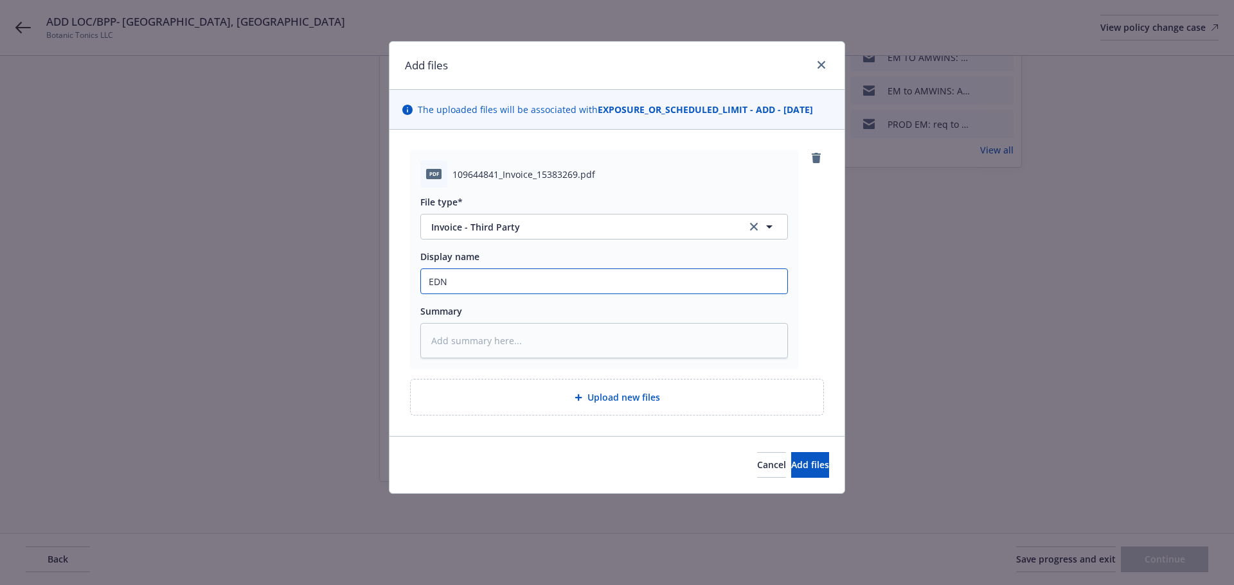
type textarea "x"
type input "EDNT"
type textarea "x"
type input "EDN"
type textarea "x"
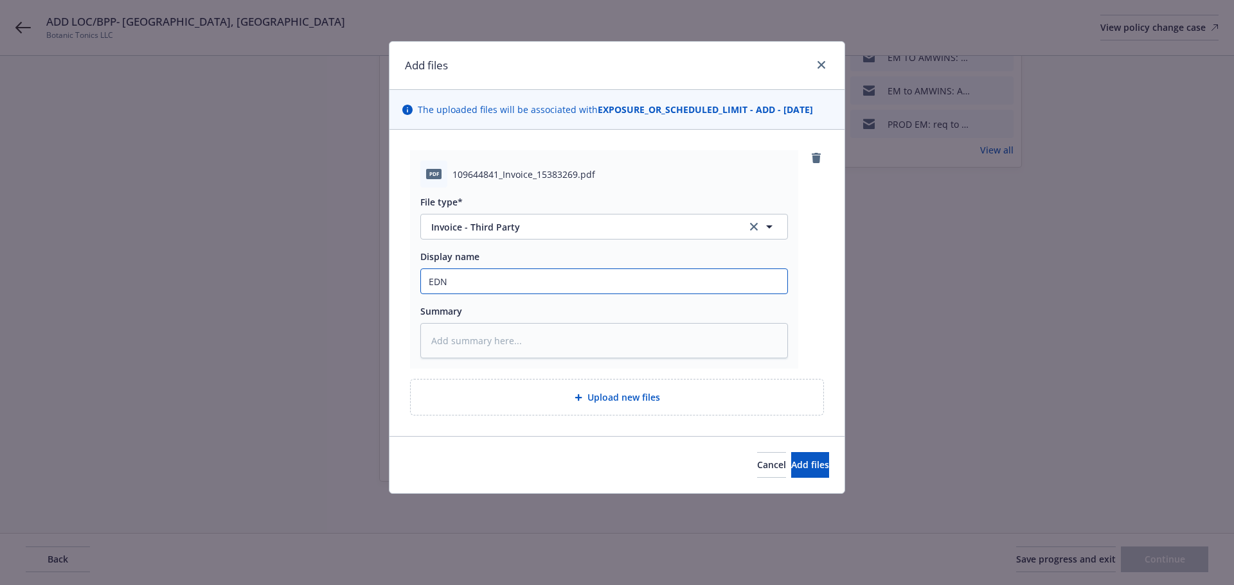
type input "ED"
type textarea "x"
type input "E"
type textarea "x"
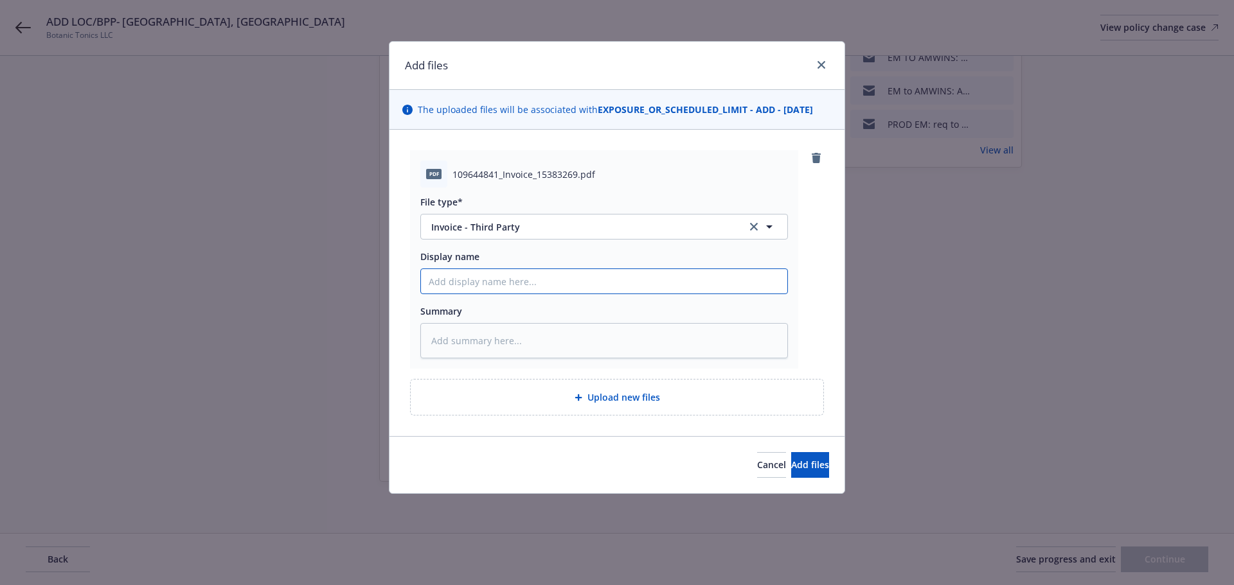
type input "i"
type textarea "x"
type input "in"
type textarea "x"
type input "inv"
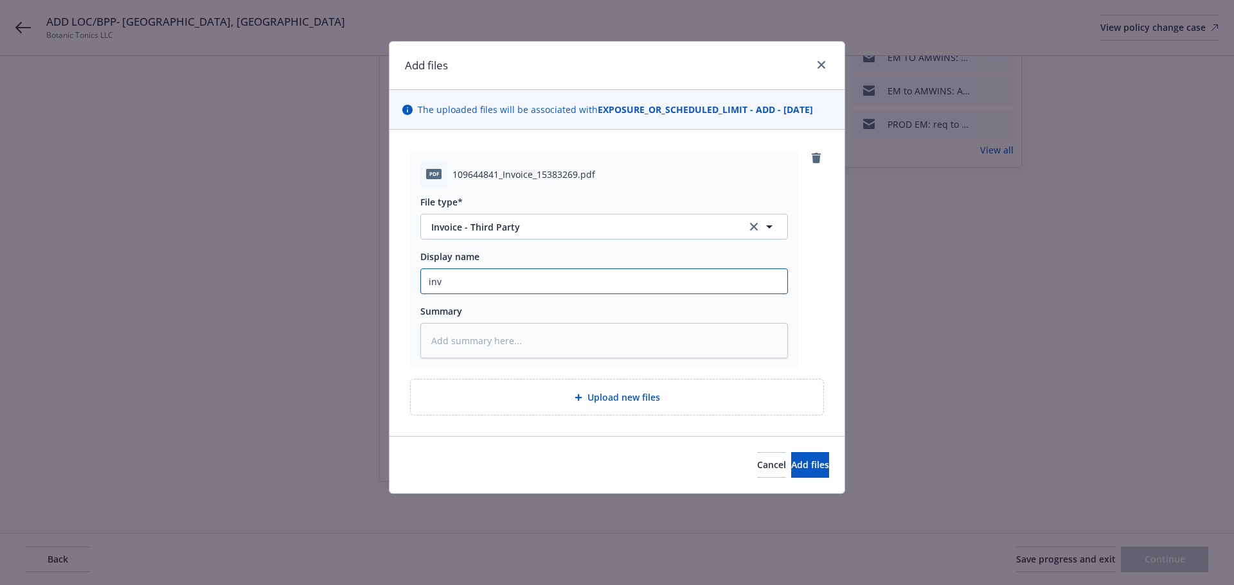
type textarea "x"
type input "invo"
type textarea "x"
type input "invoi"
type textarea "x"
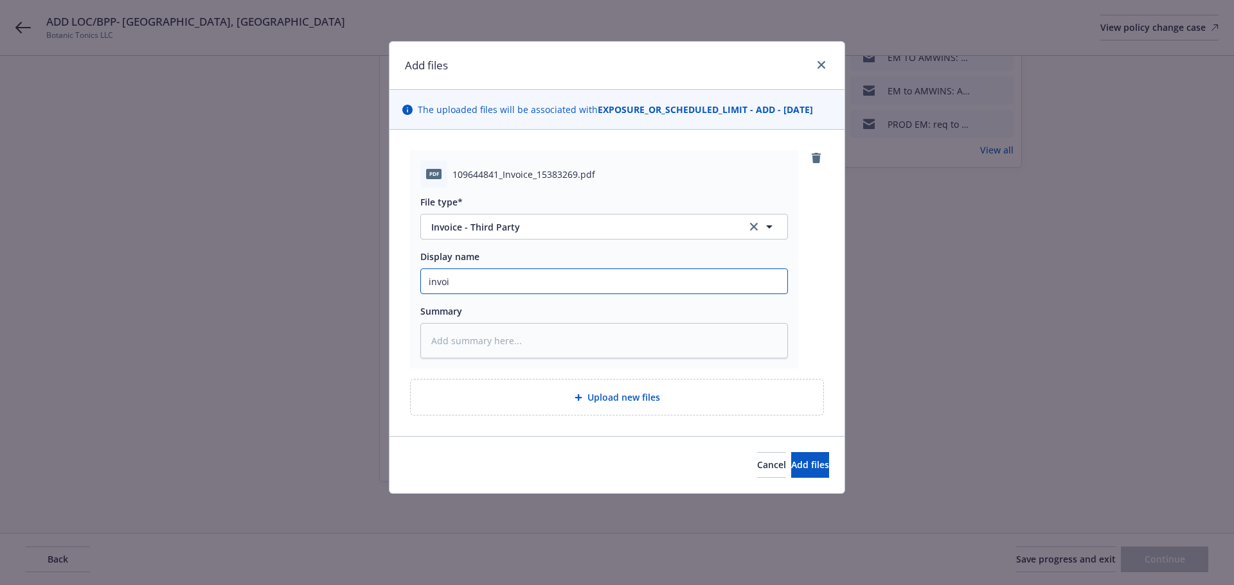
type input "invoic"
type textarea "x"
type input "invoi"
type textarea "x"
type input "invo"
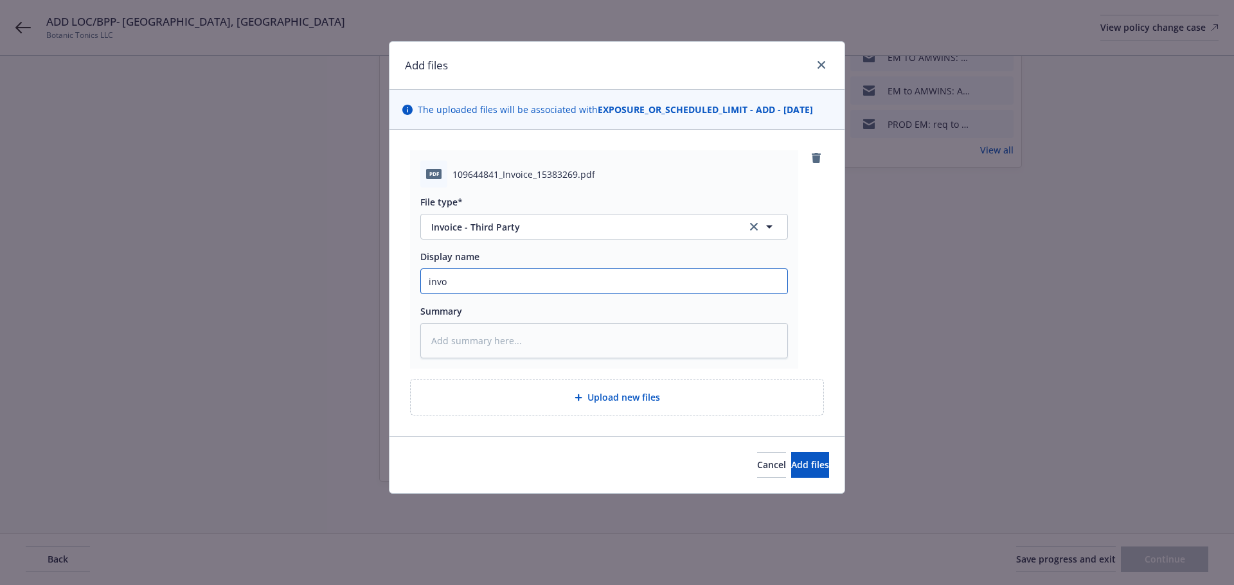
type textarea "x"
type input "inv"
type textarea "x"
type input "in"
type textarea "x"
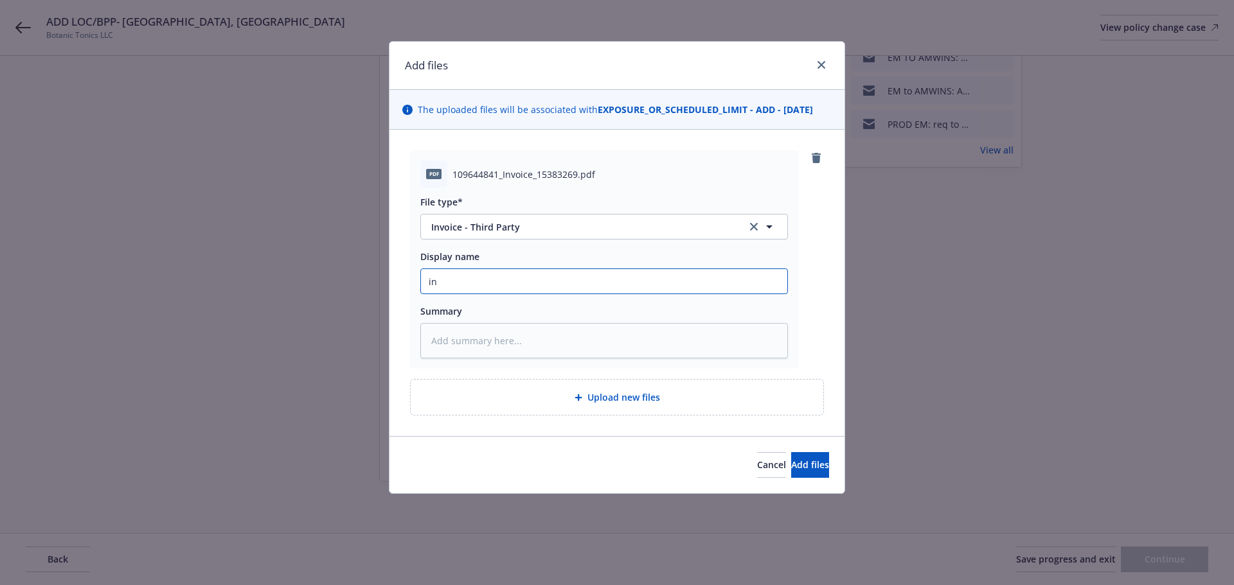
type input "i"
type textarea "x"
type input "A"
type textarea "x"
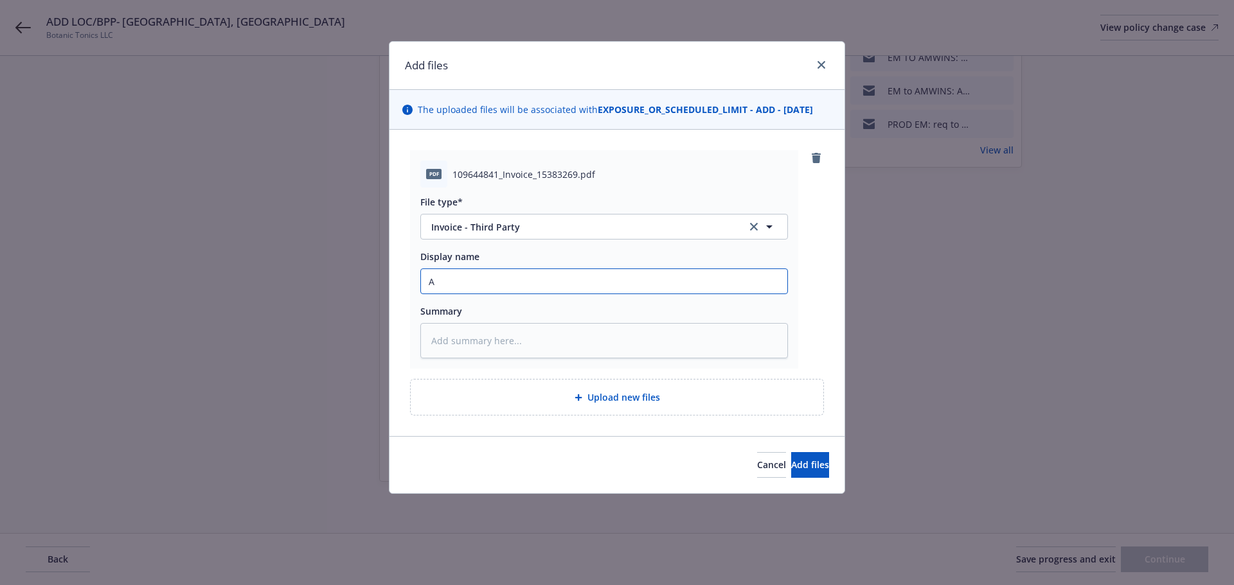
type input "AM"
type textarea "x"
type input "AMW"
type textarea "x"
type input "AMWI"
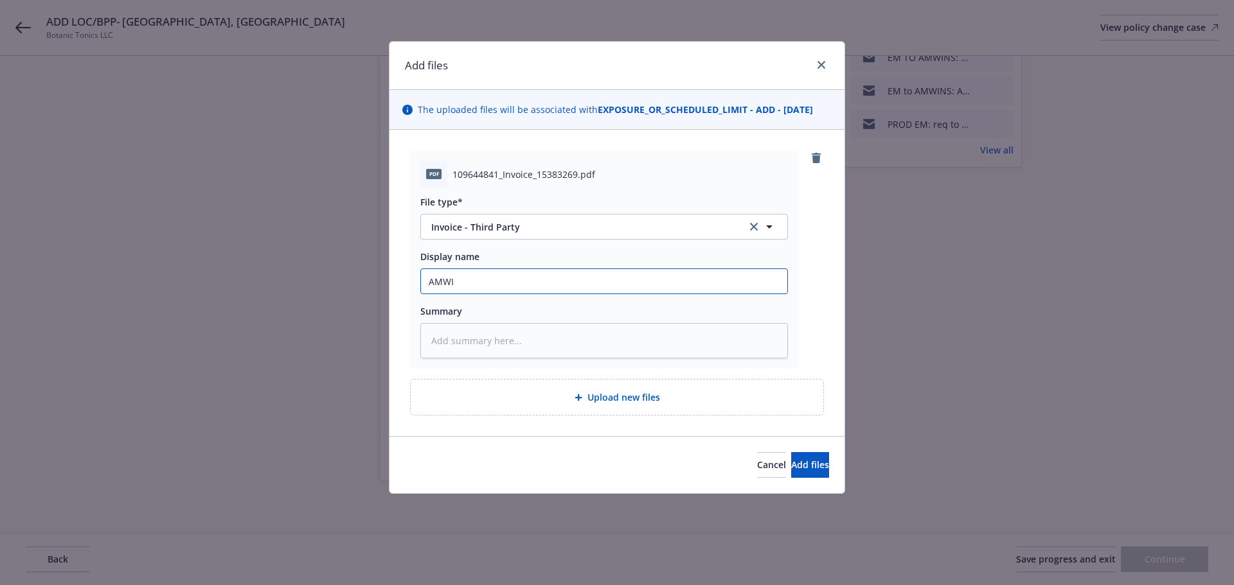
type textarea "x"
type input "AMWIN"
type textarea "x"
type input "AMWINS"
type textarea "x"
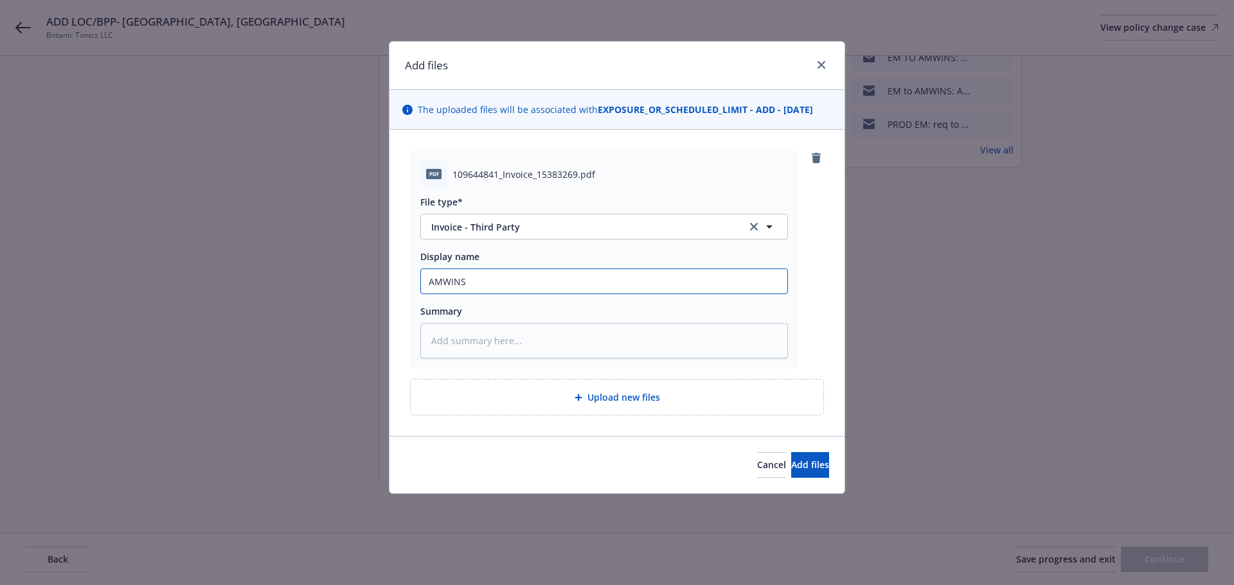
type input "AMWINS"
type textarea "x"
type input "AMWINS I"
type textarea "x"
type input "AMWINS IN"
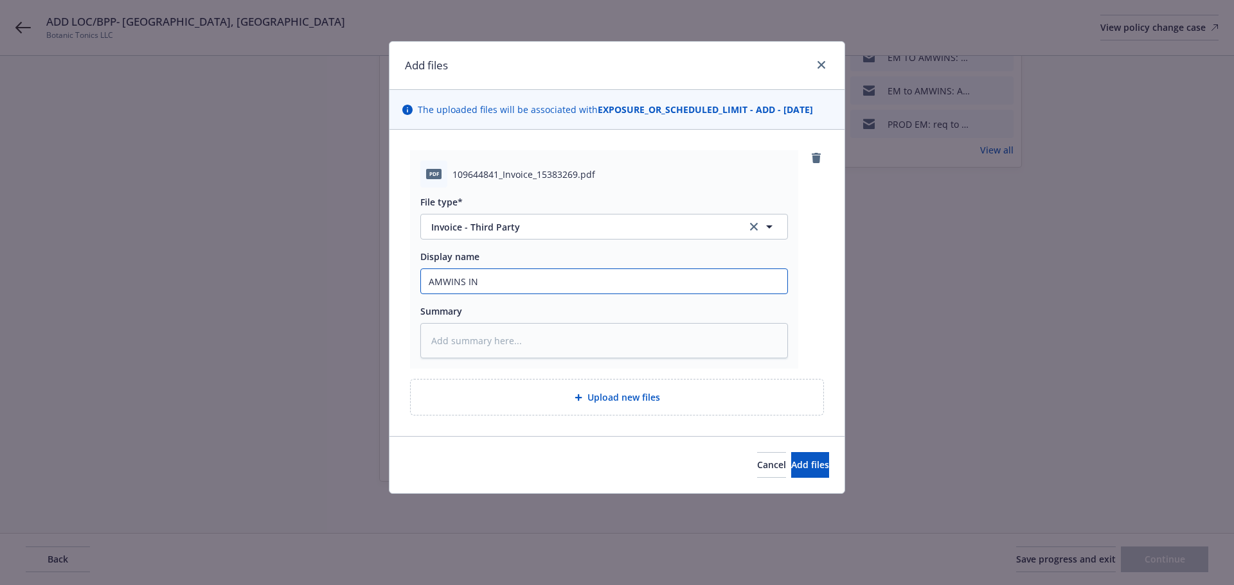
type textarea "x"
type input "AMWINS INV"
type textarea "x"
type input "AMWINS INV-"
type textarea "x"
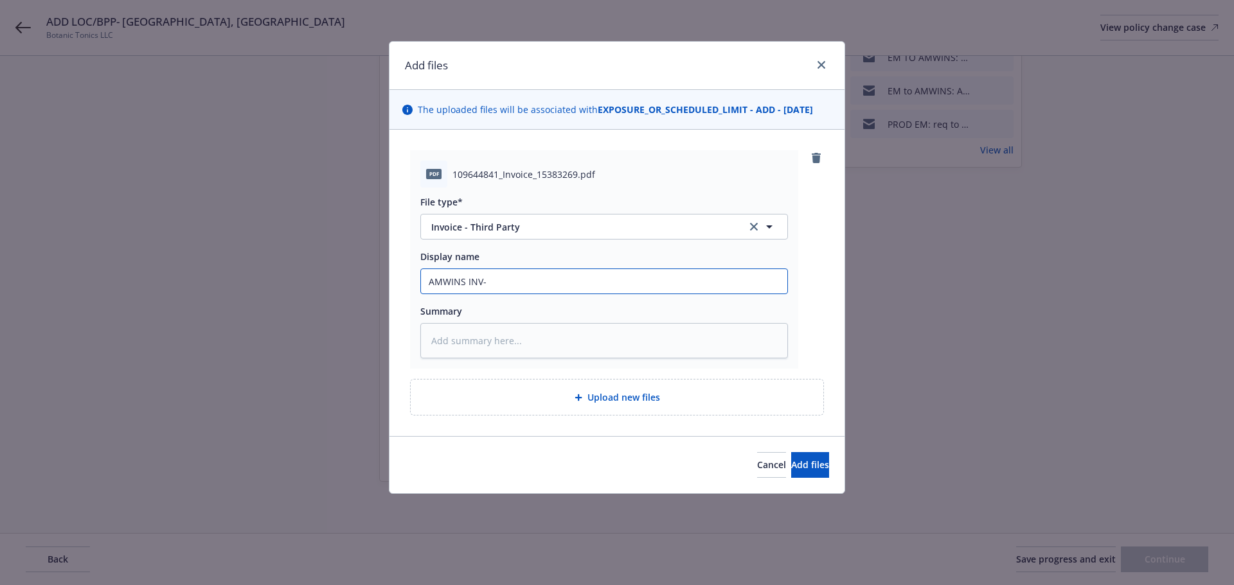
type input "AMWINS INV-"
type textarea "x"
type input "AMWINS INV- E"
type textarea "x"
type input "AMWINS INV- EN"
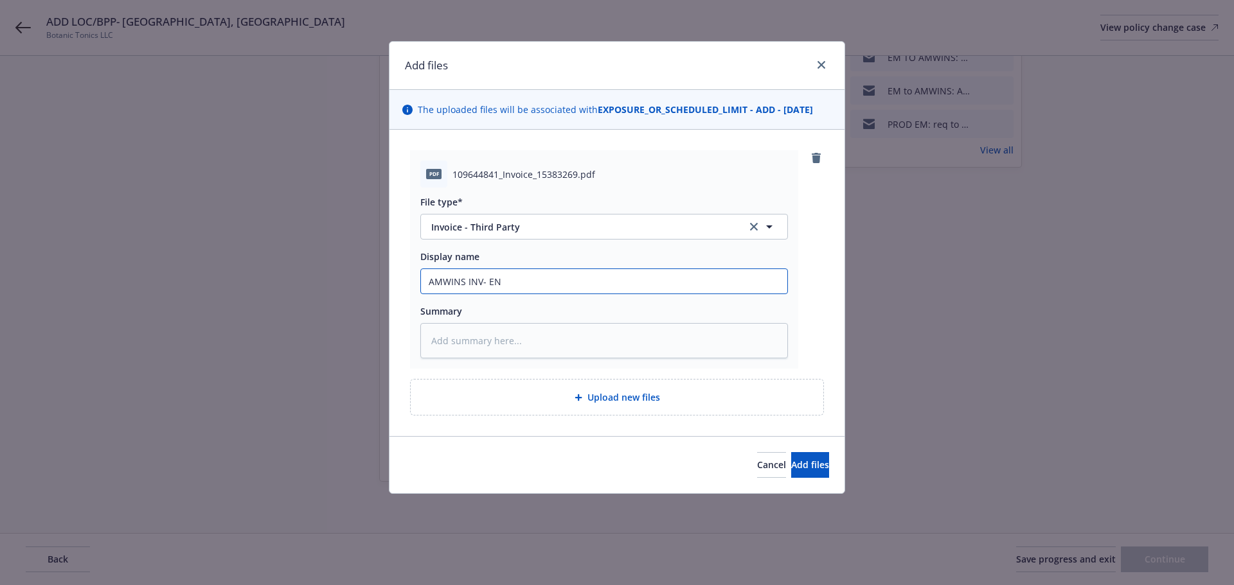
type textarea "x"
type input "AMWINS INV- END"
type textarea "x"
type input "AMWINS INV- ENDT"
type textarea "x"
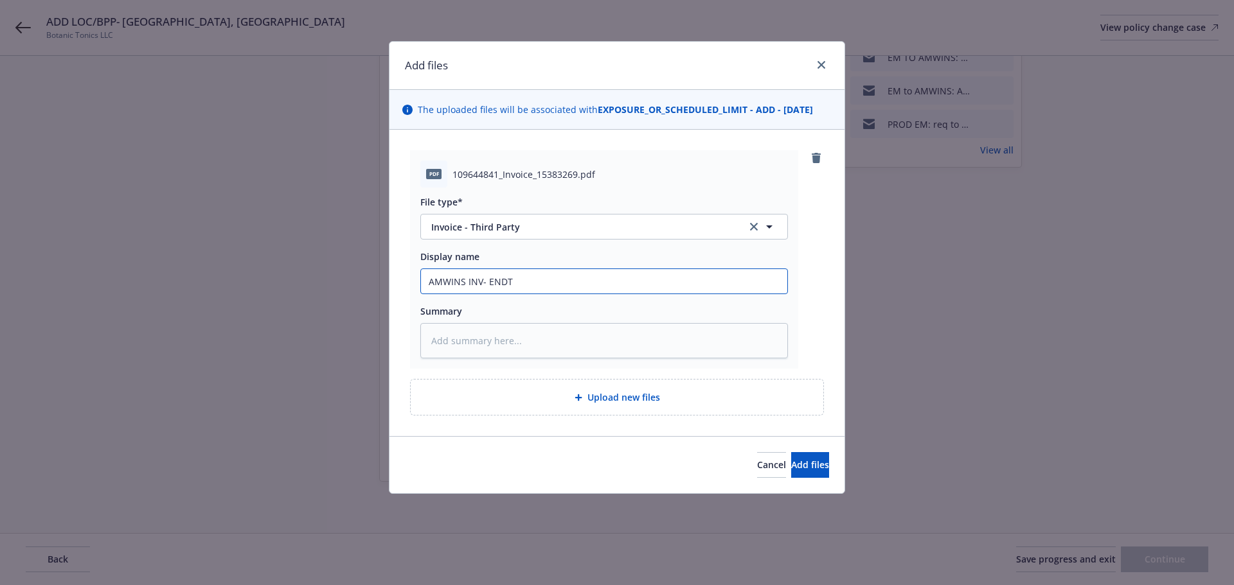
type input "AMWINS INV- ENDT"
type textarea "x"
type input "AMWINS INV- ENDT 1"
type textarea "x"
type input "AMWINS INV- ENDT 1"
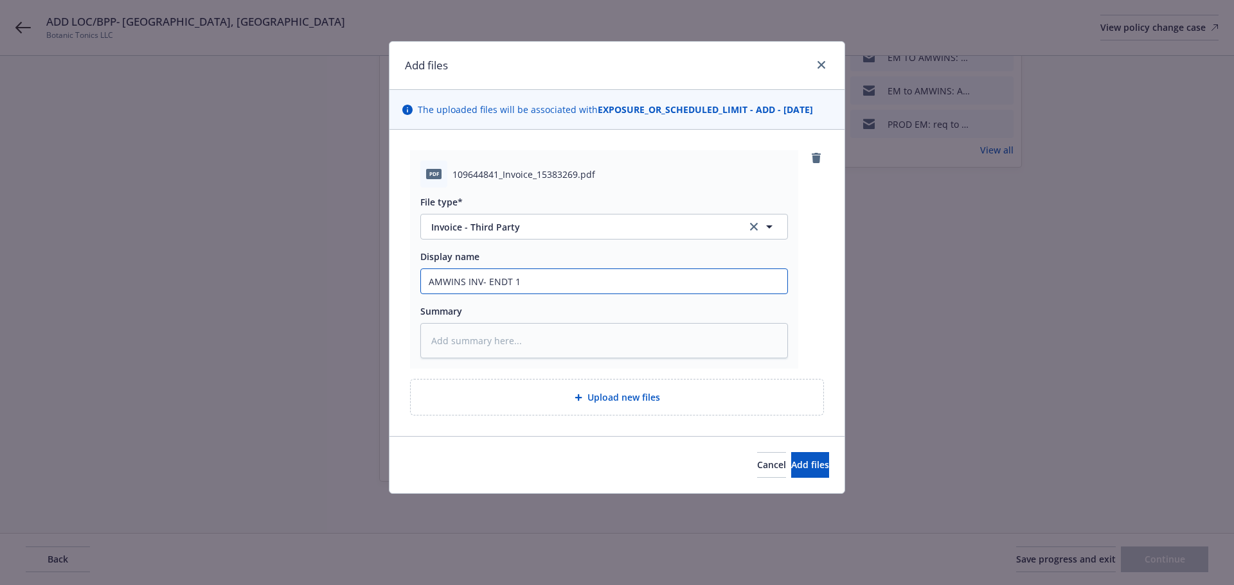
type textarea "x"
type input "AMWINS INV- ENDT 1 ("
type textarea "x"
type input "AMWINS INV- ENDT 1 (A"
type textarea "x"
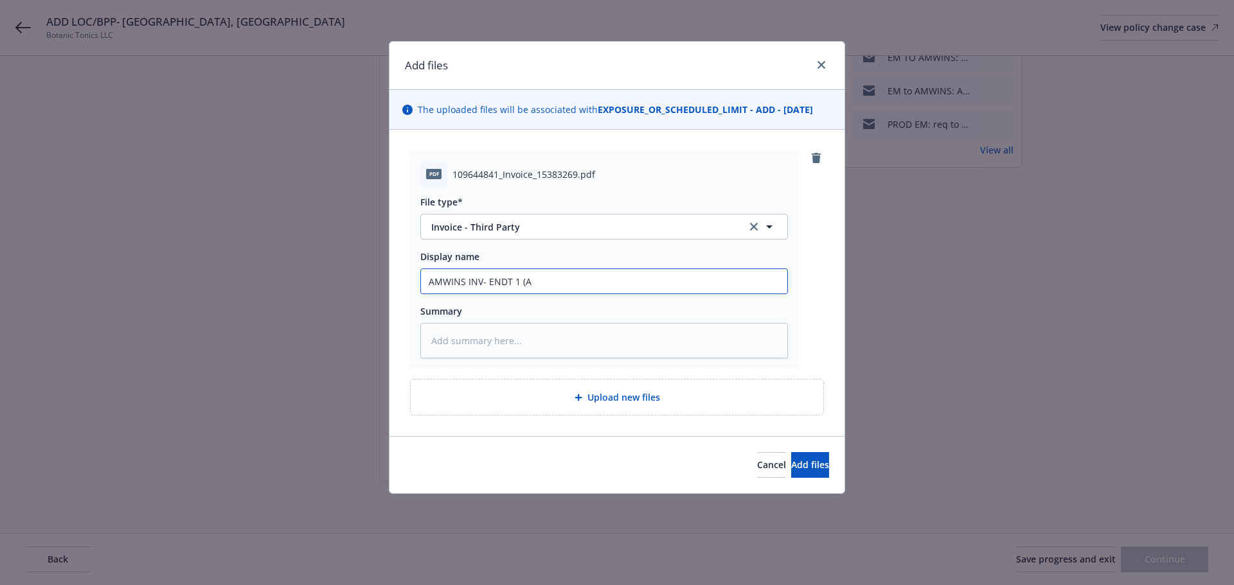
type input "AMWINS INV- ENDT 1 (AD"
type textarea "x"
type input "AMWINS INV- ENDT 1 (ADD"
type textarea "x"
type input "AMWINS INV- ENDT 1 (ADD"
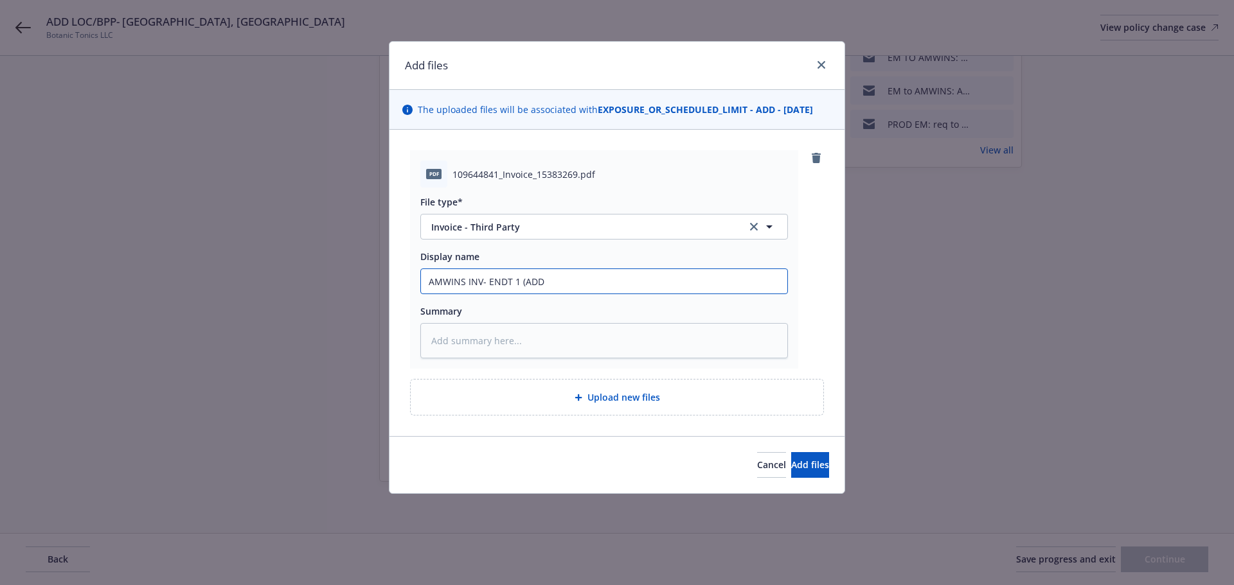
type textarea "x"
type input "AMWINS INV- ENDT 1 (ADD L"
type textarea "x"
type input "AMWINS INV- ENDT 1 (ADD LO"
type textarea "x"
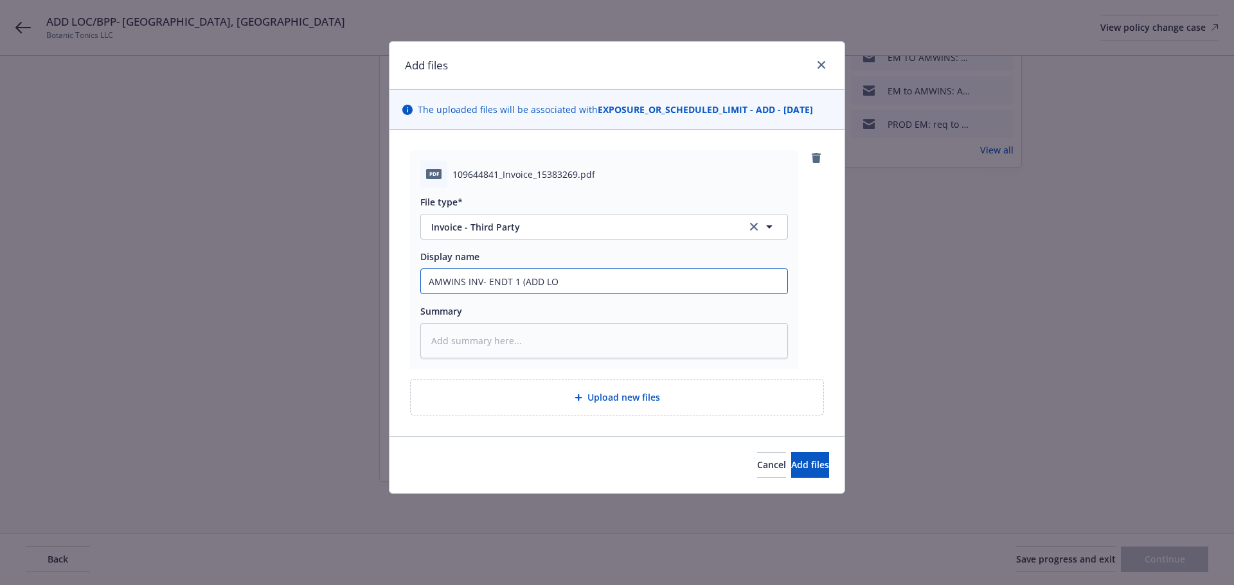
type input "AMWINS INV- ENDT 1 (ADD LOC"
type textarea "x"
type input "AMWINS INV- ENDT 1 (ADD LOC)"
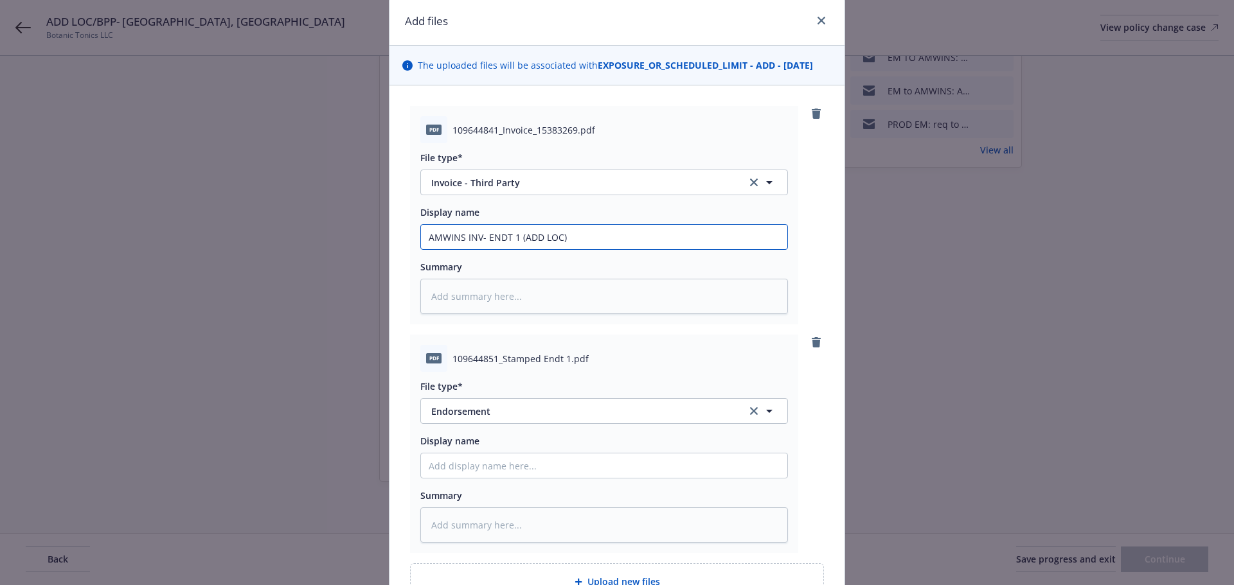
scroll to position [64, 0]
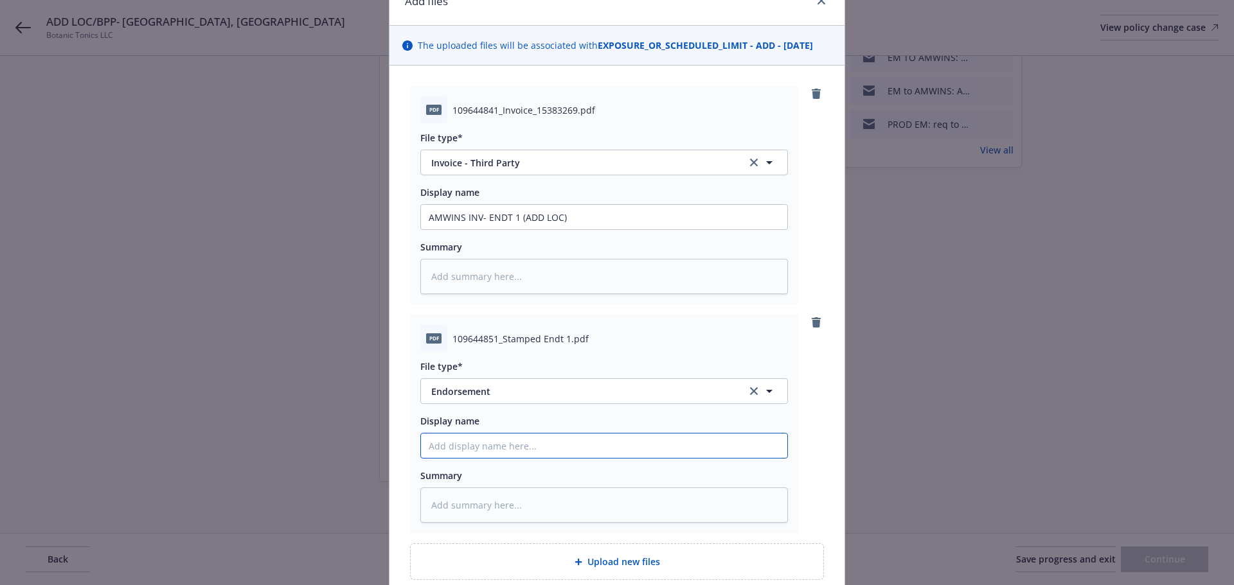
click at [478, 229] on input "Display name" at bounding box center [604, 217] width 366 height 24
type textarea "x"
type input "E"
type textarea "x"
type input "EN"
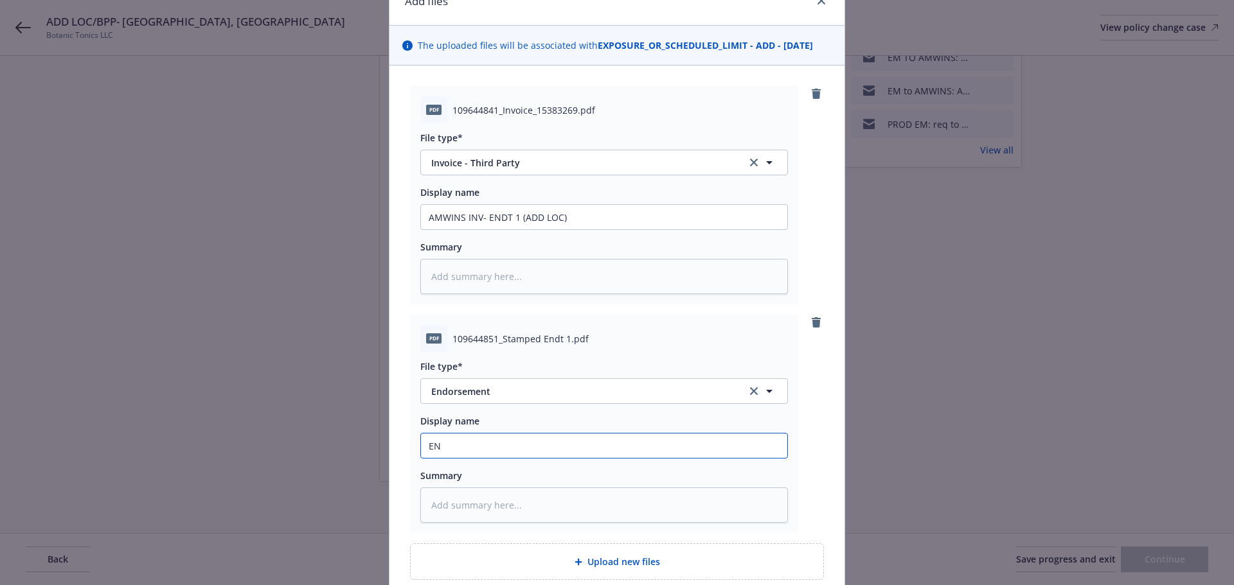
type textarea "x"
type input "END"
type textarea "x"
type input "ENDT"
type textarea "x"
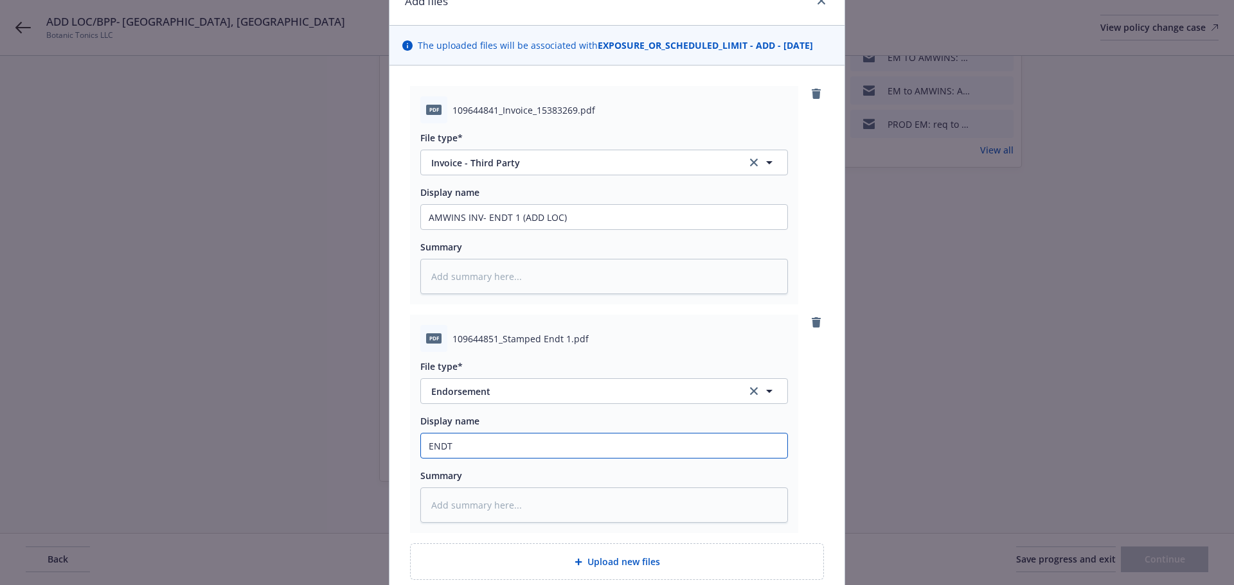
type input "ENDT"
type textarea "x"
type input "ENDT 1"
type textarea "x"
type input "ENDT 1"
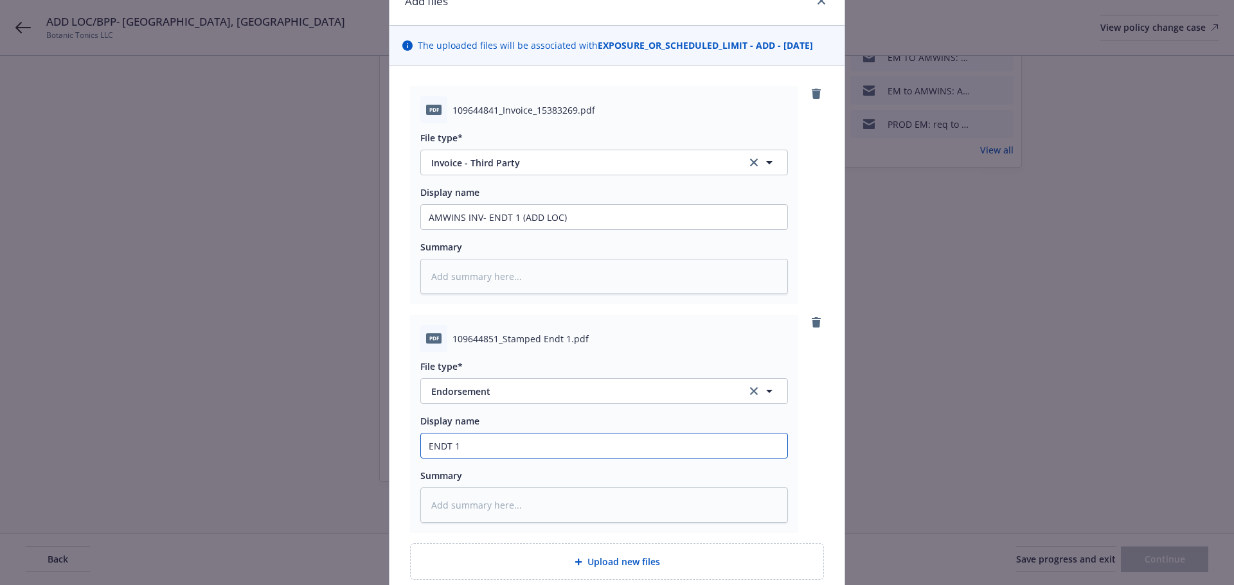
type textarea "x"
type input "ENDT 1 -"
type textarea "x"
type input "ENDT 1 -"
type textarea "x"
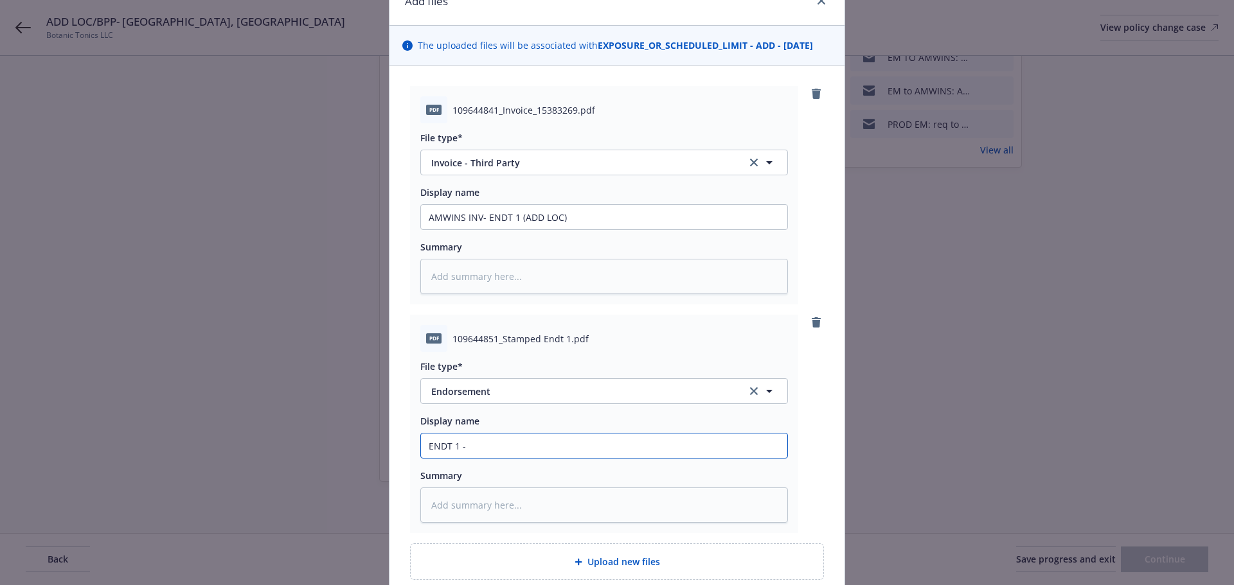
type input "ENDT 1 - A"
type textarea "x"
type input "ENDT 1 - AD"
type textarea "x"
type input "ENDT 1 - ADD"
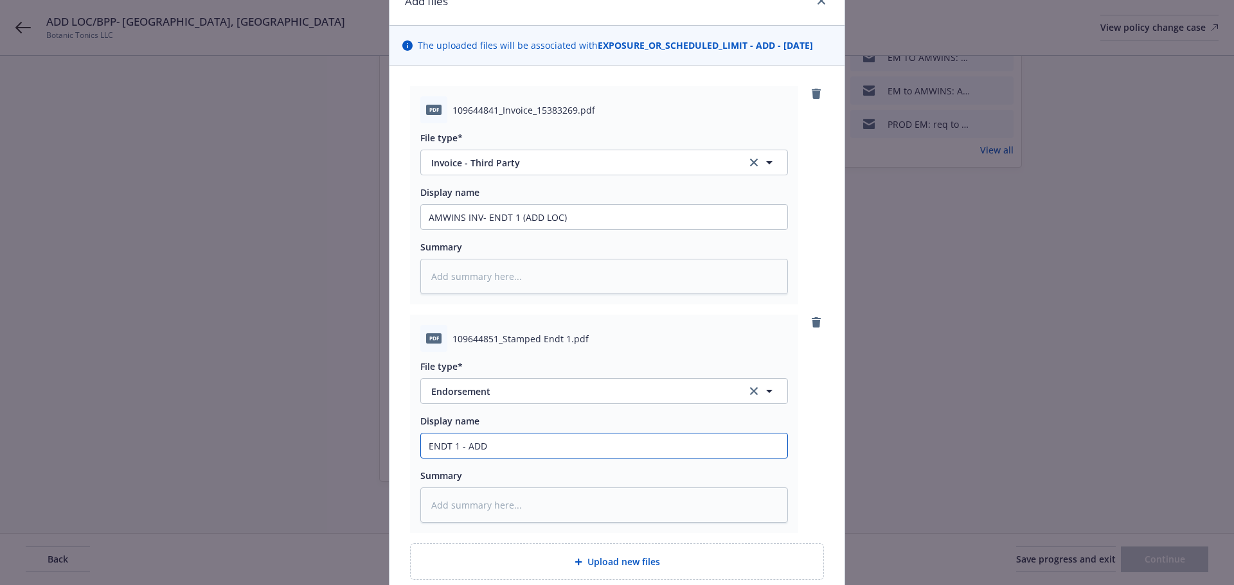
type textarea "x"
type input "ENDT 1 - ADD"
type textarea "x"
type input "ENDT 1 - ADD L"
type textarea "x"
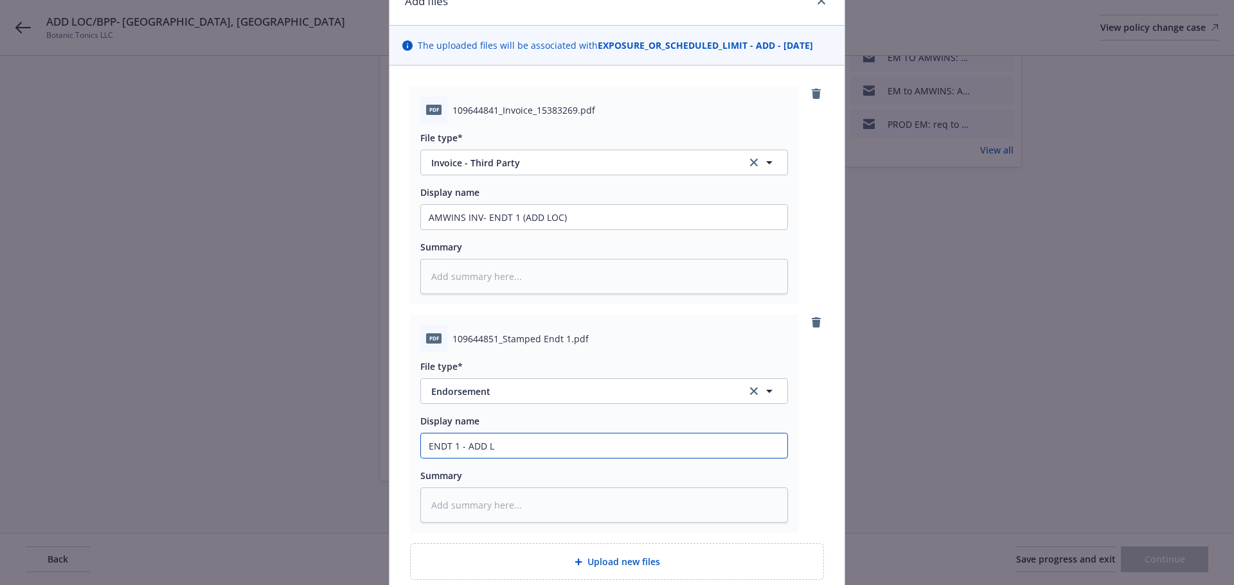
type input "ENDT 1 - ADD LO"
type textarea "x"
type input "ENDT 1 - ADD LOC"
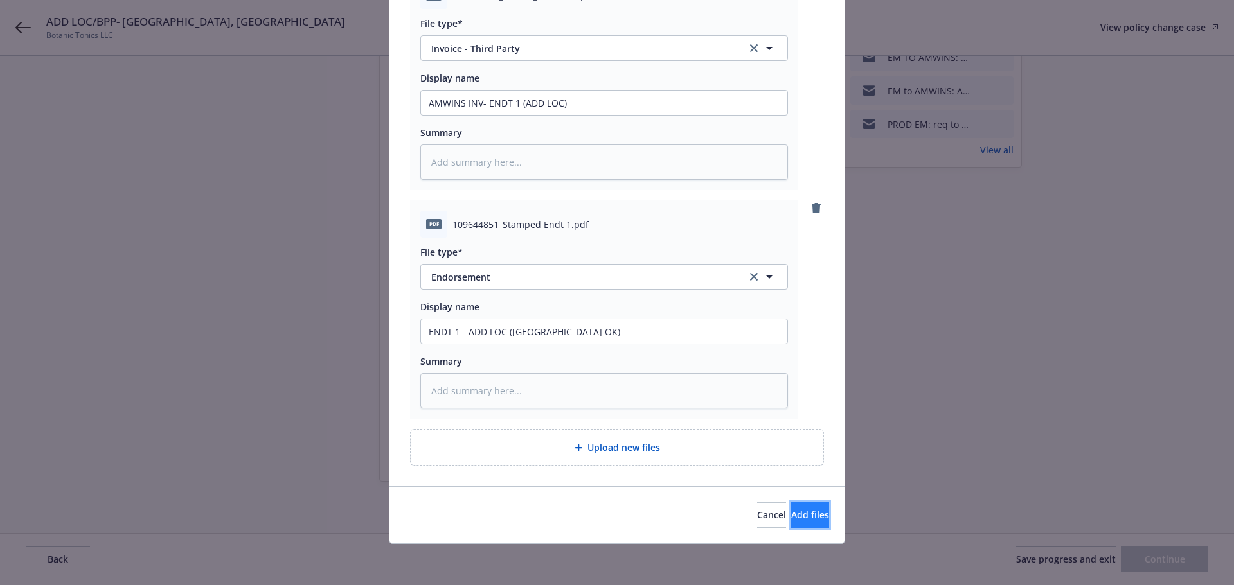
click at [791, 509] on span "Add files" at bounding box center [810, 515] width 38 height 12
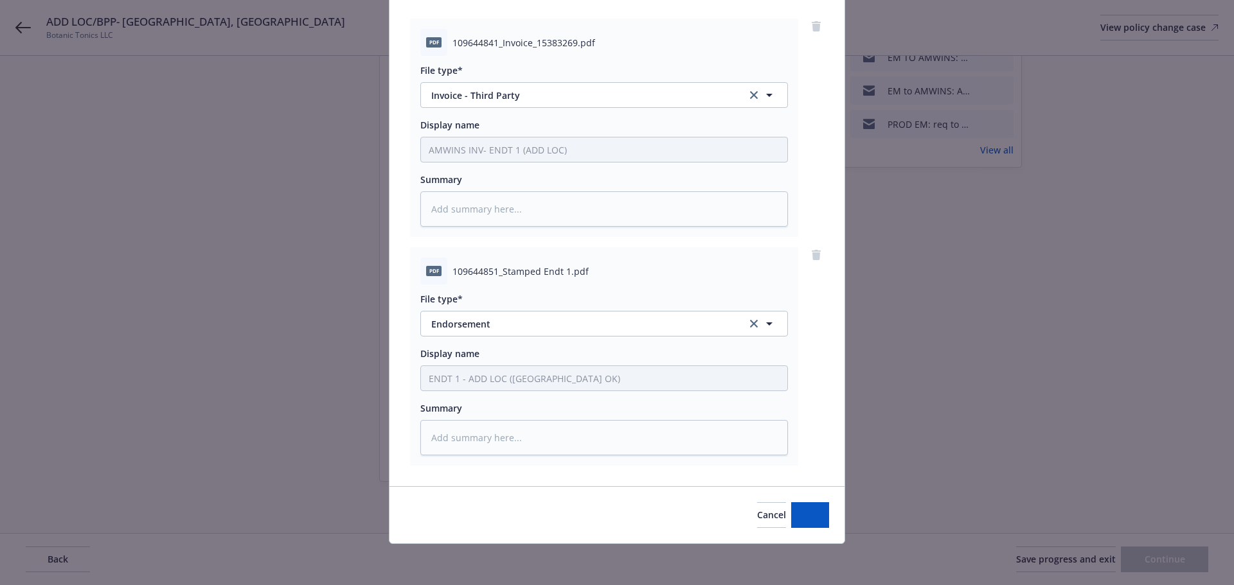
scroll to position [132, 0]
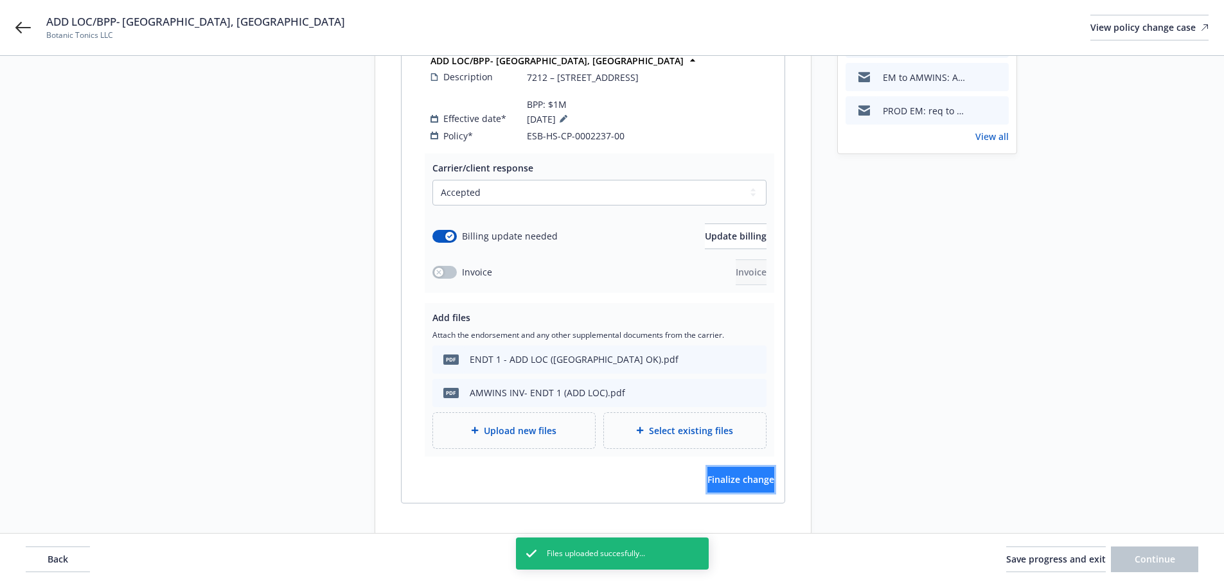
click at [718, 486] on span "Finalize change" at bounding box center [740, 480] width 67 height 12
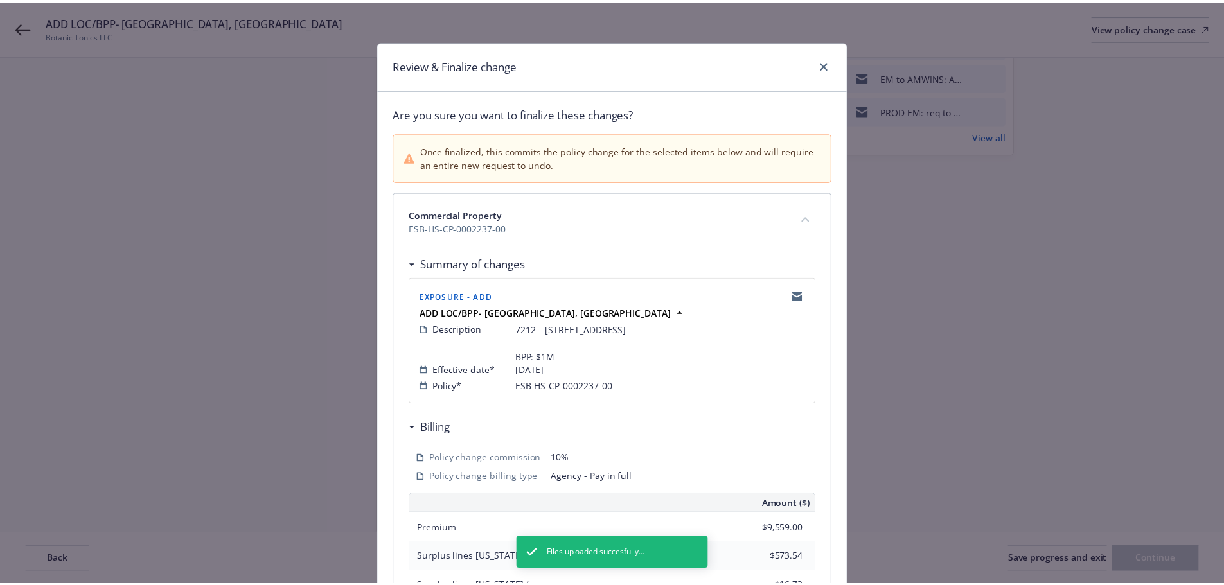
scroll to position [337, 0]
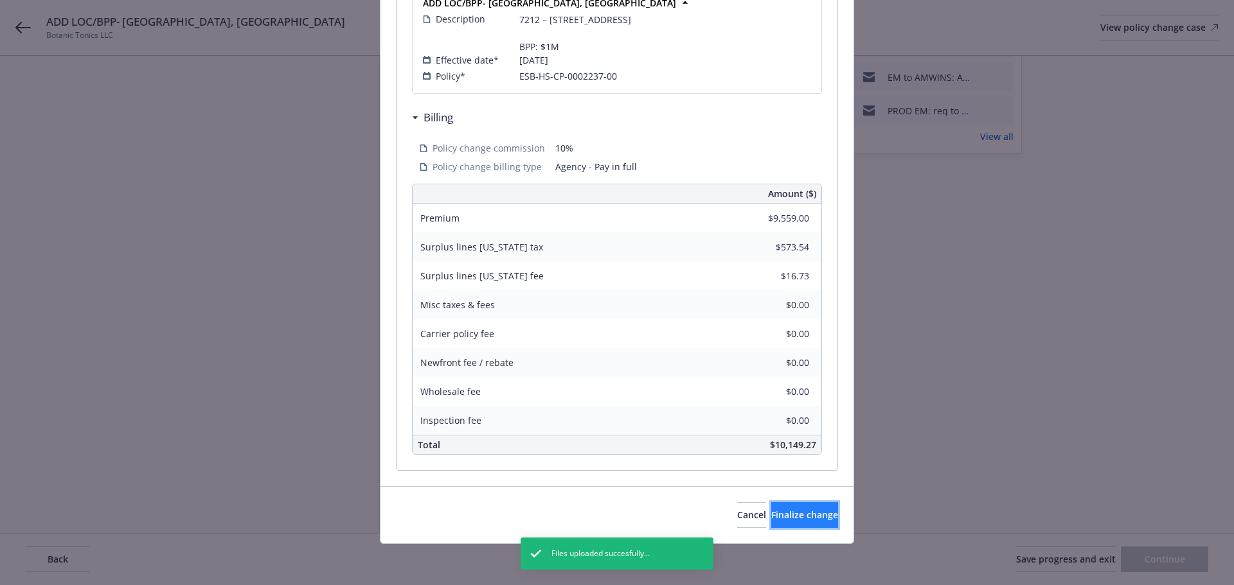
click at [829, 518] on button "Finalize change" at bounding box center [804, 515] width 67 height 26
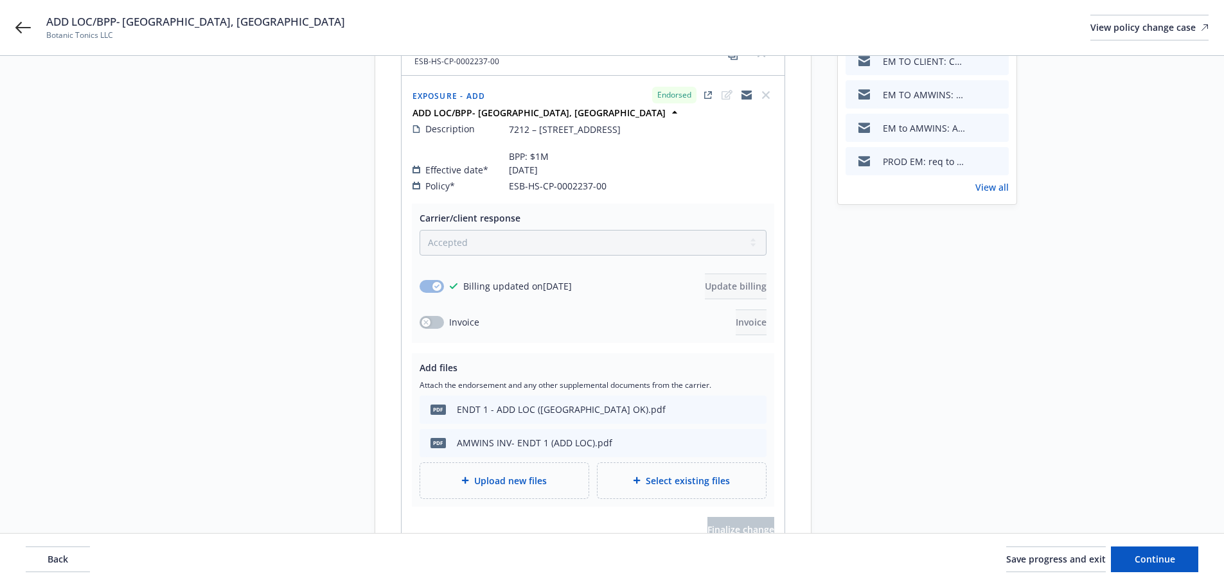
scroll to position [257, 0]
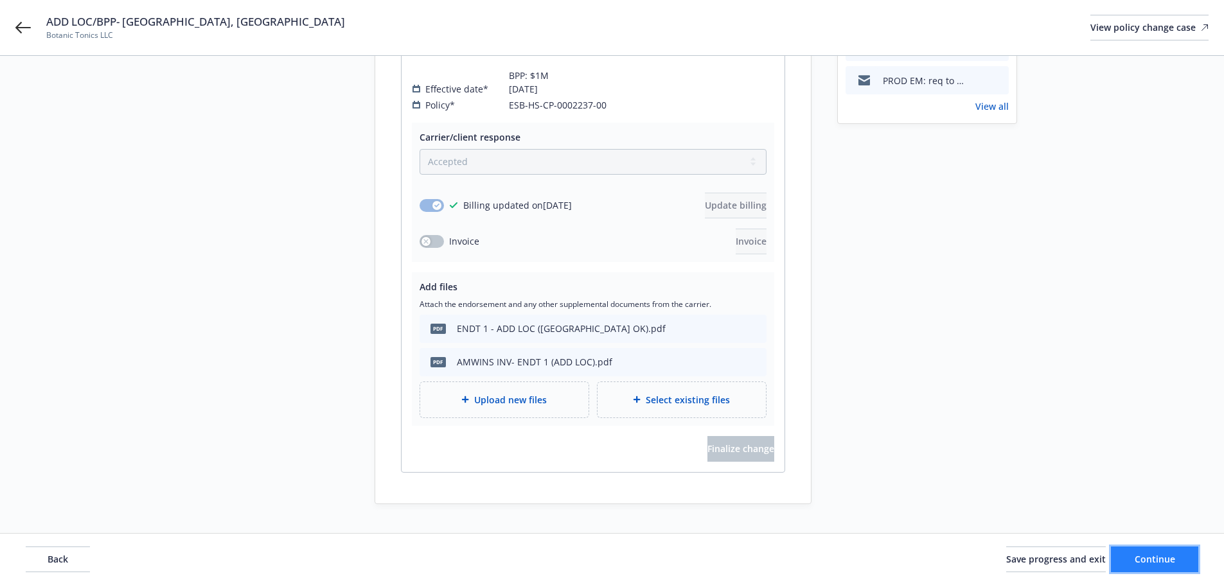
click at [1139, 556] on span "Continue" at bounding box center [1155, 559] width 40 height 12
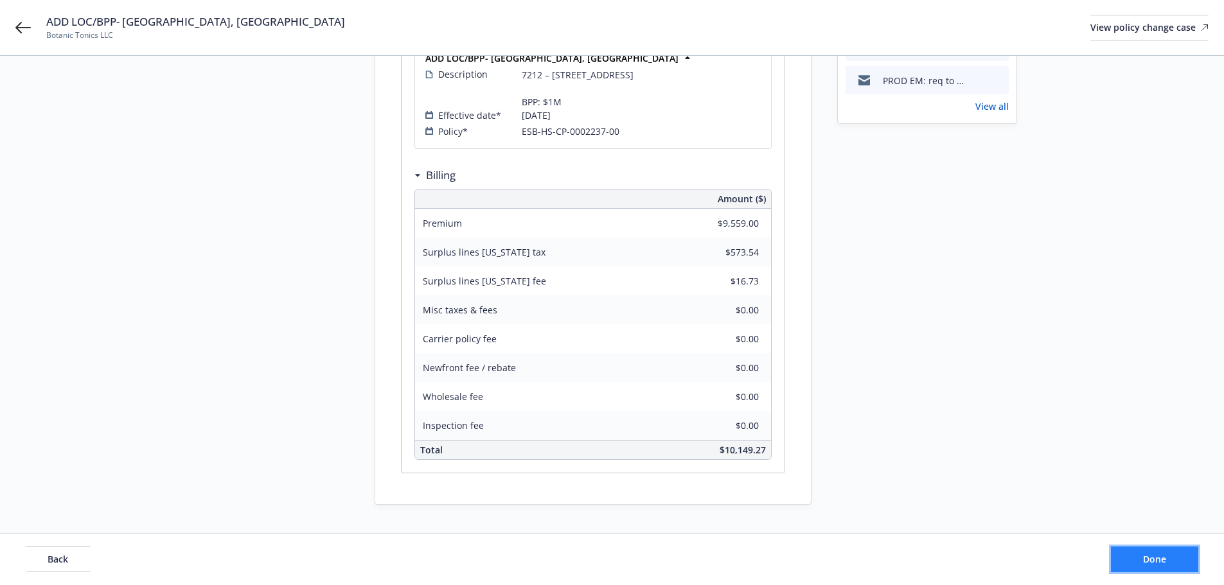
click at [1139, 556] on button "Done" at bounding box center [1154, 560] width 87 height 26
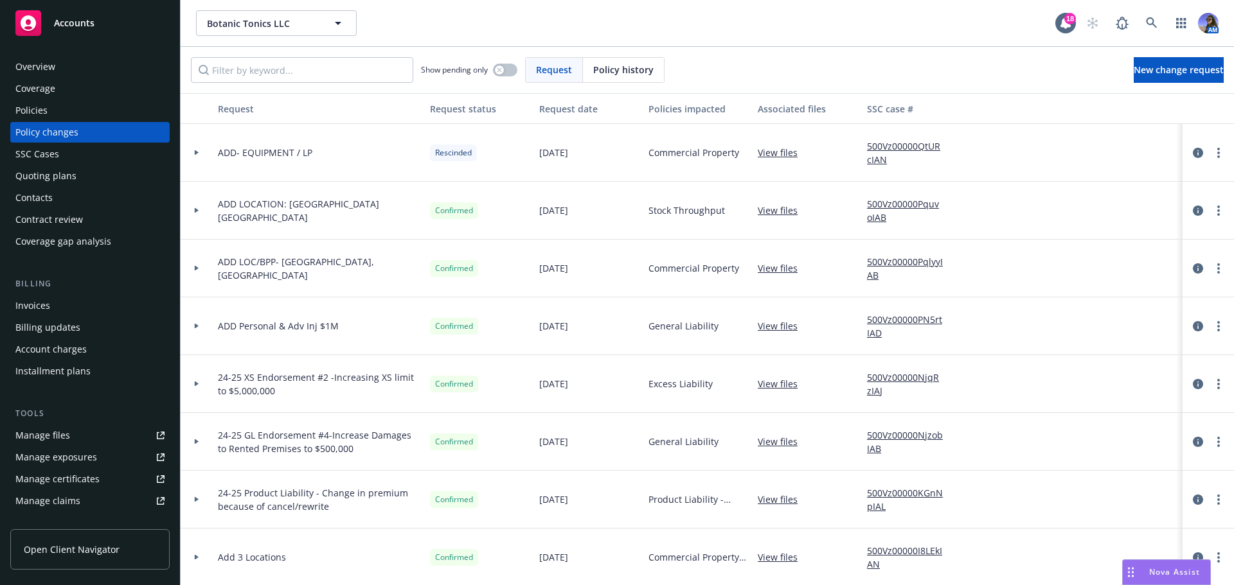
click at [93, 85] on div "Coverage" at bounding box center [89, 88] width 149 height 21
